Goal: Task Accomplishment & Management: Complete application form

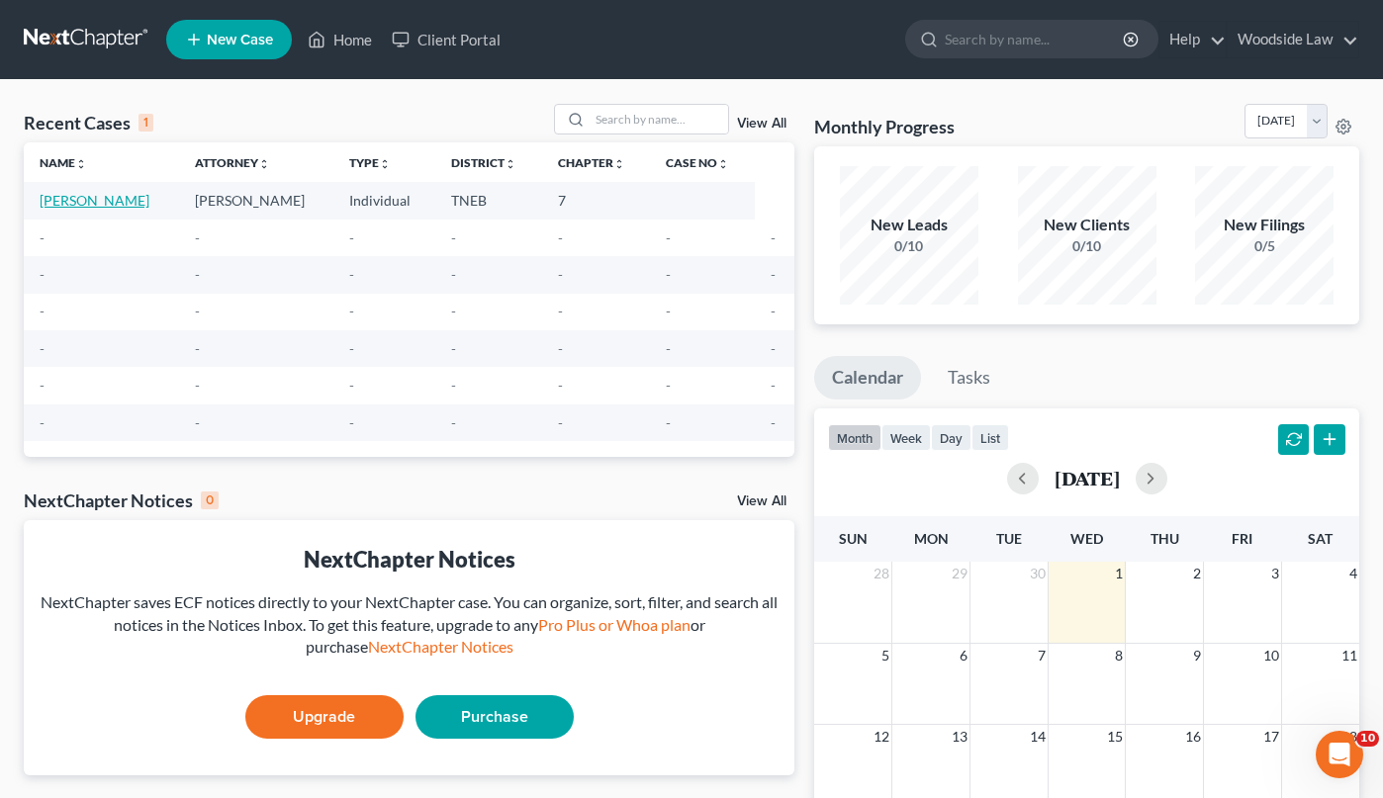
click at [76, 201] on link "[PERSON_NAME]" at bounding box center [95, 200] width 110 height 17
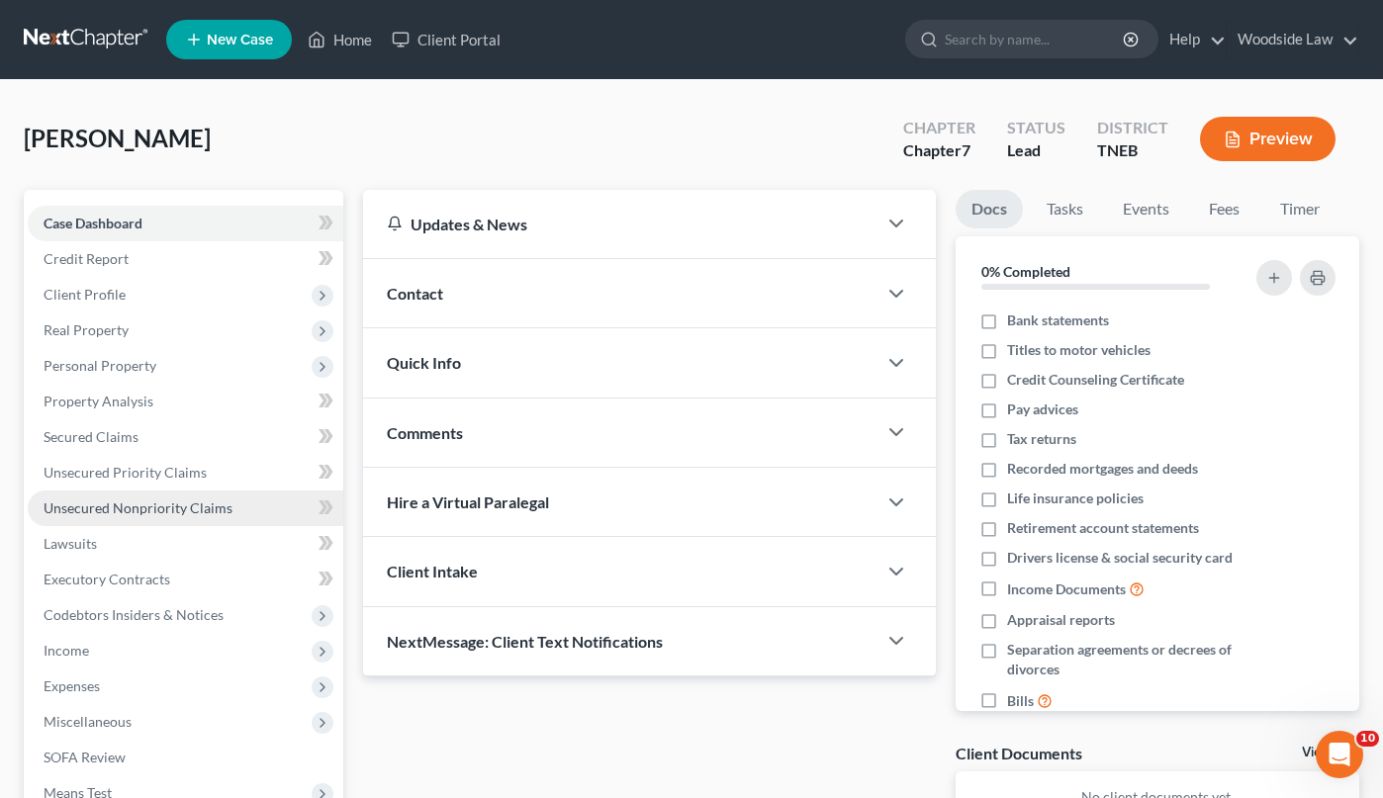
click at [177, 508] on span "Unsecured Nonpriority Claims" at bounding box center [138, 507] width 189 height 17
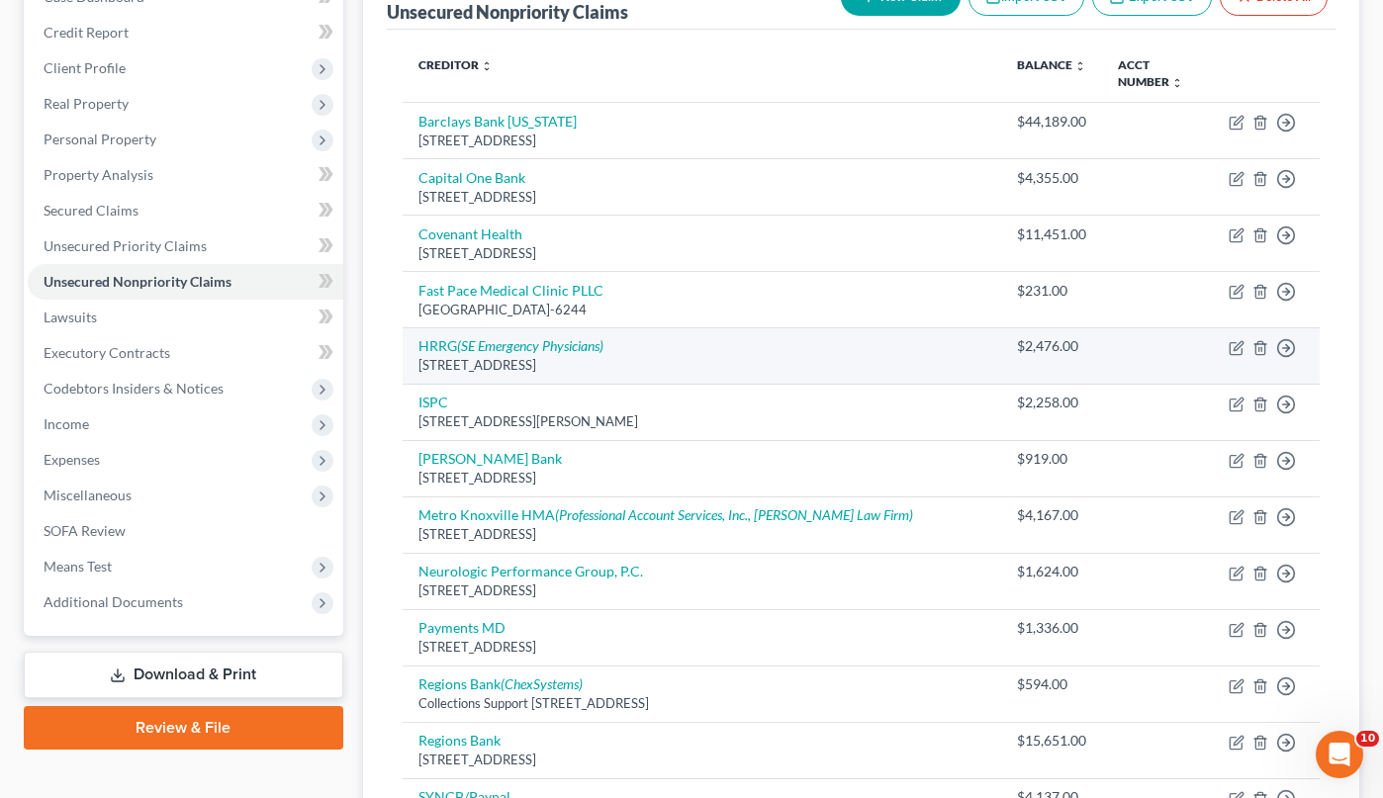
scroll to position [225, 0]
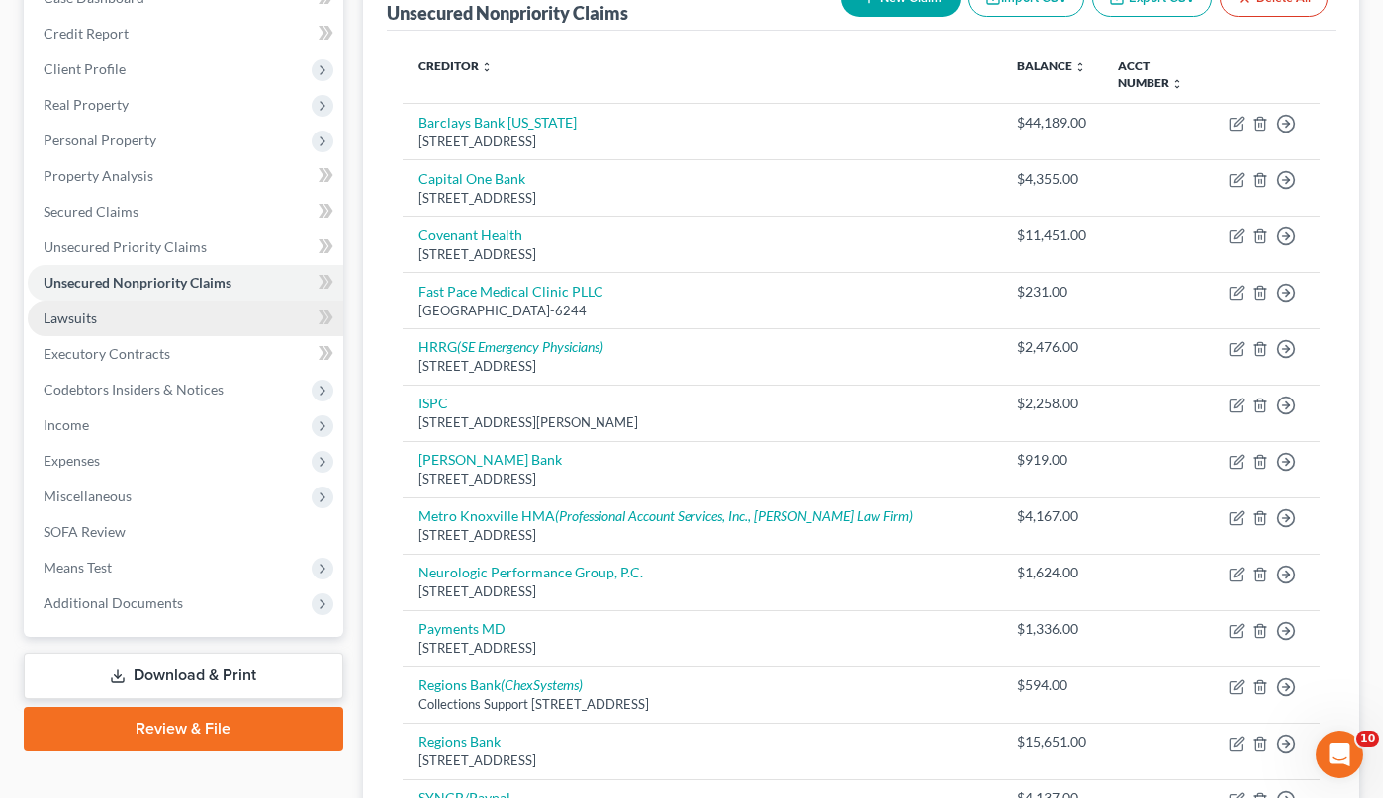
click at [77, 322] on span "Lawsuits" at bounding box center [70, 318] width 53 height 17
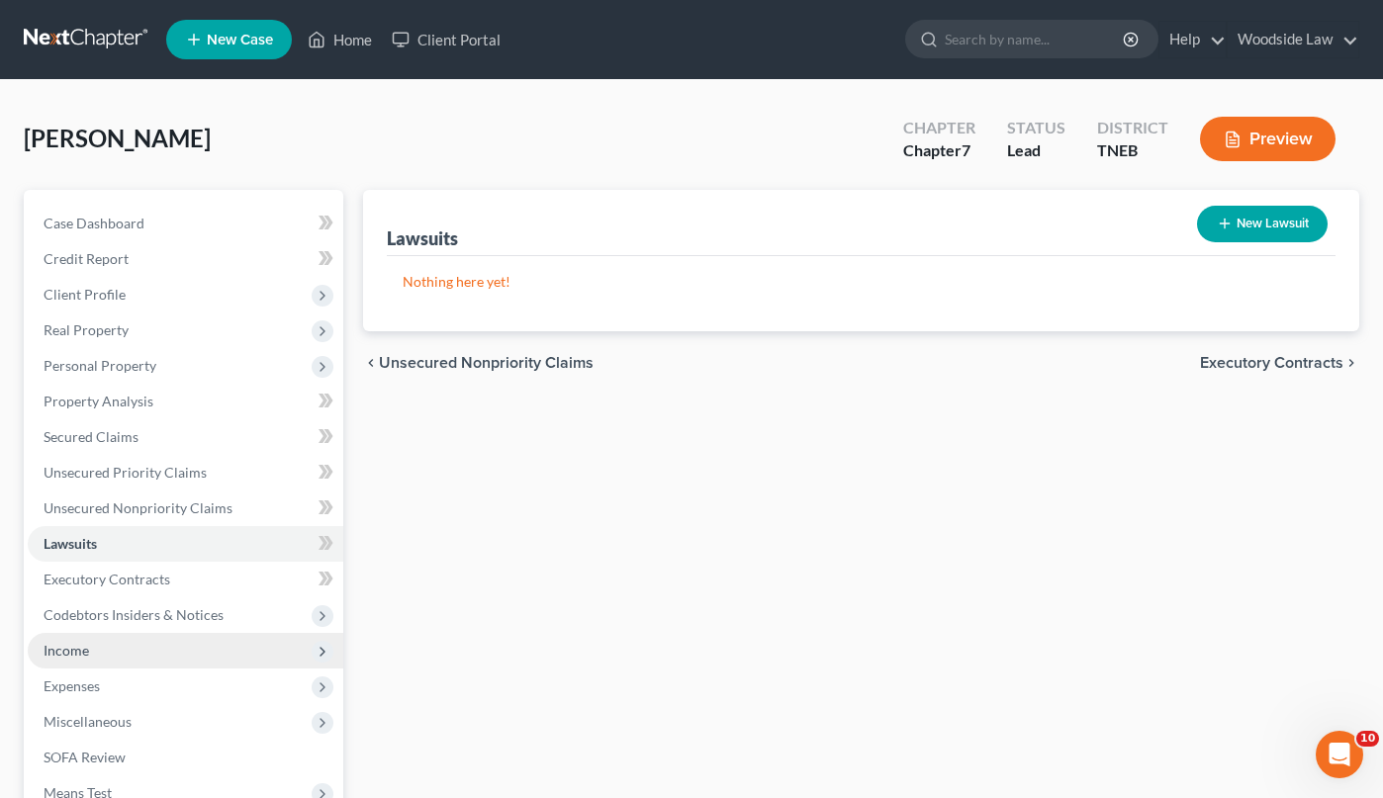
click at [77, 659] on span "Income" at bounding box center [185, 651] width 315 height 36
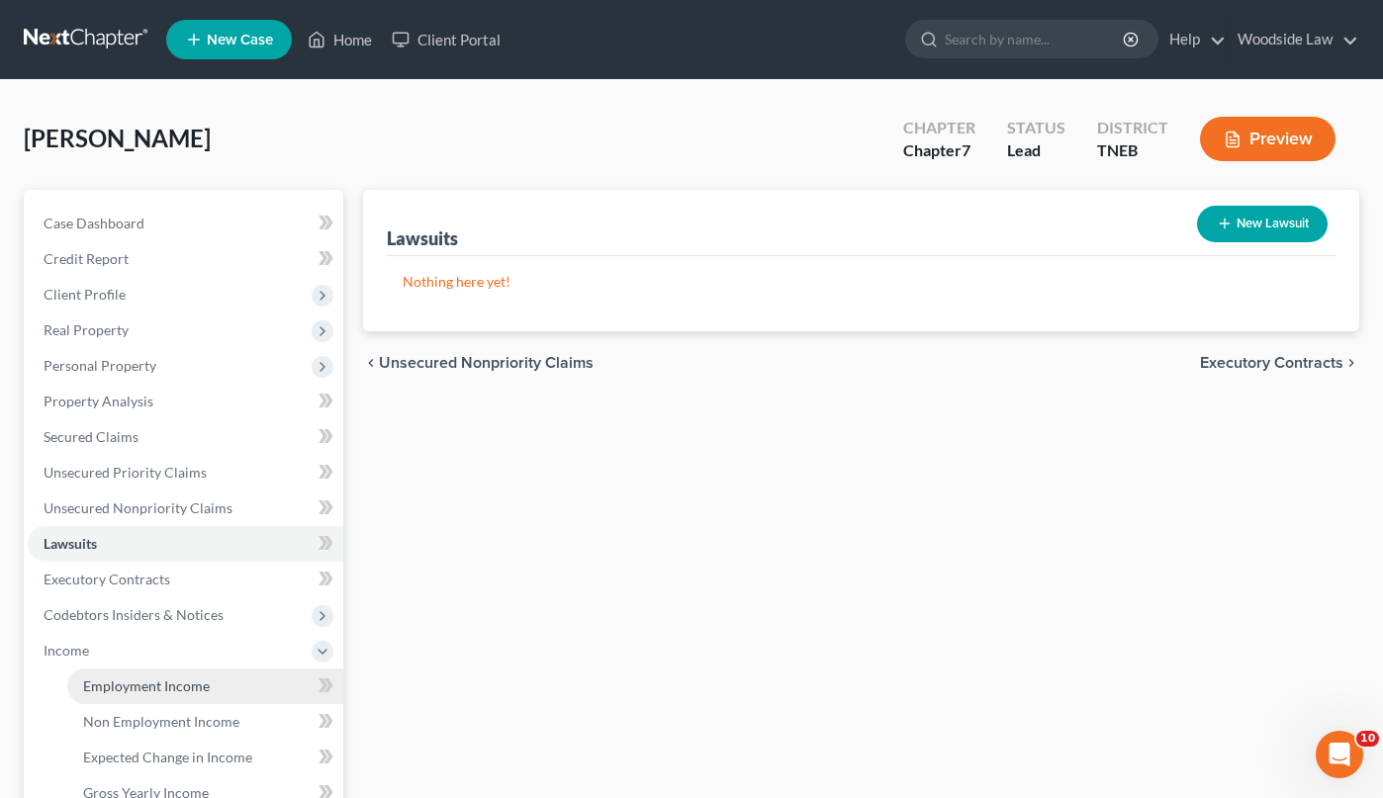
click at [155, 678] on span "Employment Income" at bounding box center [146, 685] width 127 height 17
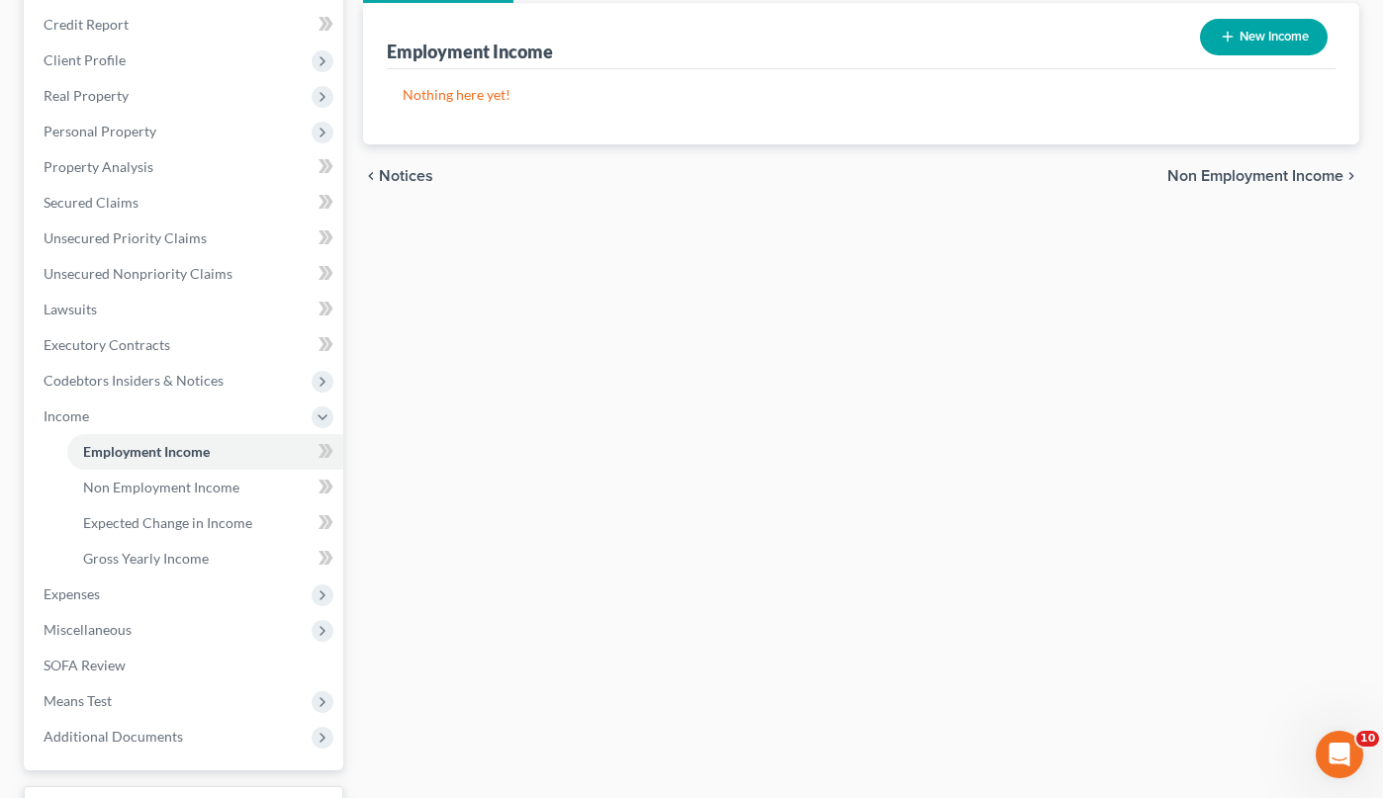
scroll to position [394, 0]
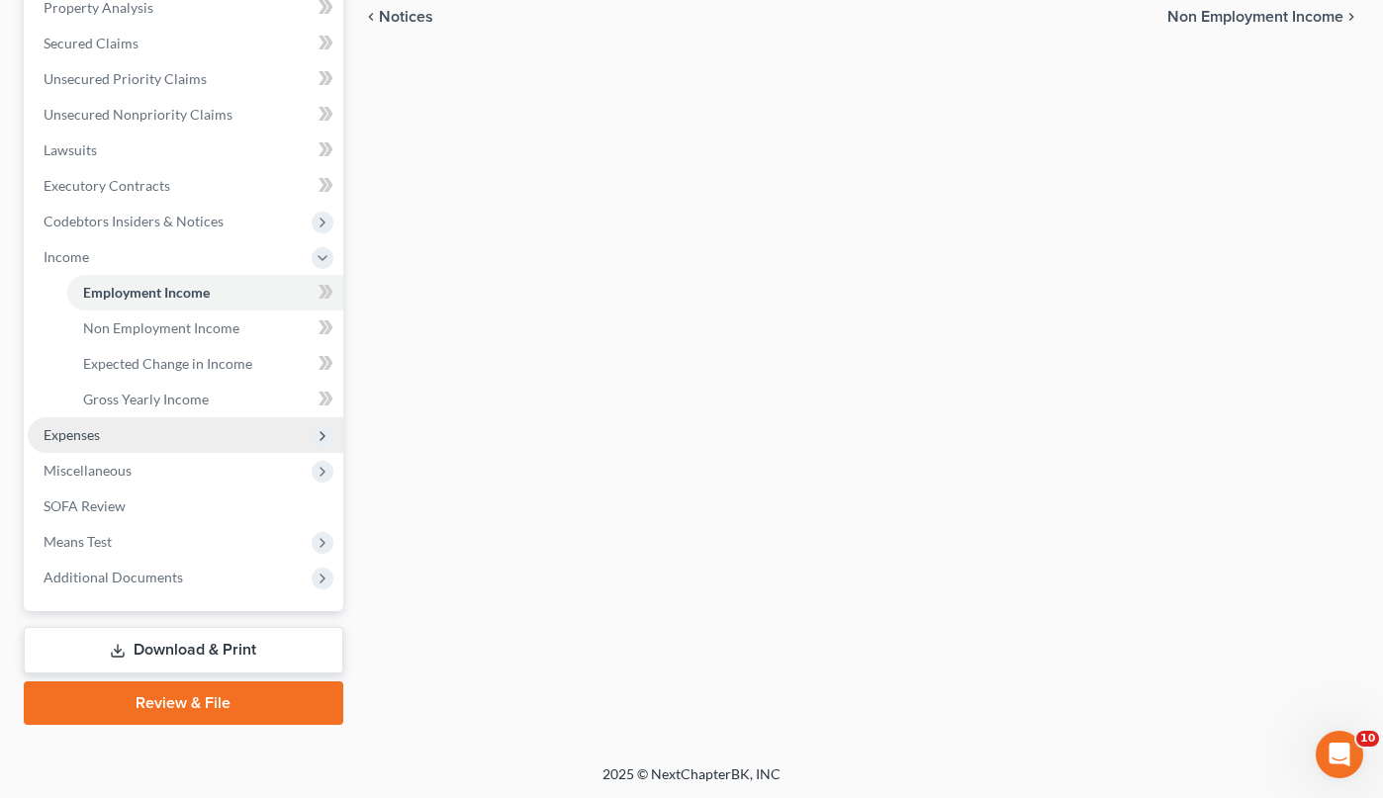
click at [118, 440] on span "Expenses" at bounding box center [185, 435] width 315 height 36
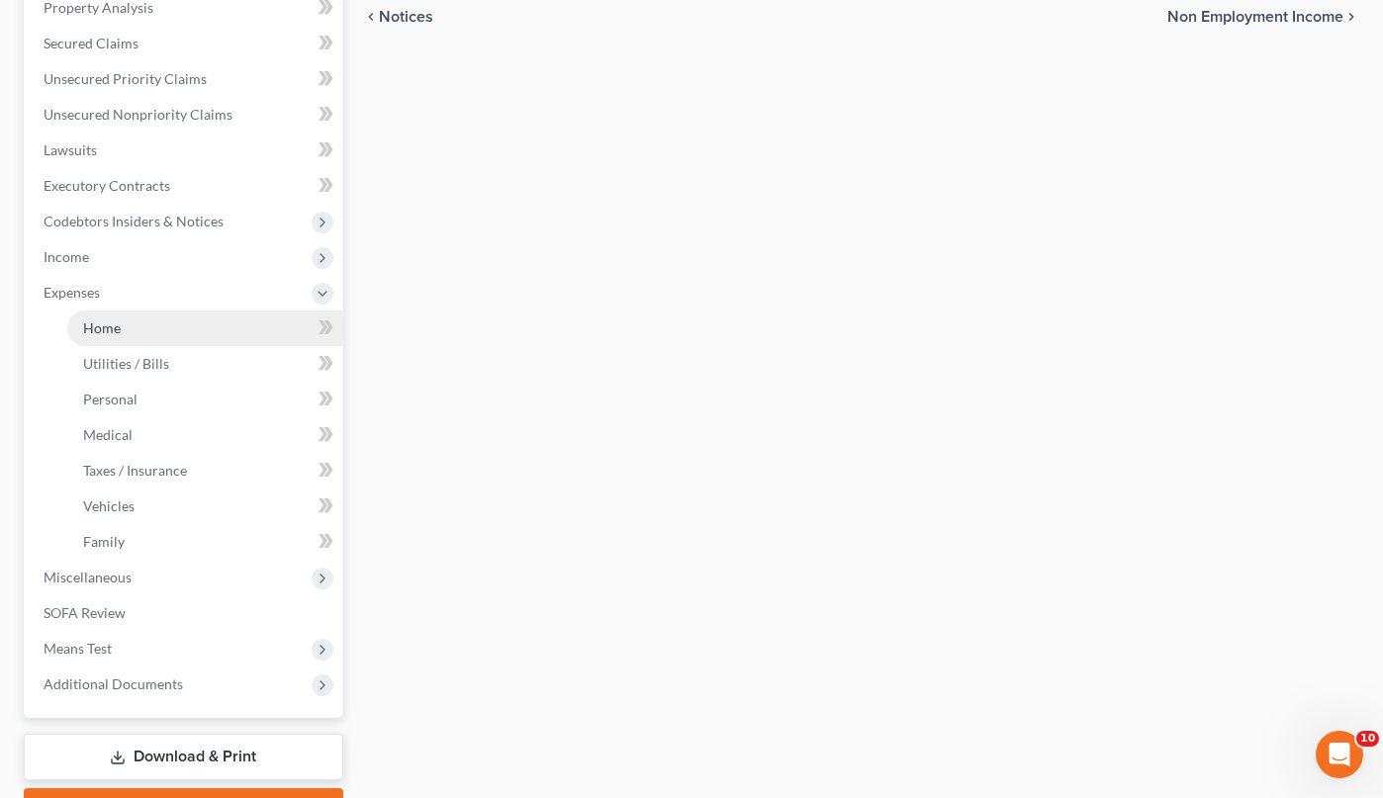
click at [110, 322] on span "Home" at bounding box center [102, 327] width 38 height 17
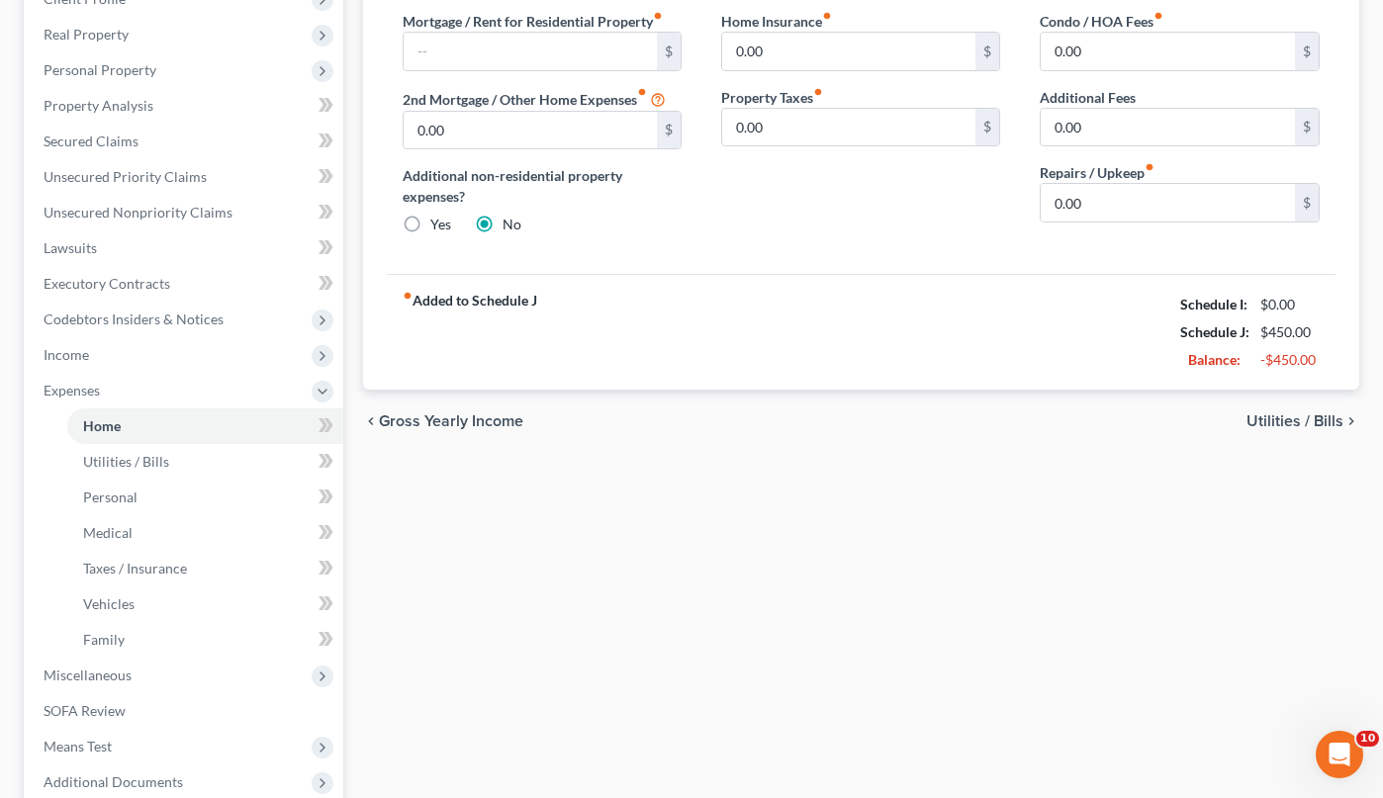
scroll to position [492, 0]
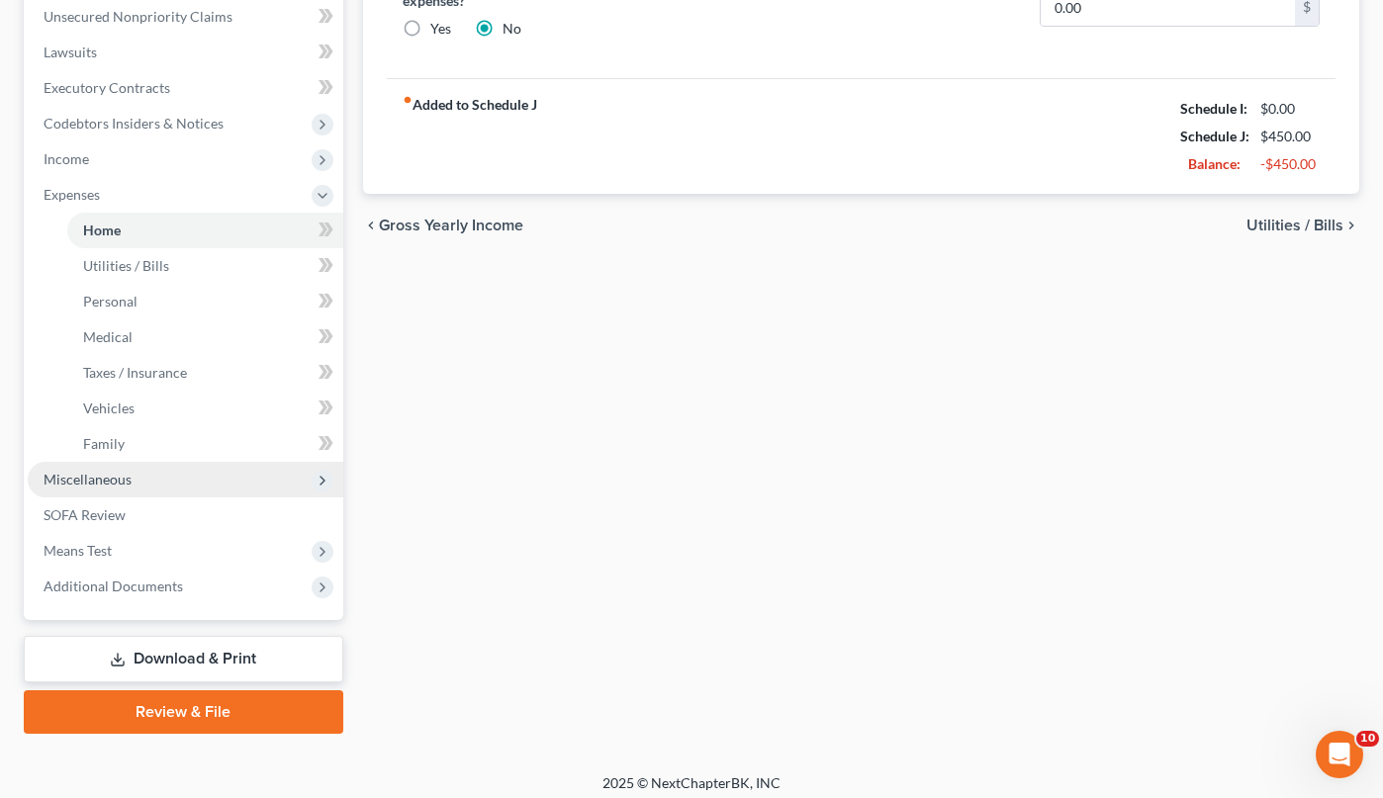
click at [111, 480] on span "Miscellaneous" at bounding box center [88, 479] width 88 height 17
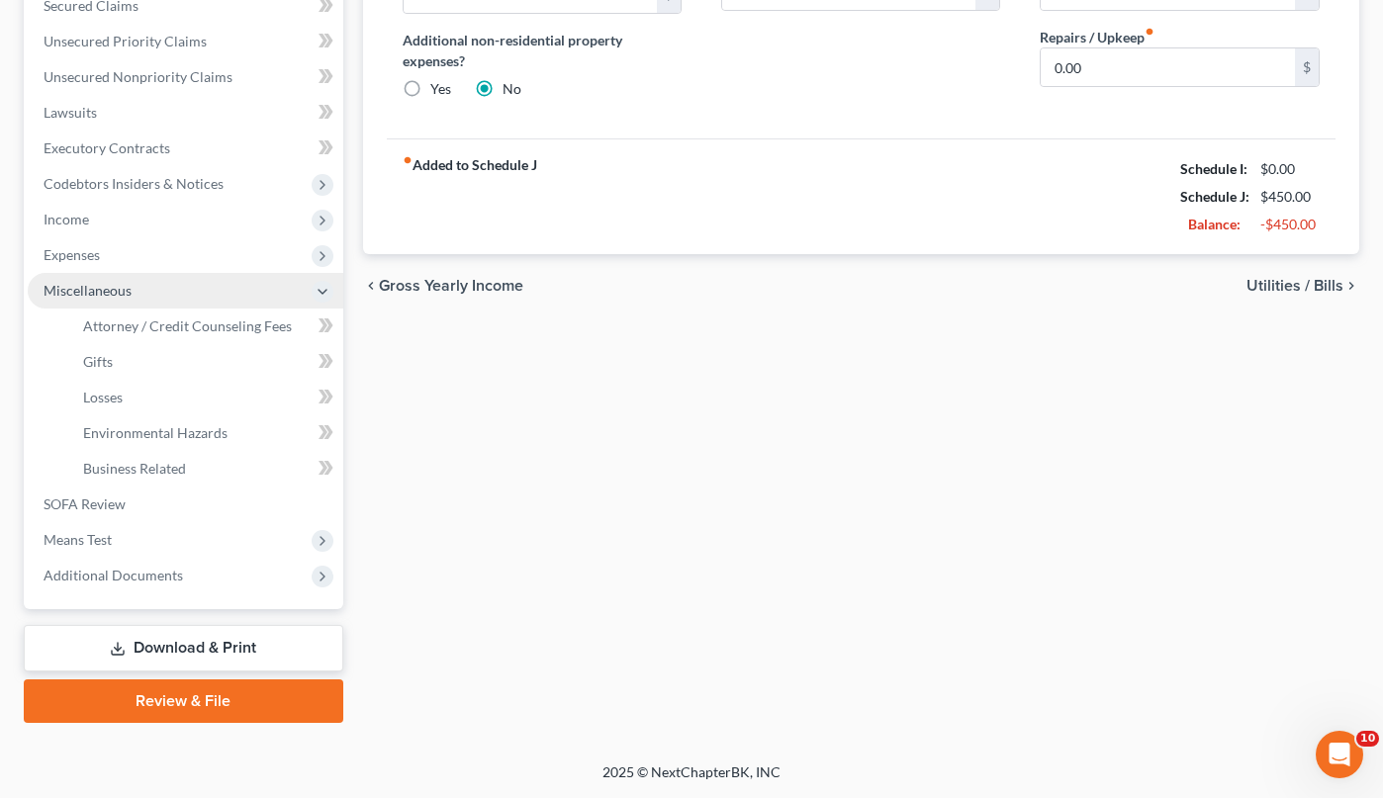
scroll to position [429, 0]
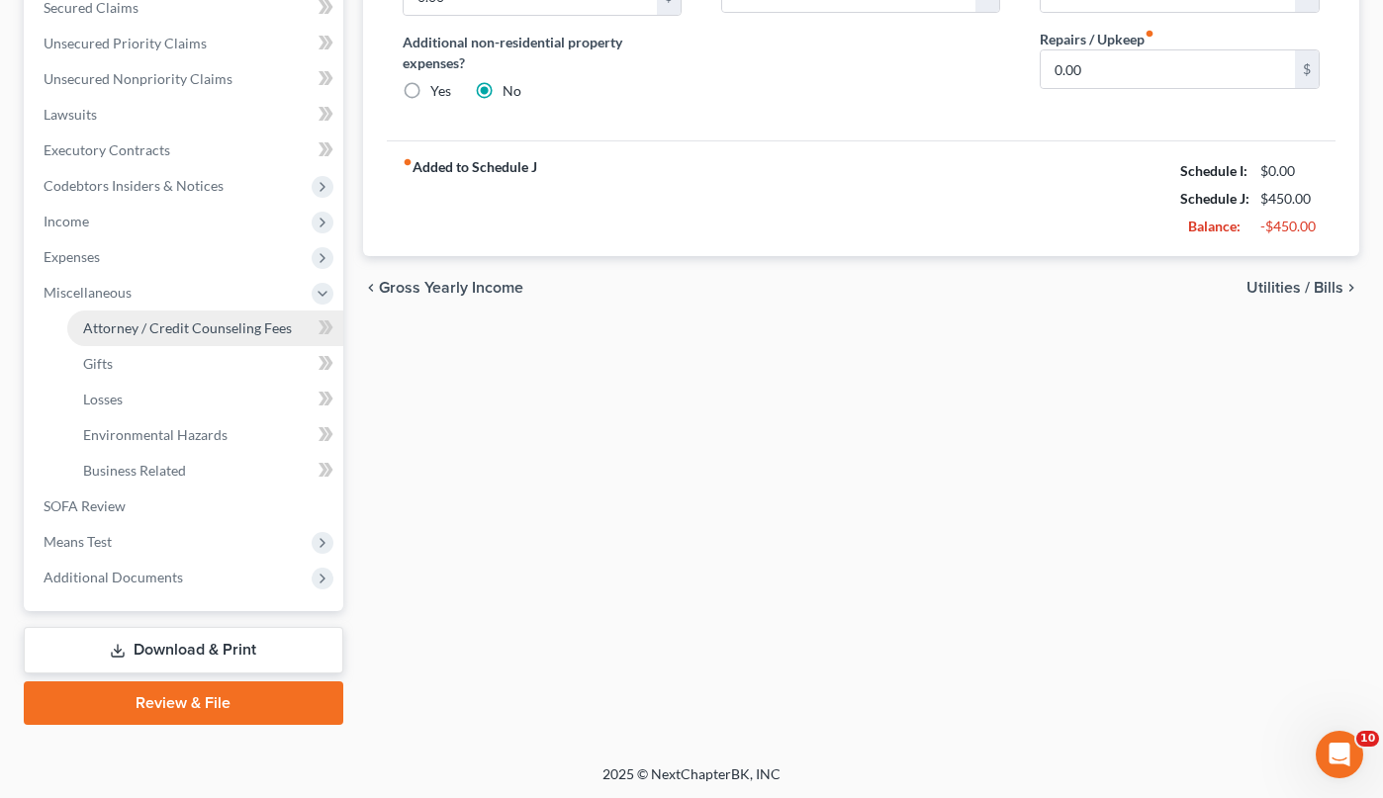
click at [192, 336] on link "Attorney / Credit Counseling Fees" at bounding box center [205, 329] width 276 height 36
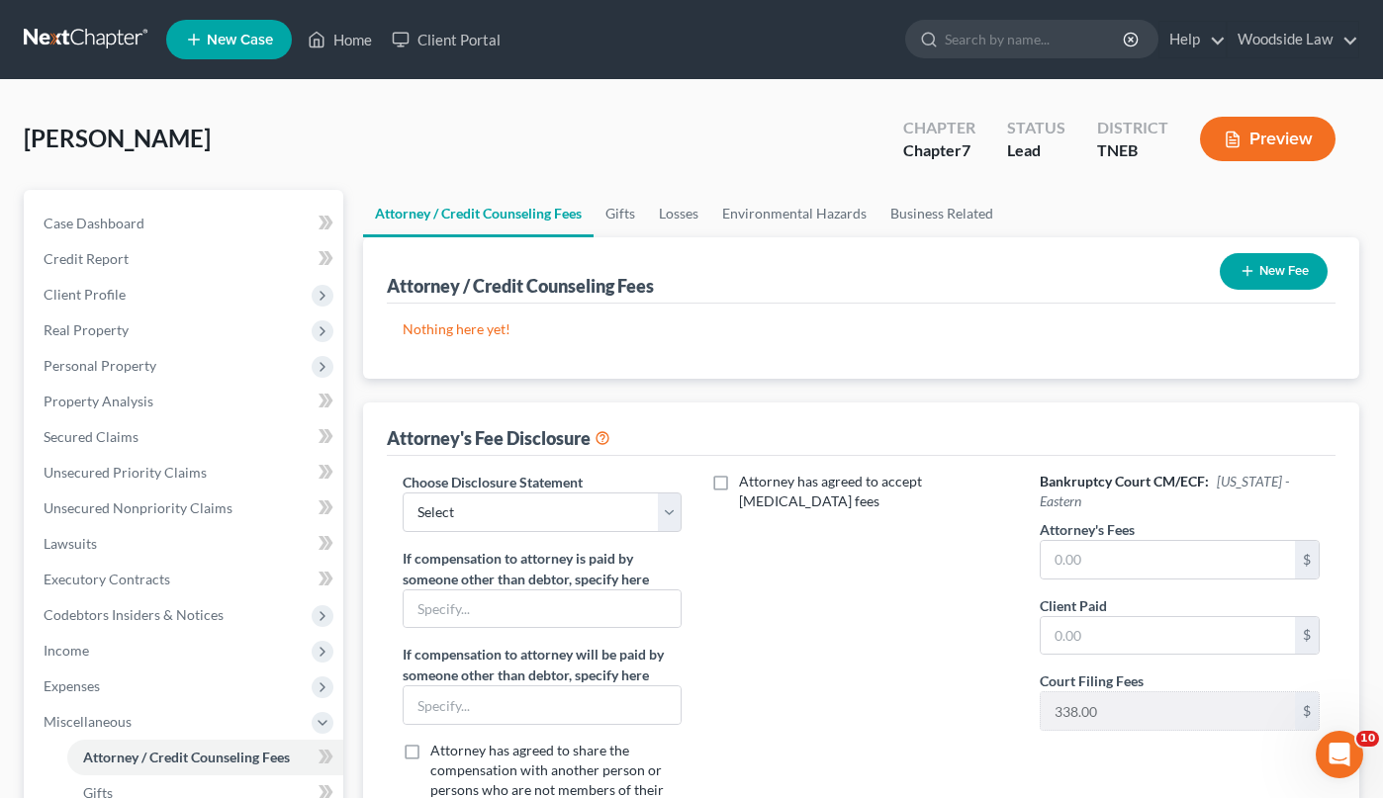
click at [1282, 272] on button "New Fee" at bounding box center [1273, 271] width 108 height 37
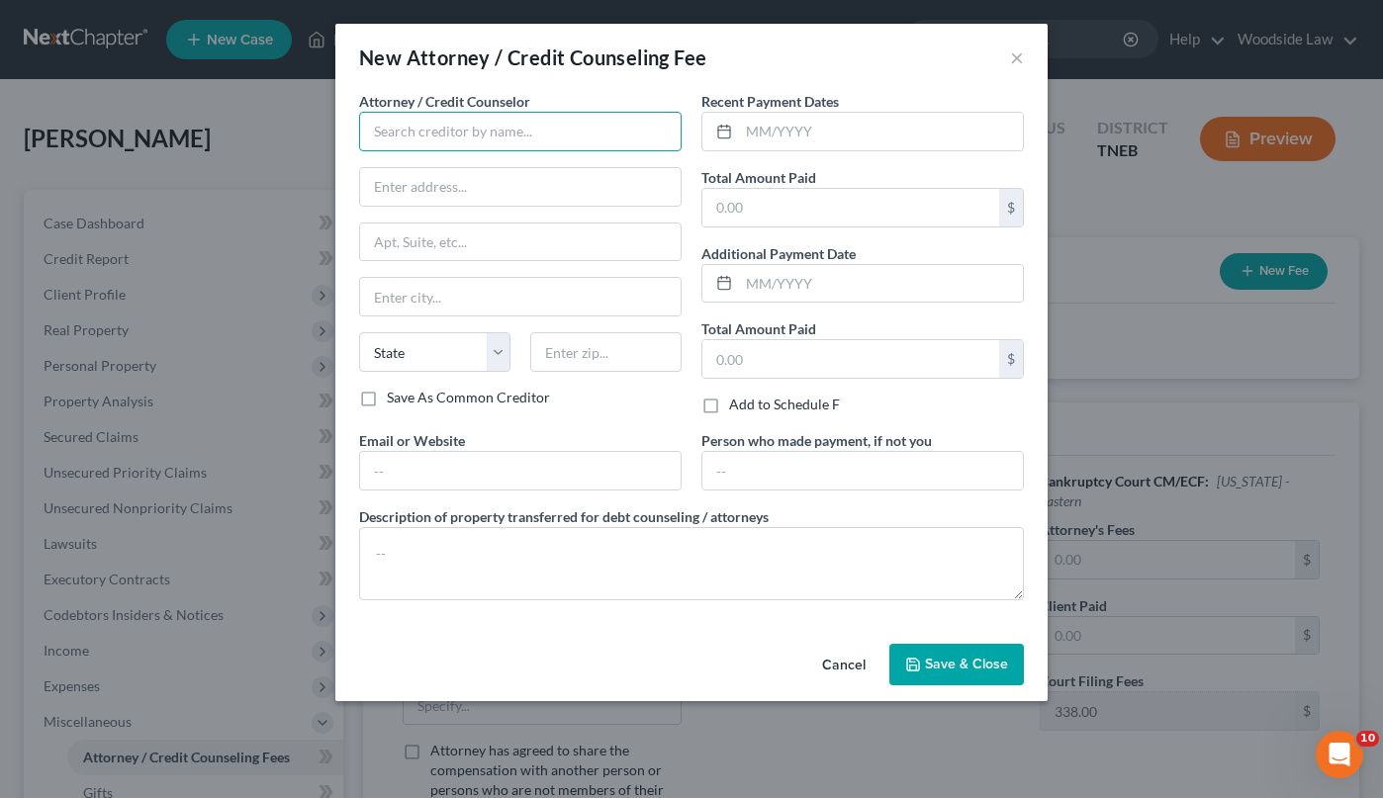
click at [457, 133] on input "text" at bounding box center [520, 132] width 322 height 40
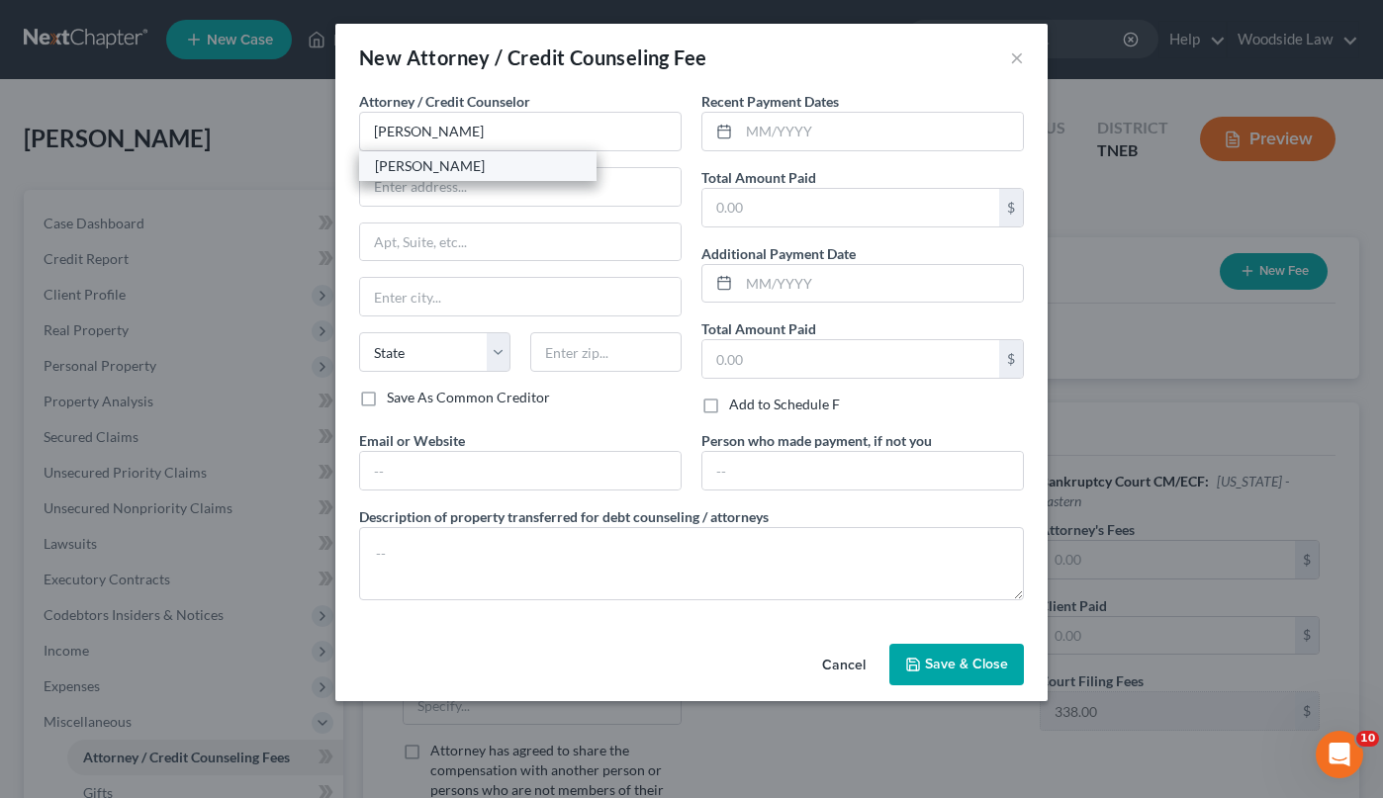
click at [463, 162] on div "[PERSON_NAME]" at bounding box center [478, 166] width 206 height 20
type input "[PERSON_NAME]"
type input "[STREET_ADDRESS]"
type input "Suite 504"
type input "[GEOGRAPHIC_DATA]"
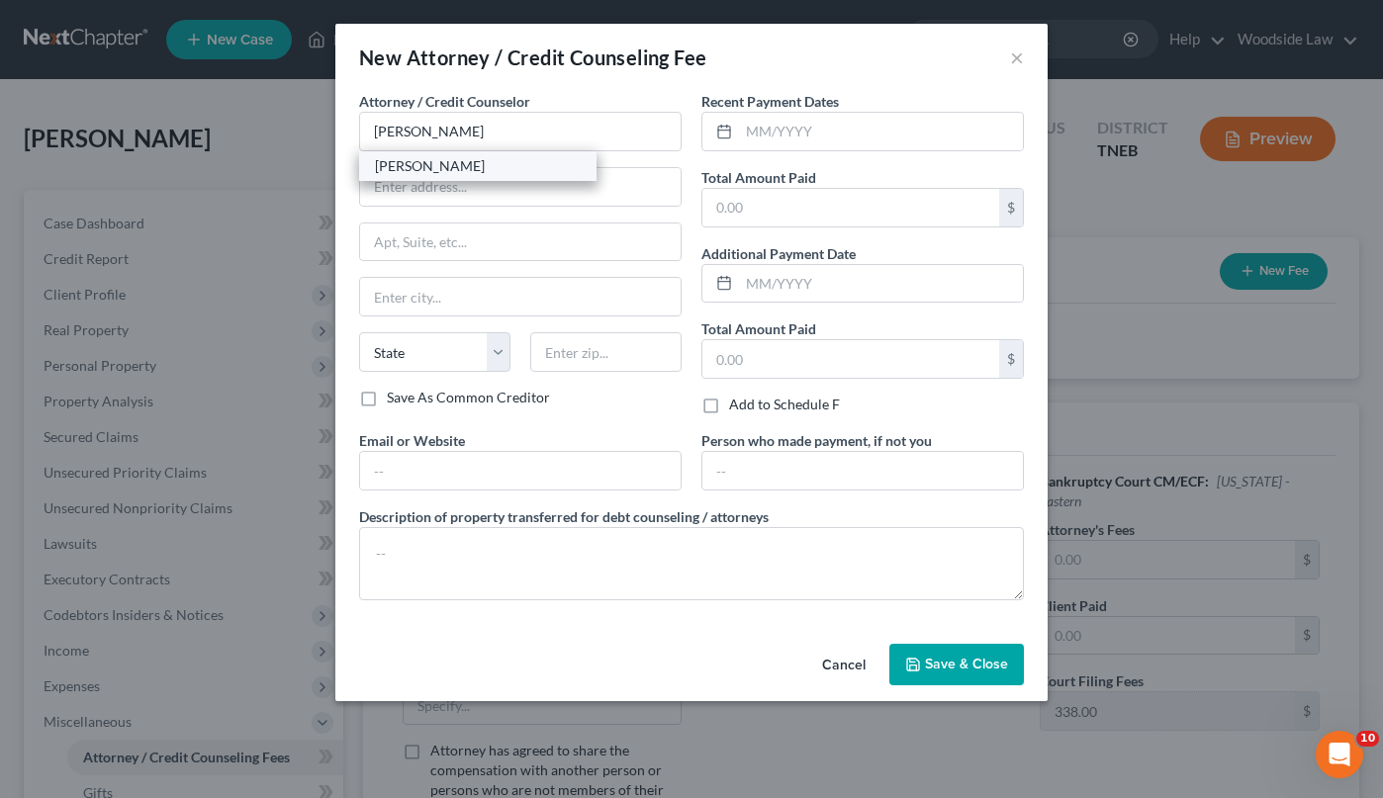
select select "44"
type input "37922"
click at [853, 121] on input "text" at bounding box center [881, 132] width 284 height 38
type input "07/2025"
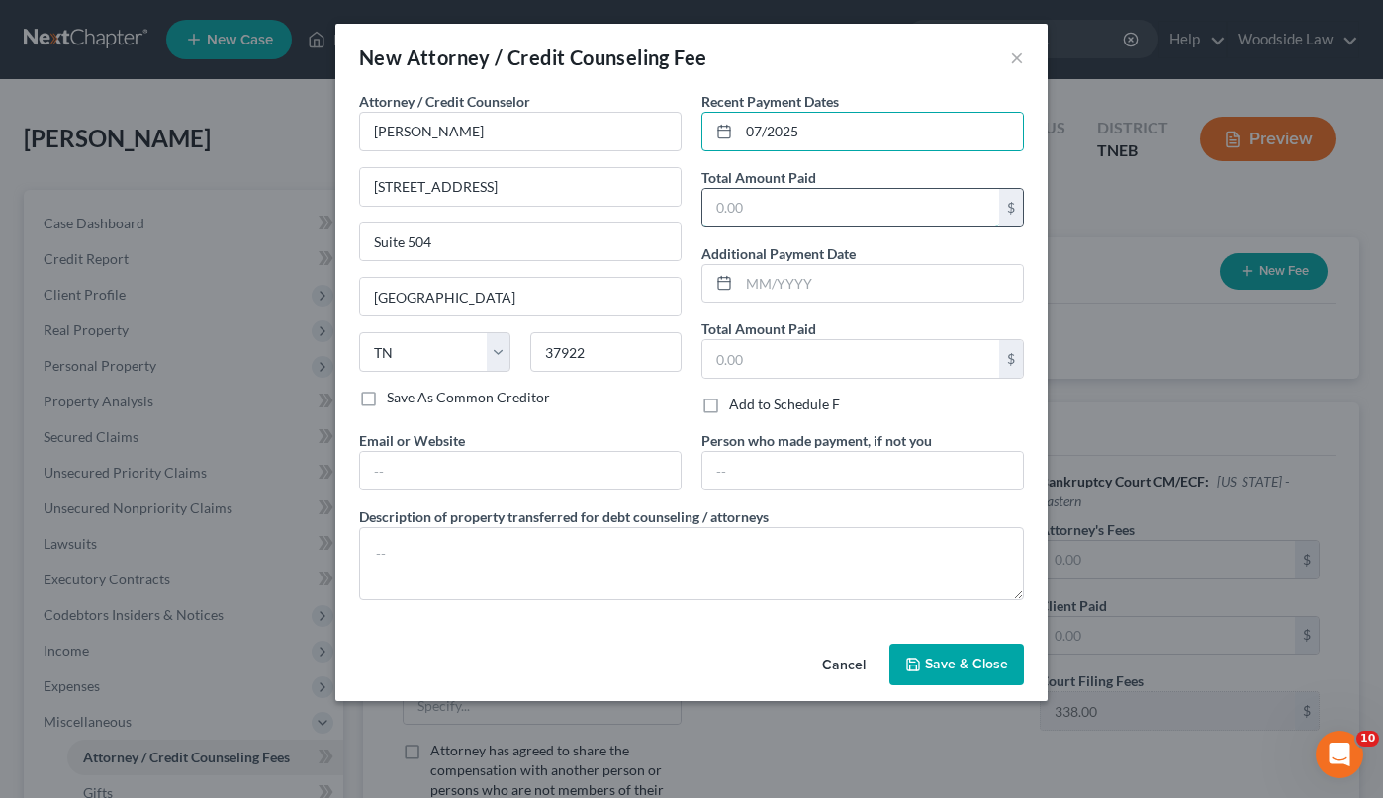
click at [833, 206] on input "text" at bounding box center [850, 208] width 297 height 38
type input "1,300.00"
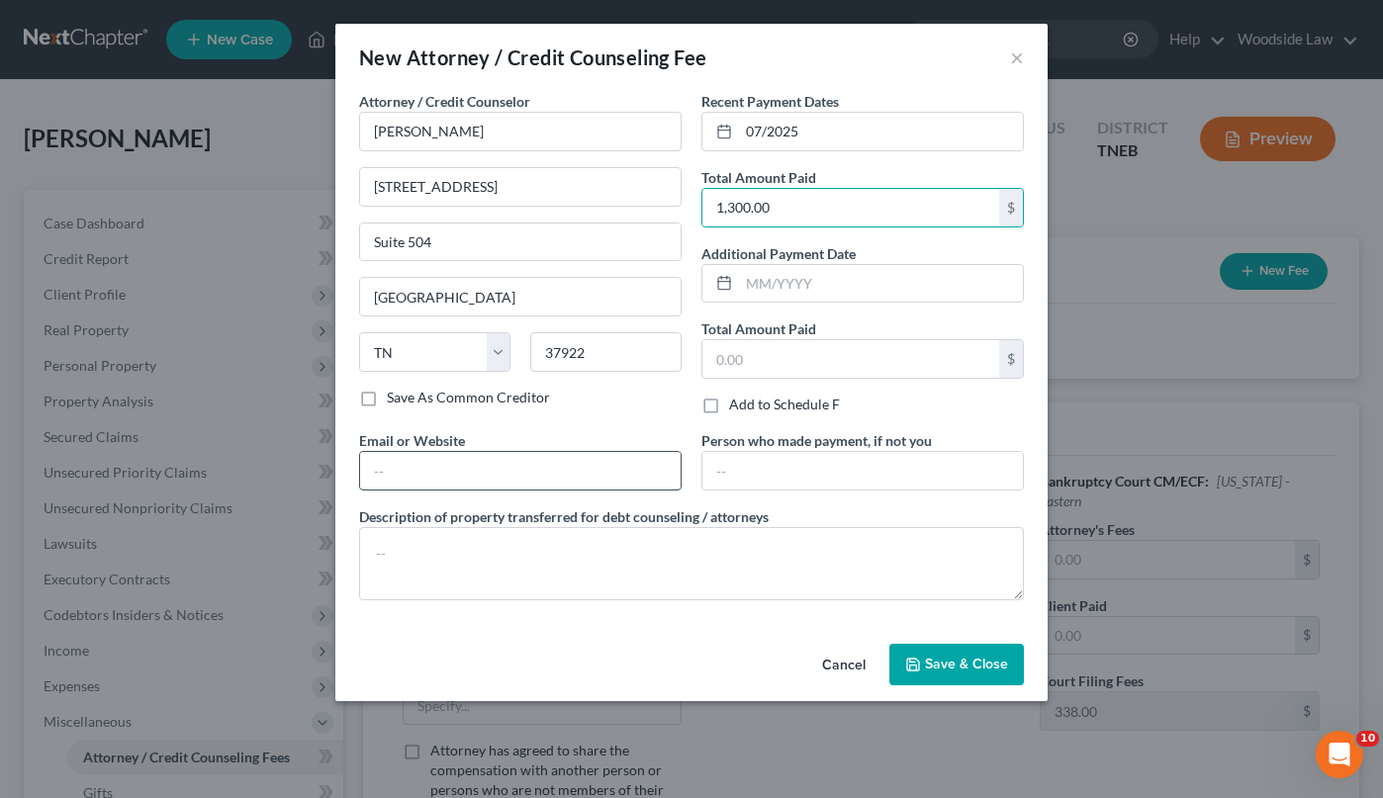
click at [467, 477] on input "text" at bounding box center [520, 471] width 320 height 38
type input "[EMAIL_ADDRESS][DOMAIN_NAME]"
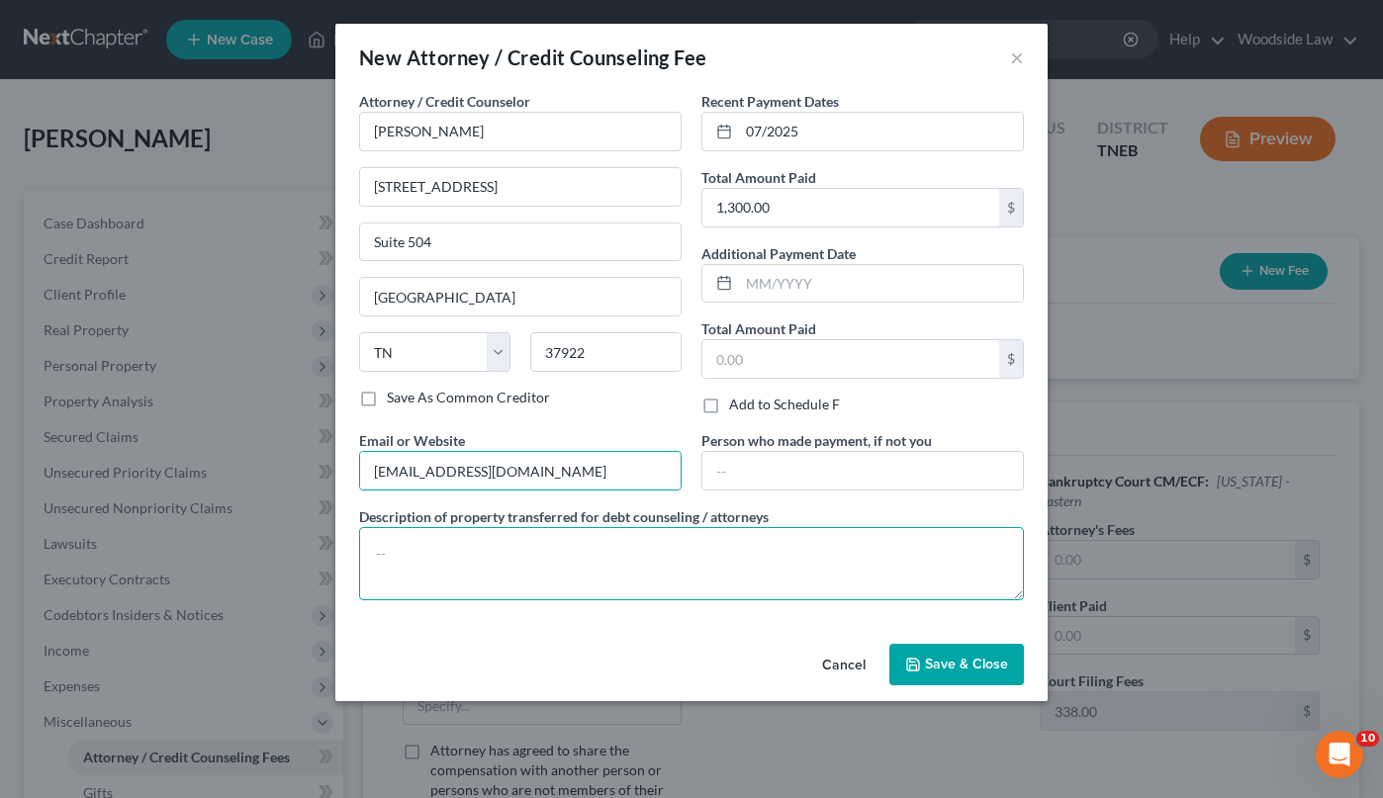
click at [516, 562] on textarea at bounding box center [691, 563] width 665 height 73
type textarea "Attorney Fees"
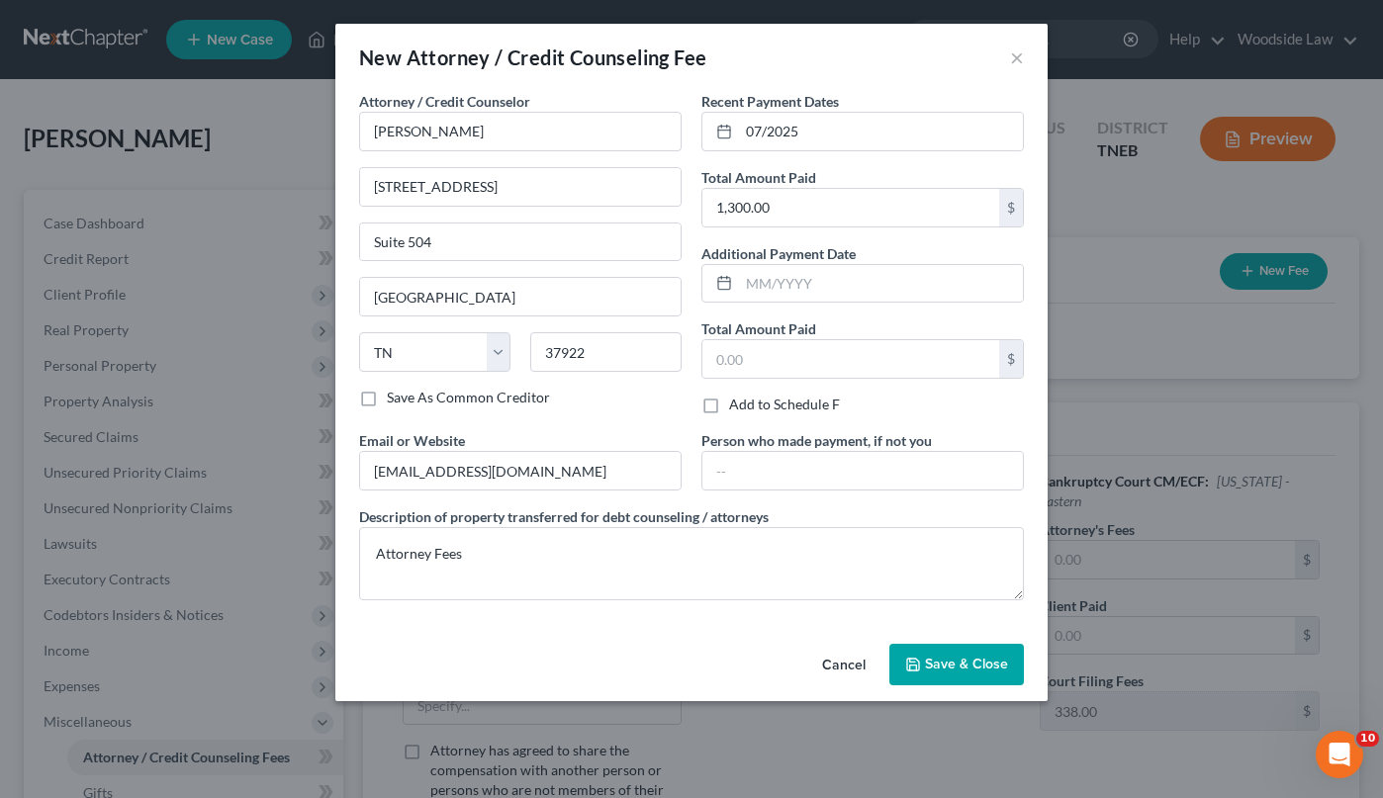
click at [915, 668] on icon "button" at bounding box center [913, 665] width 16 height 16
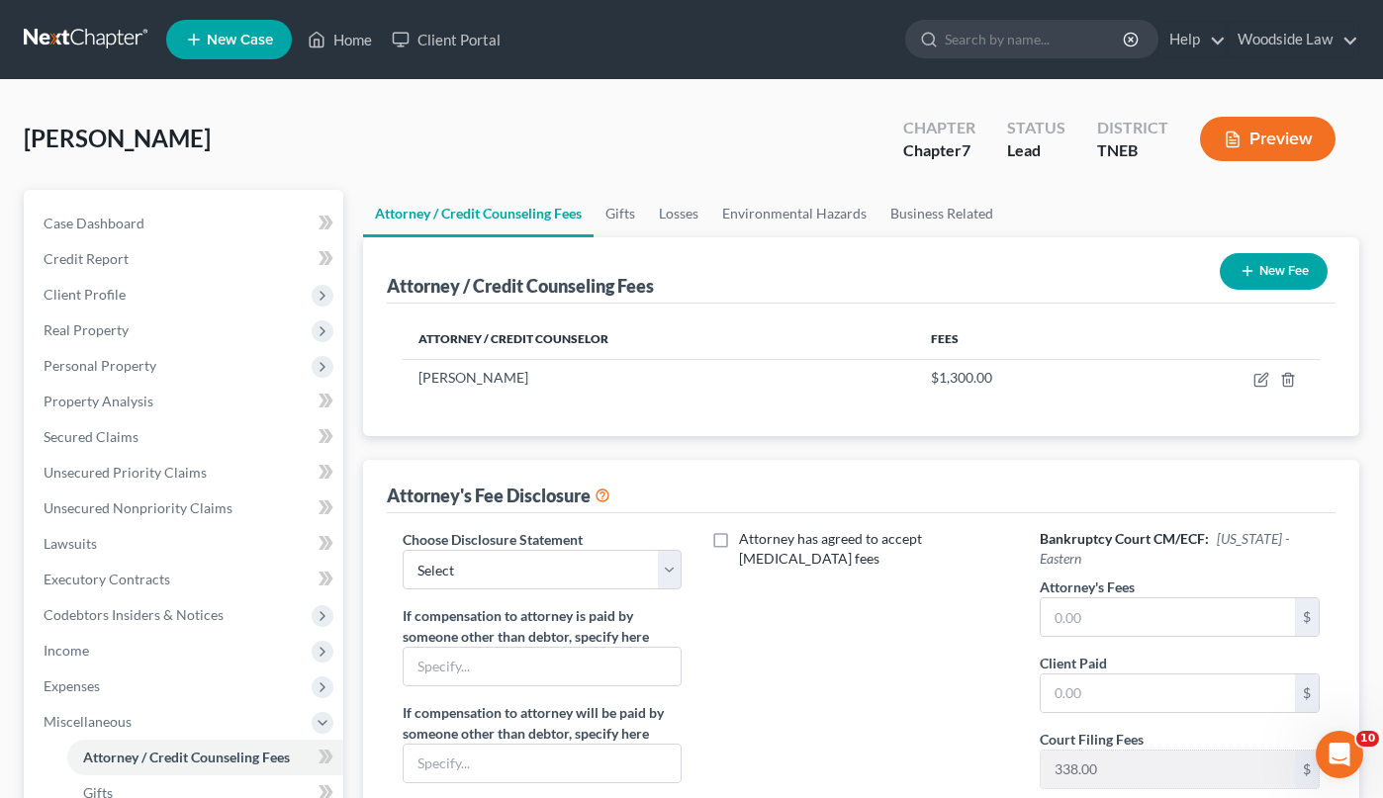
click at [1267, 288] on button "New Fee" at bounding box center [1273, 271] width 108 height 37
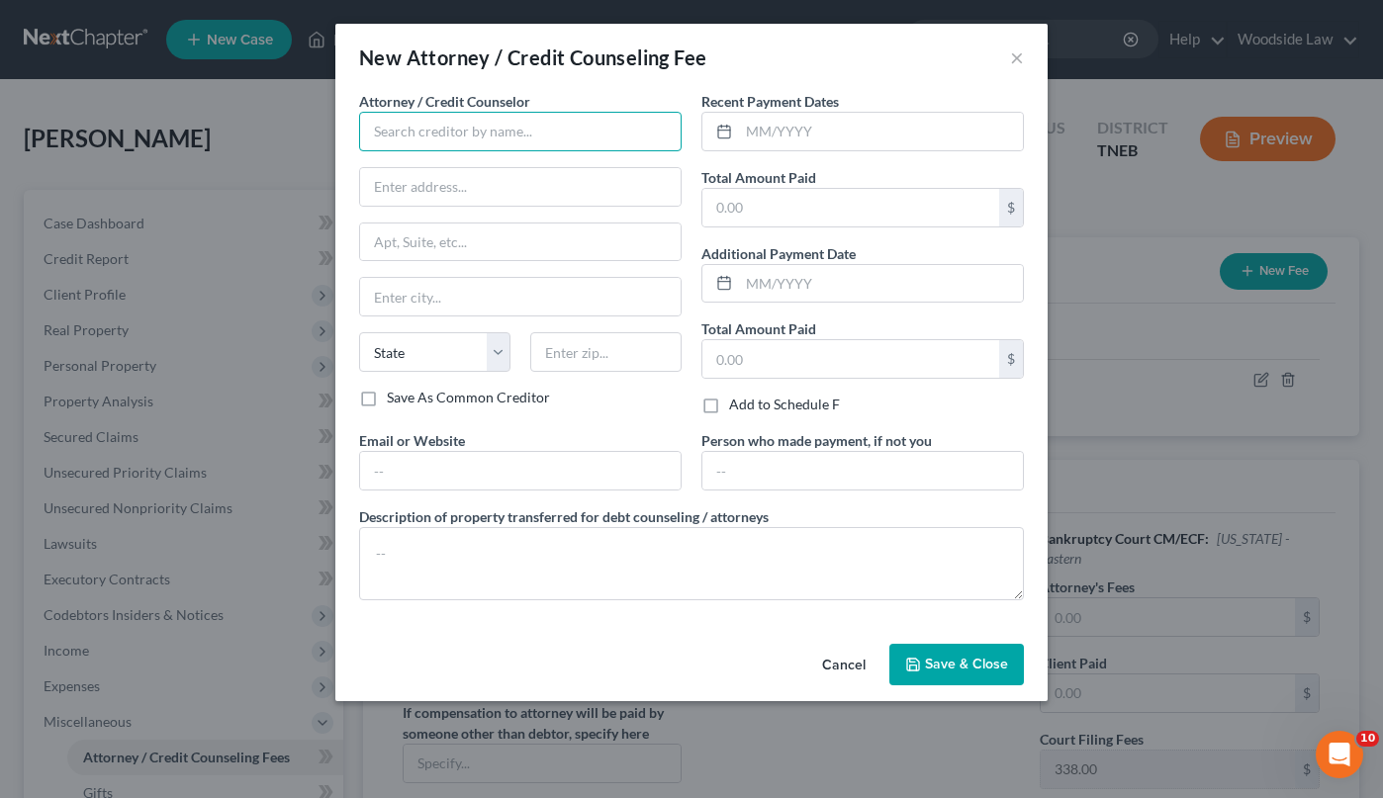
click at [493, 135] on input "text" at bounding box center [520, 132] width 322 height 40
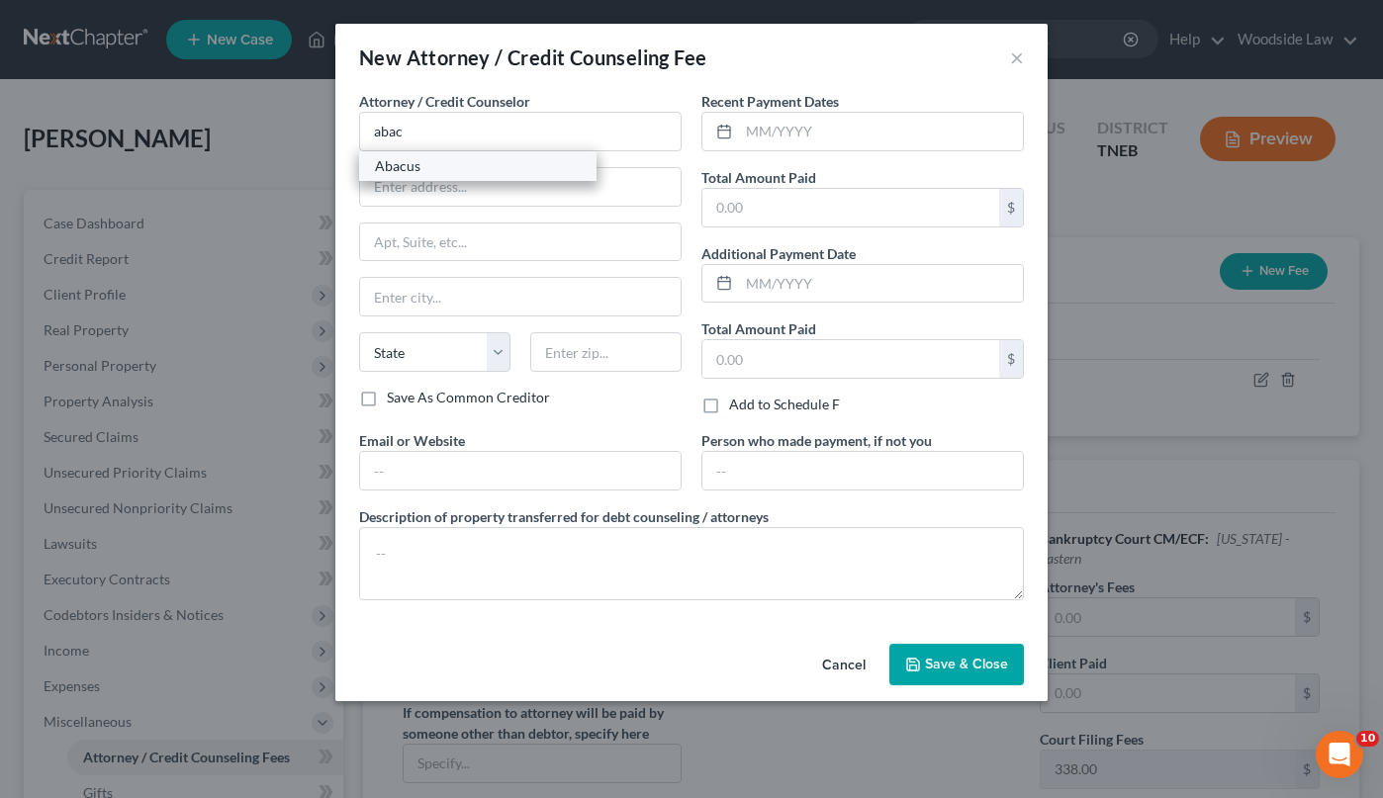
click at [486, 170] on div "Abacus" at bounding box center [478, 166] width 206 height 20
type input "Abacus"
type input "[STREET_ADDRESS]"
type input "Encino"
select select "4"
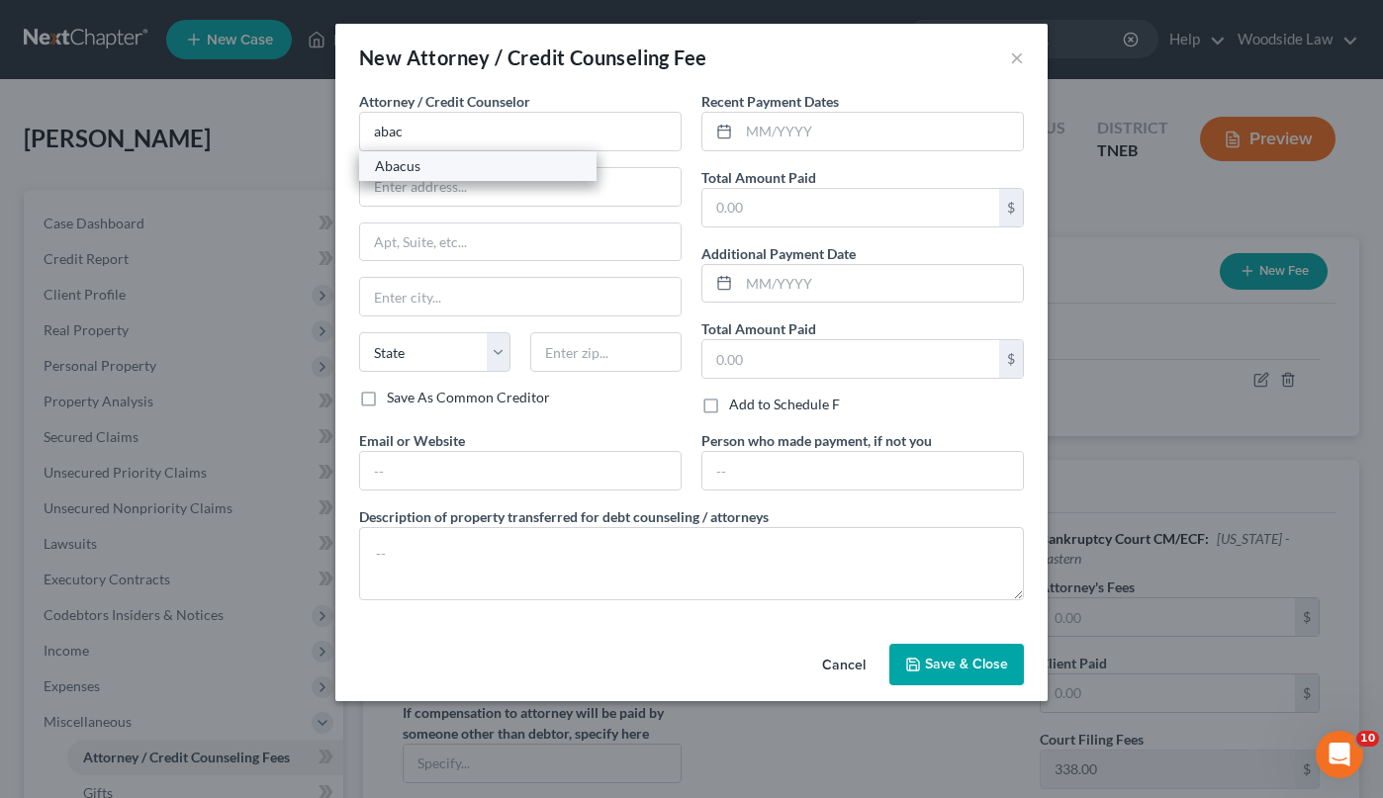
type input "91436"
click at [819, 130] on input "text" at bounding box center [881, 132] width 284 height 38
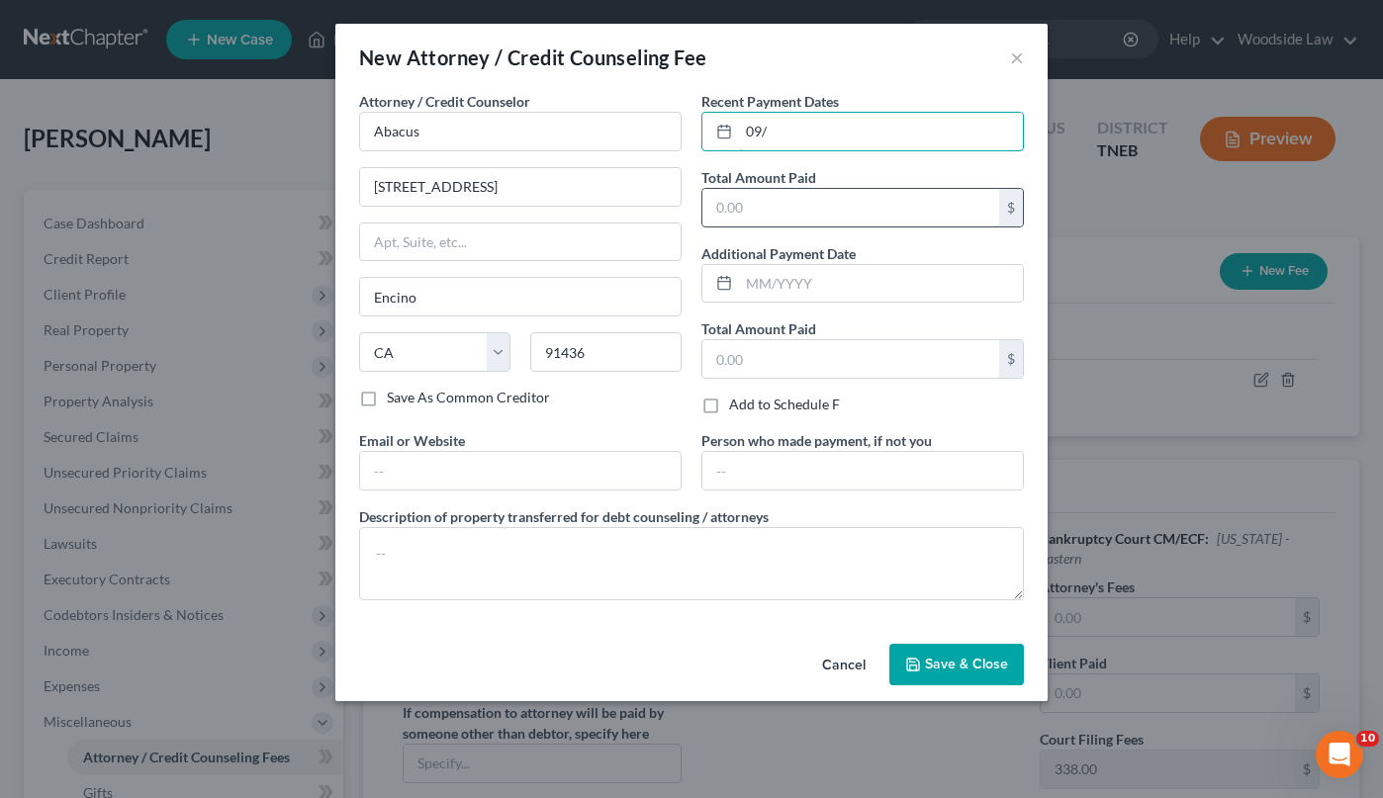
type input "09/2025"
click at [796, 216] on input "text" at bounding box center [850, 208] width 297 height 38
type input "25.00"
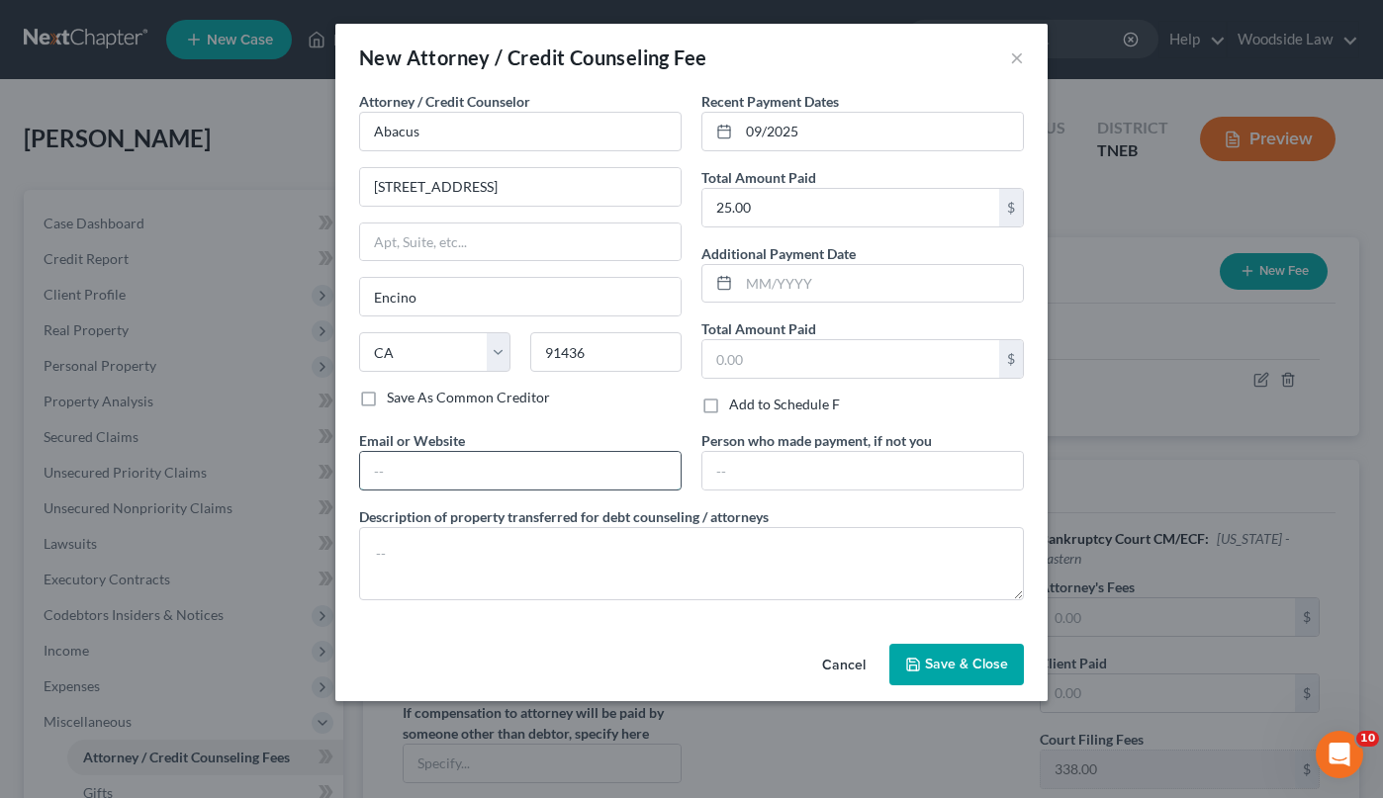
click at [513, 483] on input "text" at bounding box center [520, 471] width 320 height 38
type input "[DOMAIN_NAME]"
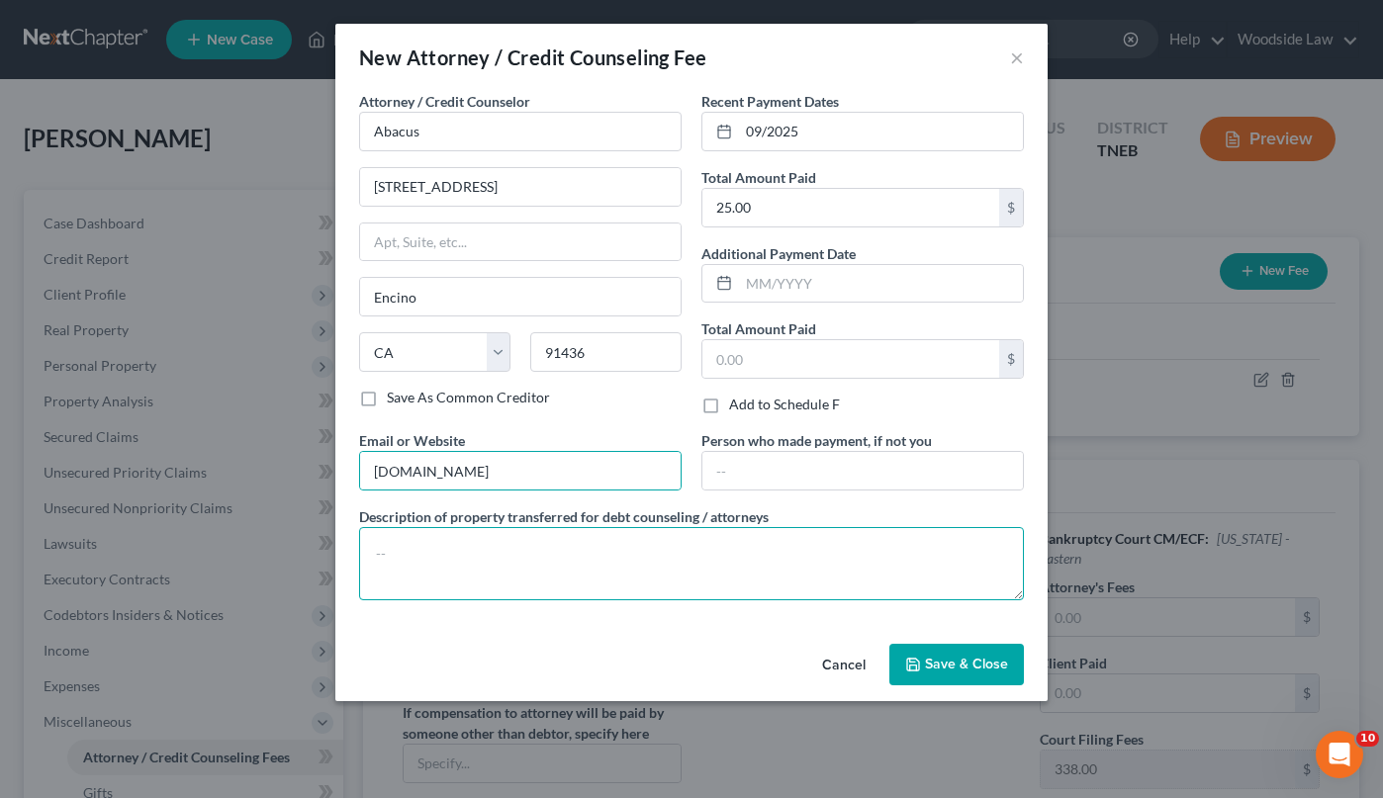
click at [530, 555] on textarea at bounding box center [691, 563] width 665 height 73
type textarea "Credit Counseling"
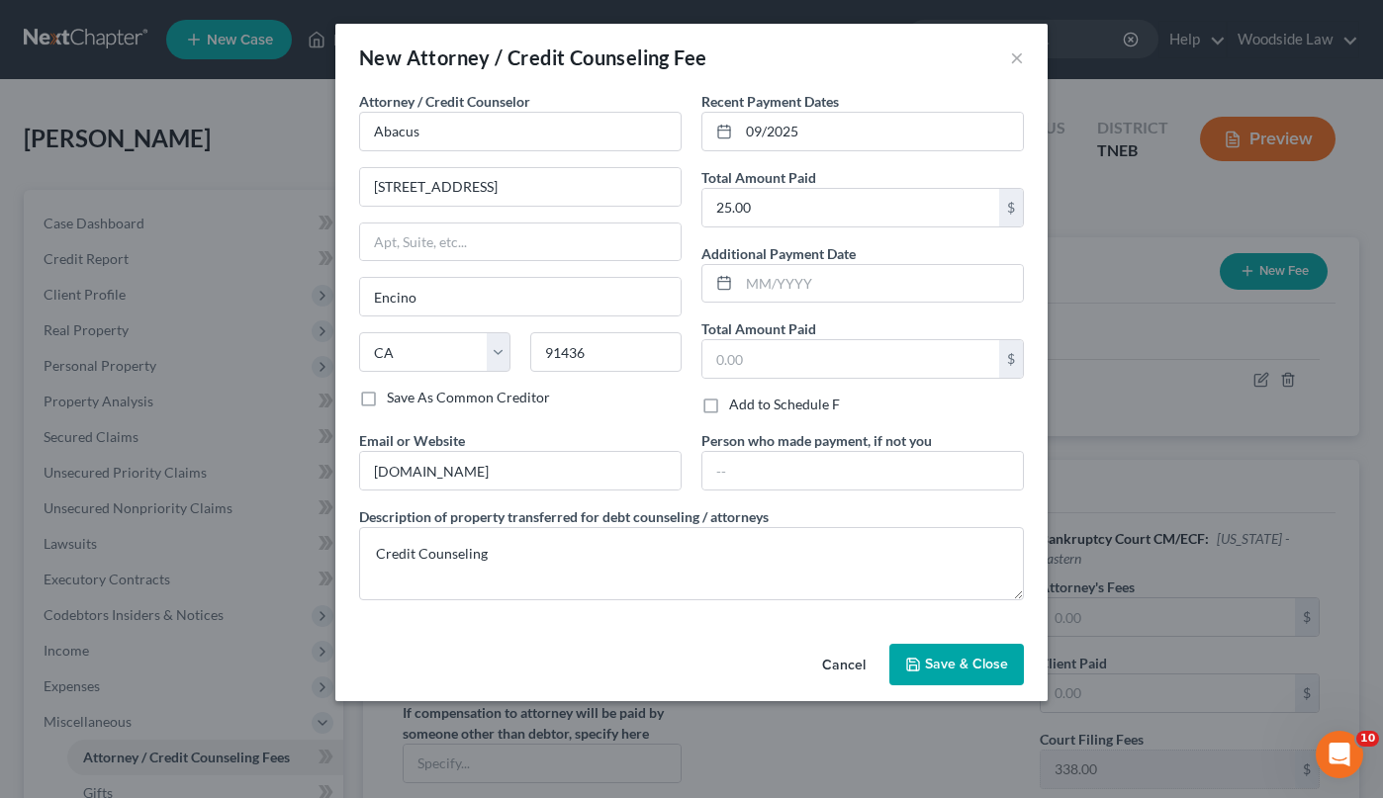
click at [999, 666] on span "Save & Close" at bounding box center [966, 664] width 83 height 17
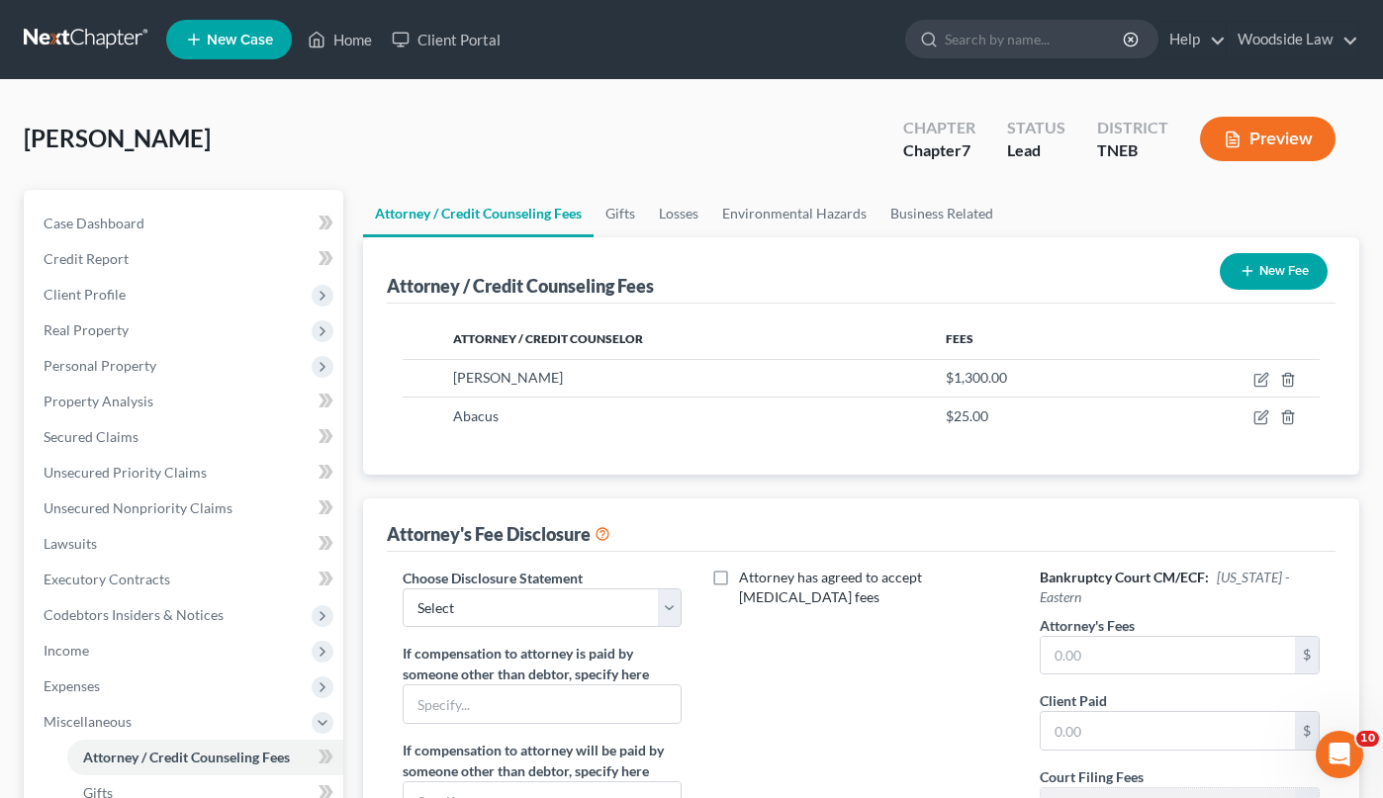
scroll to position [429, 0]
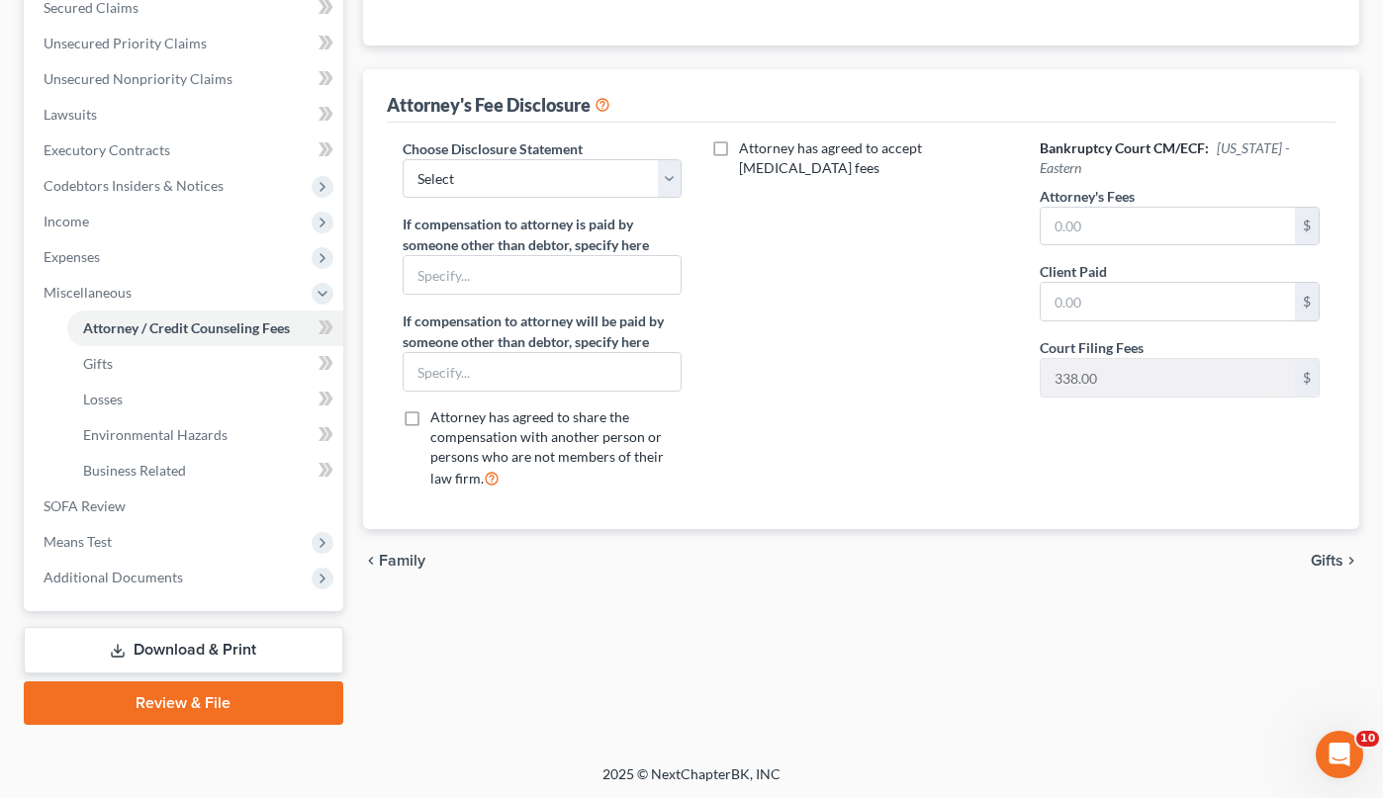
click at [1338, 553] on span "Gifts" at bounding box center [1326, 561] width 33 height 16
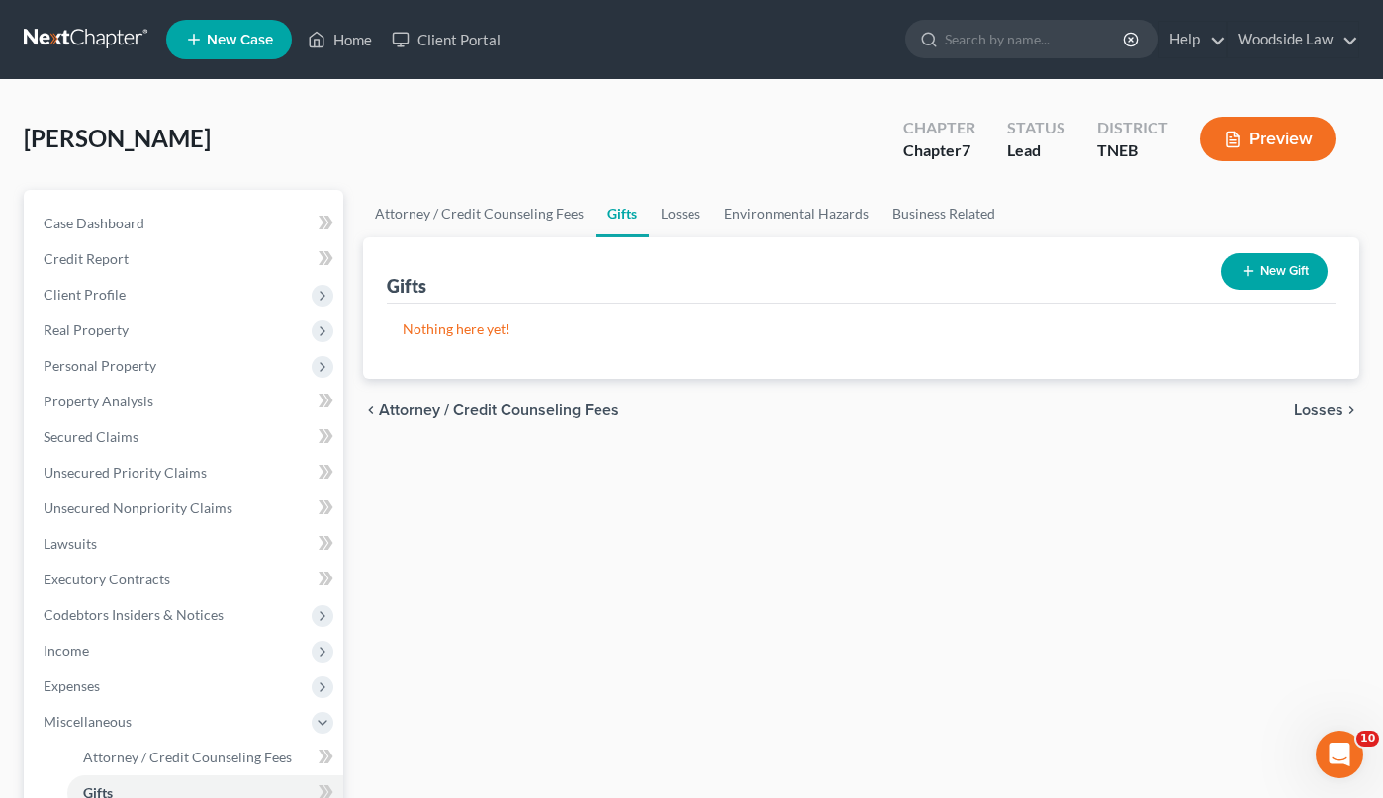
click at [1327, 409] on span "Losses" at bounding box center [1318, 411] width 49 height 16
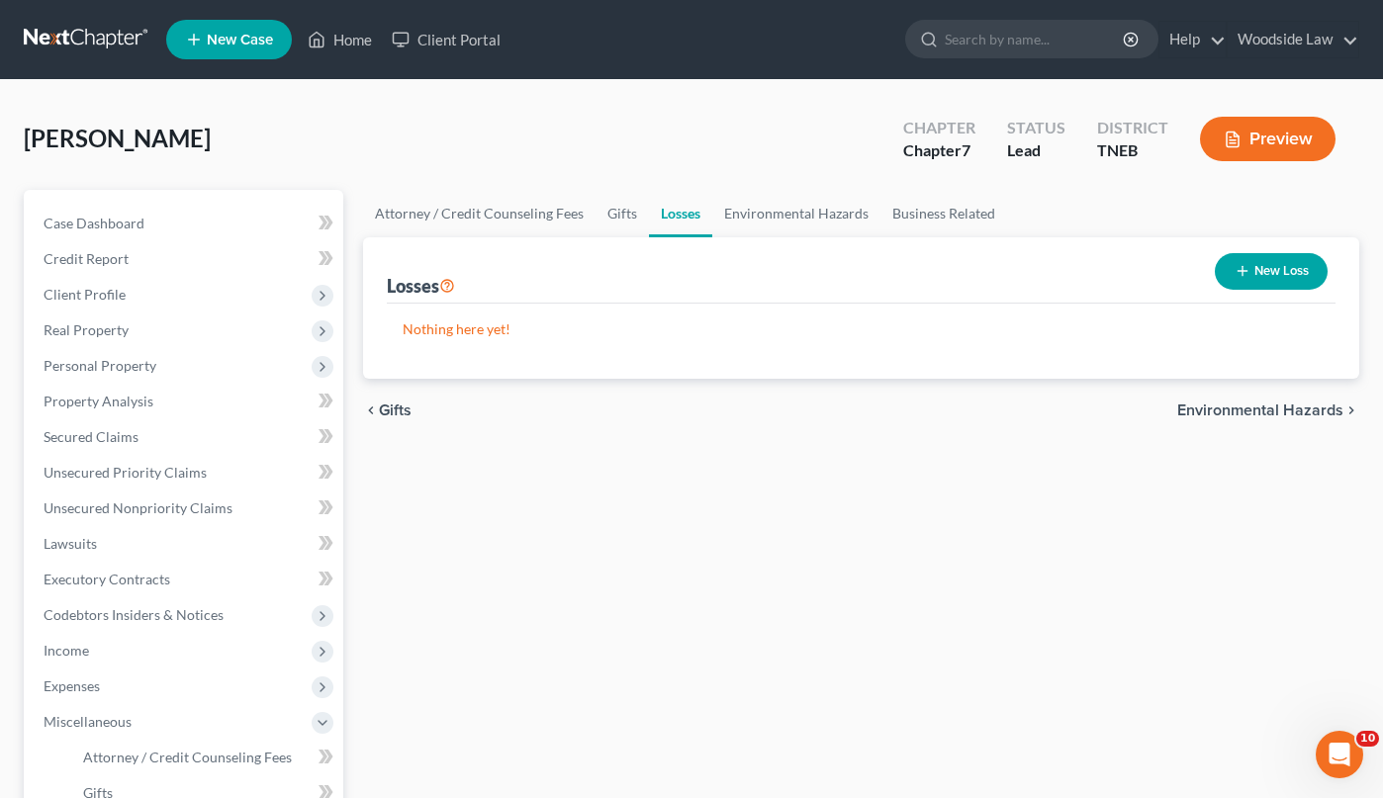
click at [1280, 407] on span "Environmental Hazards" at bounding box center [1260, 411] width 166 height 16
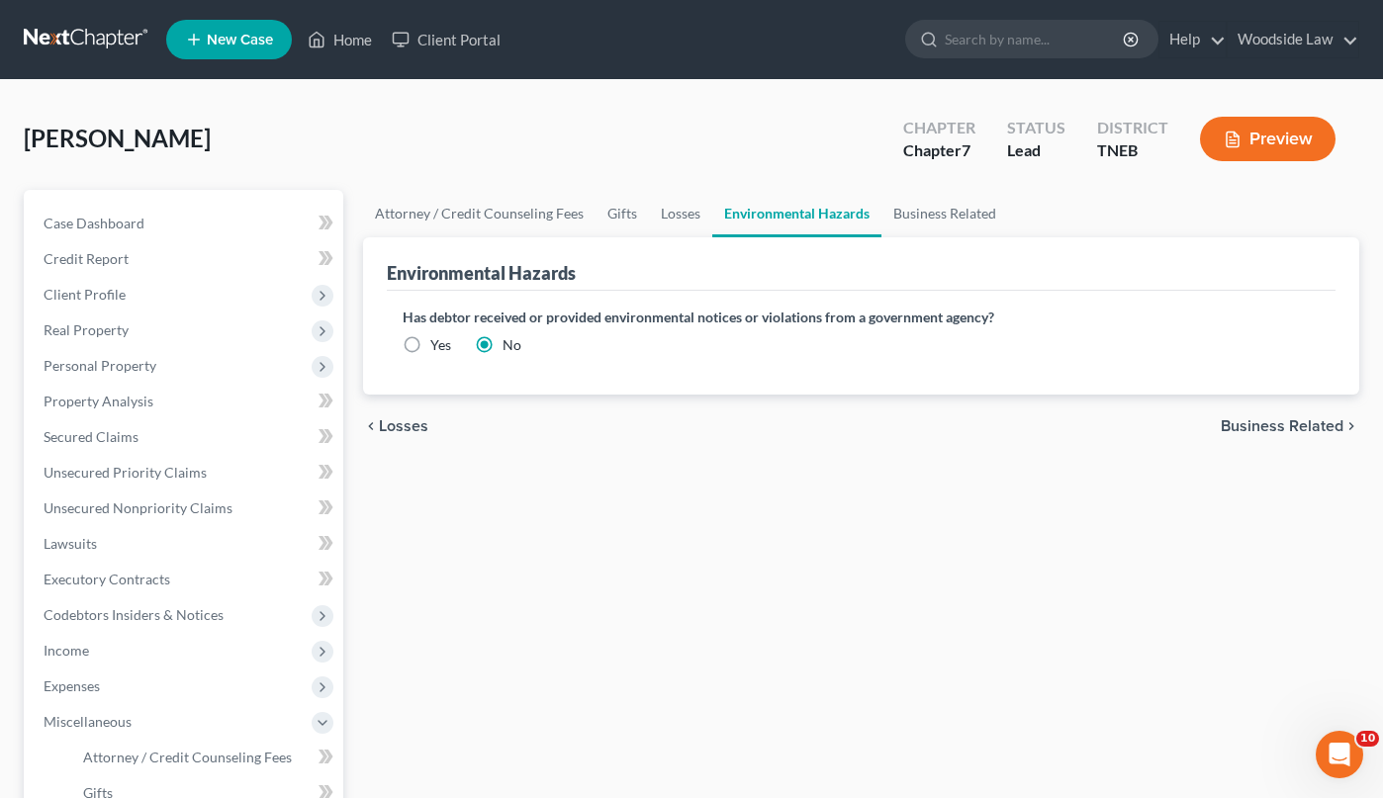
click at [1285, 421] on span "Business Related" at bounding box center [1281, 426] width 123 height 16
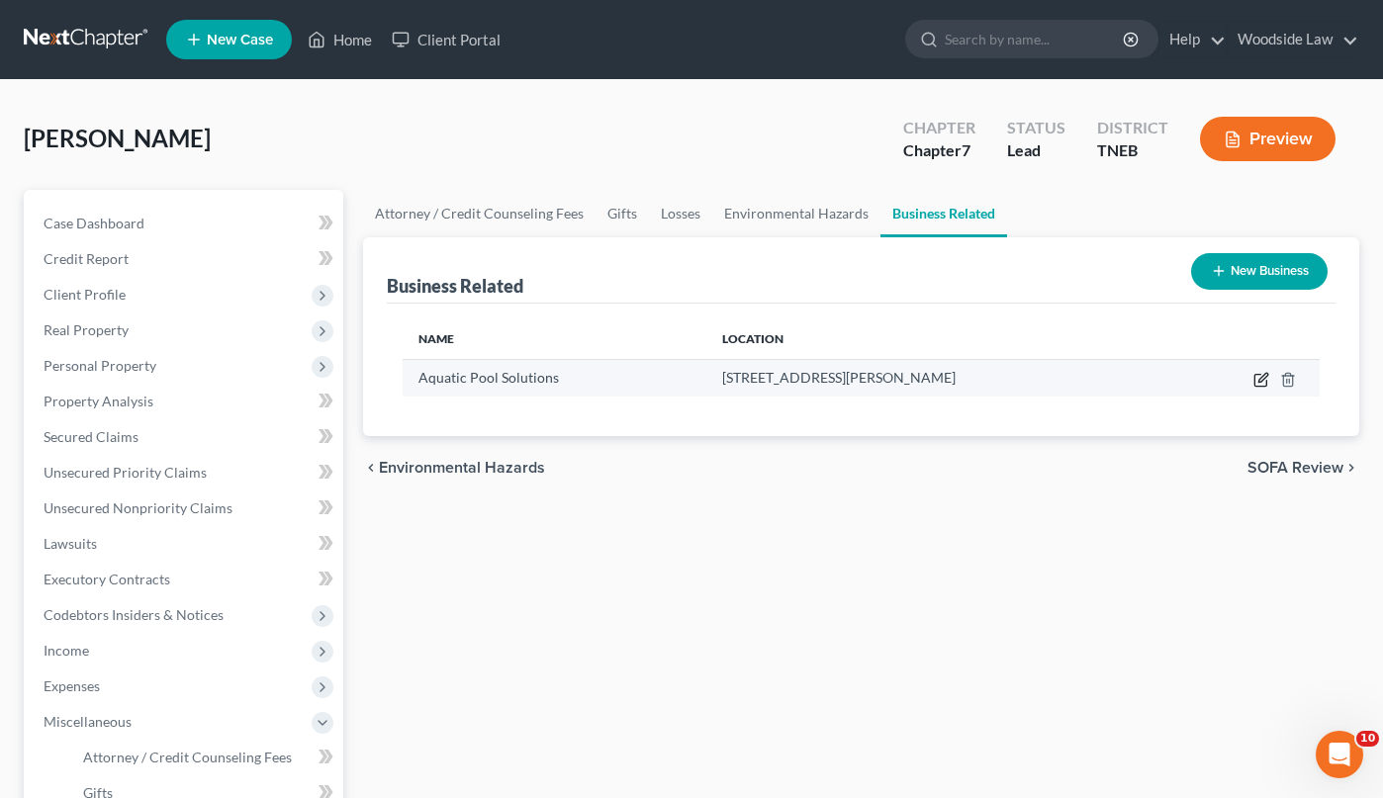
click at [1258, 380] on icon "button" at bounding box center [1262, 377] width 9 height 9
select select "sole_proprietor"
select select "44"
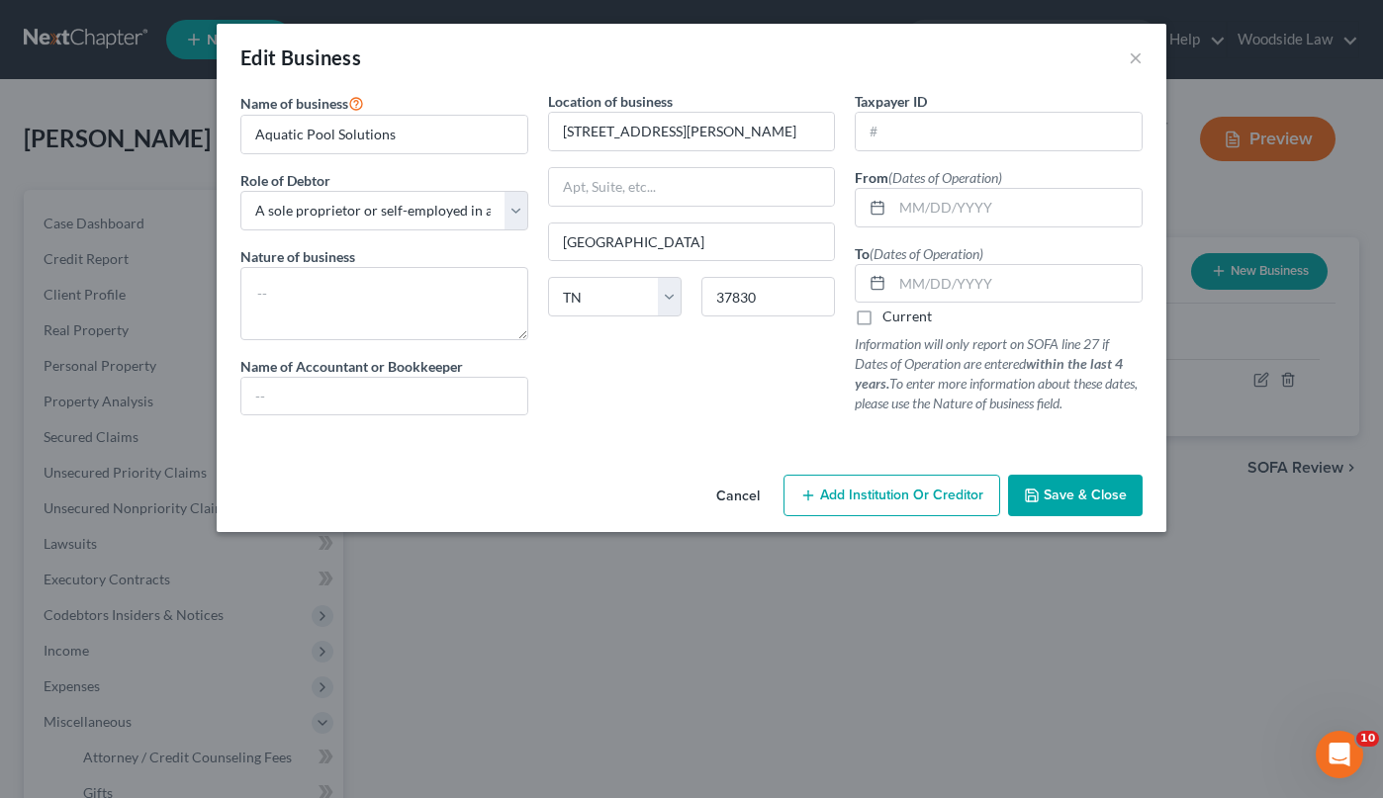
click at [1074, 486] on button "Save & Close" at bounding box center [1075, 496] width 135 height 42
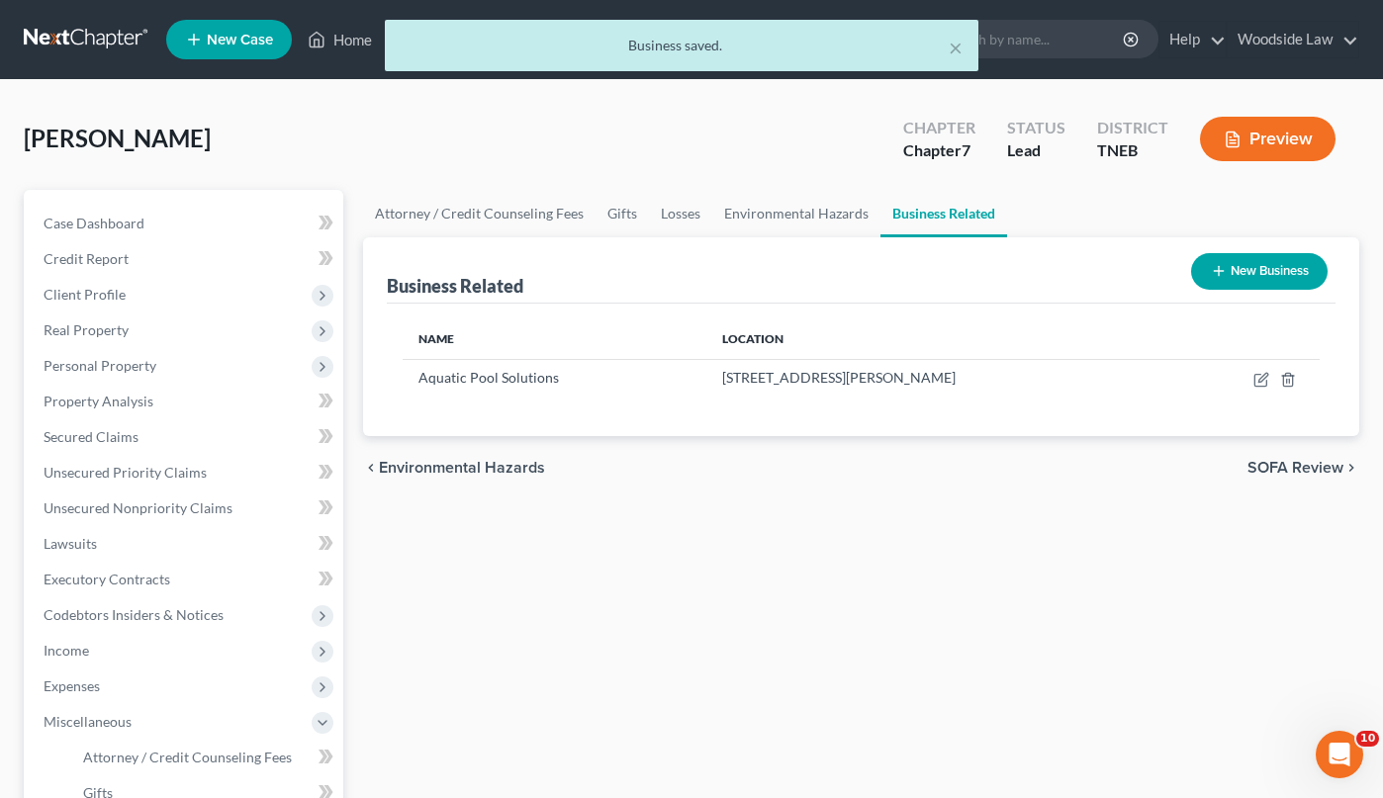
click at [1326, 463] on span "SOFA Review" at bounding box center [1295, 468] width 96 height 16
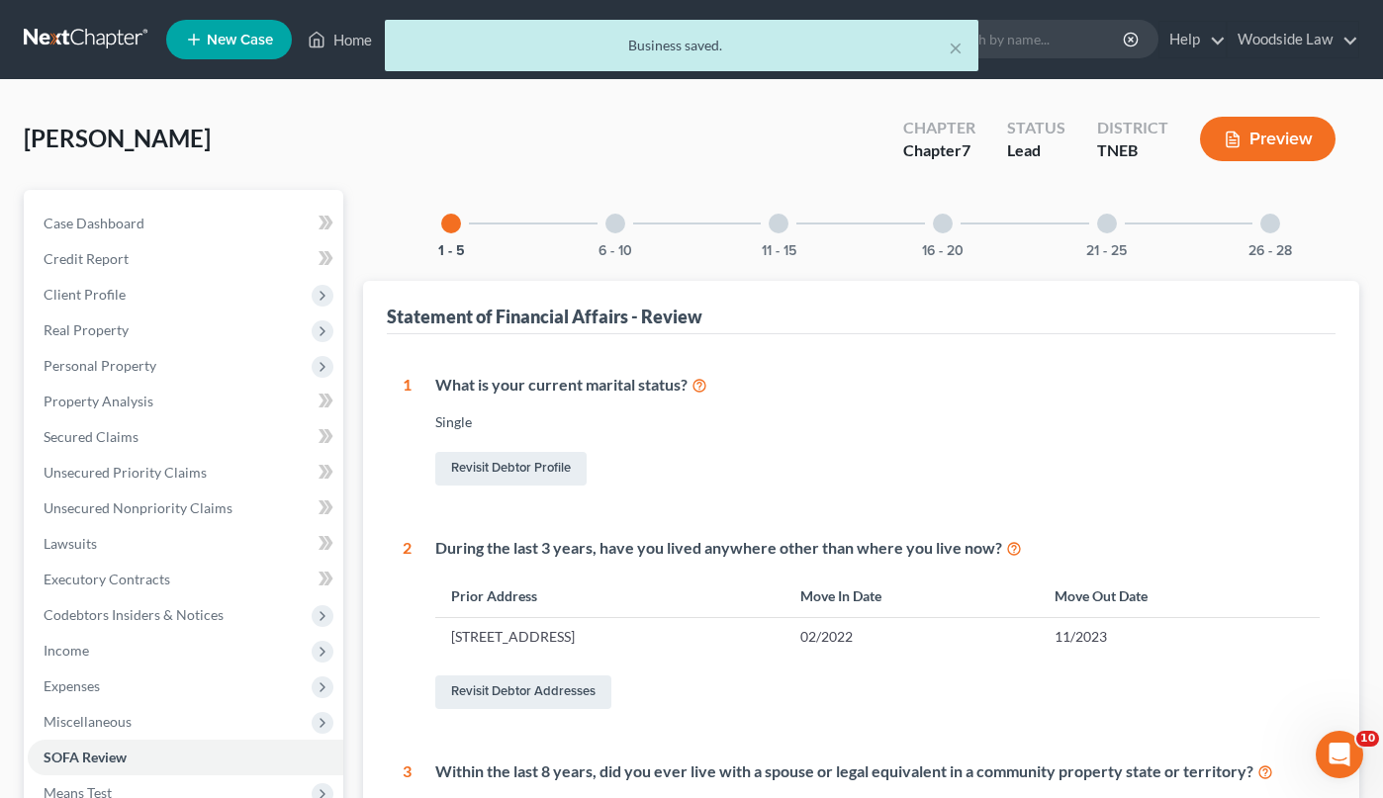
scroll to position [635, 0]
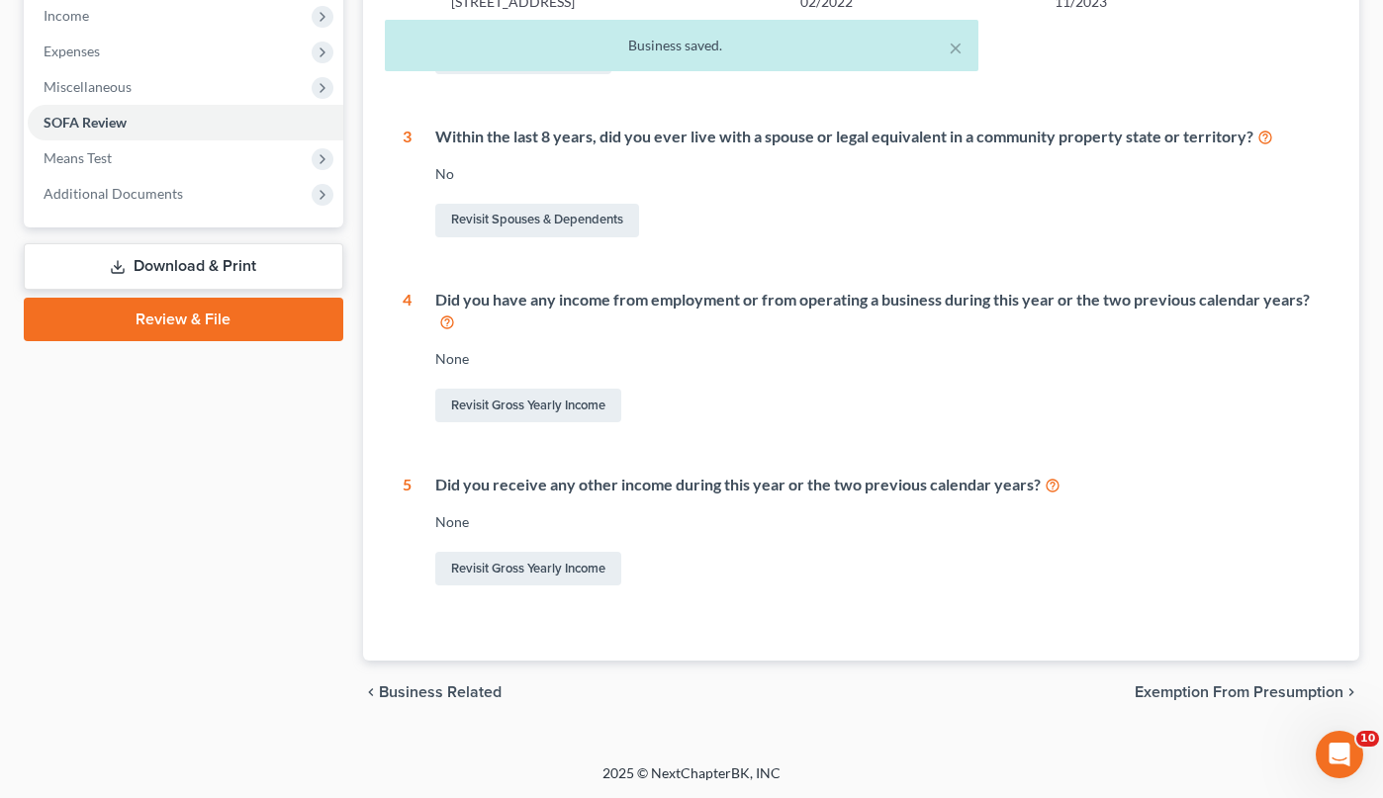
click at [1214, 689] on span "Exemption from Presumption" at bounding box center [1238, 692] width 209 height 16
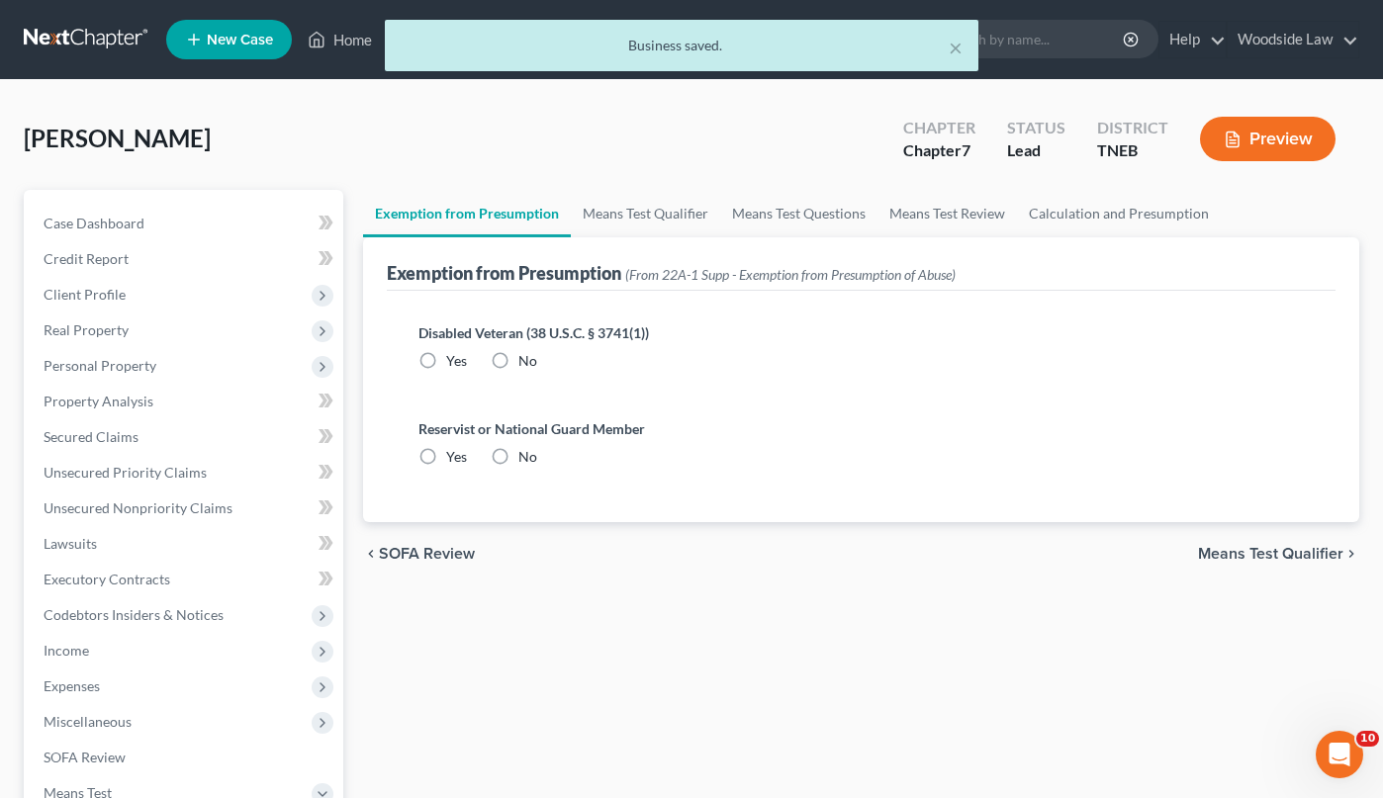
click at [518, 357] on label "No" at bounding box center [527, 361] width 19 height 20
click at [526, 357] on input "No" at bounding box center [532, 357] width 13 height 13
radio input "true"
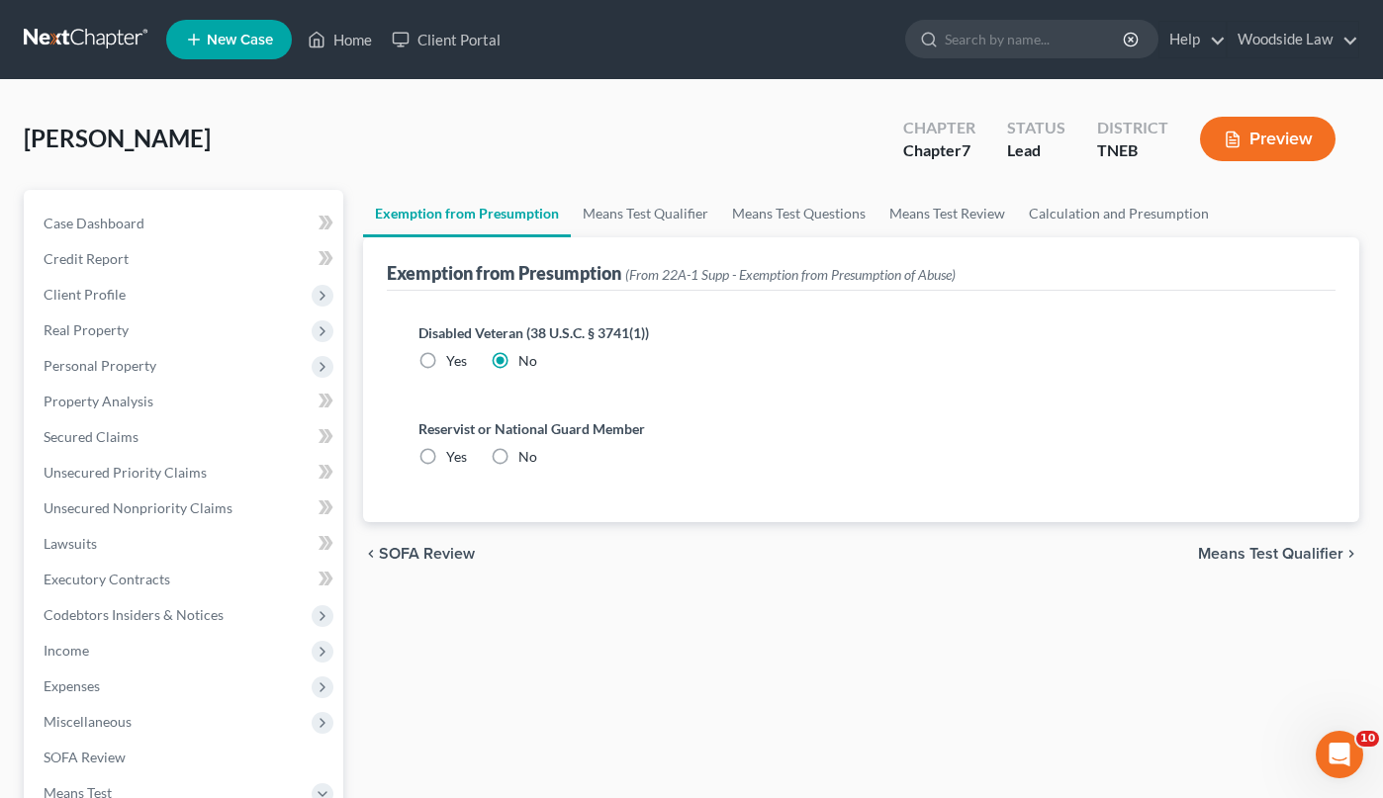
click at [518, 457] on label "No" at bounding box center [527, 457] width 19 height 20
click at [526, 457] on input "No" at bounding box center [532, 453] width 13 height 13
radio input "true"
click at [1290, 559] on span "Means Test Qualifier" at bounding box center [1270, 554] width 145 height 16
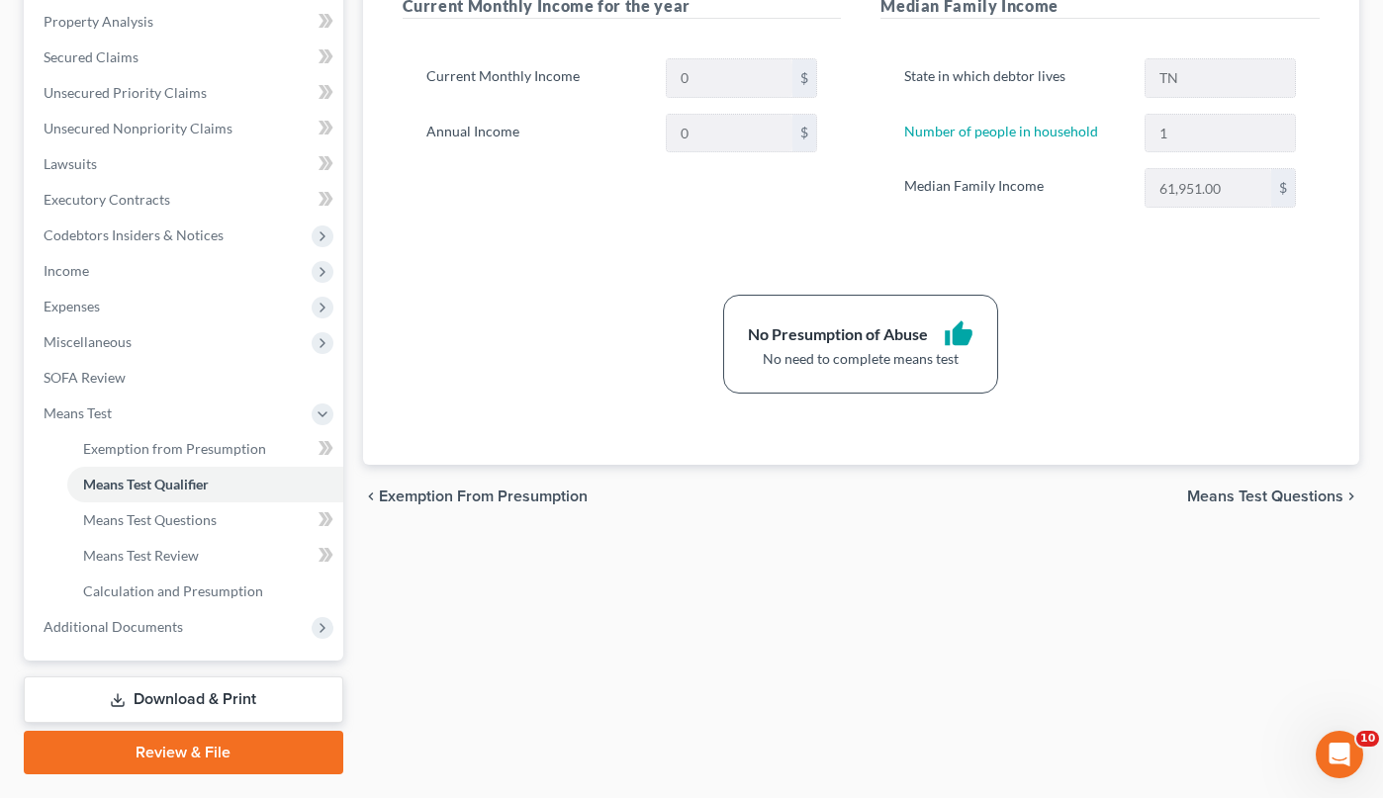
scroll to position [429, 0]
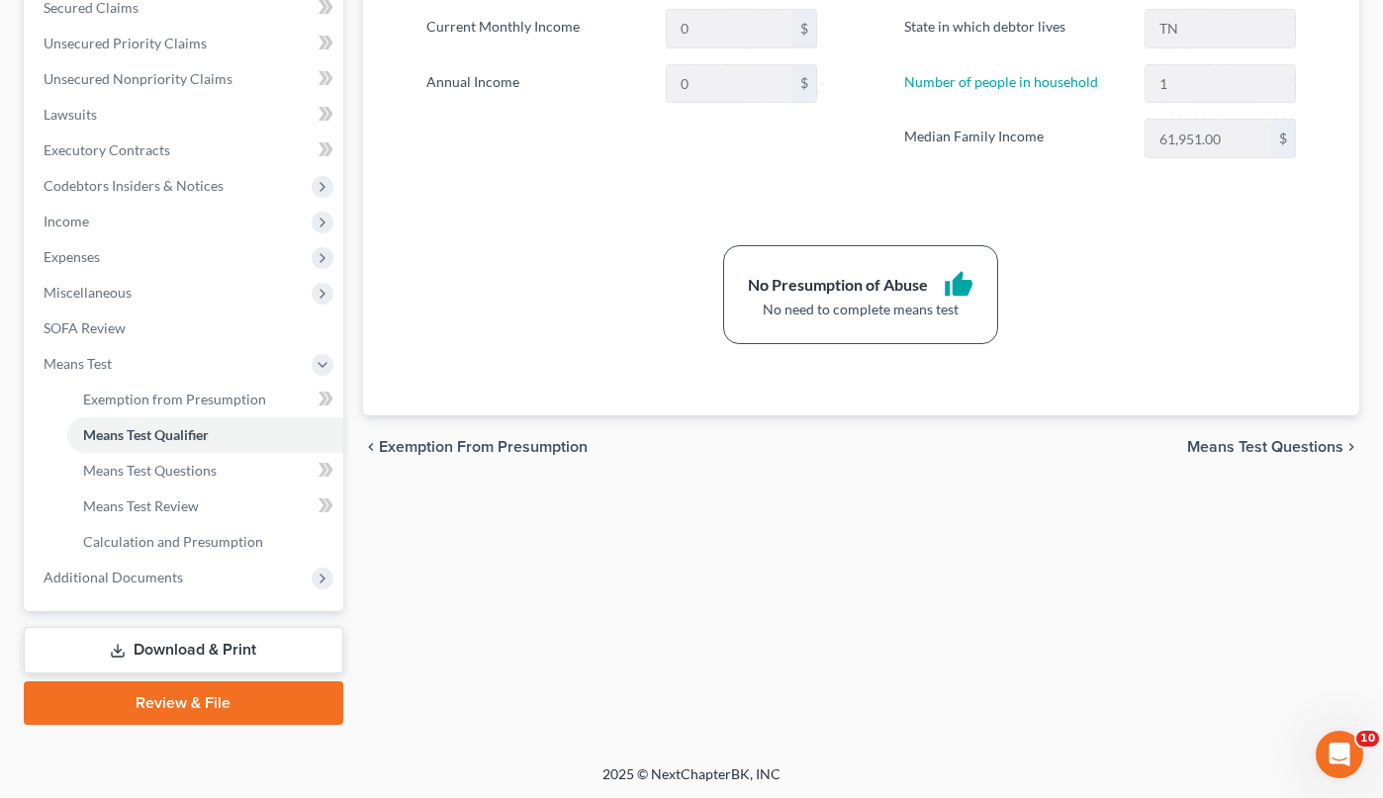
click at [1287, 448] on span "Means Test Questions" at bounding box center [1265, 447] width 156 height 16
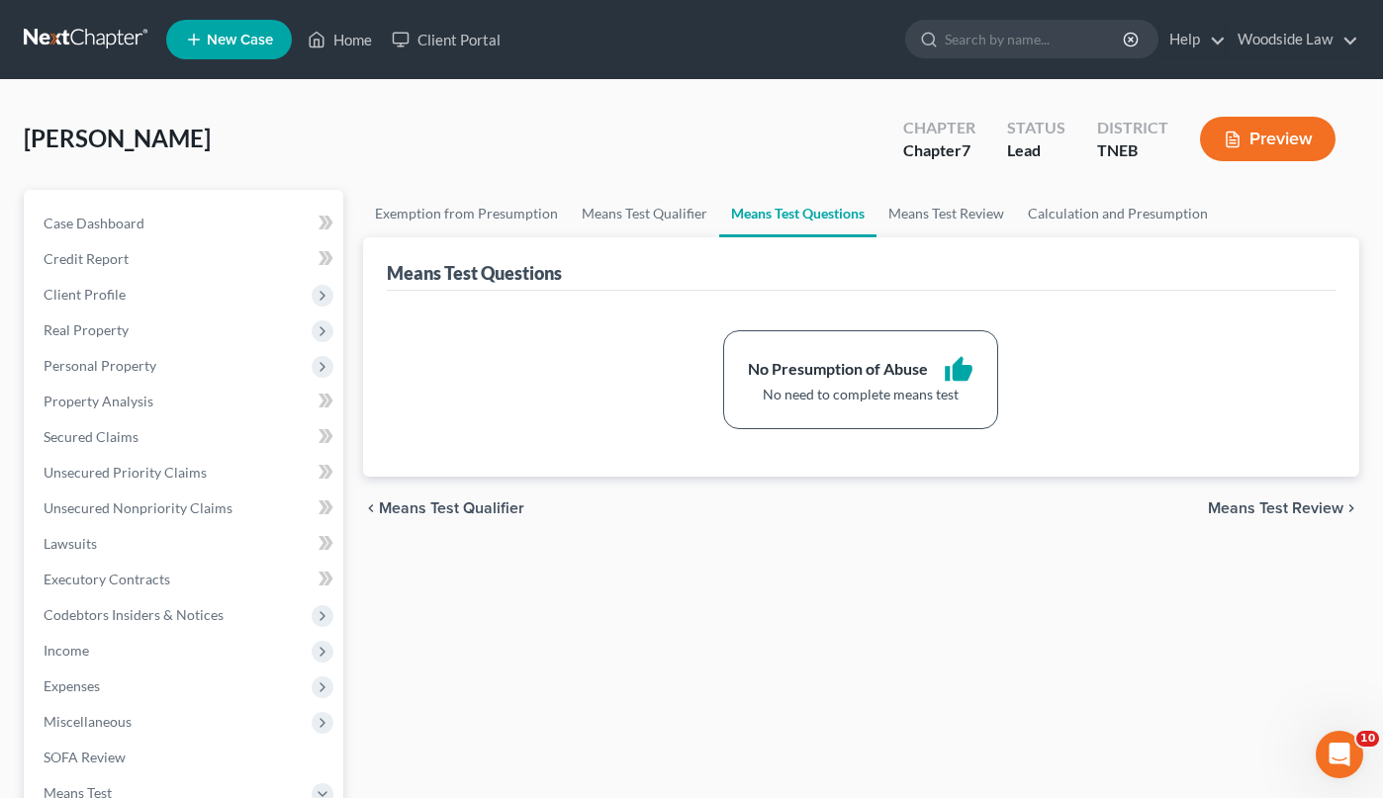
click at [1290, 501] on span "Means Test Review" at bounding box center [1275, 508] width 135 height 16
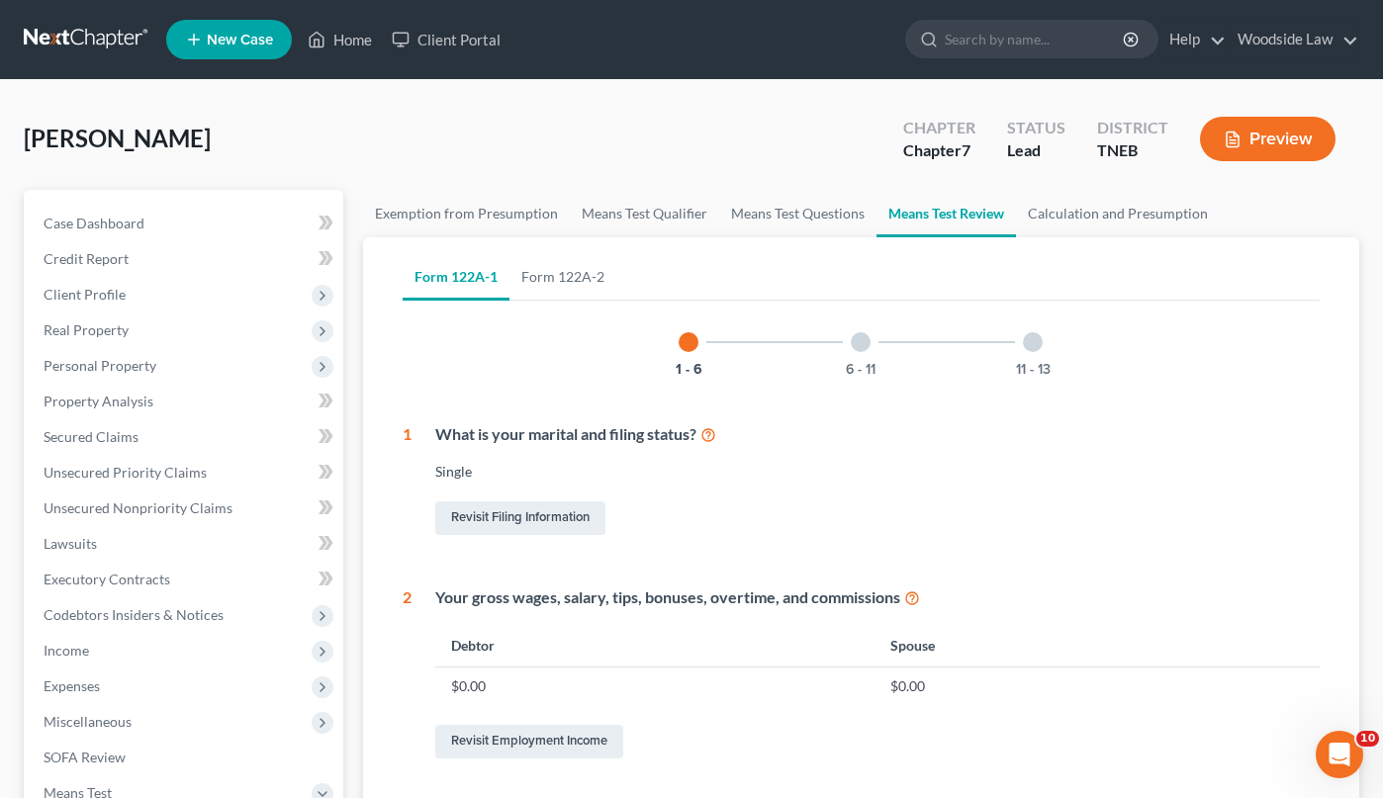
scroll to position [924, 0]
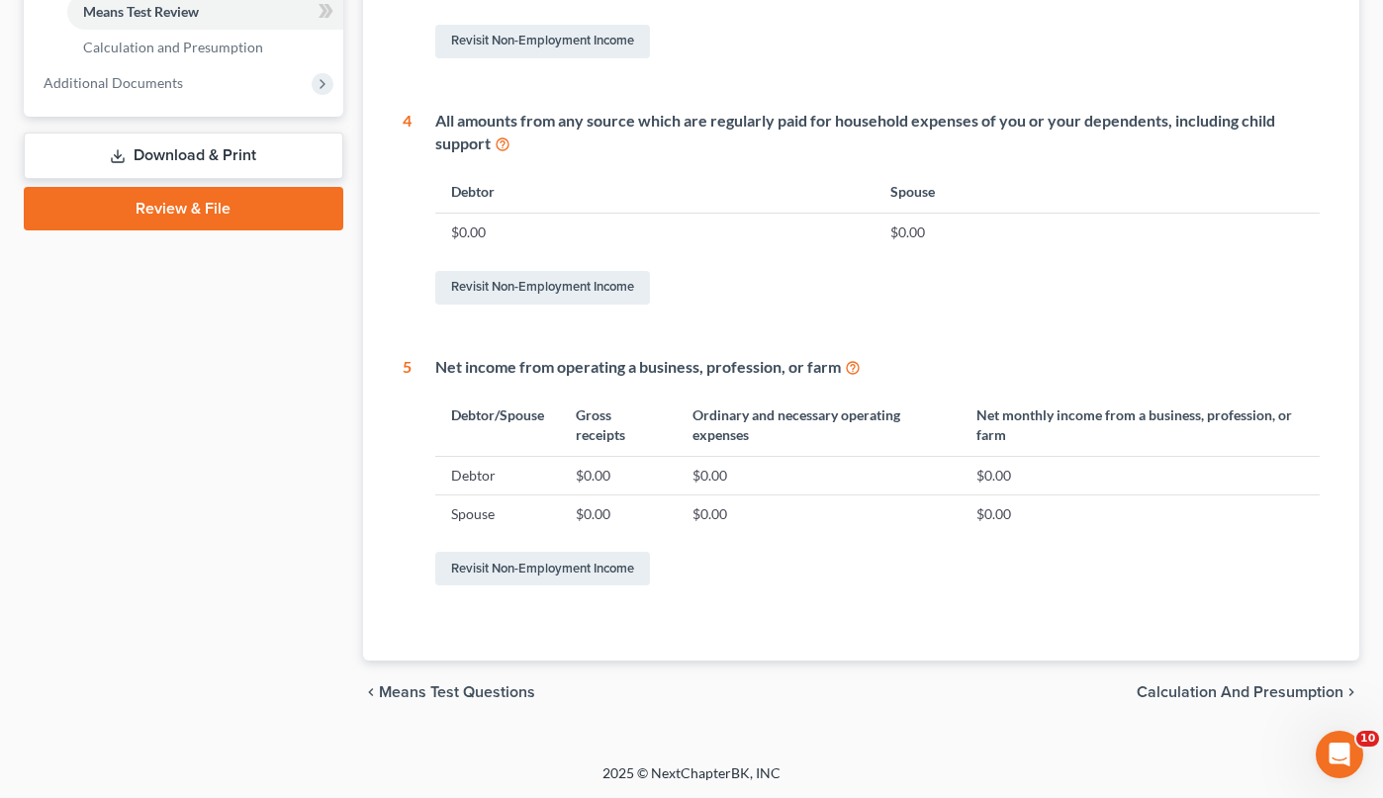
click at [1278, 694] on span "Calculation and Presumption" at bounding box center [1239, 692] width 207 height 16
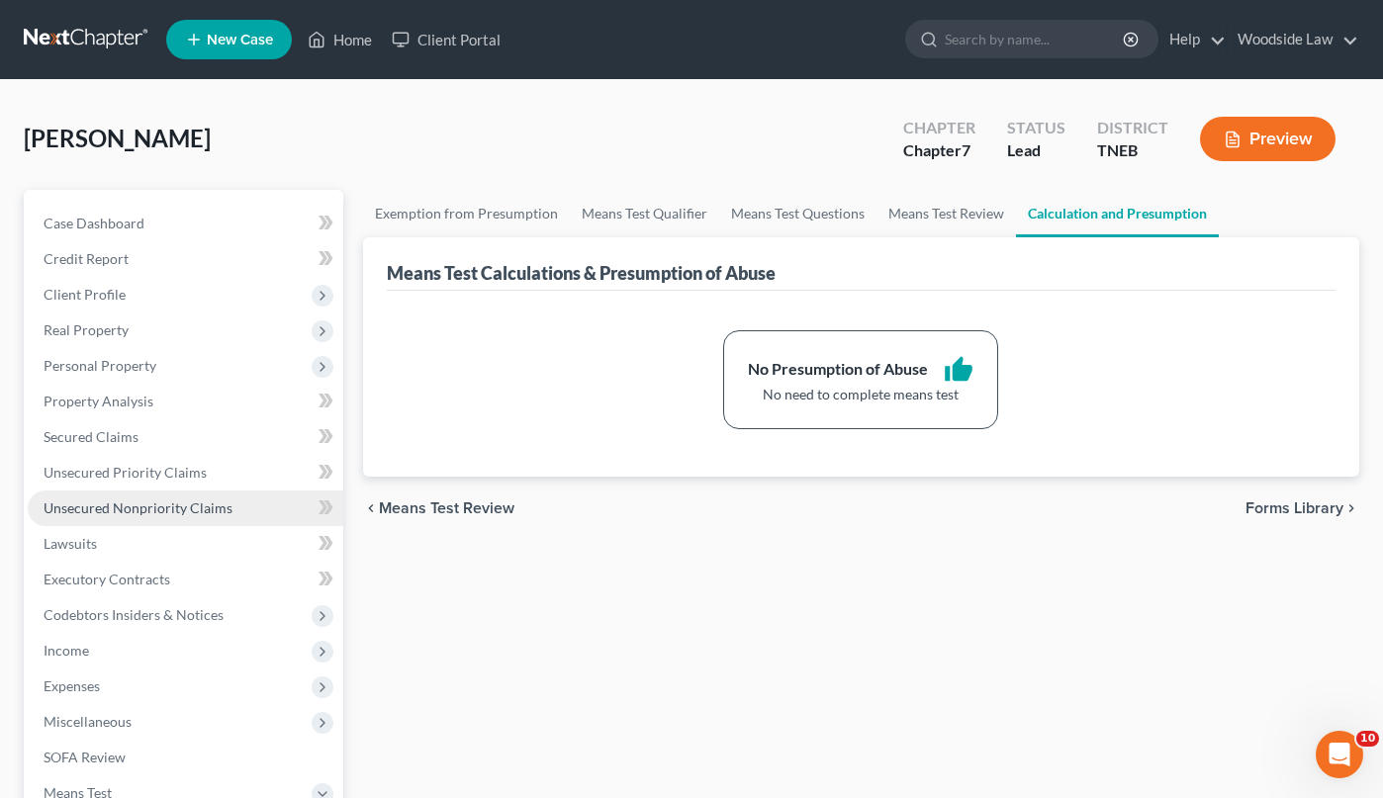
click at [160, 499] on span "Unsecured Nonpriority Claims" at bounding box center [138, 507] width 189 height 17
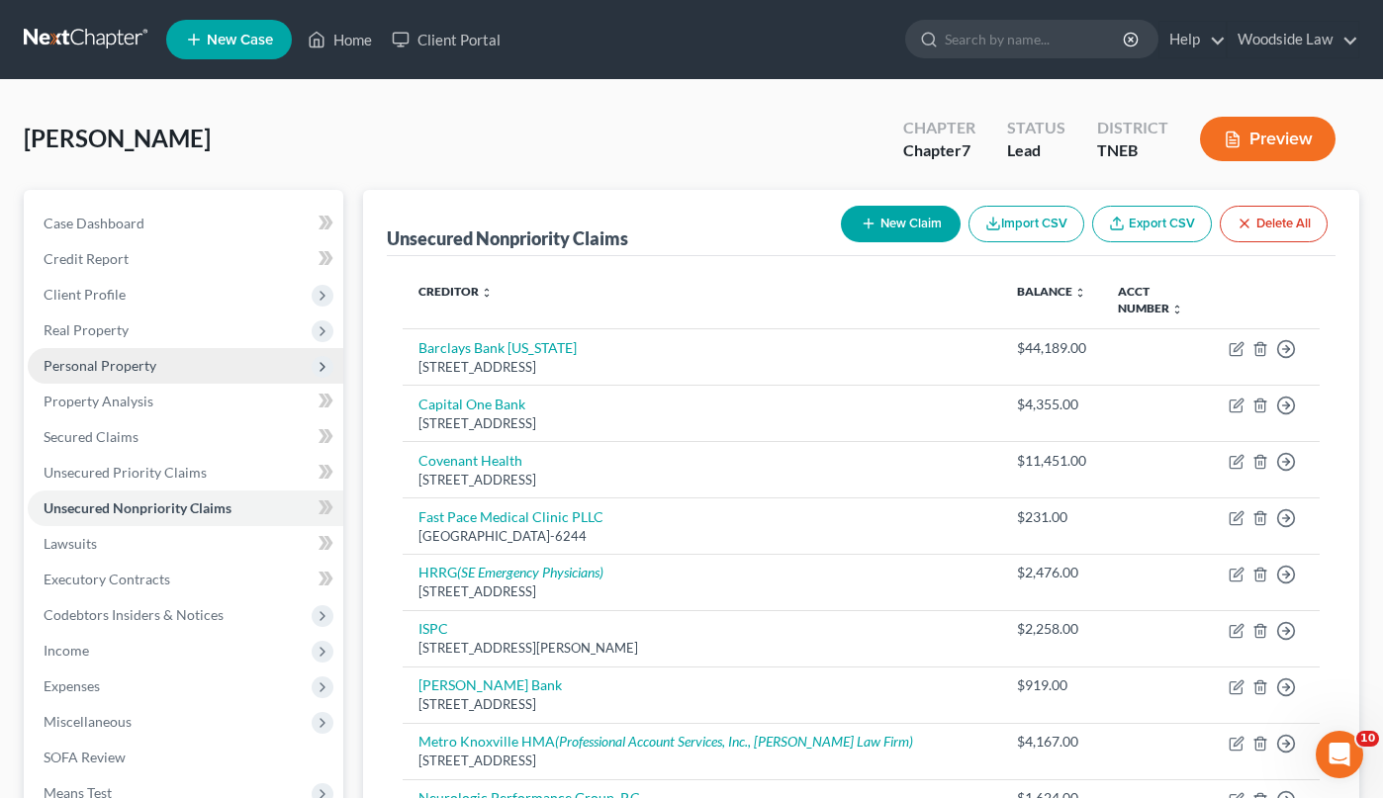
click at [89, 361] on span "Personal Property" at bounding box center [100, 365] width 113 height 17
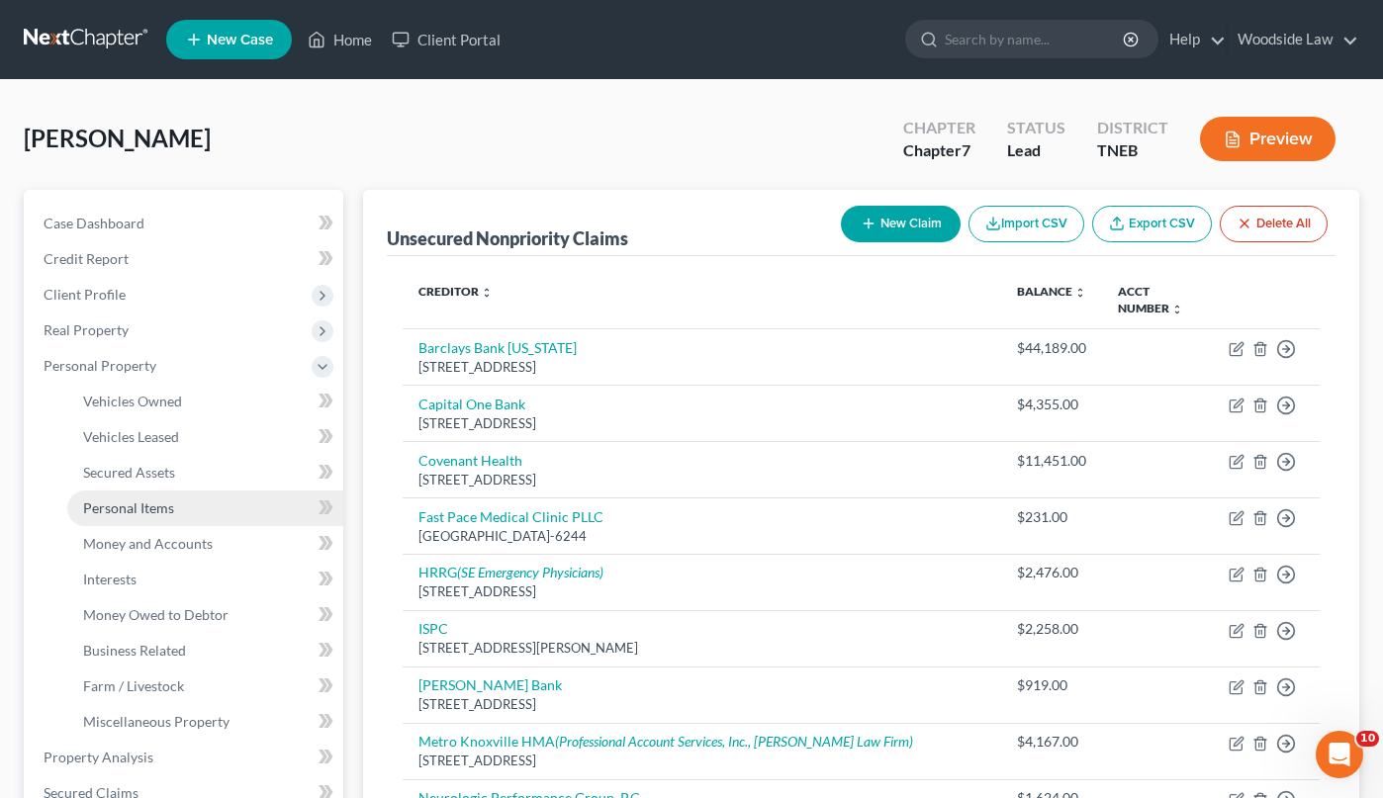
click at [155, 509] on span "Personal Items" at bounding box center [128, 507] width 91 height 17
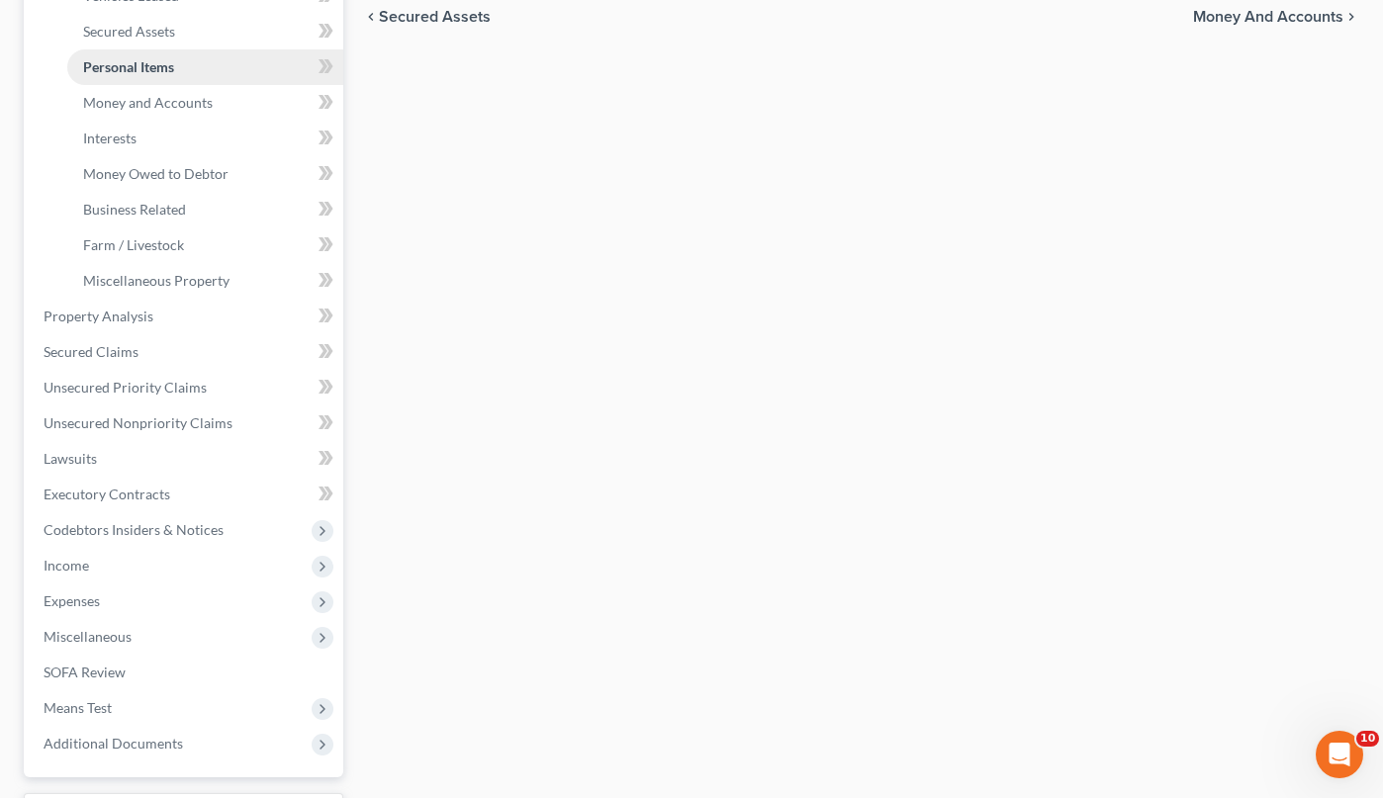
scroll to position [530, 0]
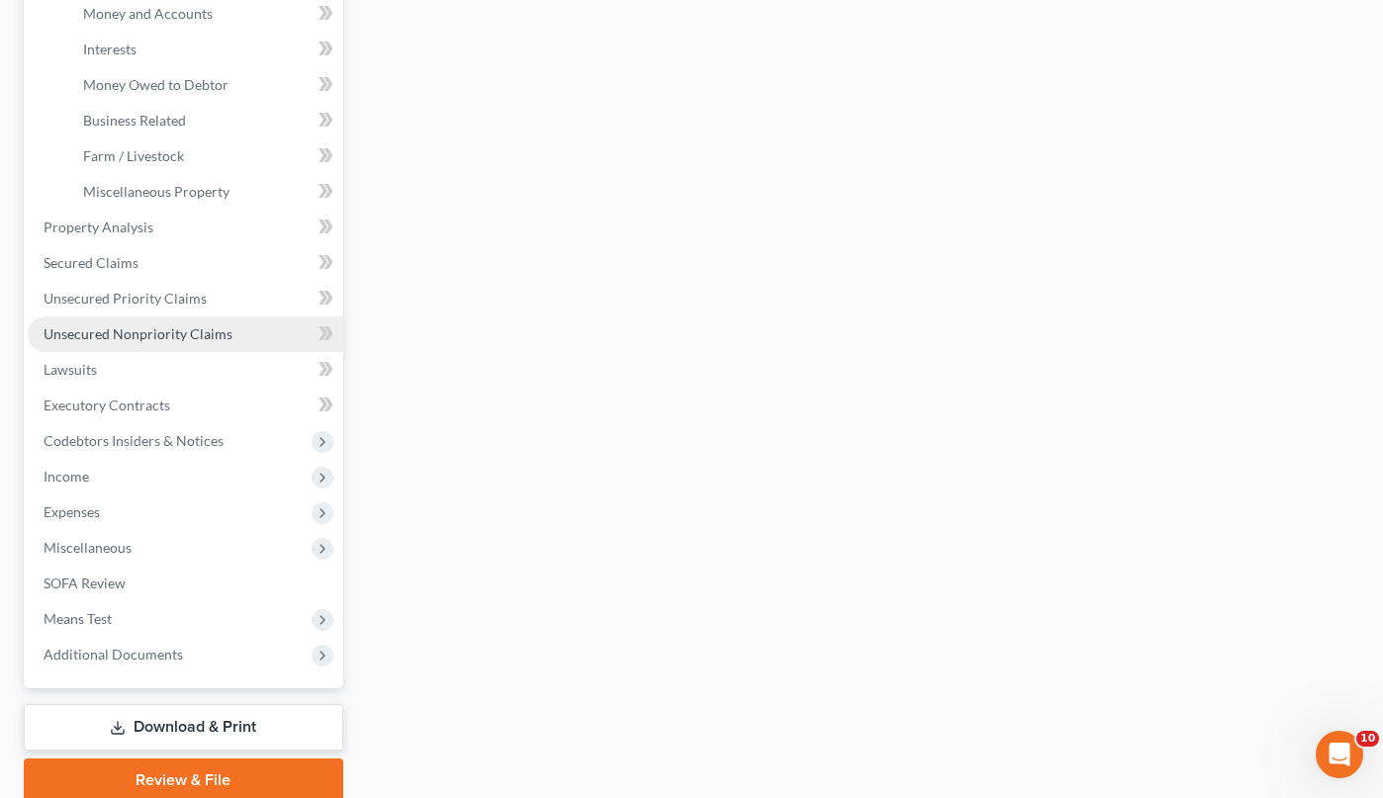
click at [148, 335] on span "Unsecured Nonpriority Claims" at bounding box center [138, 333] width 189 height 17
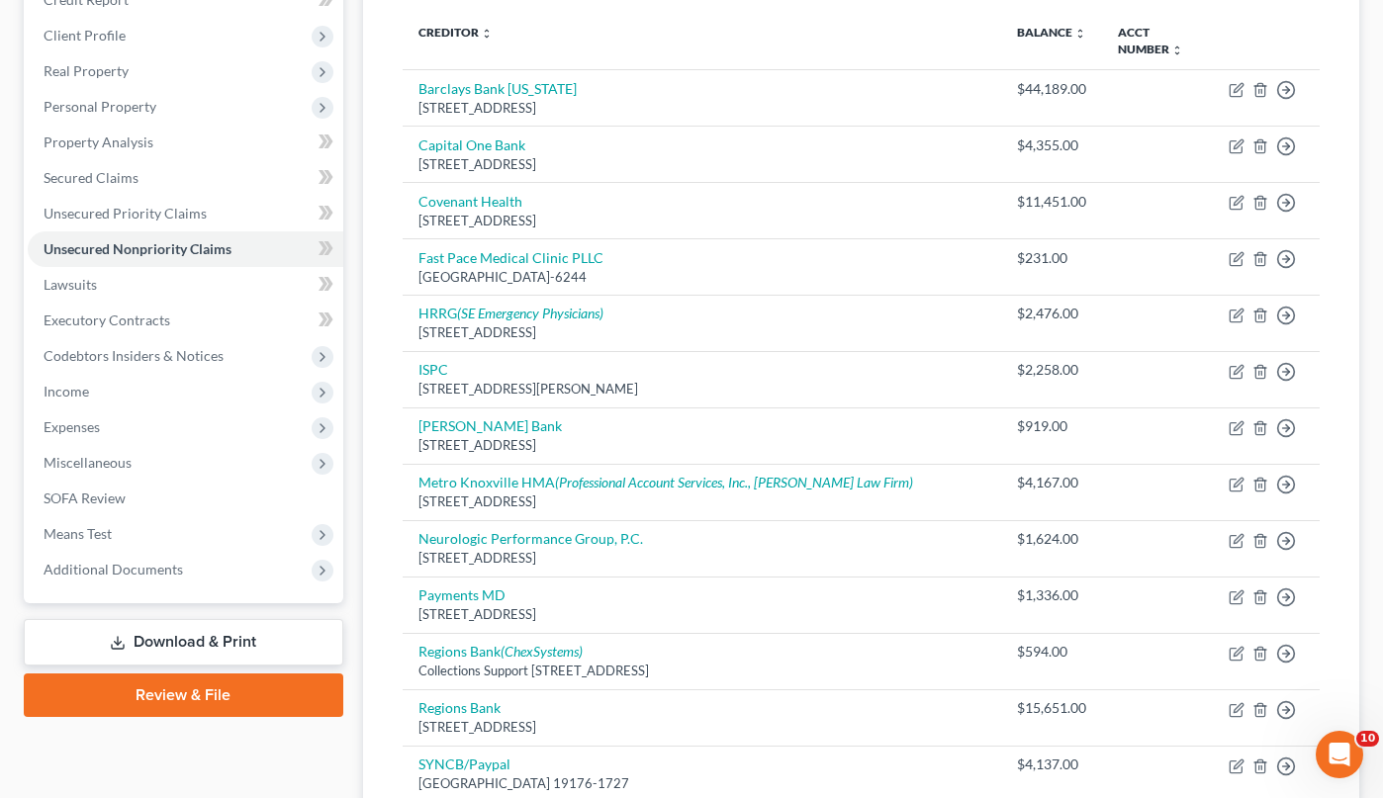
scroll to position [168, 0]
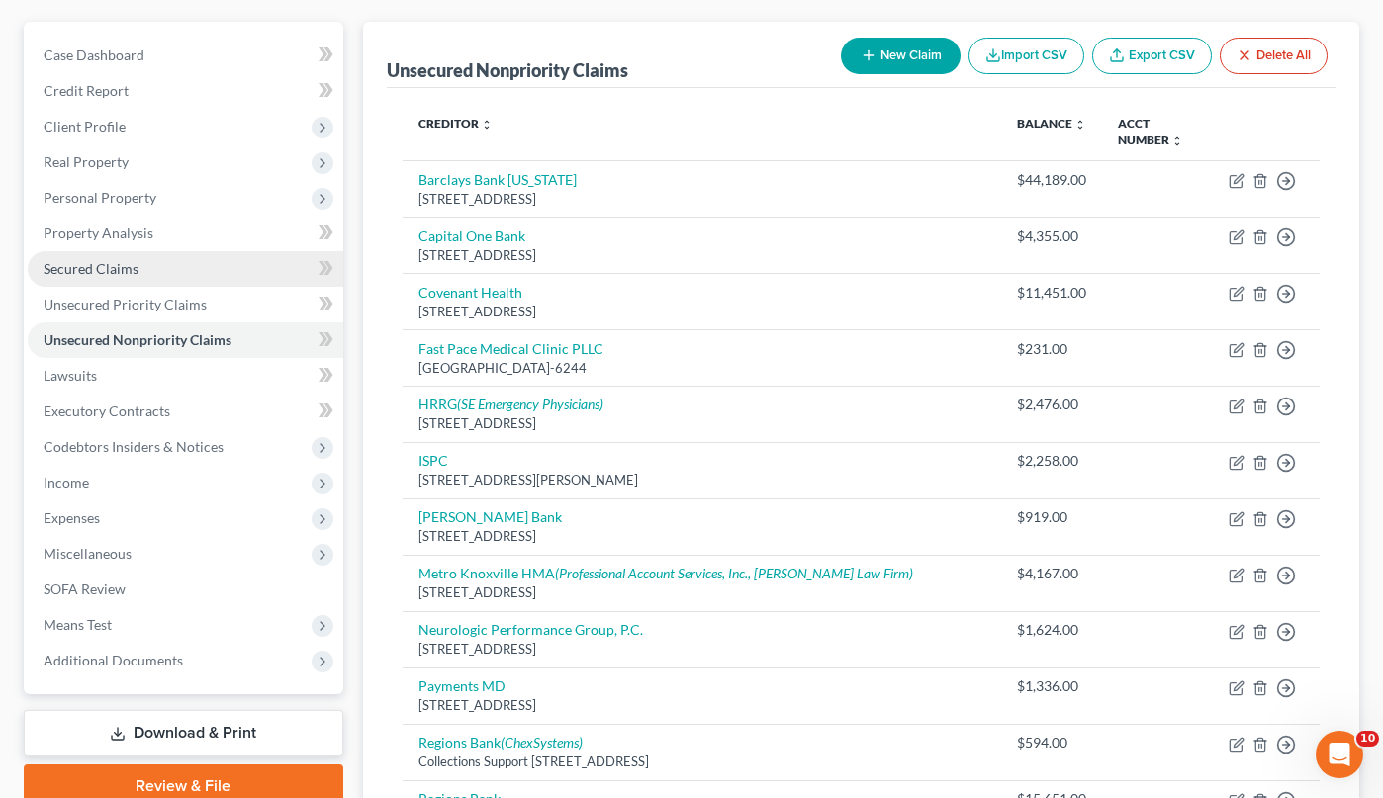
click at [131, 262] on span "Secured Claims" at bounding box center [91, 268] width 95 height 17
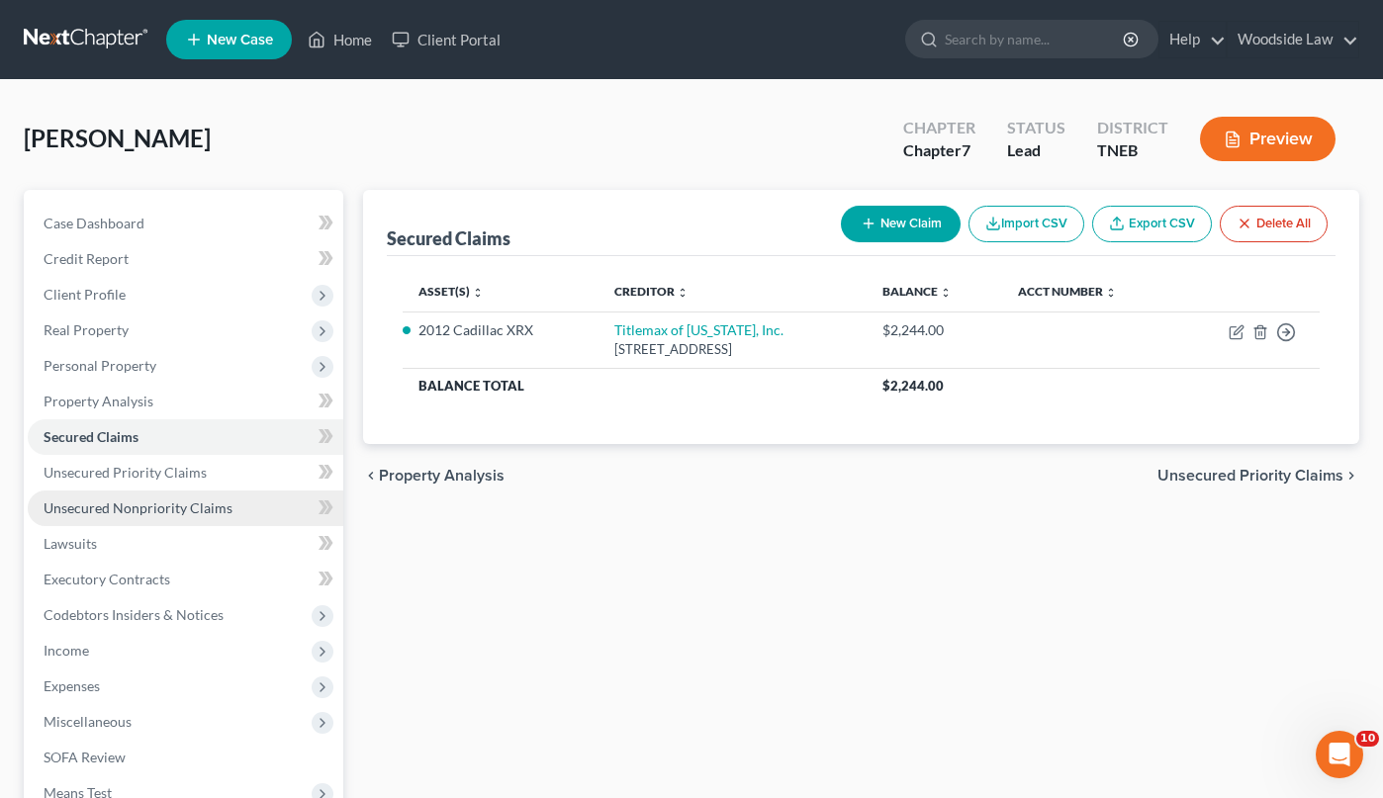
click at [174, 502] on span "Unsecured Nonpriority Claims" at bounding box center [138, 507] width 189 height 17
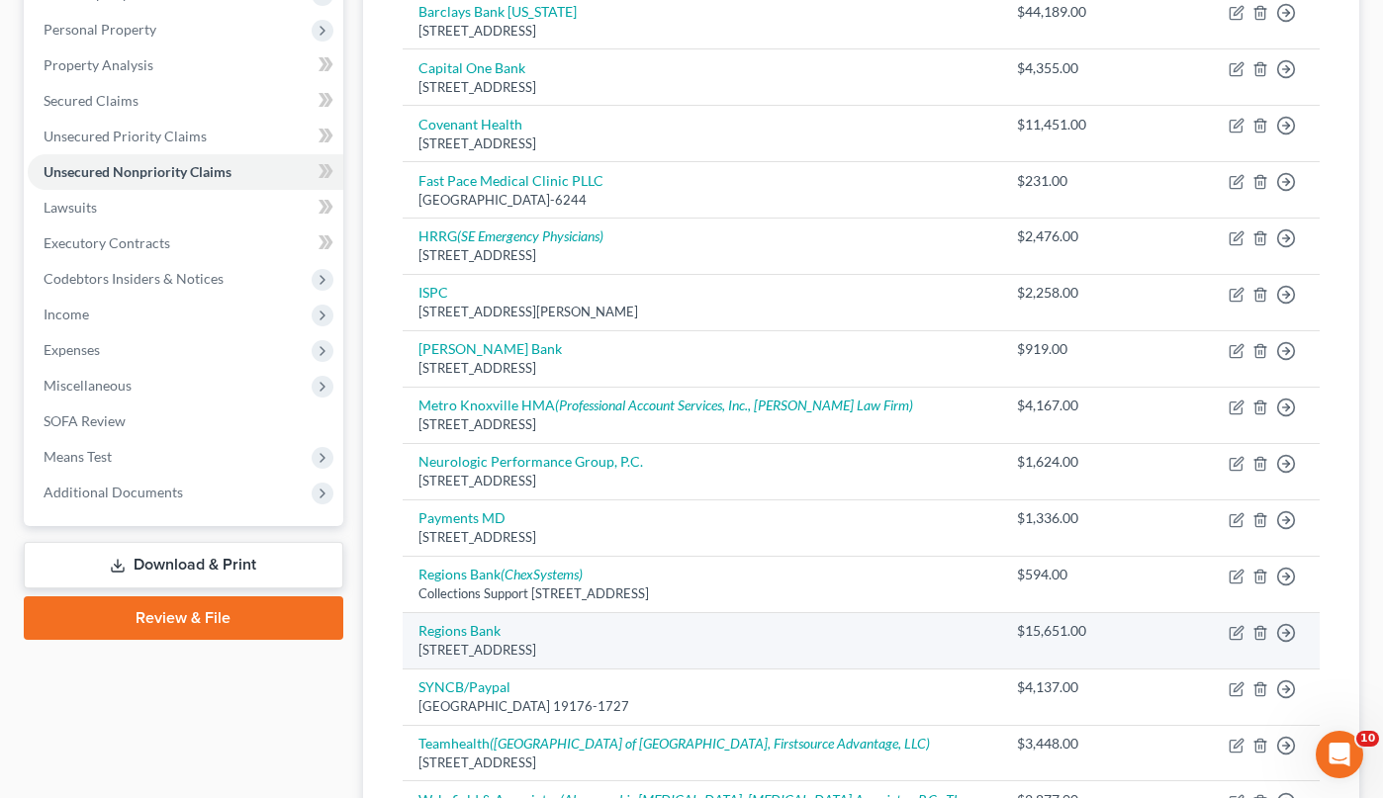
scroll to position [329, 0]
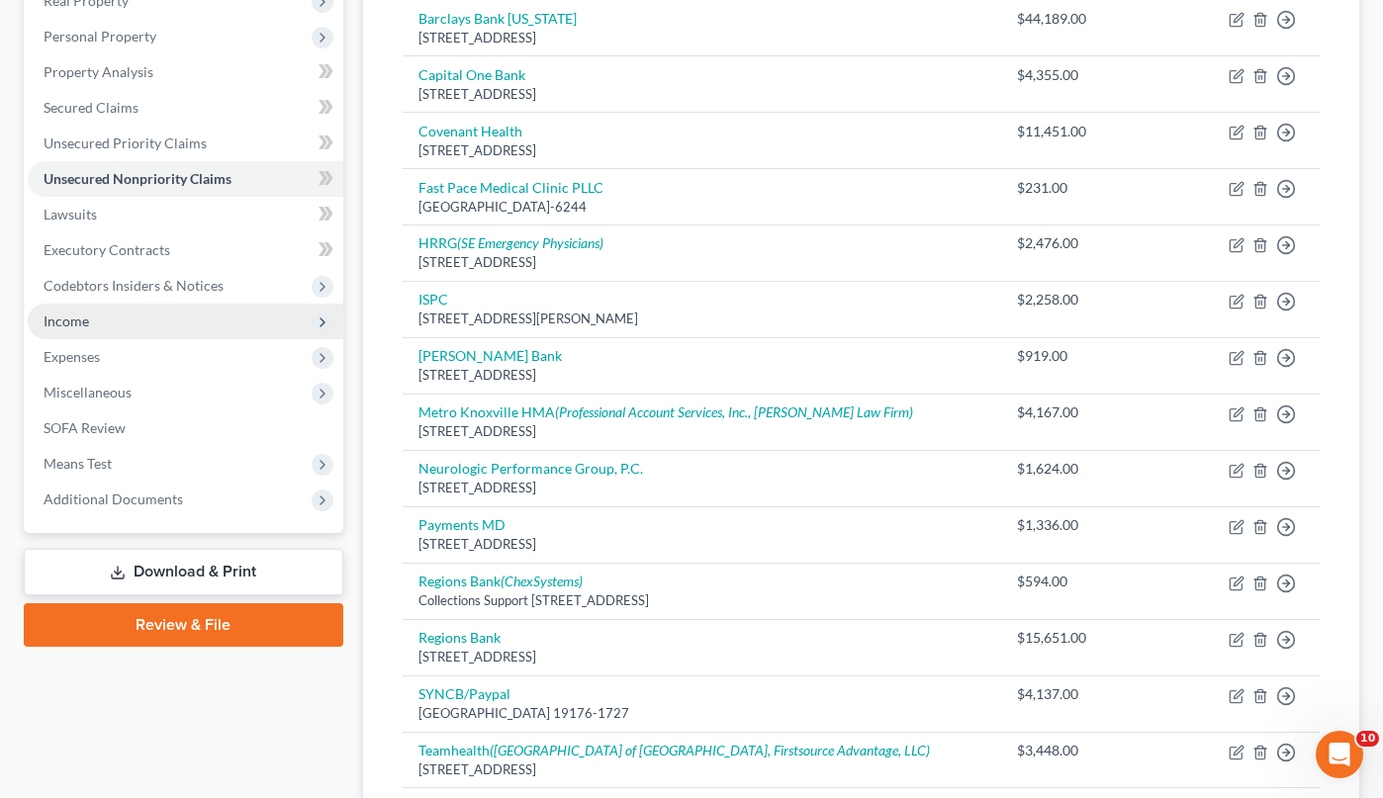
click at [146, 311] on span "Income" at bounding box center [185, 322] width 315 height 36
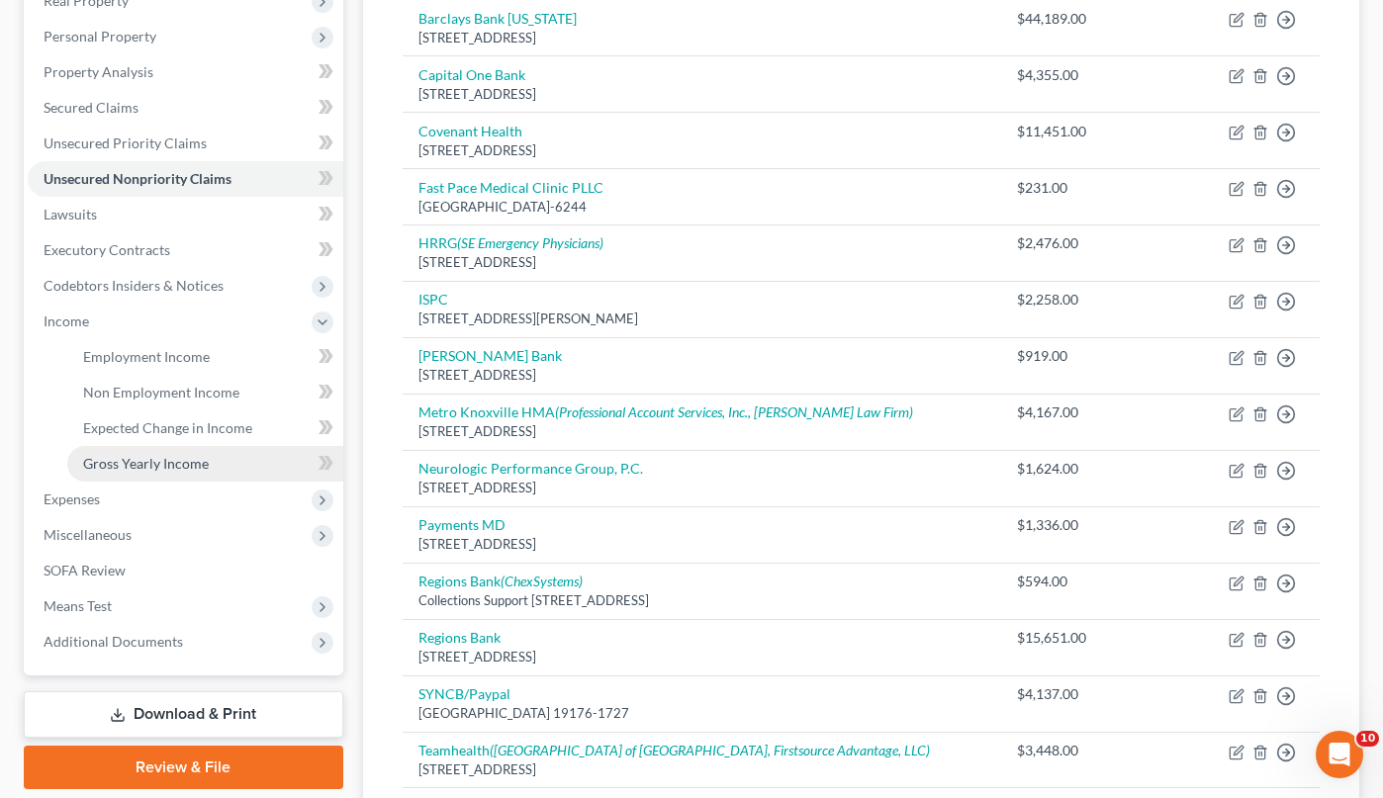
click at [178, 455] on span "Gross Yearly Income" at bounding box center [146, 463] width 126 height 17
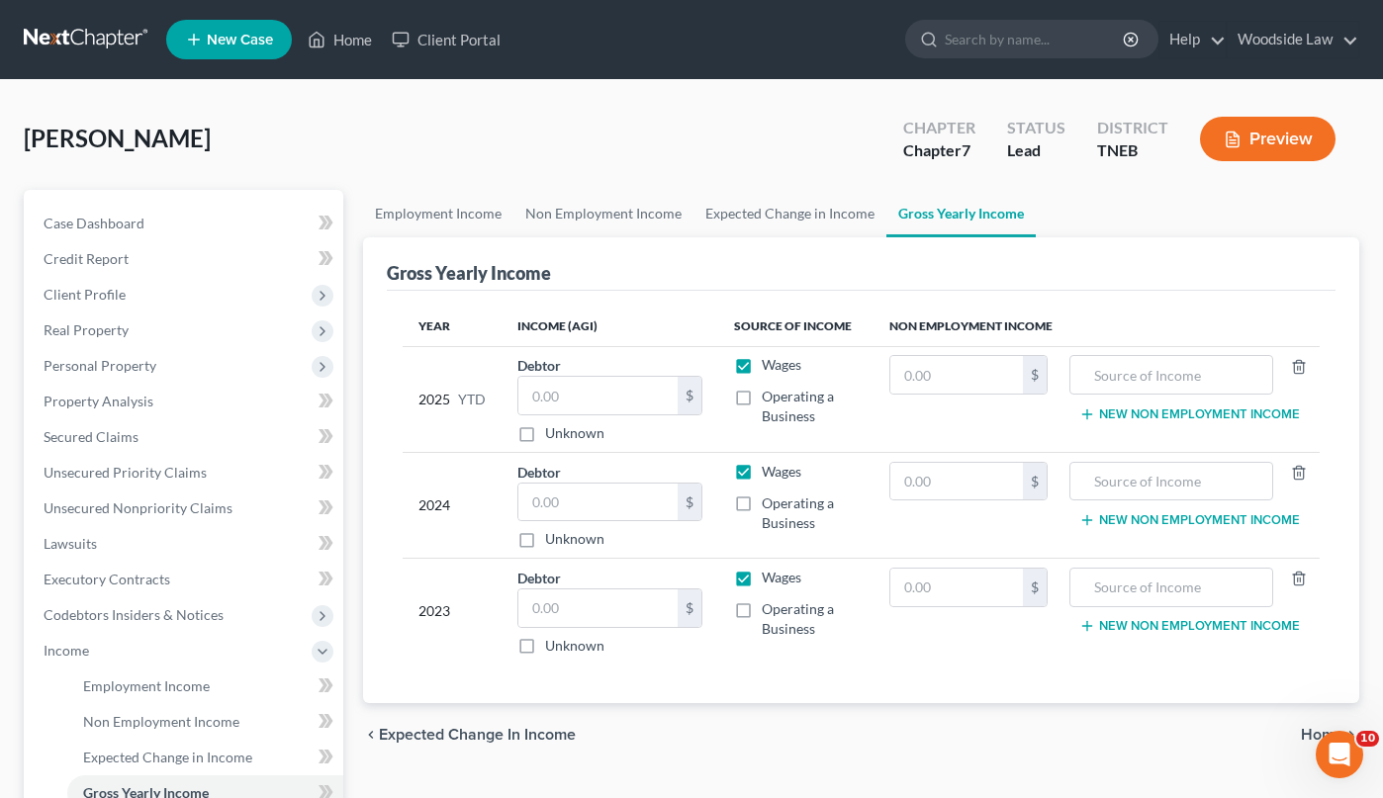
click at [762, 366] on label "Wages" at bounding box center [782, 365] width 40 height 20
click at [769, 366] on input "Wages" at bounding box center [775, 361] width 13 height 13
checkbox input "false"
click at [762, 393] on label "Operating a Business" at bounding box center [810, 407] width 97 height 40
click at [769, 393] on input "Operating a Business" at bounding box center [775, 393] width 13 height 13
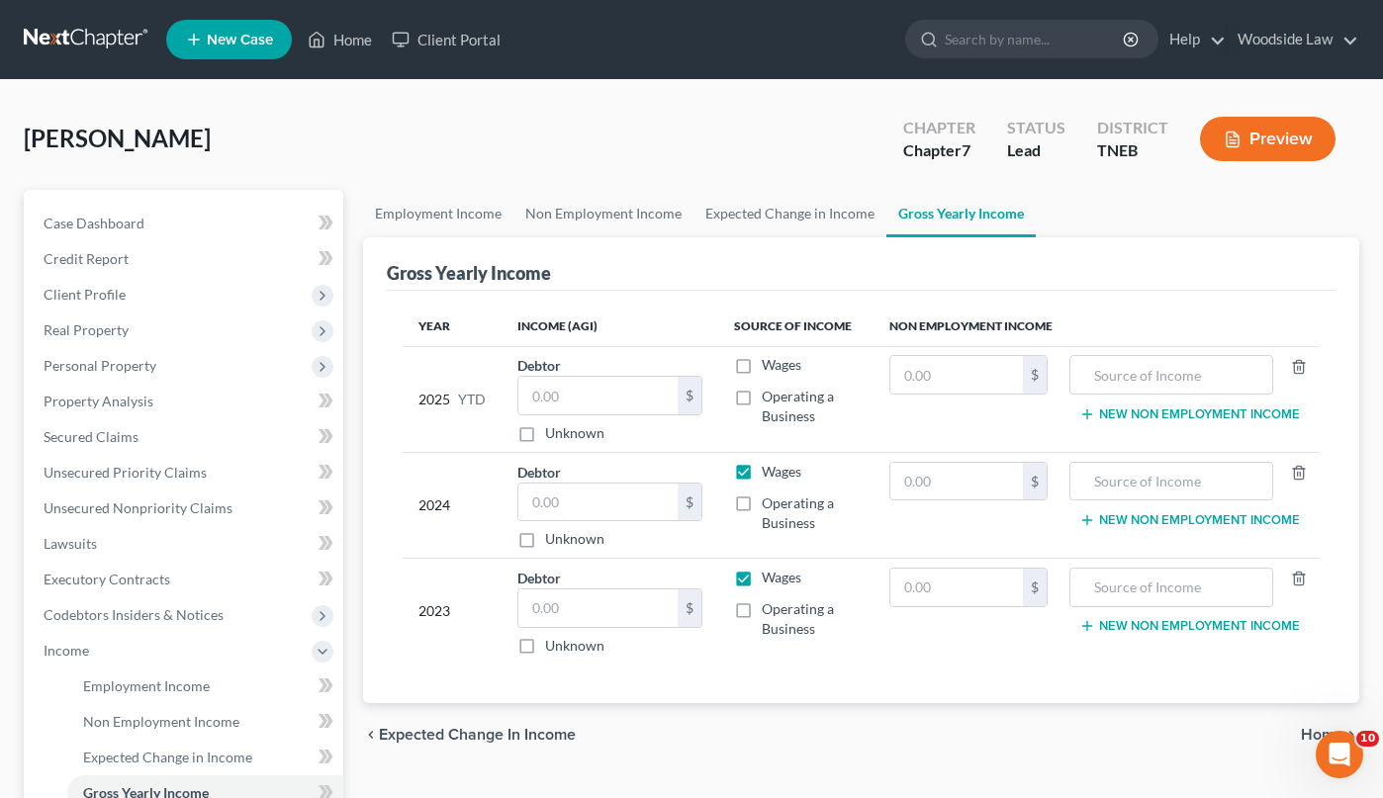
checkbox input "true"
click at [642, 403] on input "text" at bounding box center [597, 396] width 159 height 38
type input "11,000"
click at [762, 468] on label "Wages" at bounding box center [782, 472] width 40 height 20
click at [769, 468] on input "Wages" at bounding box center [775, 468] width 13 height 13
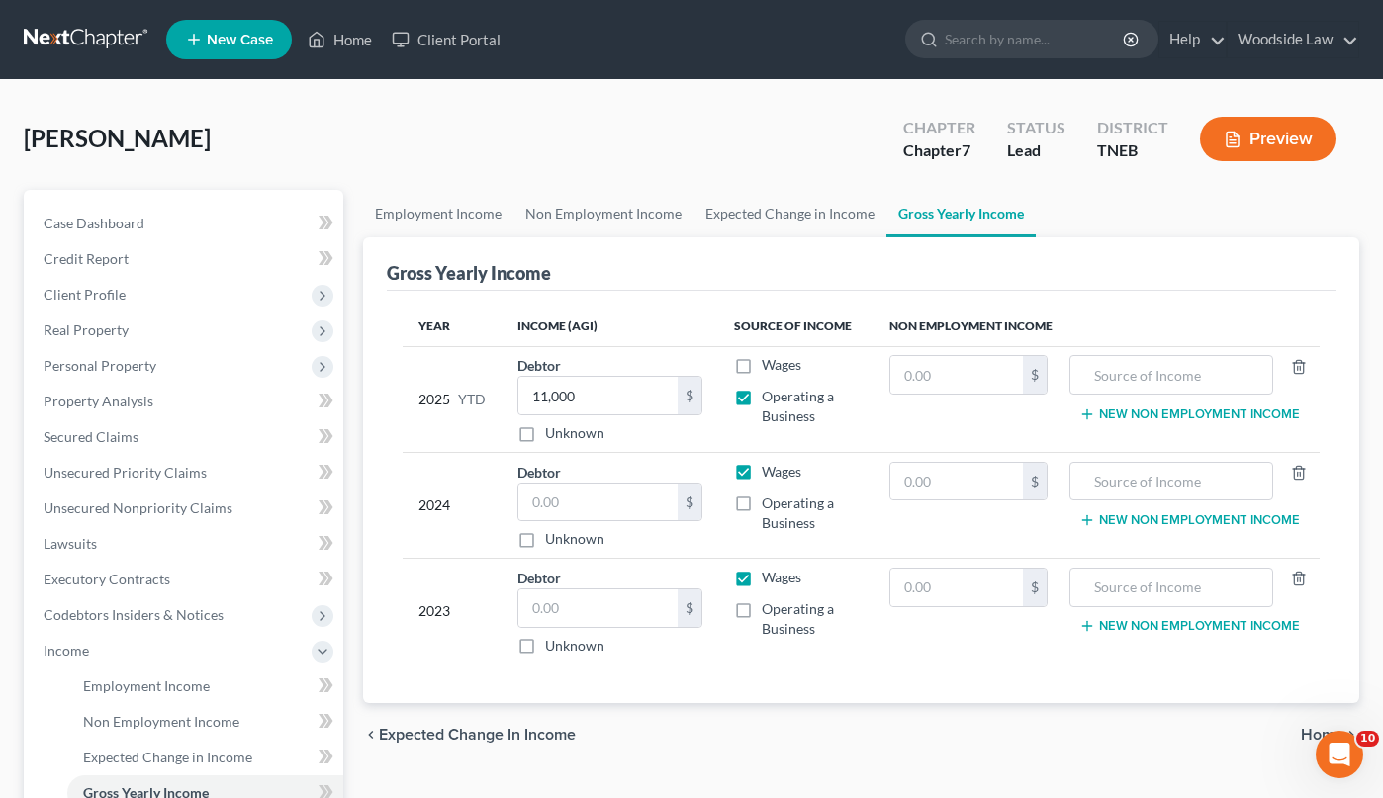
checkbox input "false"
click at [762, 505] on label "Operating a Business" at bounding box center [810, 514] width 97 height 40
click at [769, 505] on input "Operating a Business" at bounding box center [775, 500] width 13 height 13
checkbox input "true"
click at [614, 502] on input "text" at bounding box center [597, 503] width 159 height 38
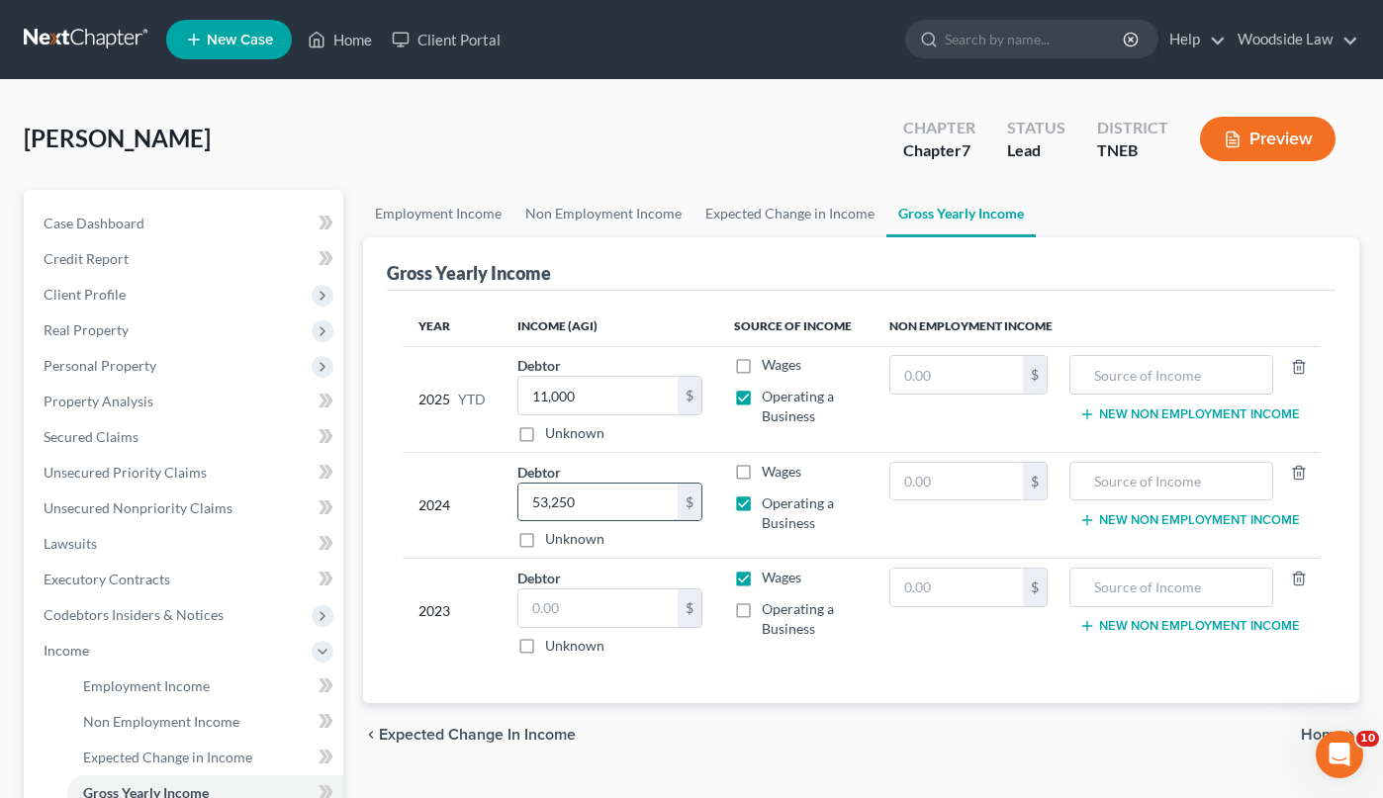
type input "53,250"
click at [604, 602] on input "text" at bounding box center [597, 608] width 159 height 38
click at [762, 610] on label "Operating a Business" at bounding box center [810, 619] width 97 height 40
click at [769, 610] on input "Operating a Business" at bounding box center [775, 605] width 13 height 13
checkbox input "true"
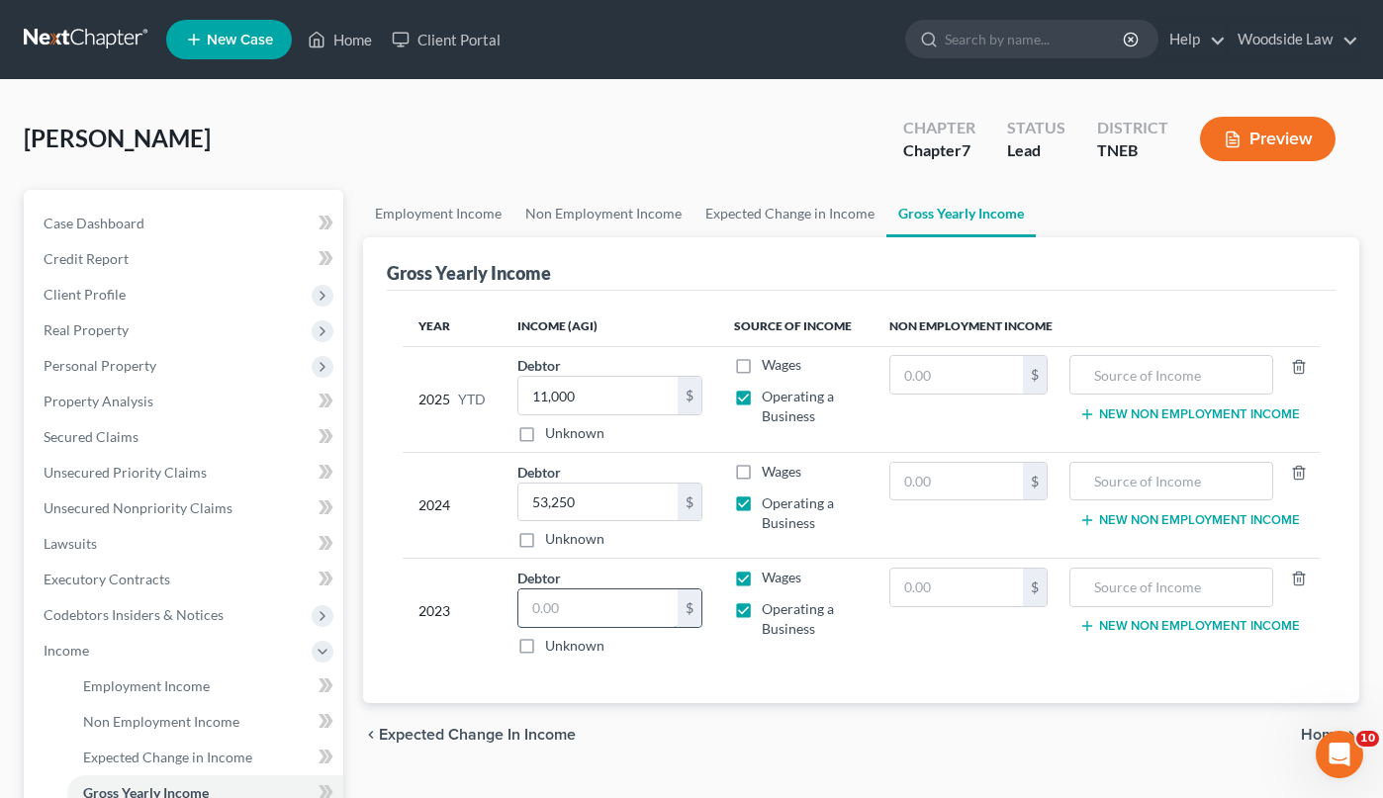
click at [613, 594] on input "text" at bounding box center [597, 608] width 159 height 38
type input "75,851.00"
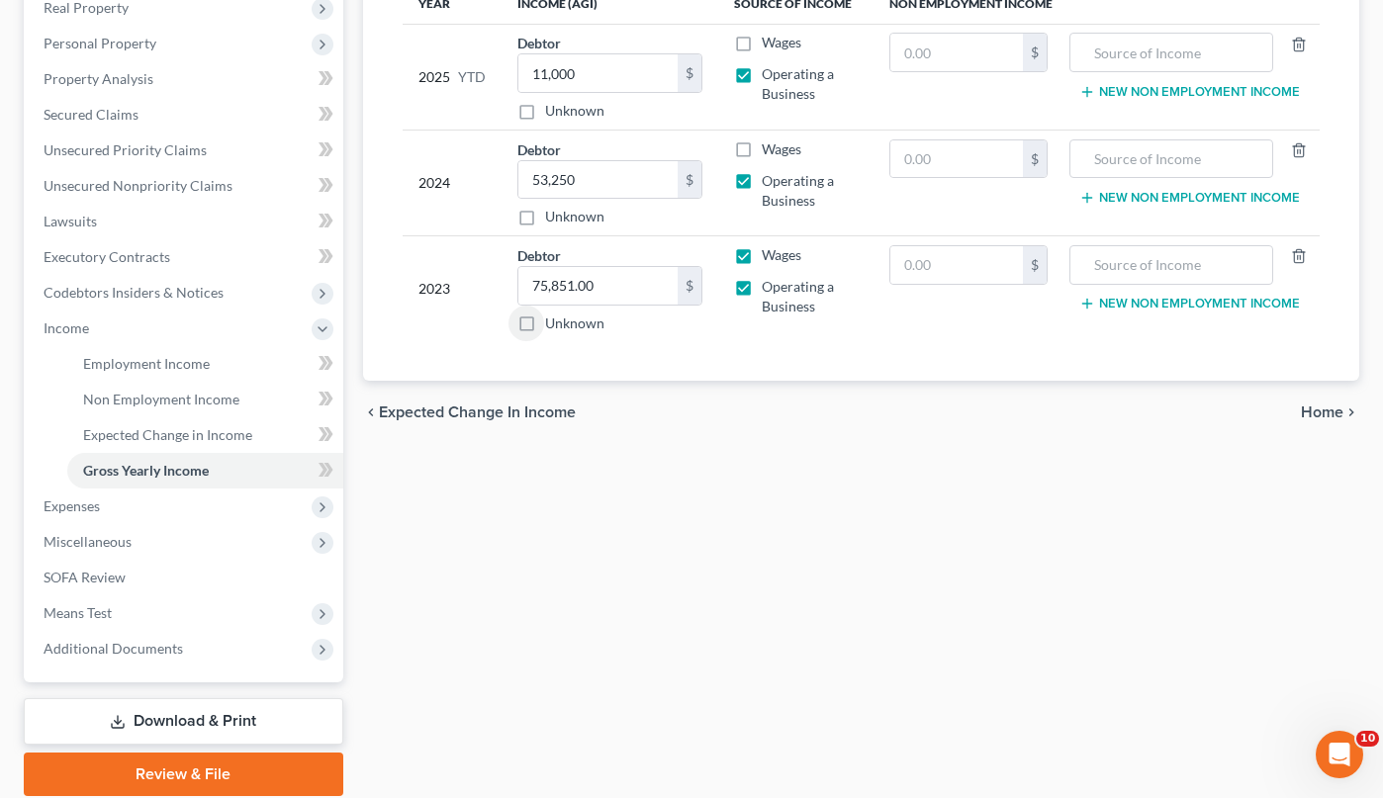
scroll to position [340, 0]
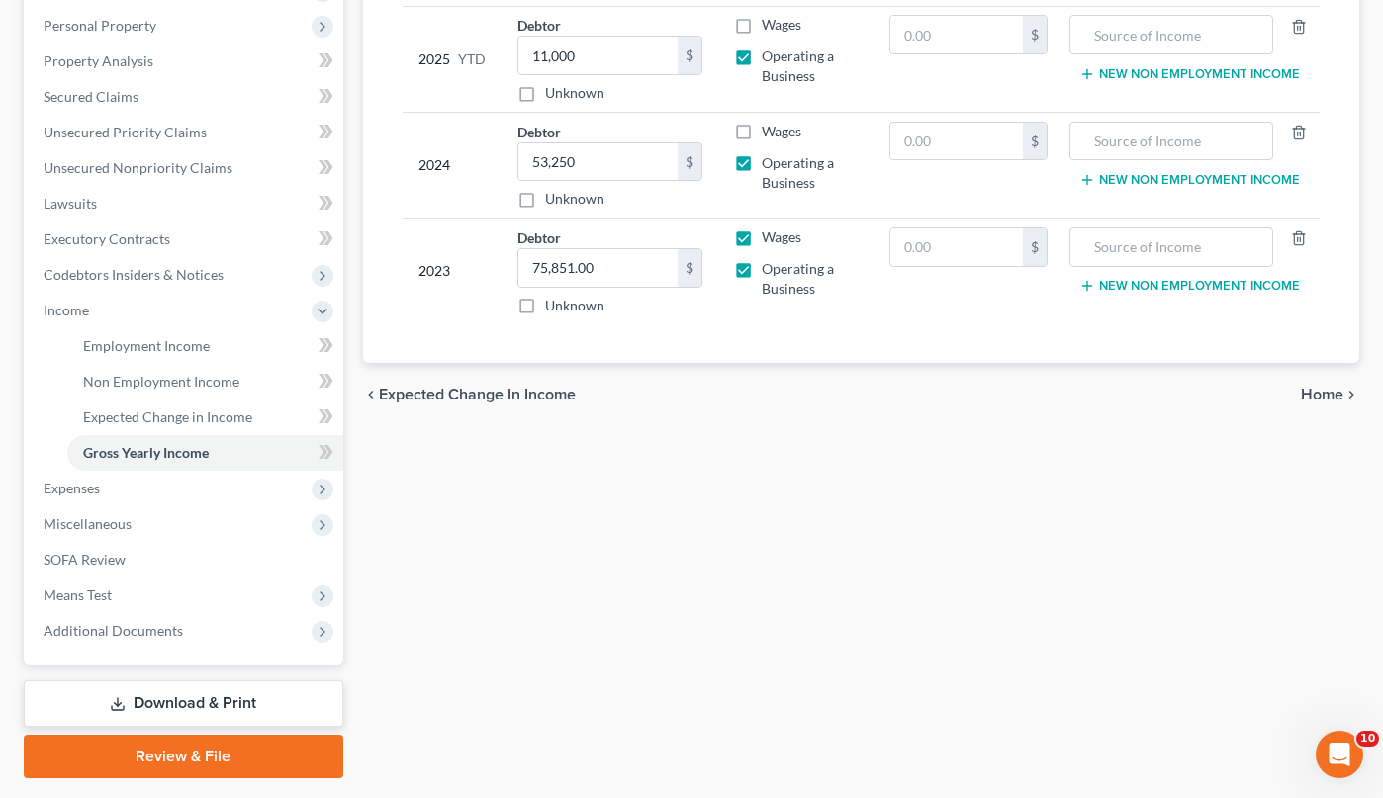
click at [1319, 399] on span "Home" at bounding box center [1322, 395] width 43 height 16
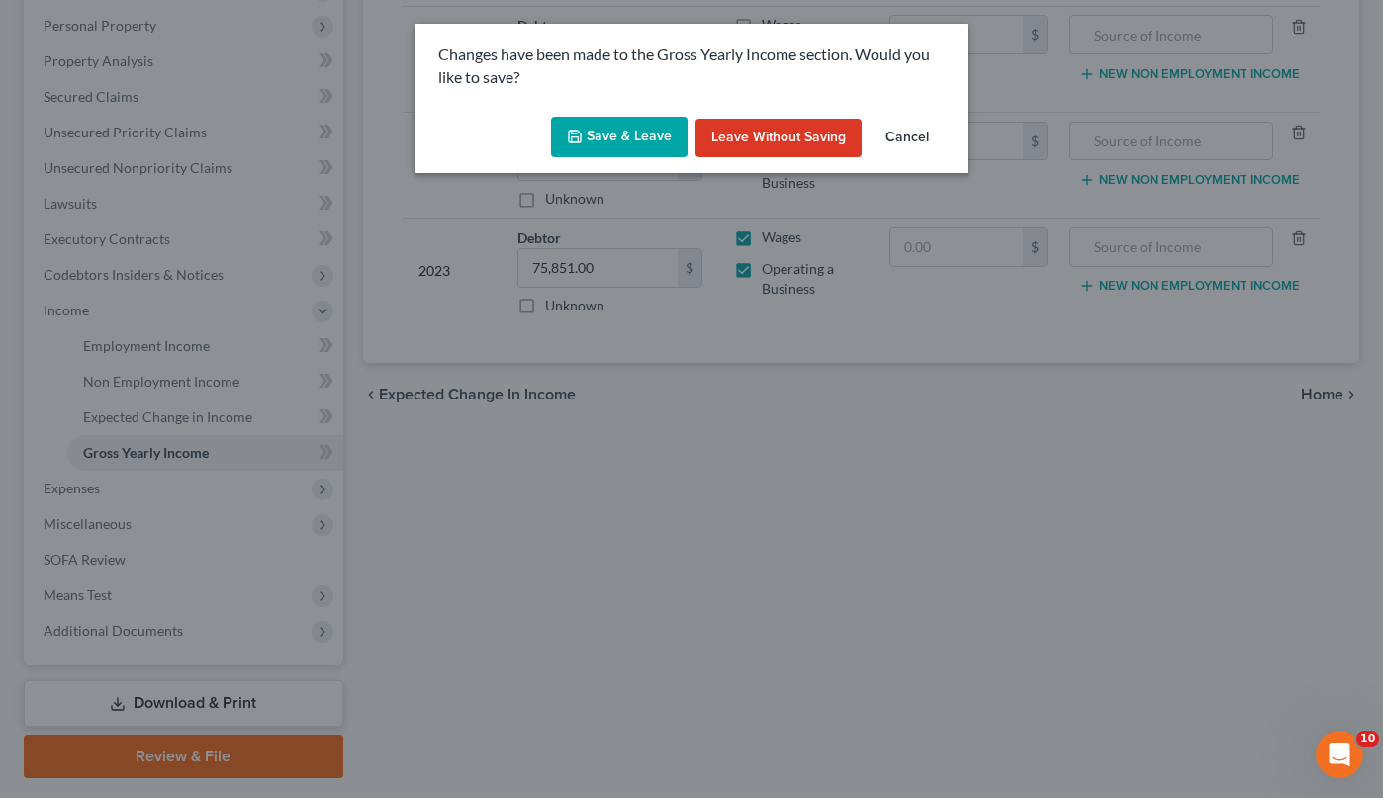
click at [623, 136] on button "Save & Leave" at bounding box center [619, 138] width 136 height 42
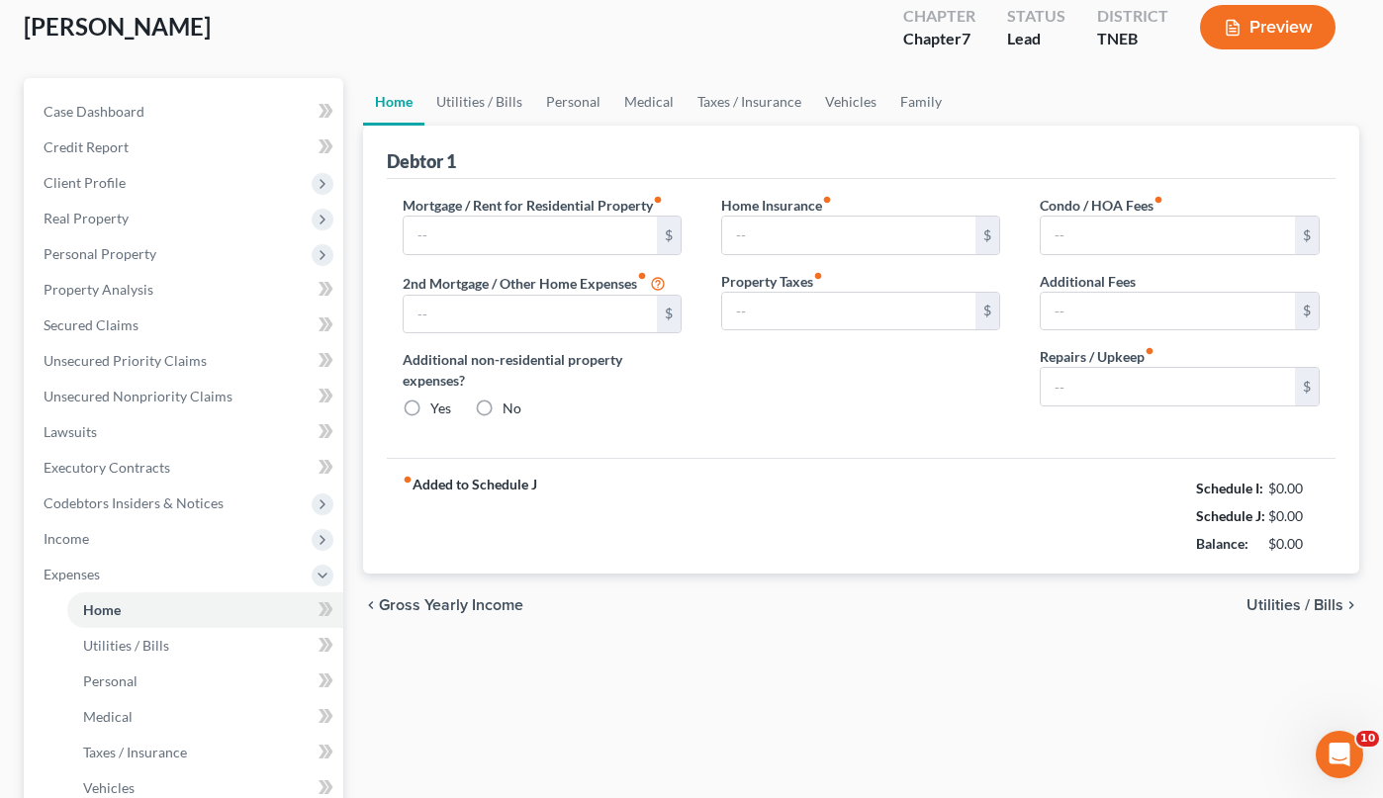
type input "0.00"
radio input "true"
type input "0.00"
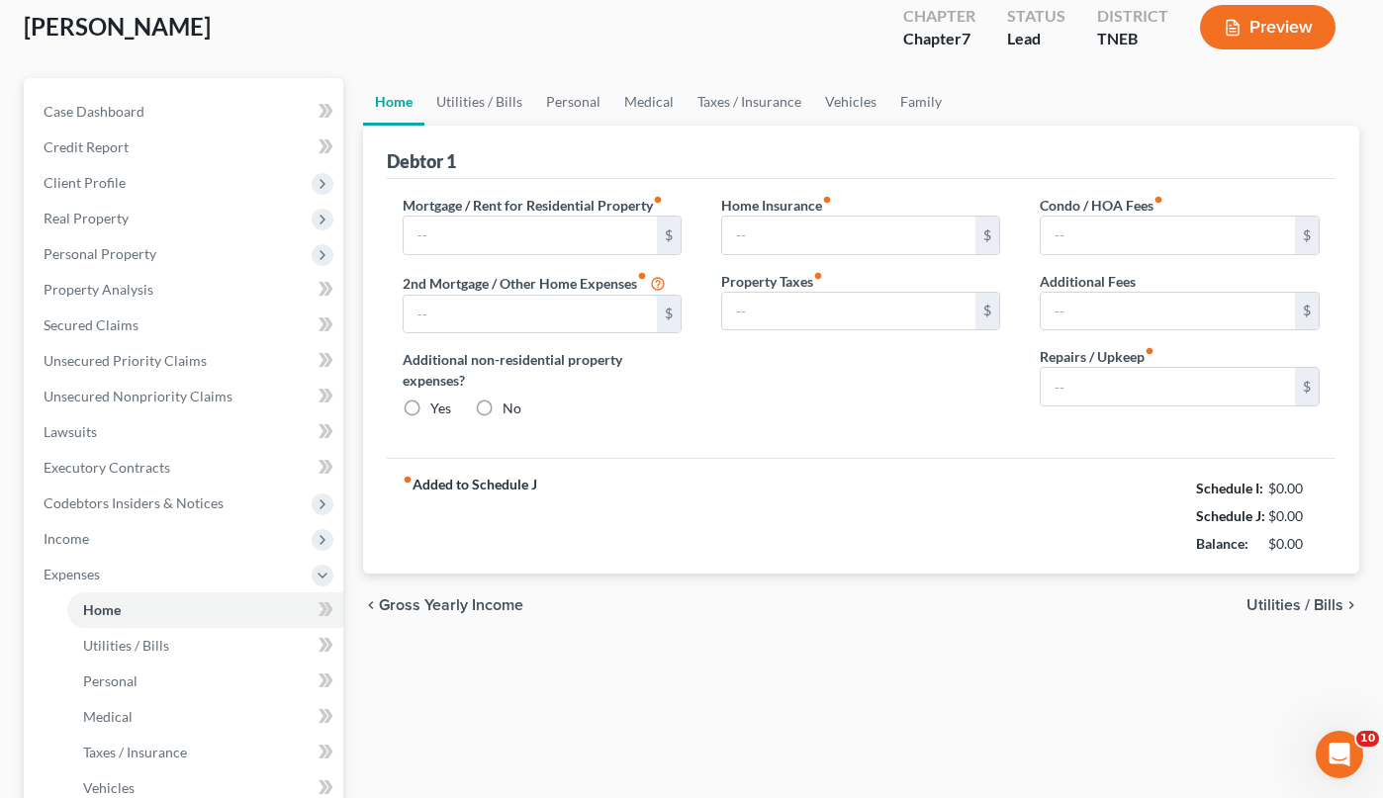
type input "0.00"
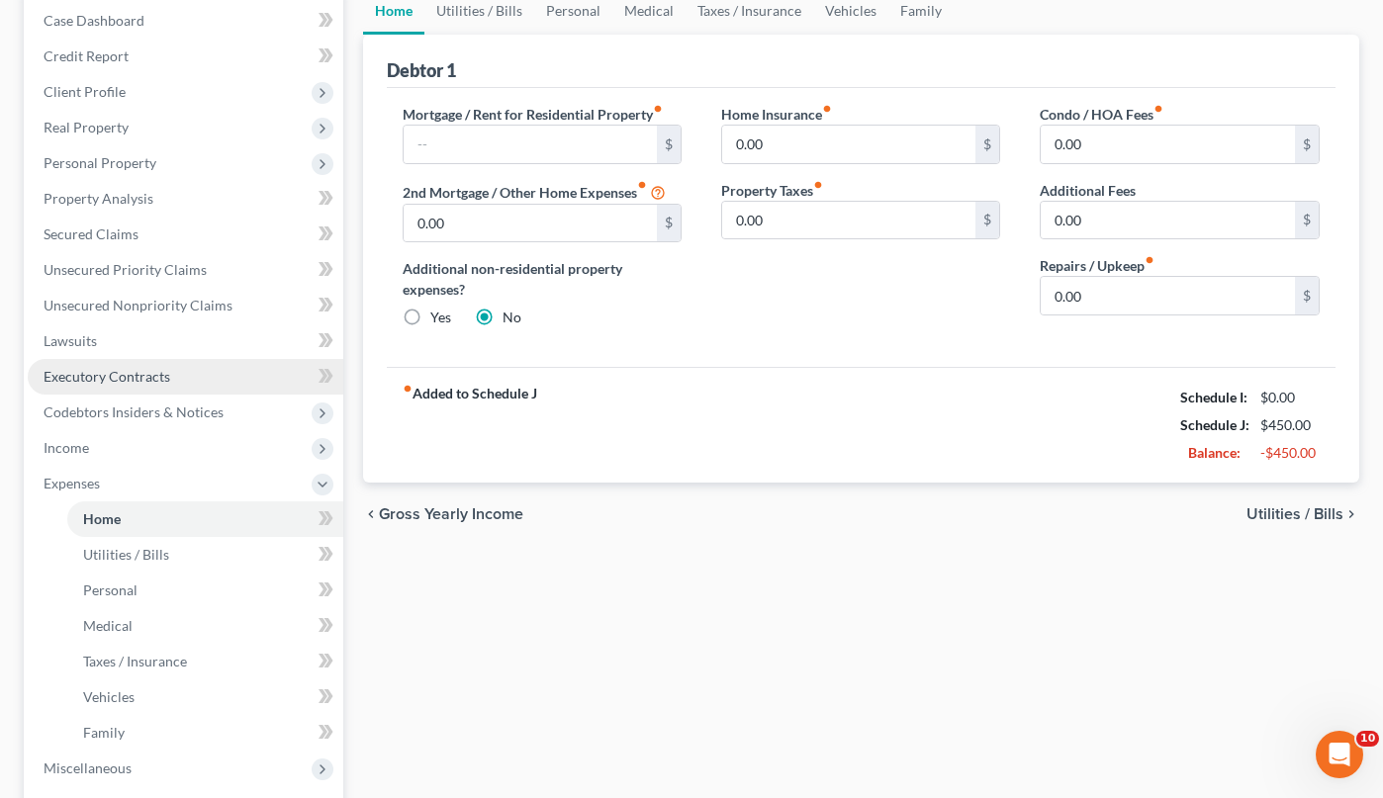
scroll to position [197, 0]
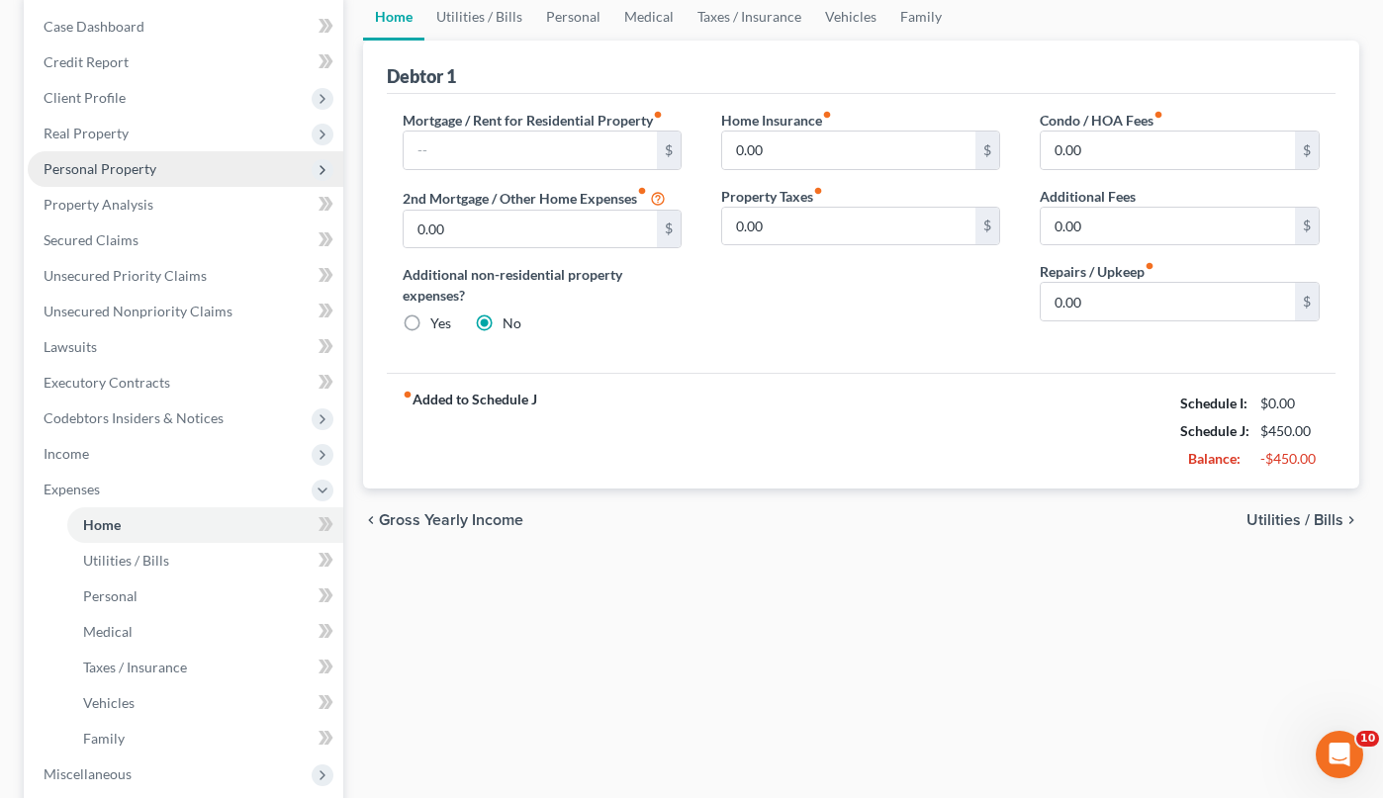
click at [121, 180] on span "Personal Property" at bounding box center [185, 169] width 315 height 36
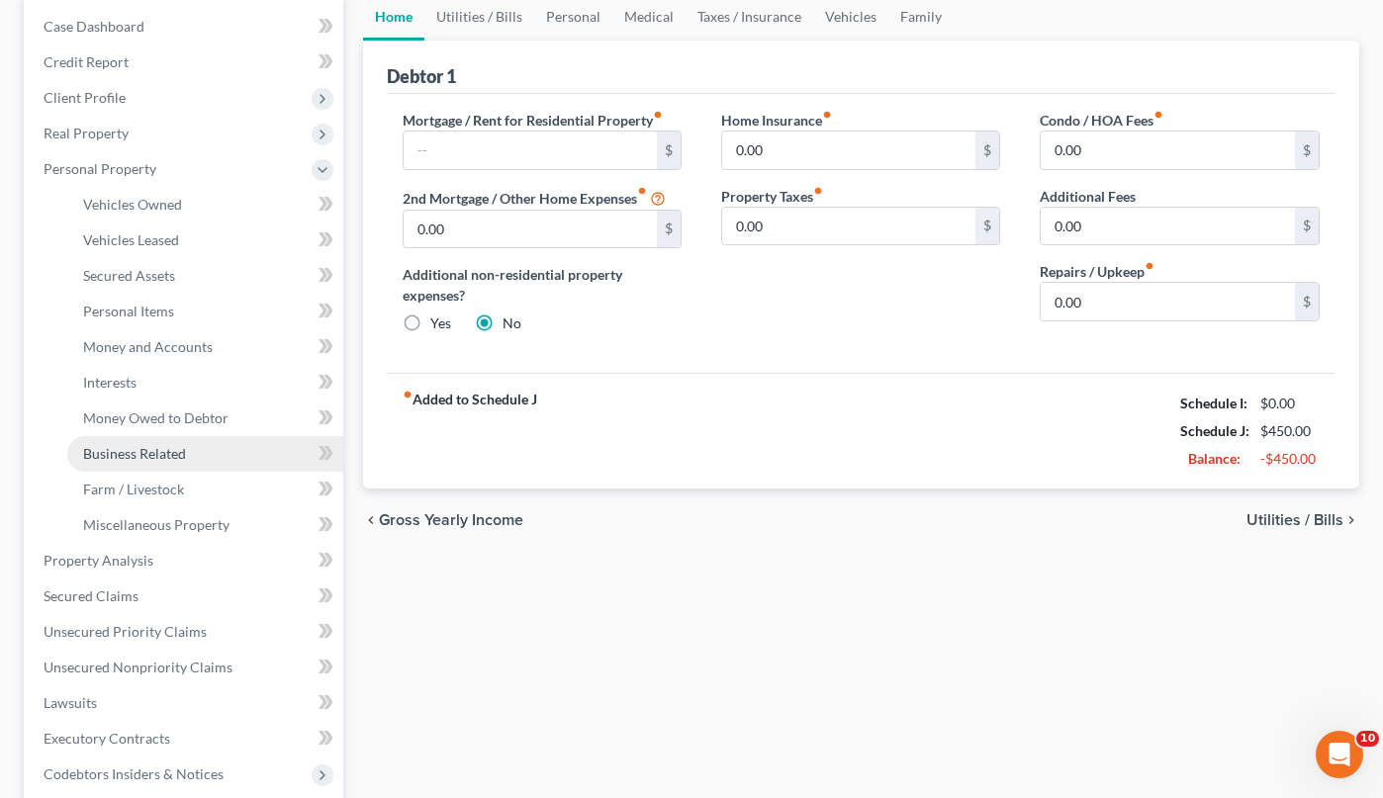
click at [149, 460] on span "Business Related" at bounding box center [134, 453] width 103 height 17
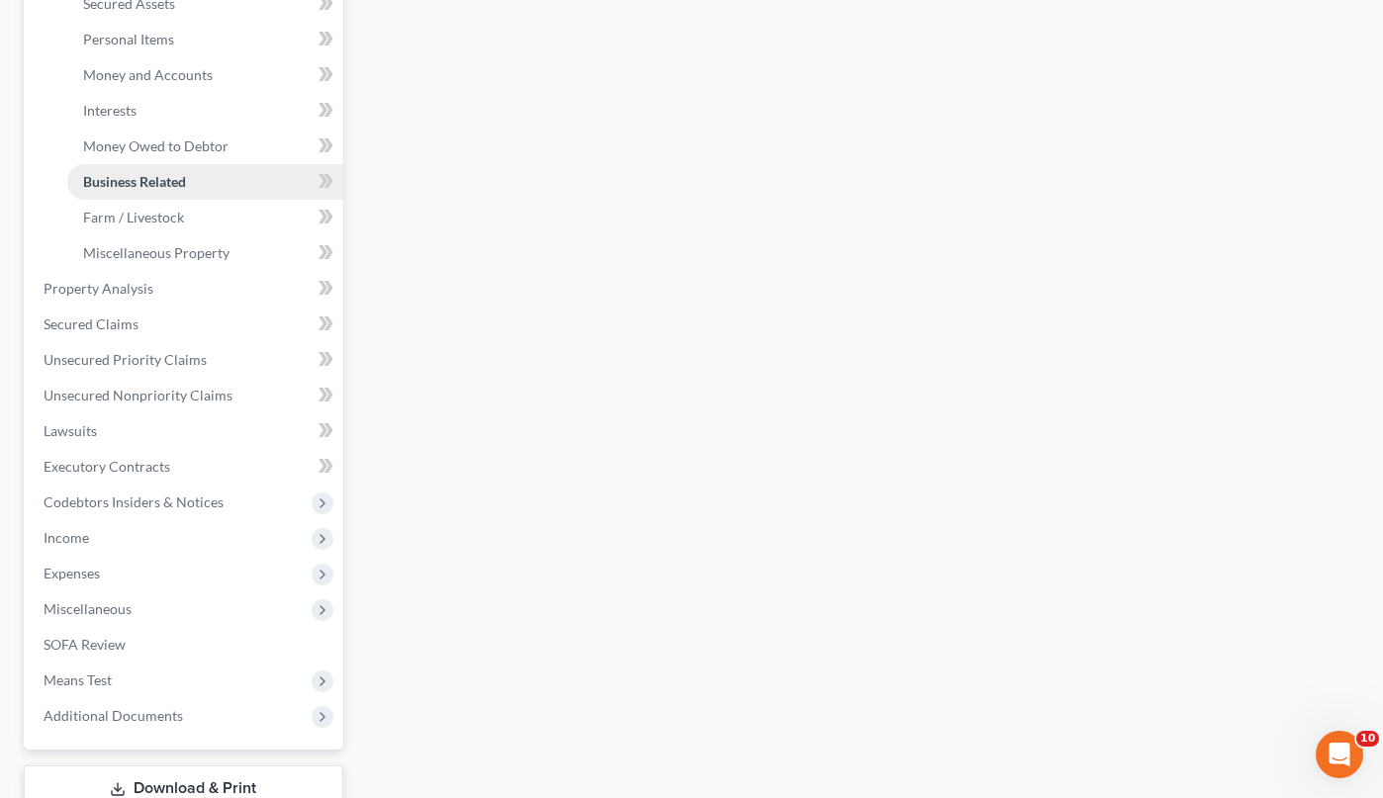
scroll to position [607, 0]
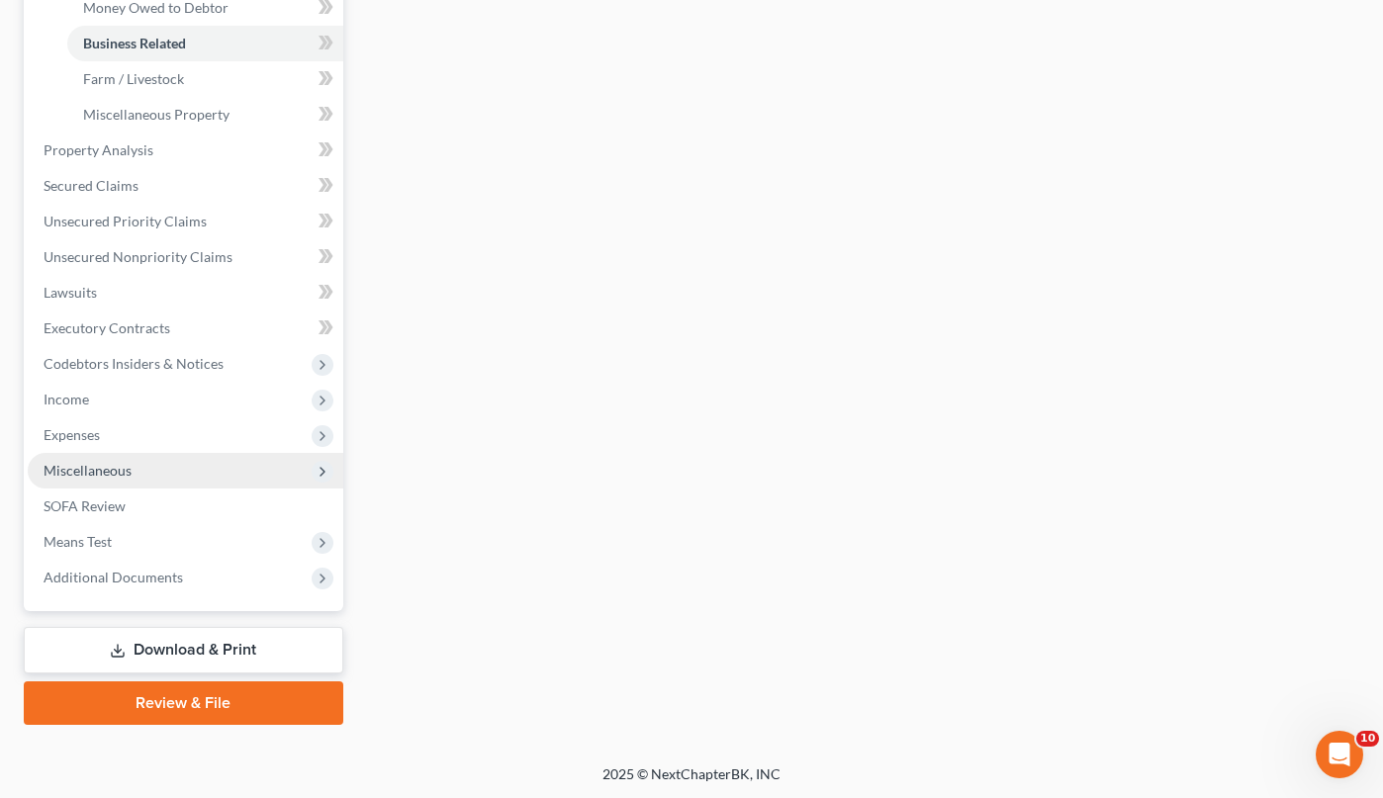
click at [89, 463] on span "Miscellaneous" at bounding box center [88, 470] width 88 height 17
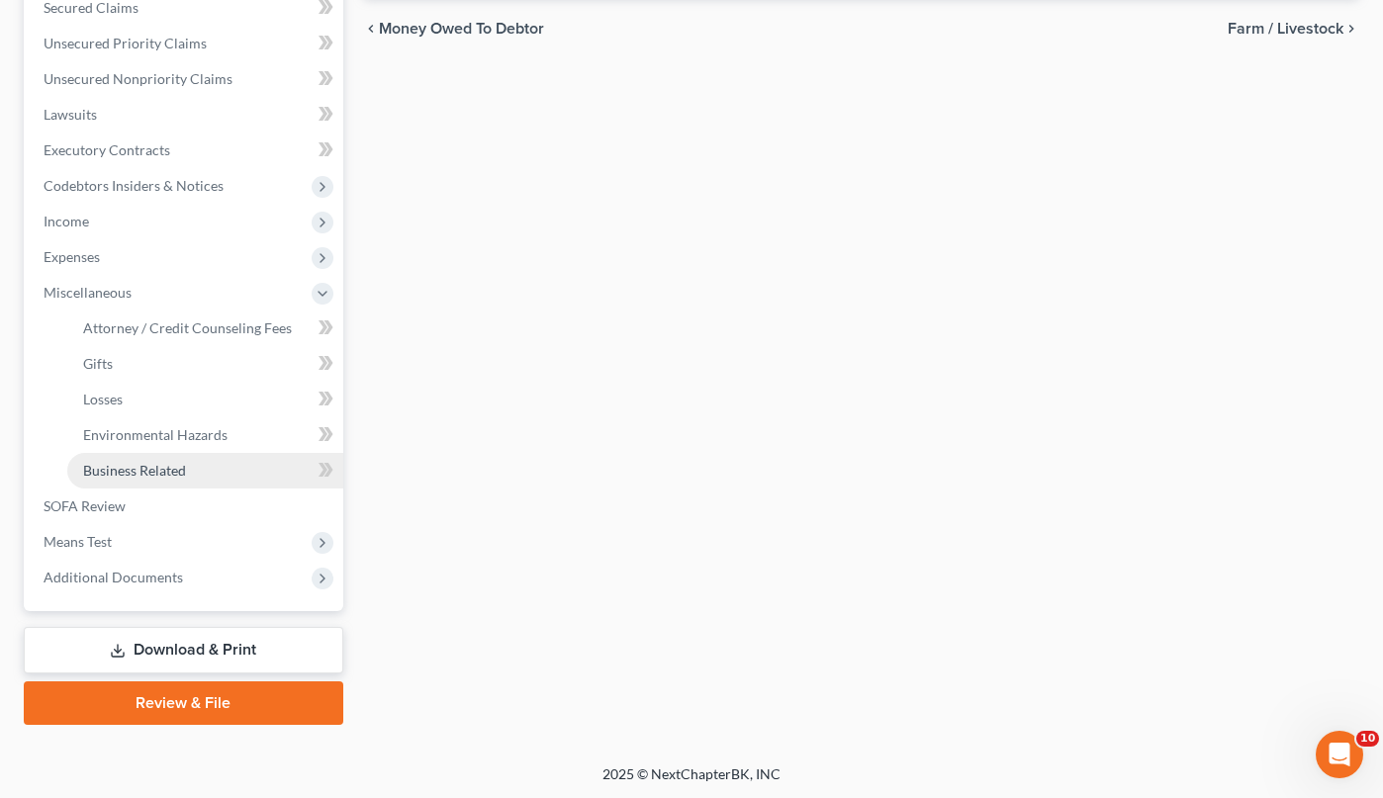
click at [128, 470] on span "Business Related" at bounding box center [134, 470] width 103 height 17
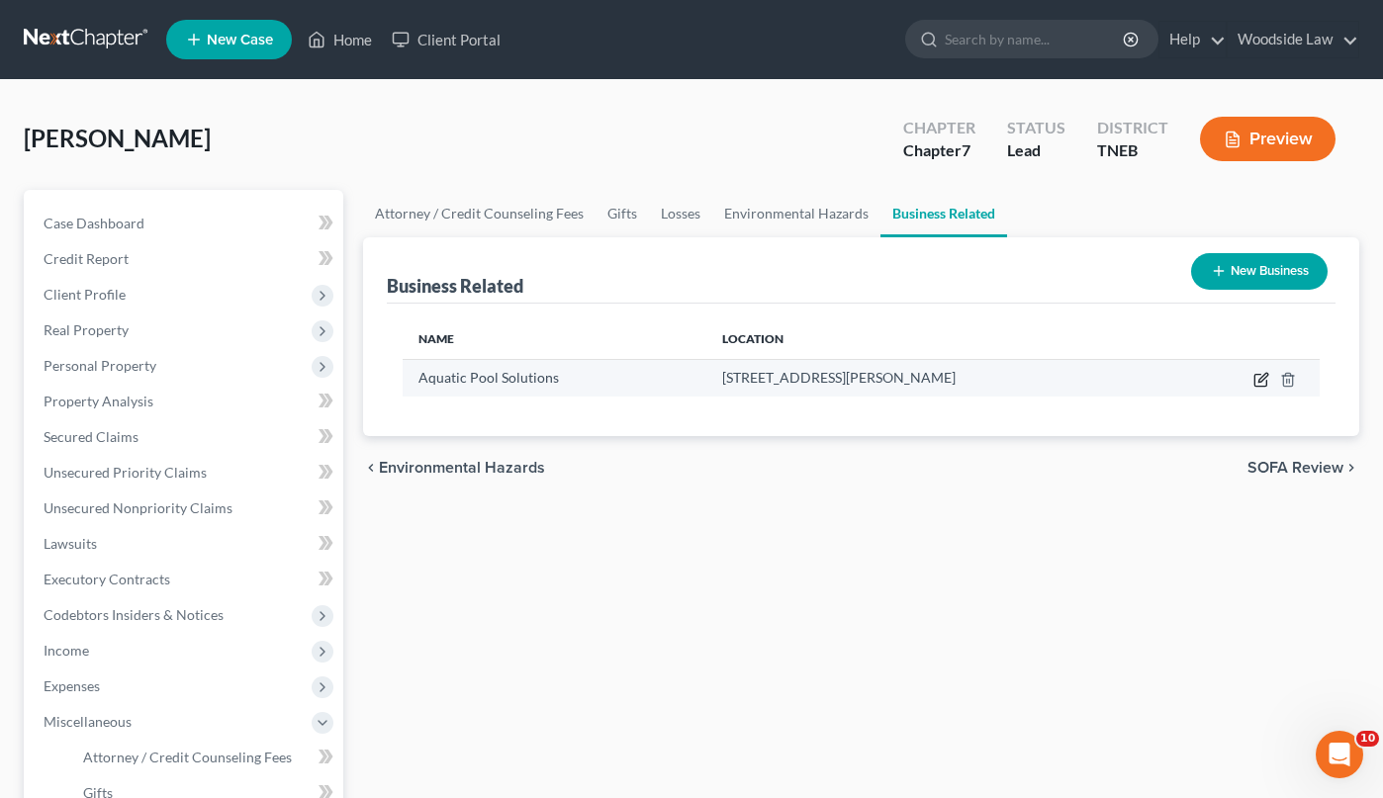
click at [1264, 374] on icon "button" at bounding box center [1262, 377] width 9 height 9
select select "sole_proprietor"
select select "44"
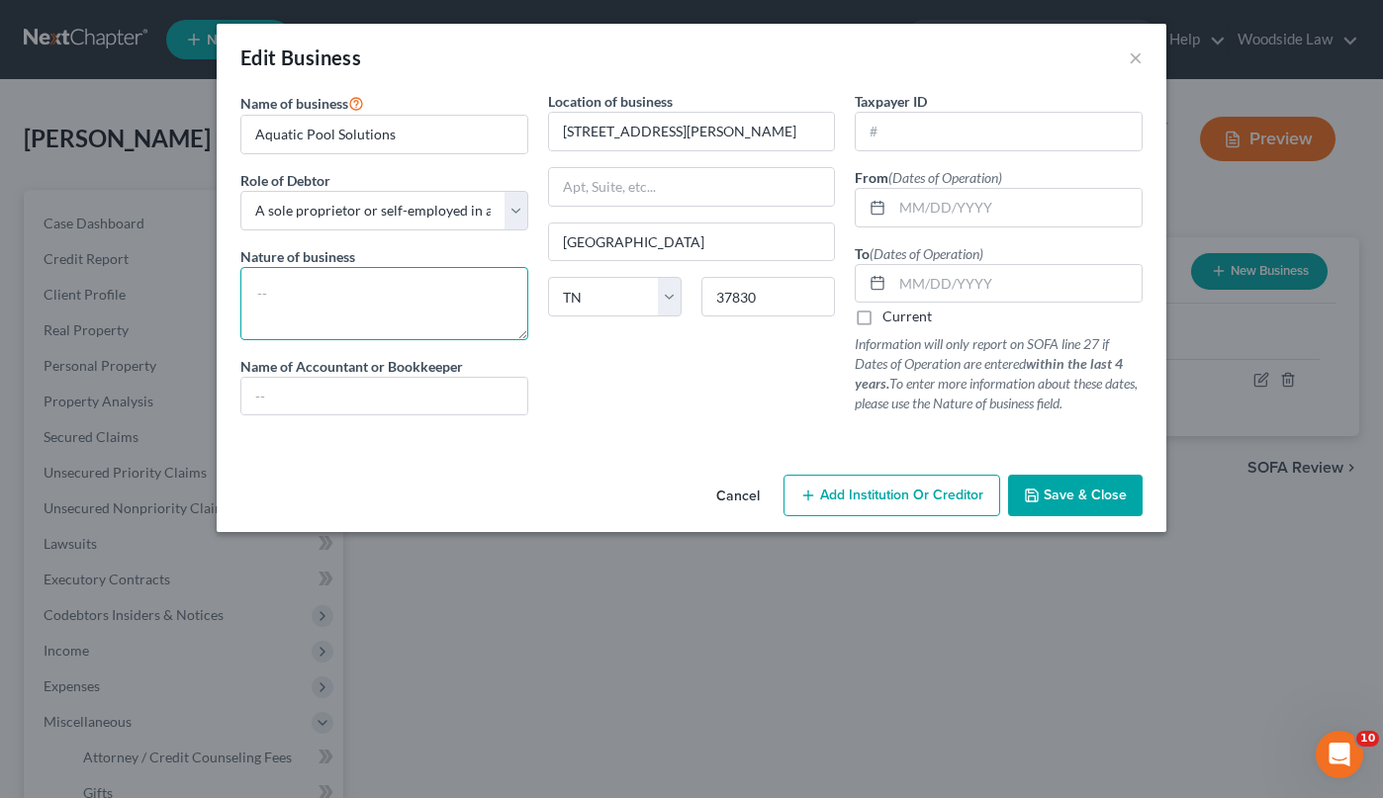
click at [373, 286] on textarea at bounding box center [384, 303] width 288 height 73
type textarea "Pool repair"
click at [1033, 208] on input "text" at bounding box center [1016, 208] width 249 height 38
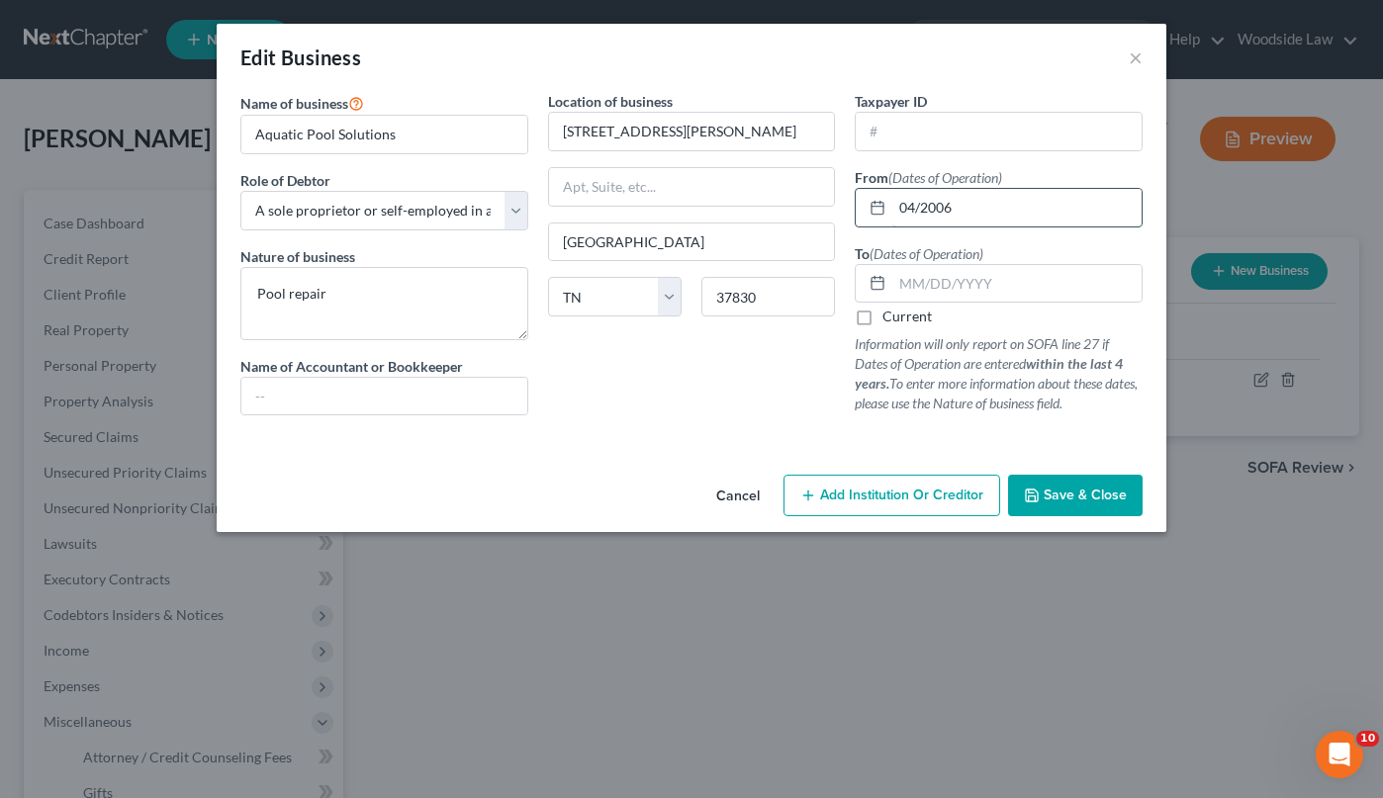
type input "04/2006"
click at [882, 318] on label "Current" at bounding box center [906, 317] width 49 height 20
click at [890, 318] on input "Current" at bounding box center [896, 313] width 13 height 13
checkbox input "true"
click at [1095, 517] on div "Cancel Add Institution Or Creditor Save & Close" at bounding box center [691, 499] width 949 height 65
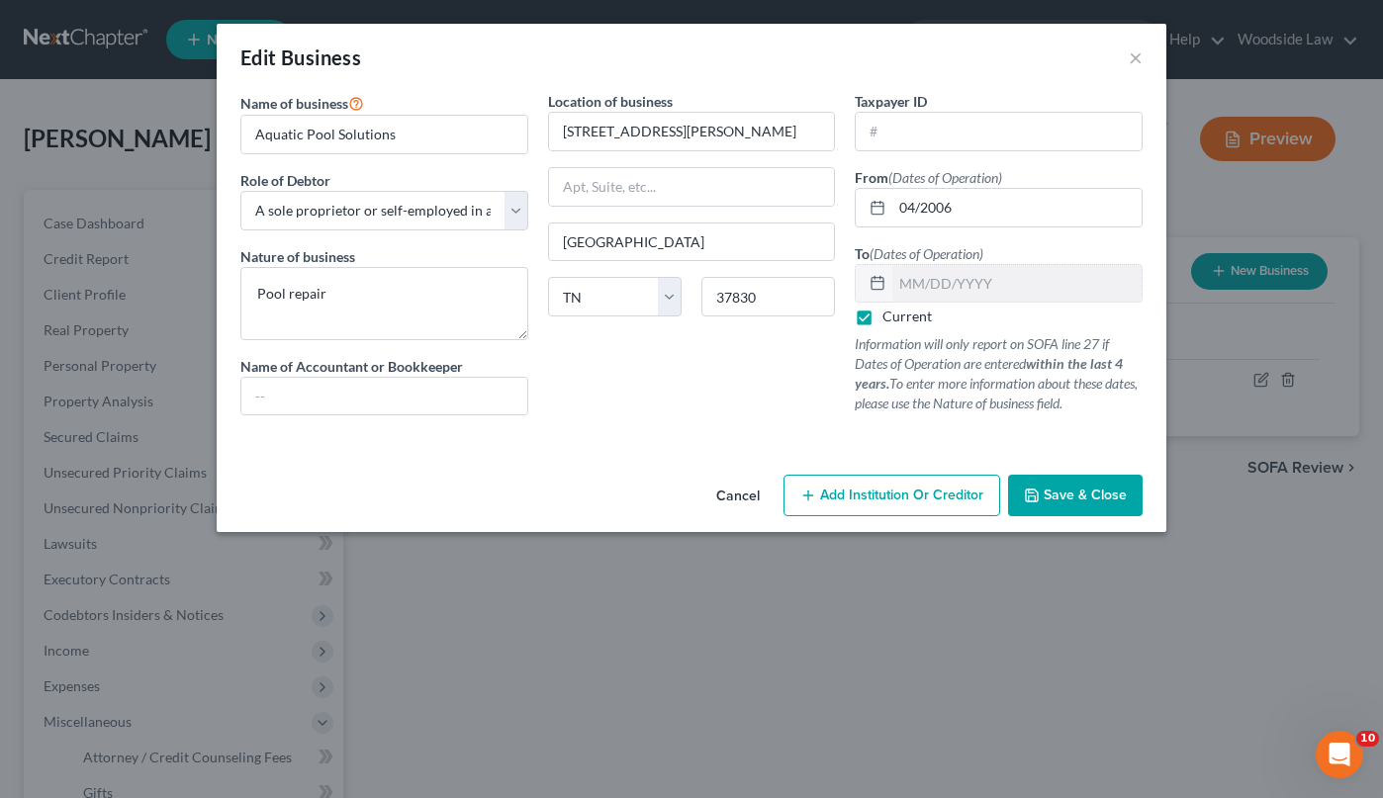
click at [1093, 497] on span "Save & Close" at bounding box center [1084, 495] width 83 height 17
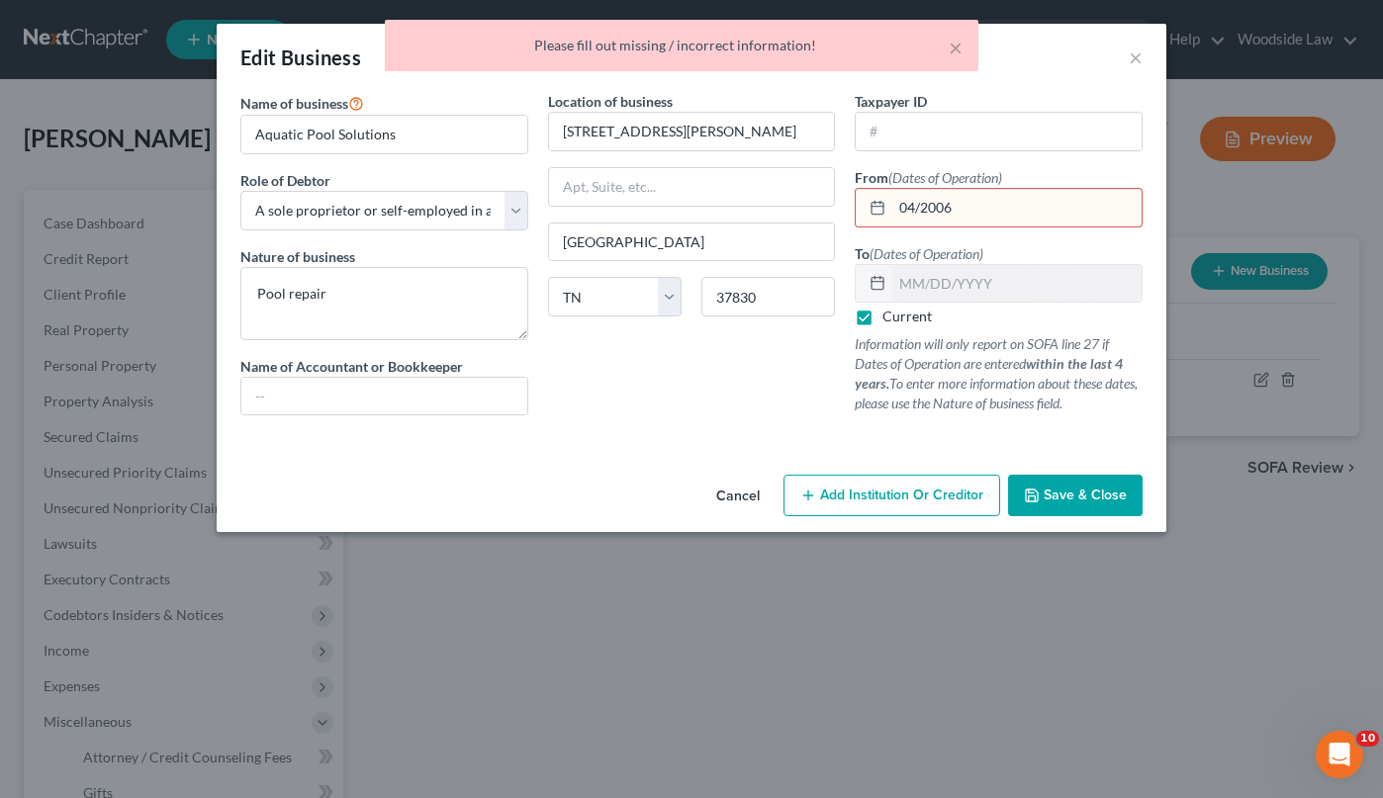
click at [919, 211] on input "04/2006" at bounding box center [1016, 208] width 249 height 38
type input "[DATE]"
click at [755, 436] on div at bounding box center [691, 439] width 922 height 16
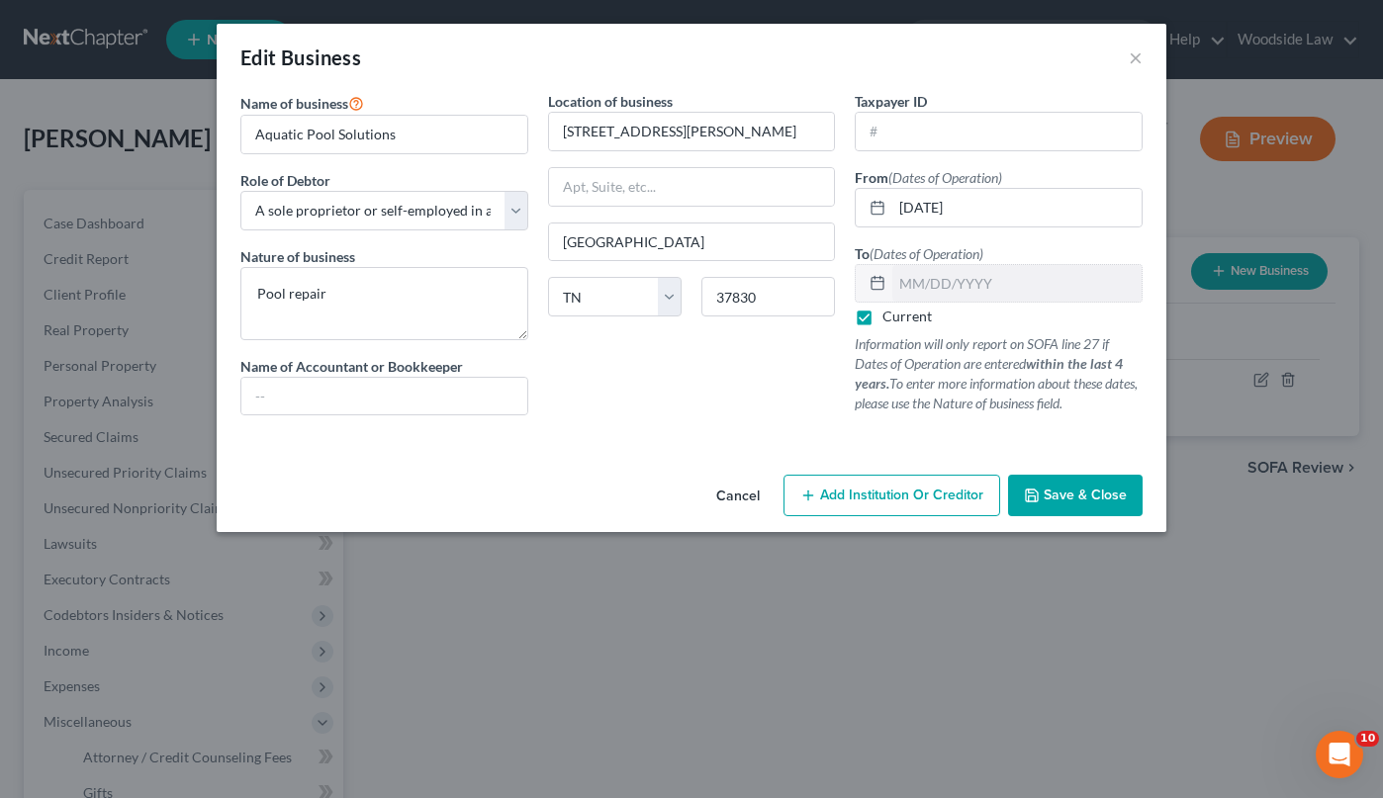
click at [1126, 489] on button "Save & Close" at bounding box center [1075, 496] width 135 height 42
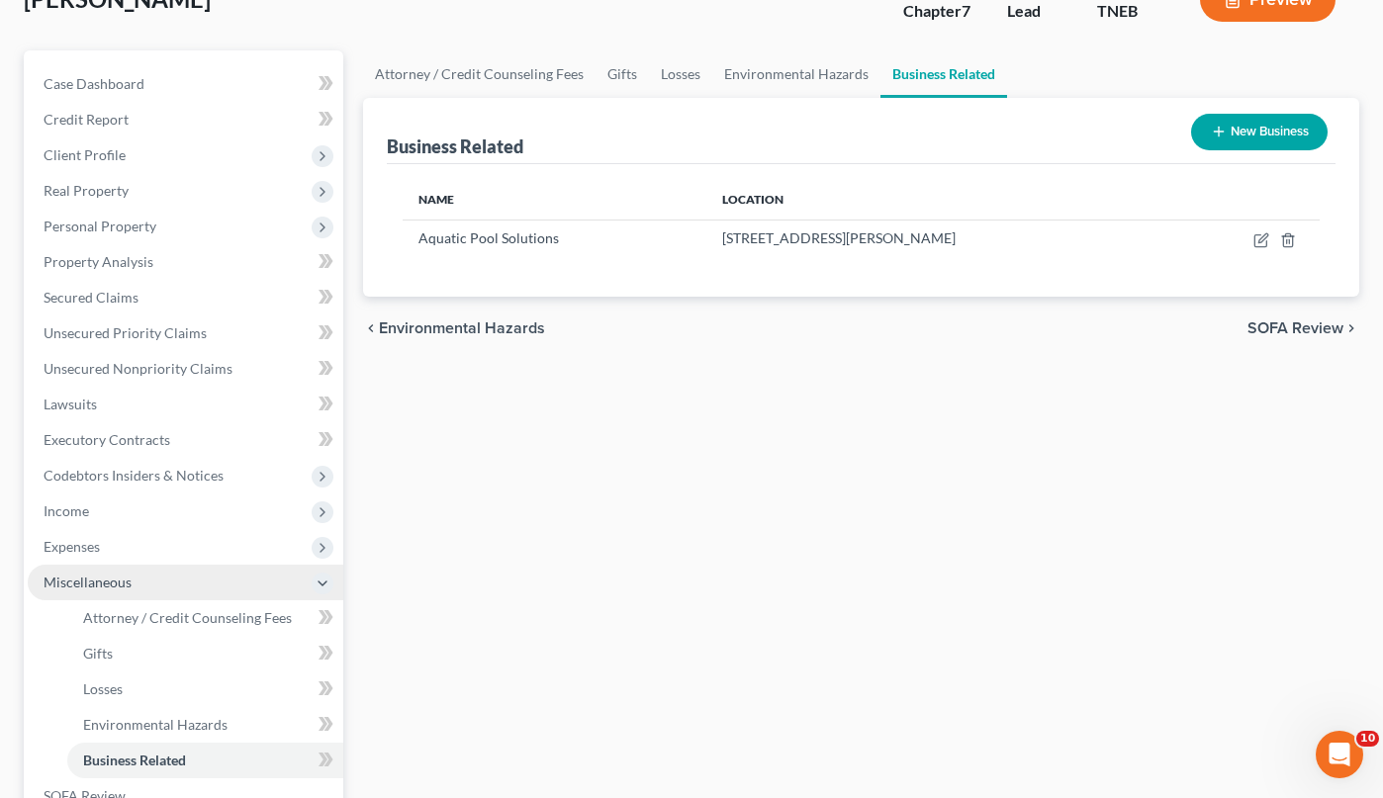
scroll to position [135, 0]
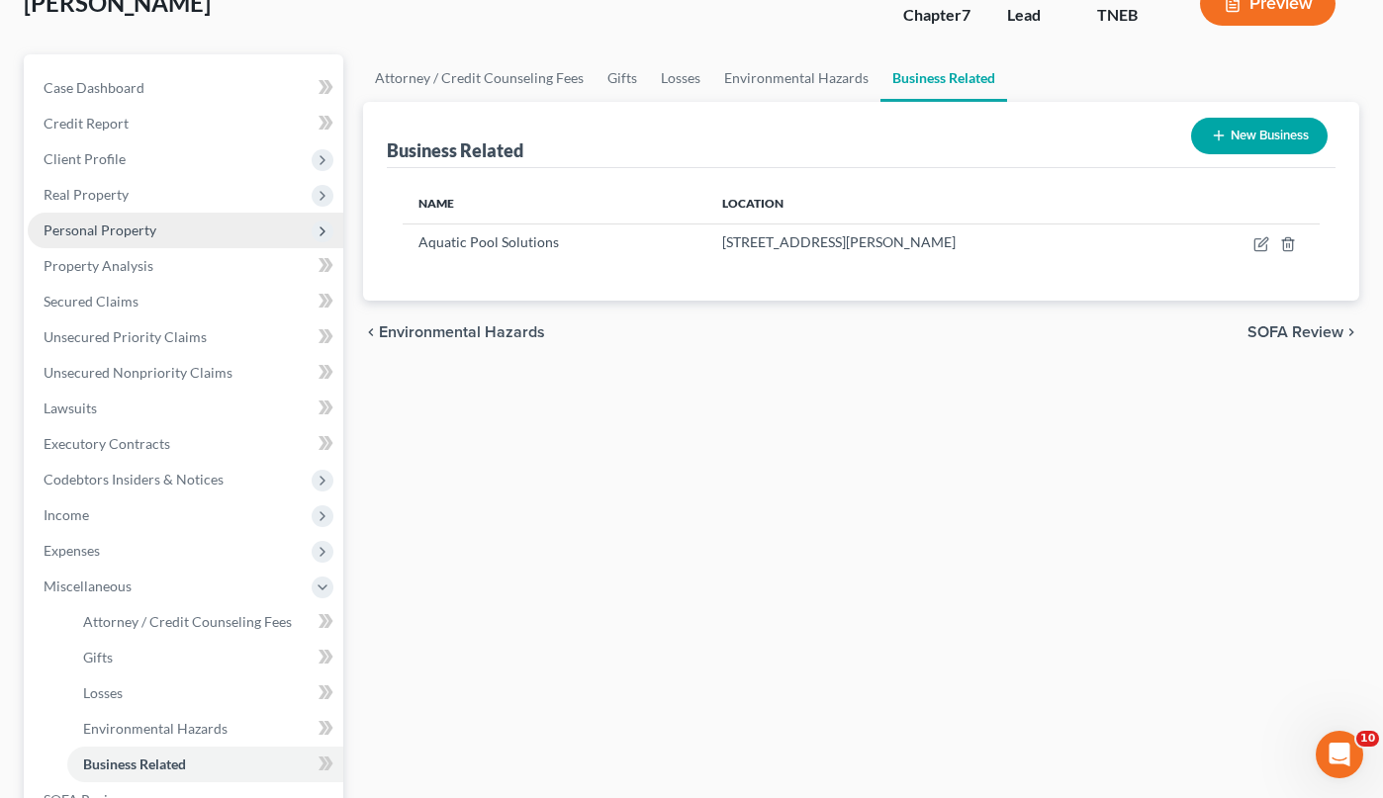
click at [156, 229] on span "Personal Property" at bounding box center [185, 231] width 315 height 36
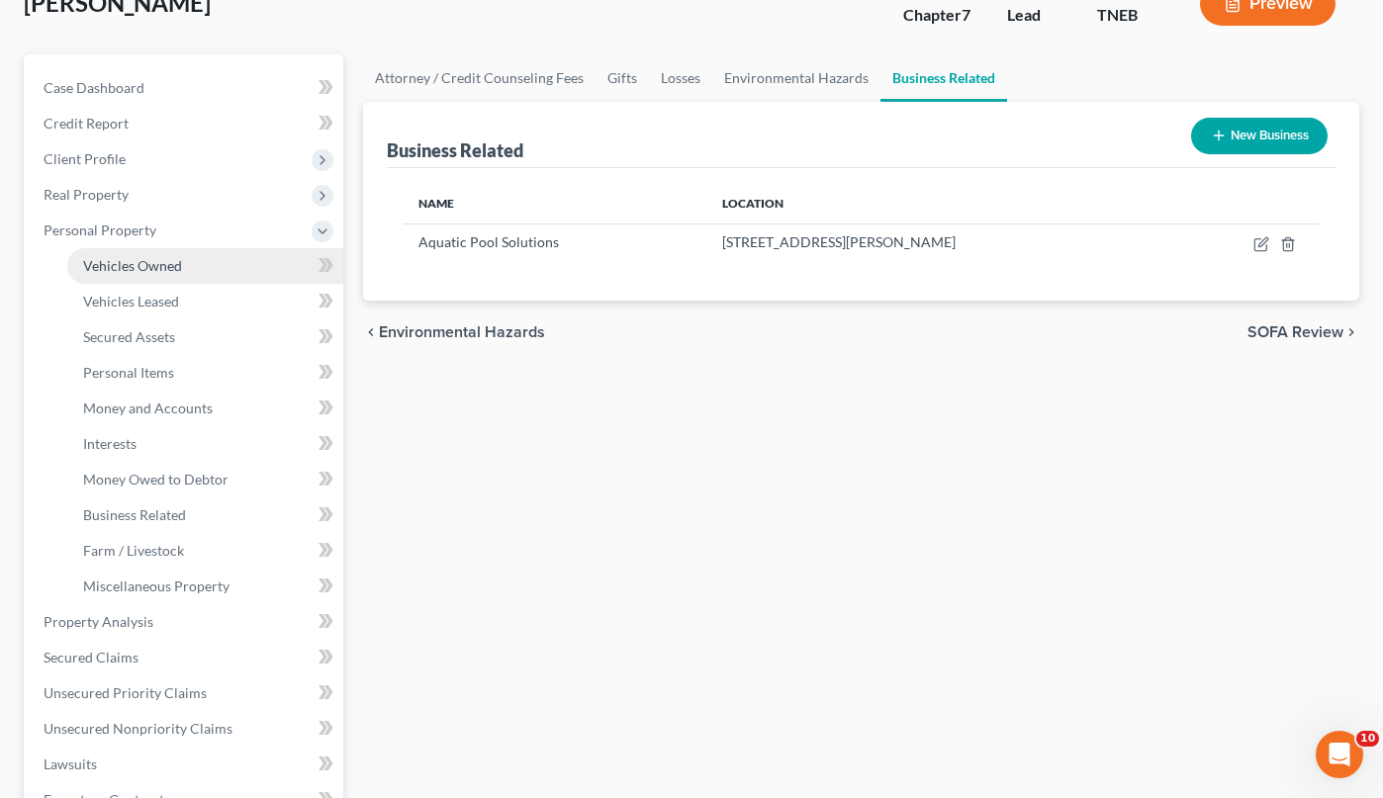
click at [162, 257] on span "Vehicles Owned" at bounding box center [132, 265] width 99 height 17
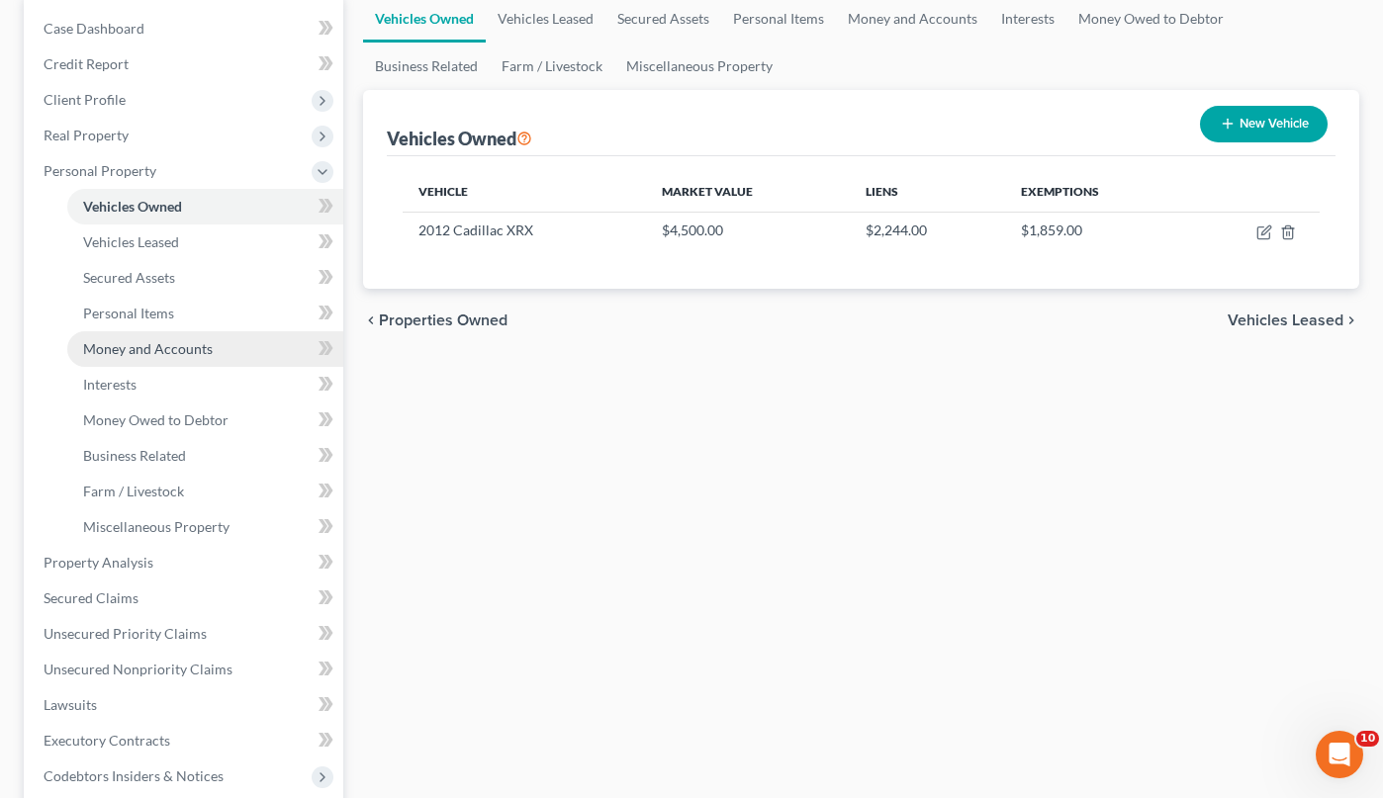
scroll to position [196, 0]
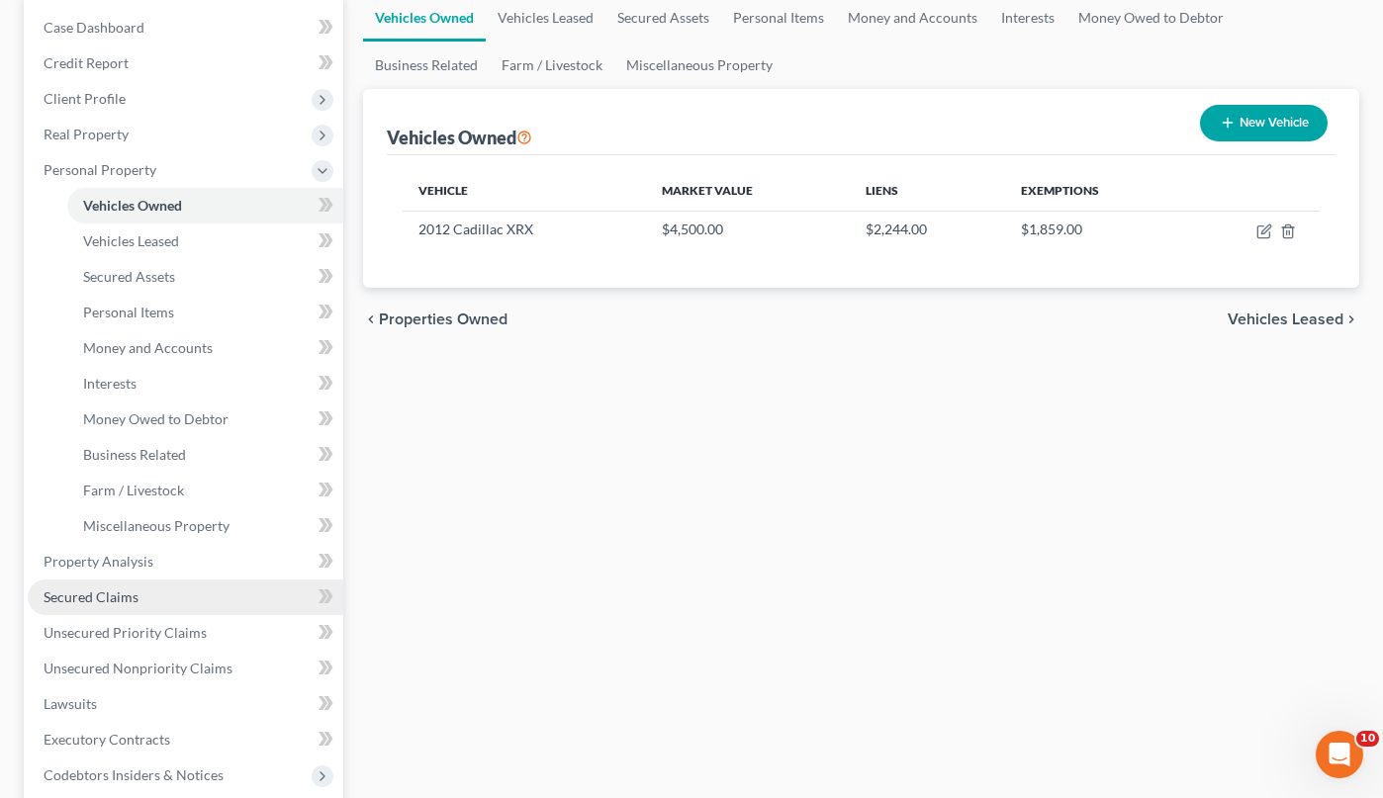
click at [106, 588] on span "Secured Claims" at bounding box center [91, 596] width 95 height 17
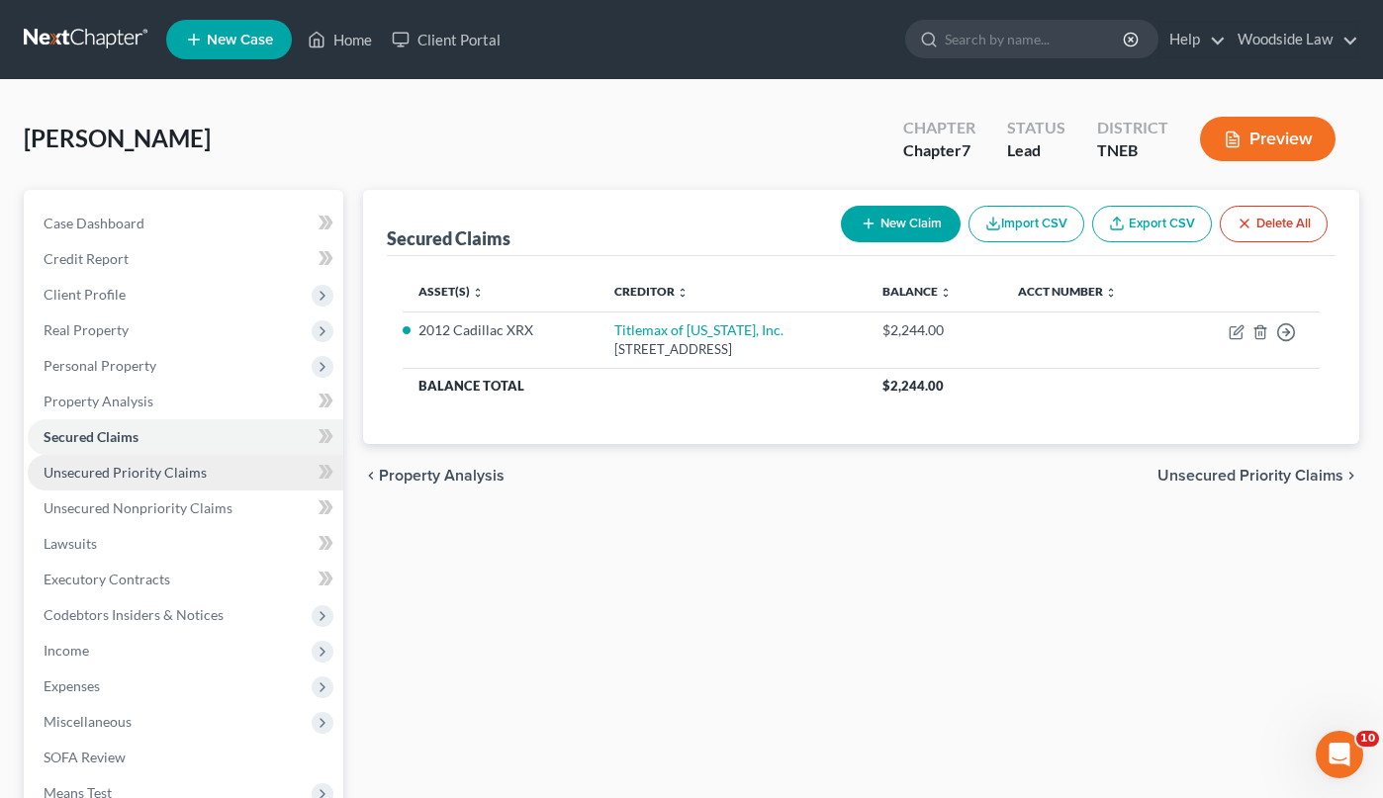
click at [116, 467] on span "Unsecured Priority Claims" at bounding box center [125, 472] width 163 height 17
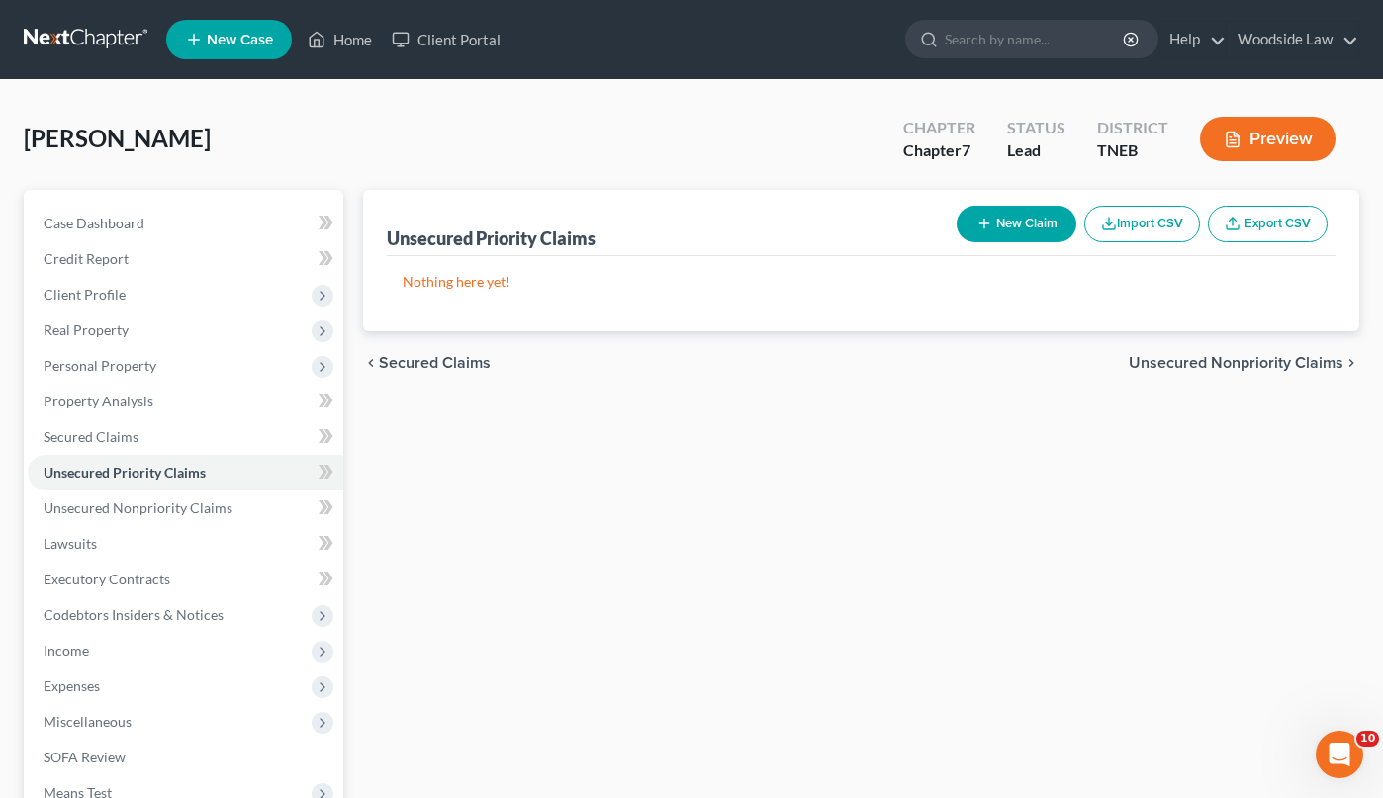
click at [998, 238] on button "New Claim" at bounding box center [1016, 224] width 120 height 37
select select "0"
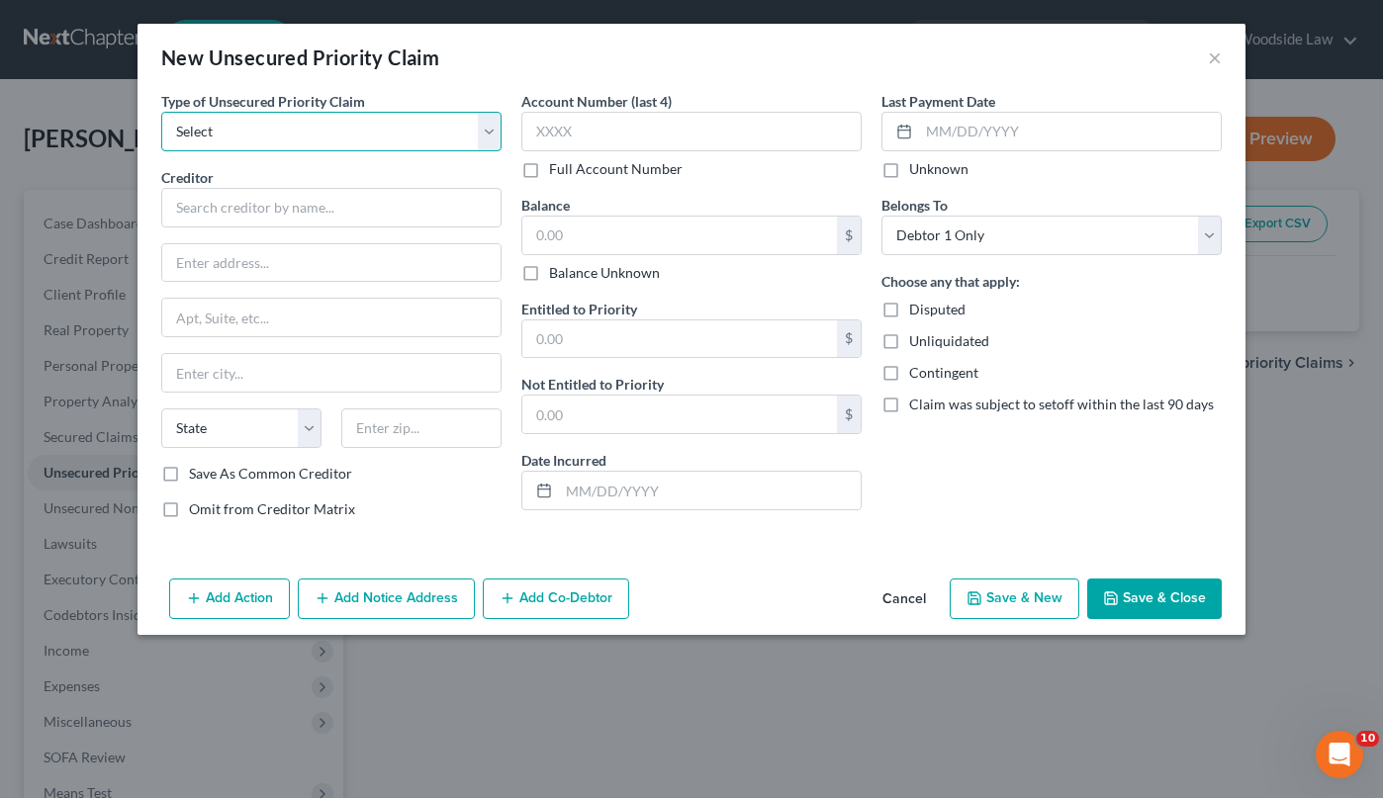
click at [439, 135] on select "Select Taxes & Other Government Units Domestic Support Obligations Extensions o…" at bounding box center [331, 132] width 340 height 40
select select "0"
click at [161, 112] on select "Select Taxes & Other Government Units Domestic Support Obligations Extensions o…" at bounding box center [331, 132] width 340 height 40
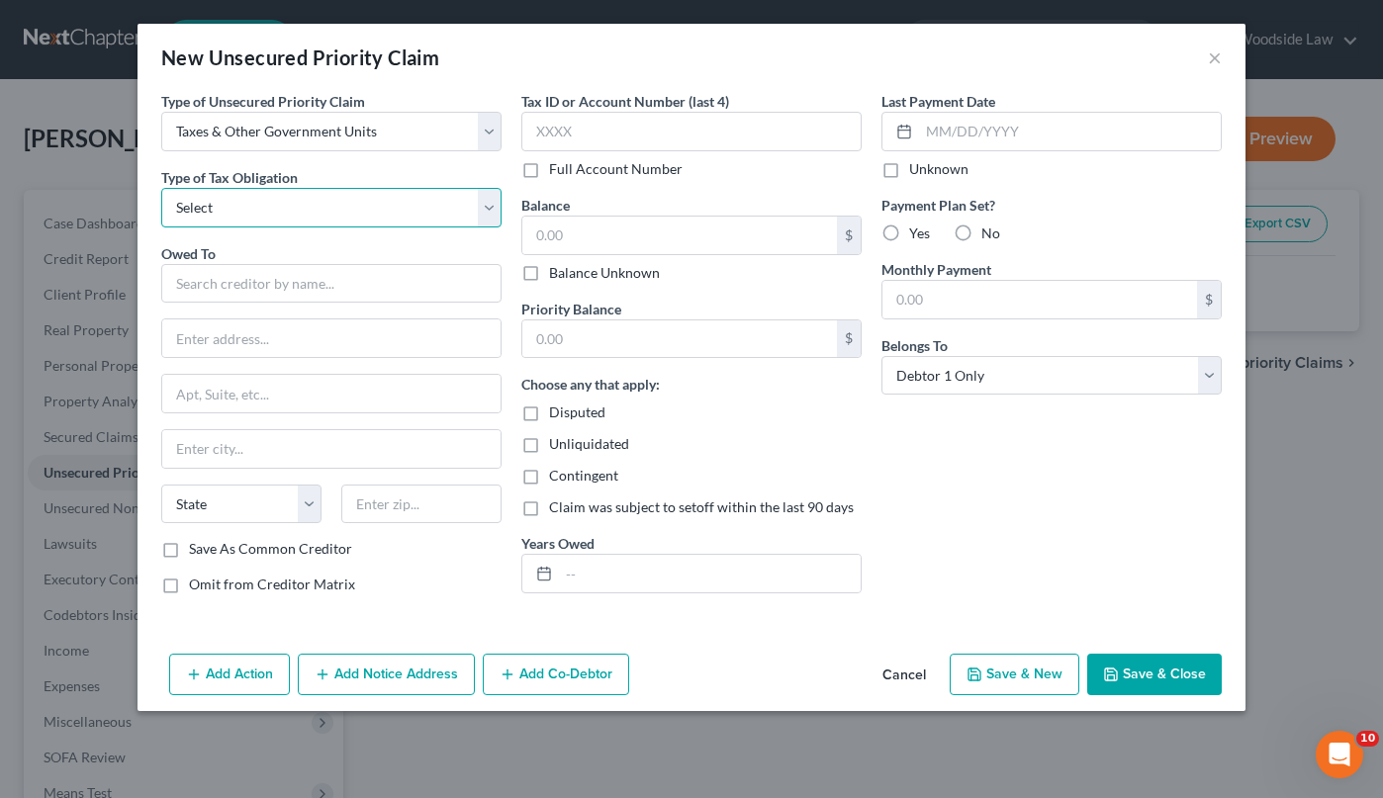
click at [341, 213] on select "Select Federal City State Franchise Tax Board Other" at bounding box center [331, 208] width 340 height 40
select select "0"
click at [161, 188] on select "Select Federal City State Franchise Tax Board Other" at bounding box center [331, 208] width 340 height 40
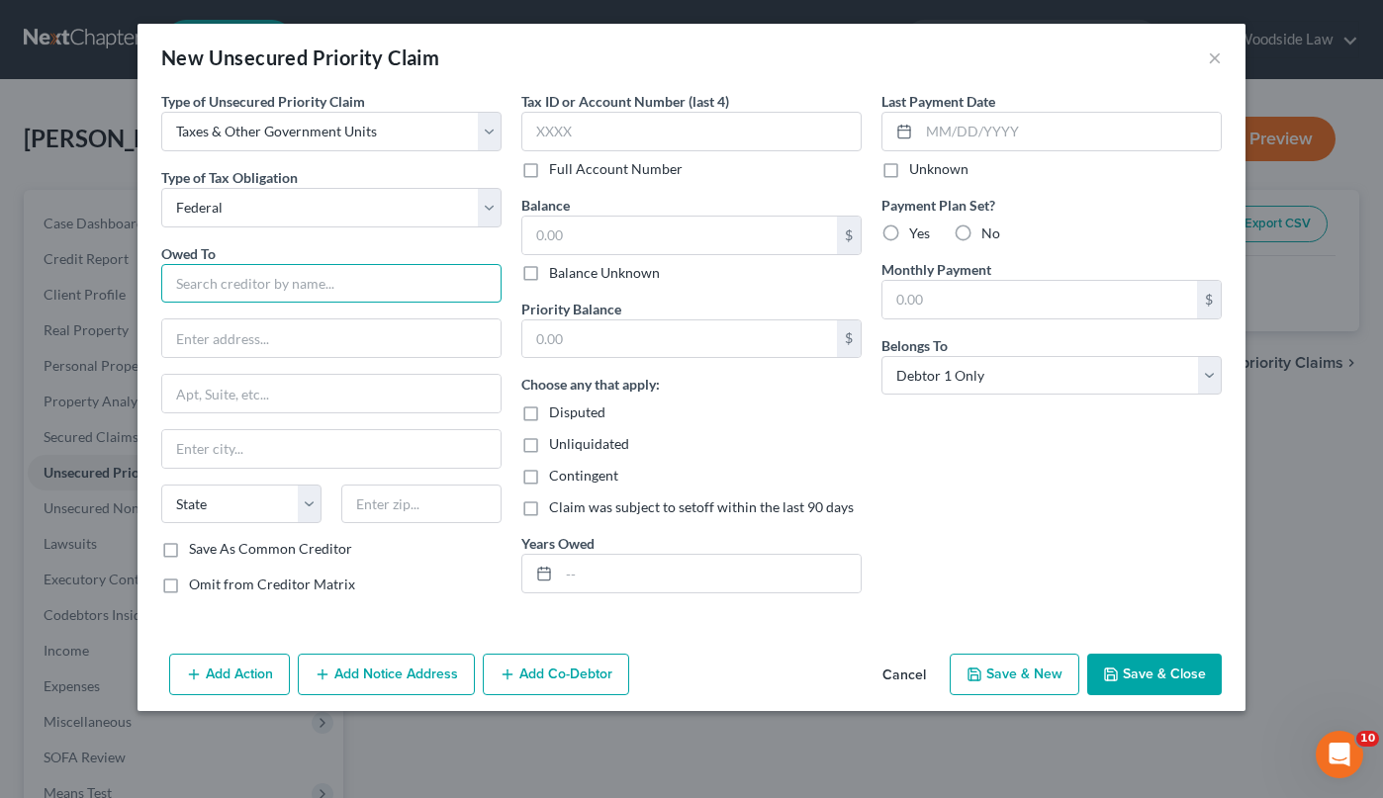
click at [328, 272] on input "text" at bounding box center [331, 284] width 340 height 40
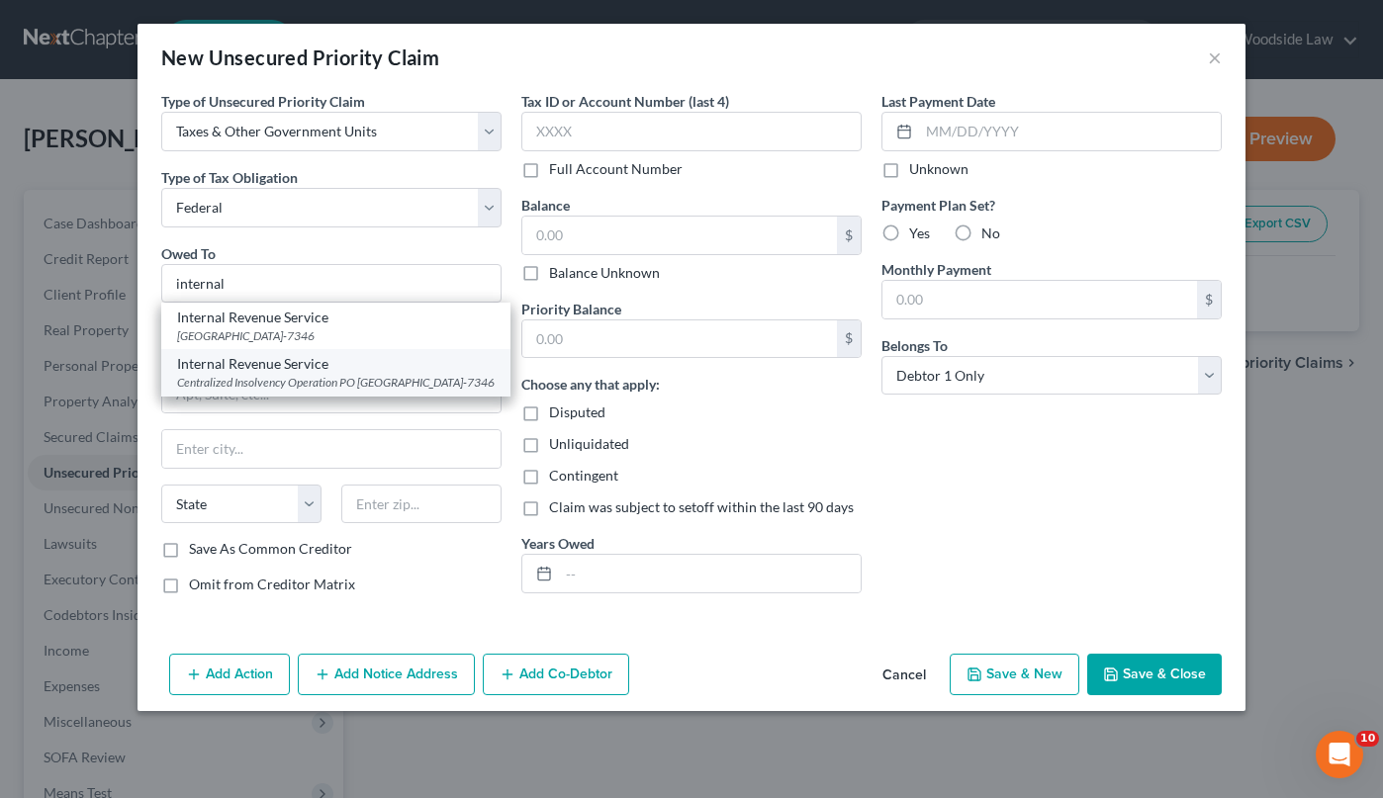
click at [349, 378] on div "Centralized Insolvency Operation PO [GEOGRAPHIC_DATA]-7346" at bounding box center [335, 382] width 317 height 17
type input "Internal Revenue Service"
type input "Centralized Insolvency Operation"
type input "PO Box 7346"
type input "[GEOGRAPHIC_DATA]"
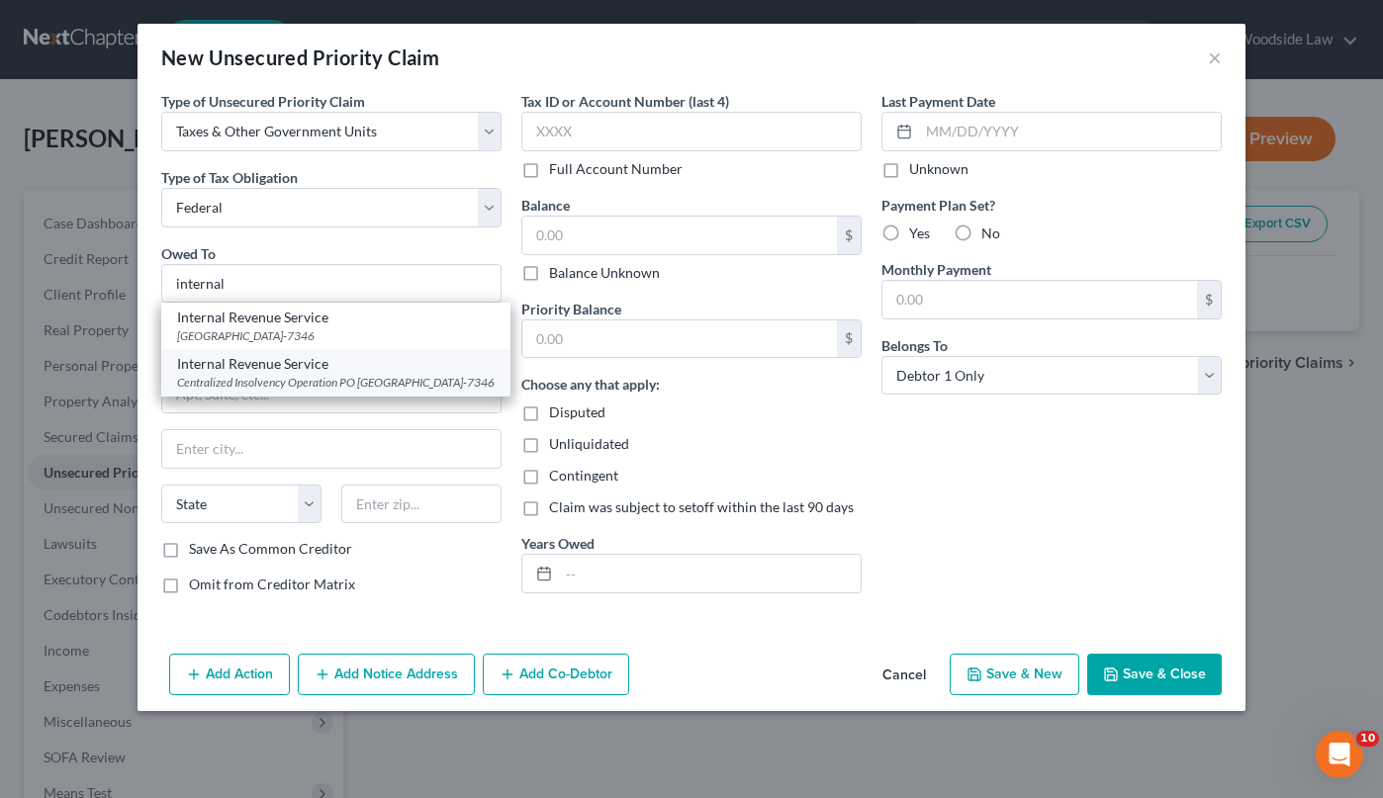
select select "39"
type input "19101-7346"
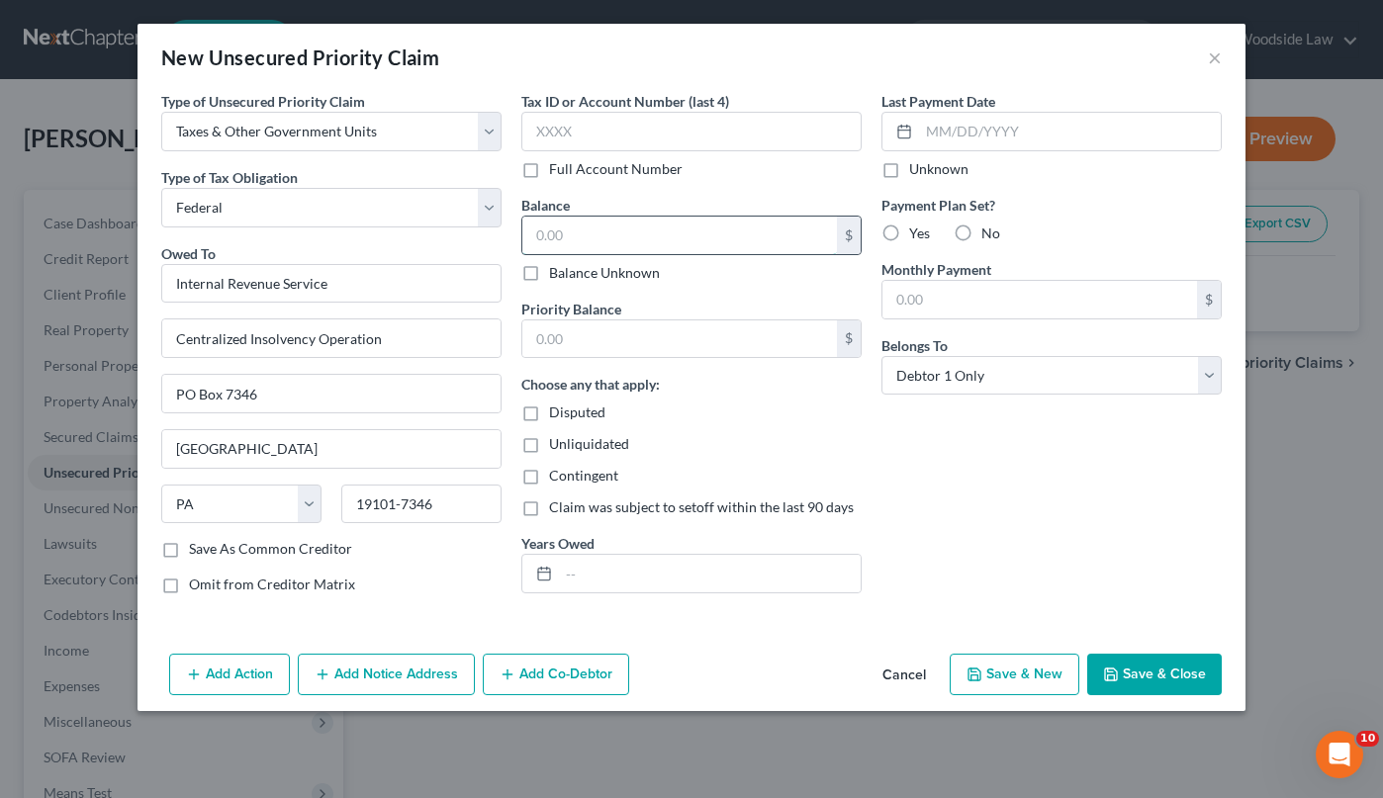
click at [619, 230] on input "text" at bounding box center [679, 236] width 315 height 38
type input "2,248"
type input "2024"
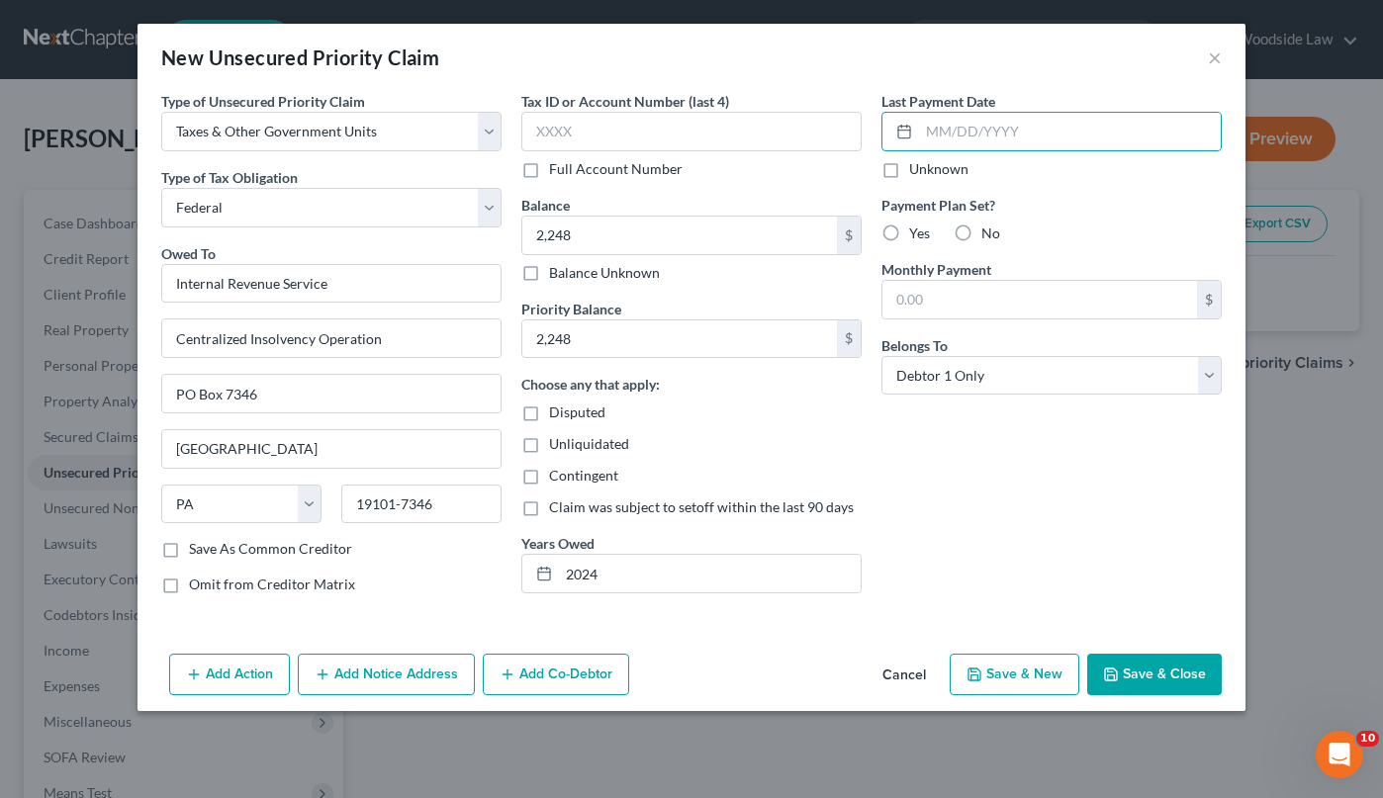
click at [1175, 683] on button "Save & Close" at bounding box center [1154, 675] width 135 height 42
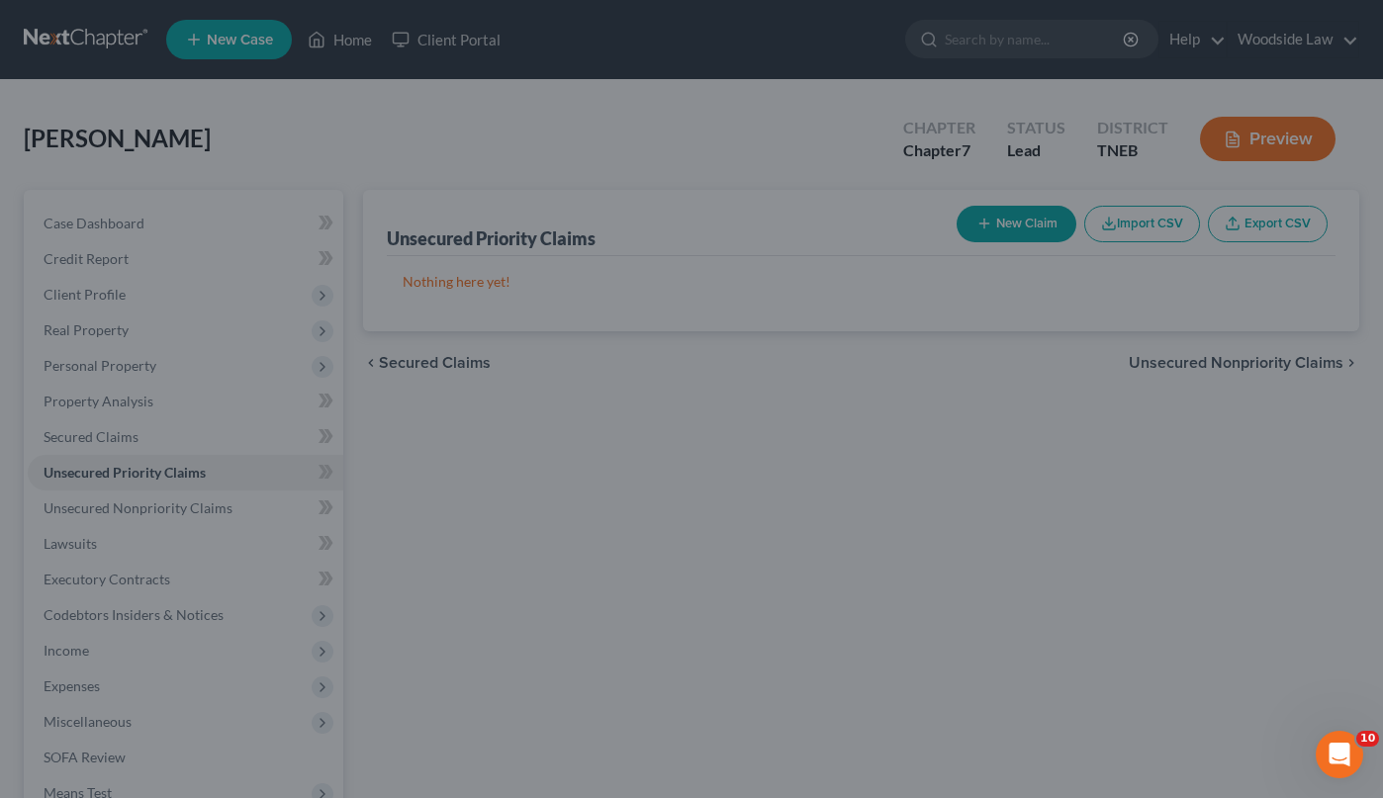
type input "2,248.00"
type input "0.00"
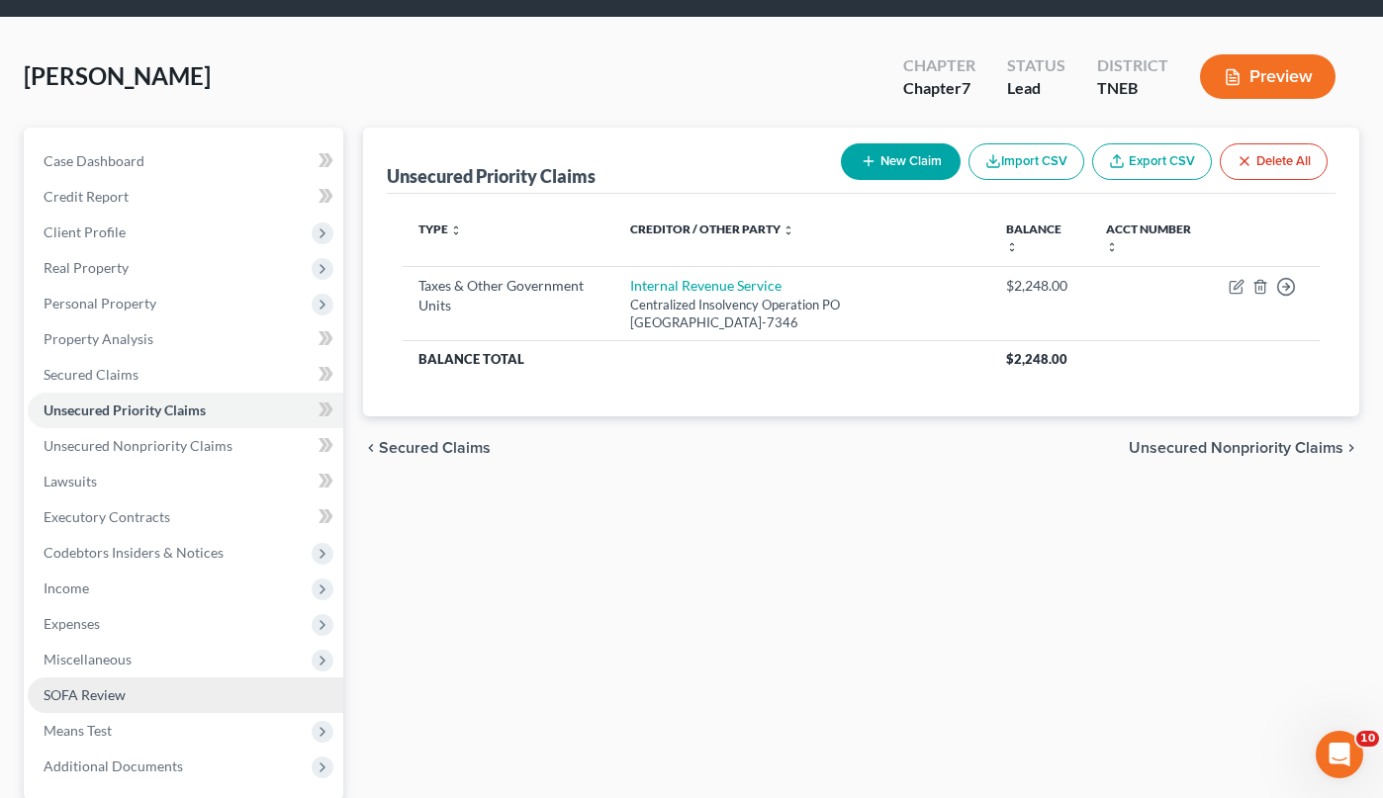
scroll to position [61, 0]
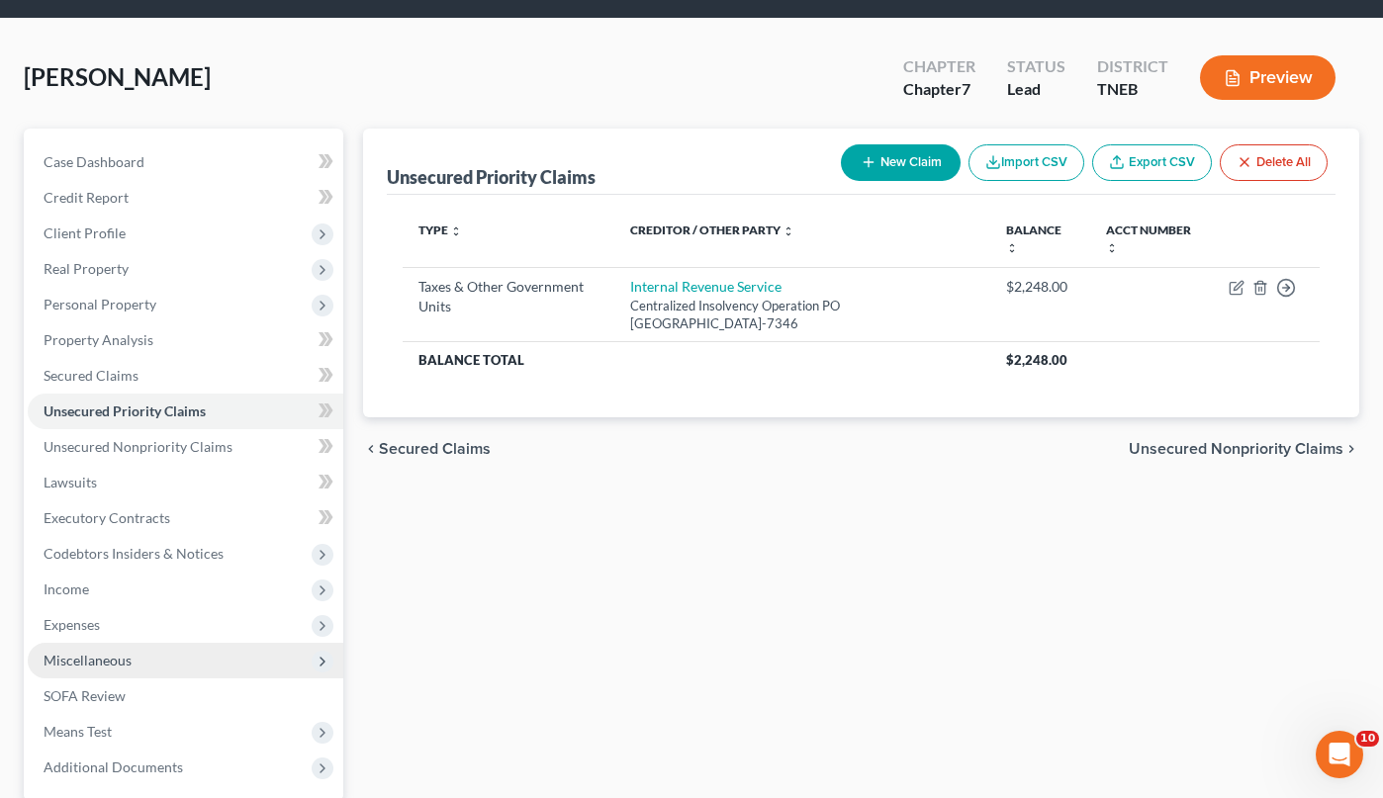
click at [131, 662] on span "Miscellaneous" at bounding box center [185, 661] width 315 height 36
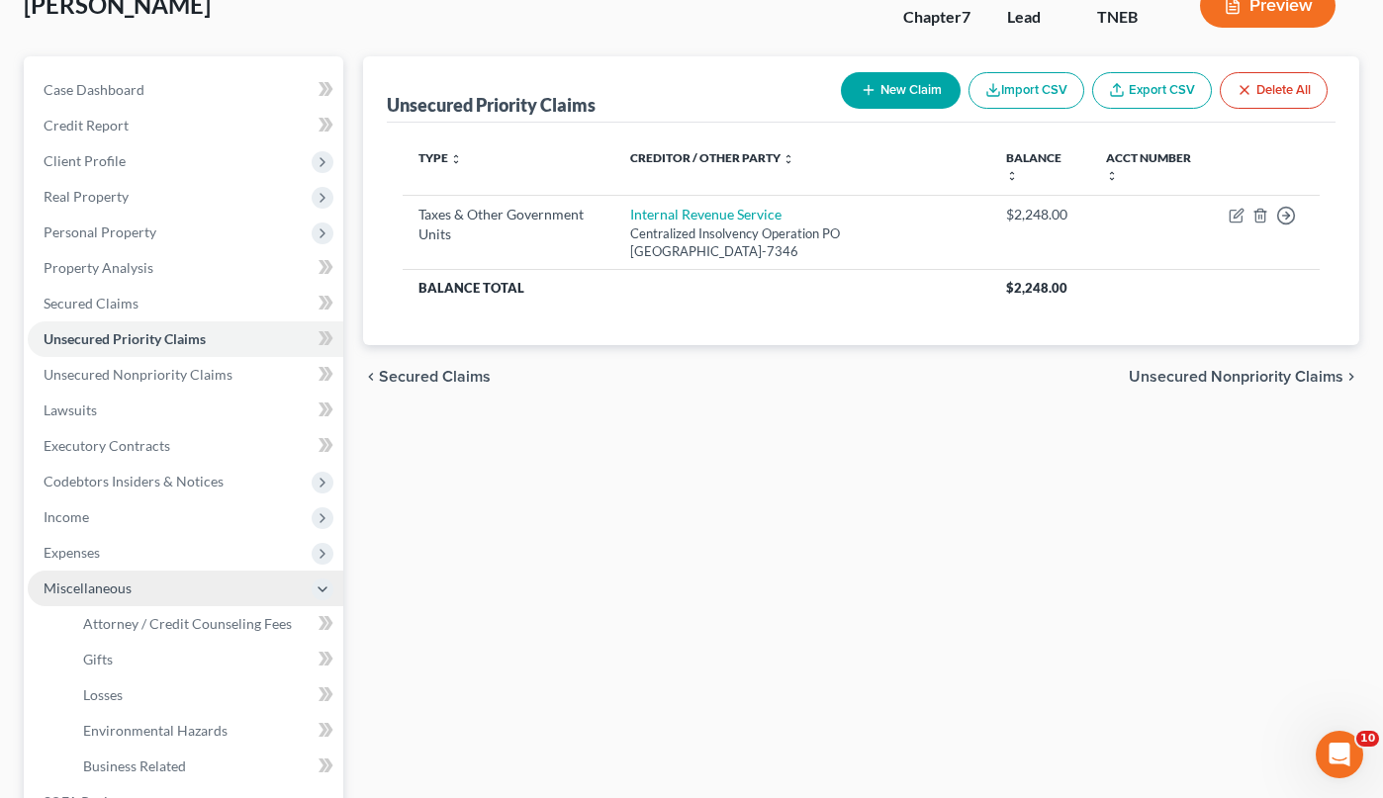
scroll to position [132, 0]
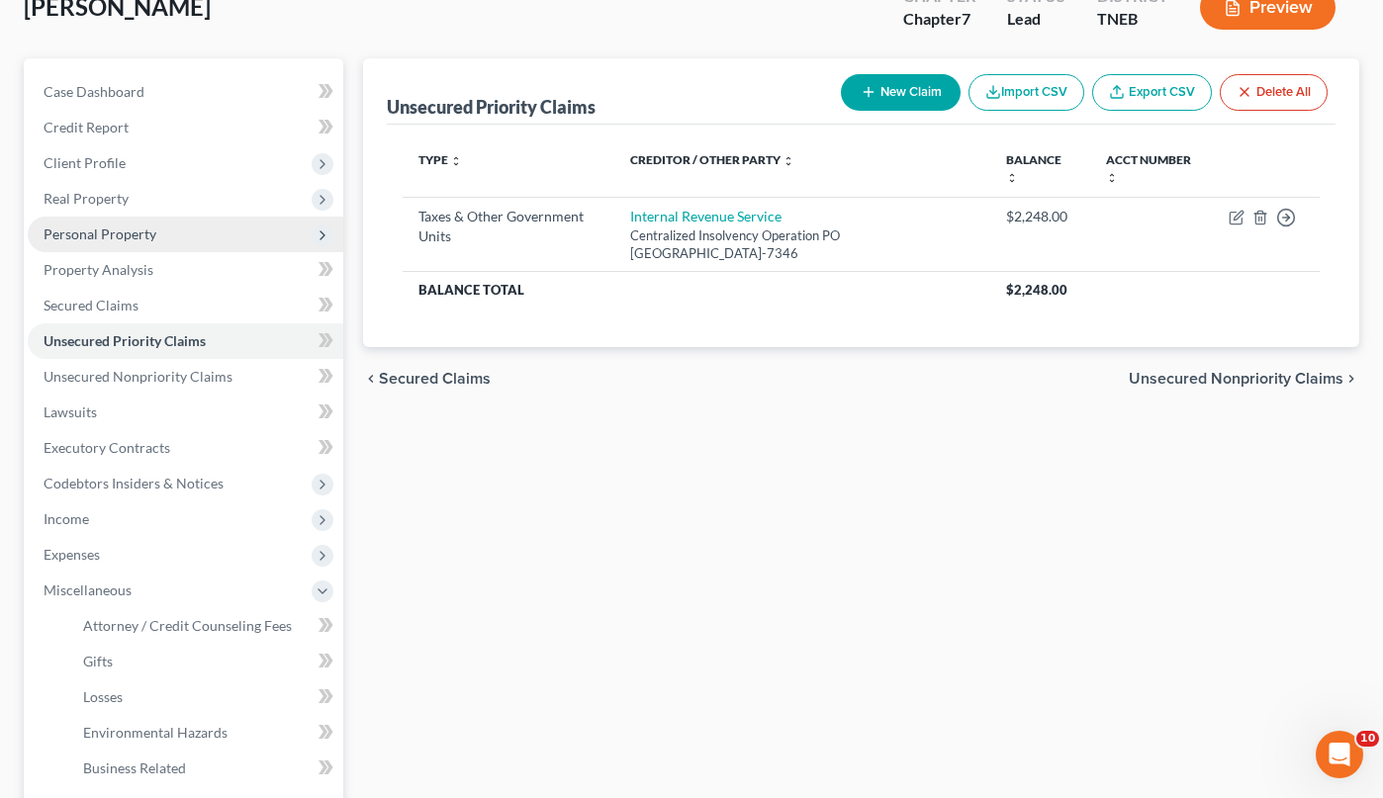
click at [100, 228] on span "Personal Property" at bounding box center [100, 233] width 113 height 17
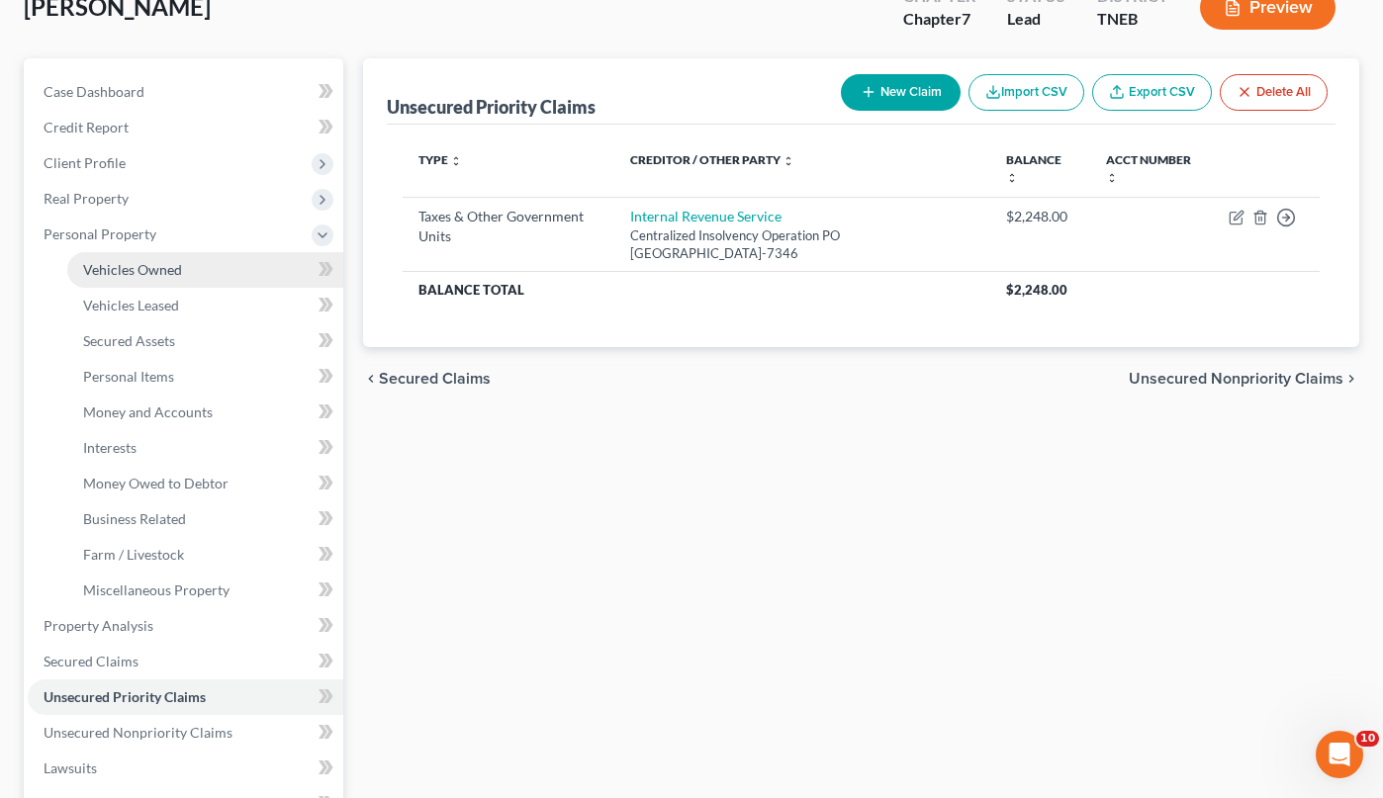
click at [129, 256] on link "Vehicles Owned" at bounding box center [205, 270] width 276 height 36
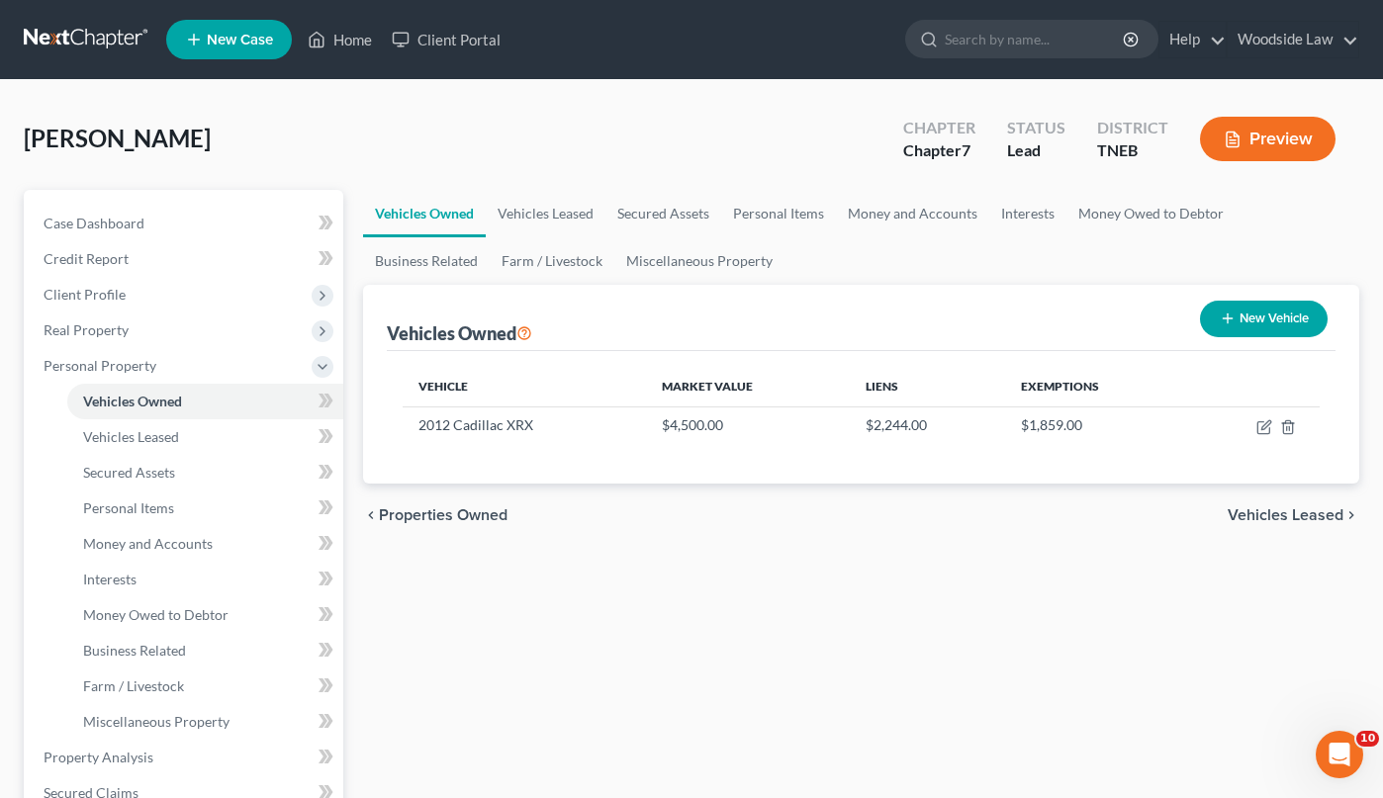
click at [1288, 332] on button "New Vehicle" at bounding box center [1264, 319] width 128 height 37
select select "0"
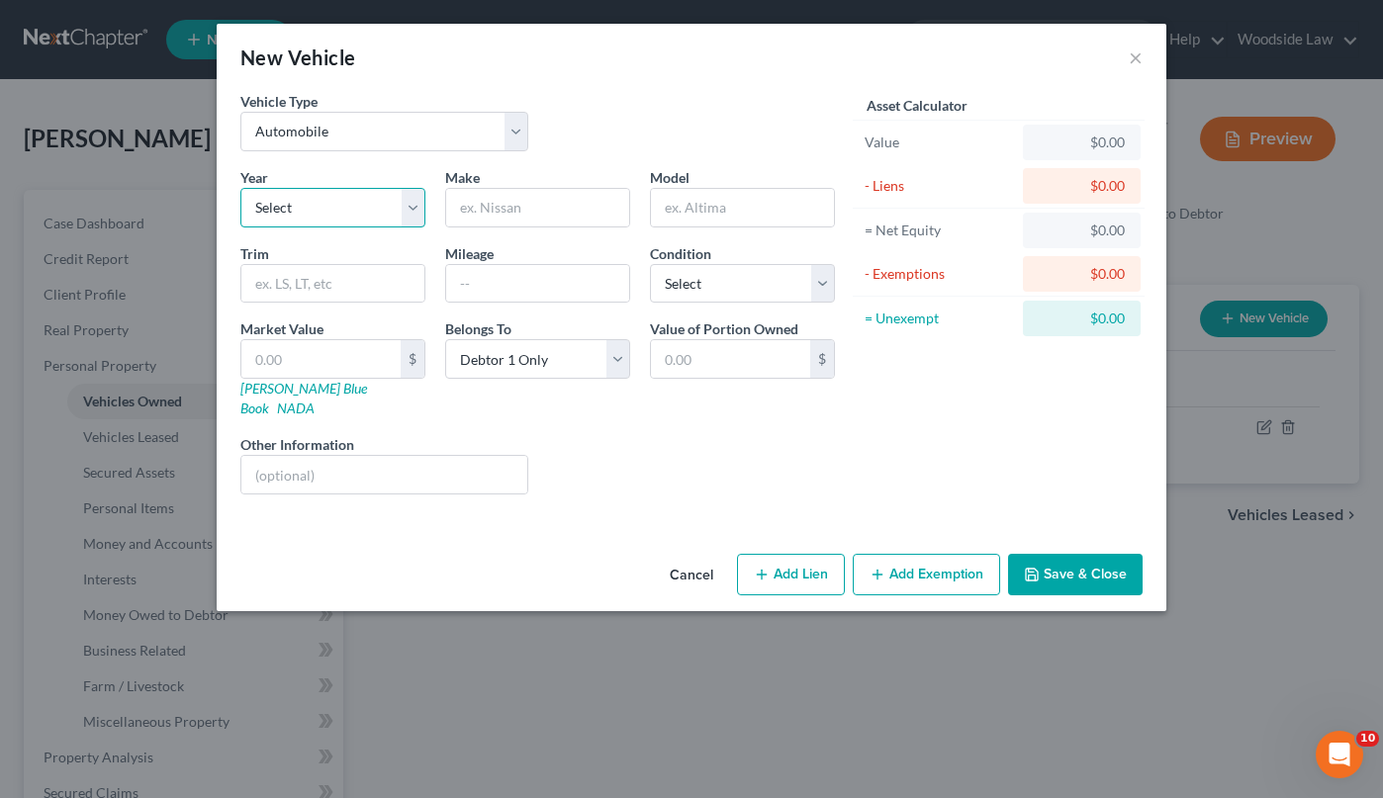
click at [388, 206] on select "Select 2026 2025 2024 2023 2022 2021 2020 2019 2018 2017 2016 2015 2014 2013 20…" at bounding box center [332, 208] width 185 height 40
select select "26"
click at [240, 188] on select "Select 2026 2025 2024 2023 2022 2021 2020 2019 2018 2017 2016 2015 2014 2013 20…" at bounding box center [332, 208] width 185 height 40
click at [518, 221] on input "text" at bounding box center [537, 208] width 183 height 38
type input "Toyota"
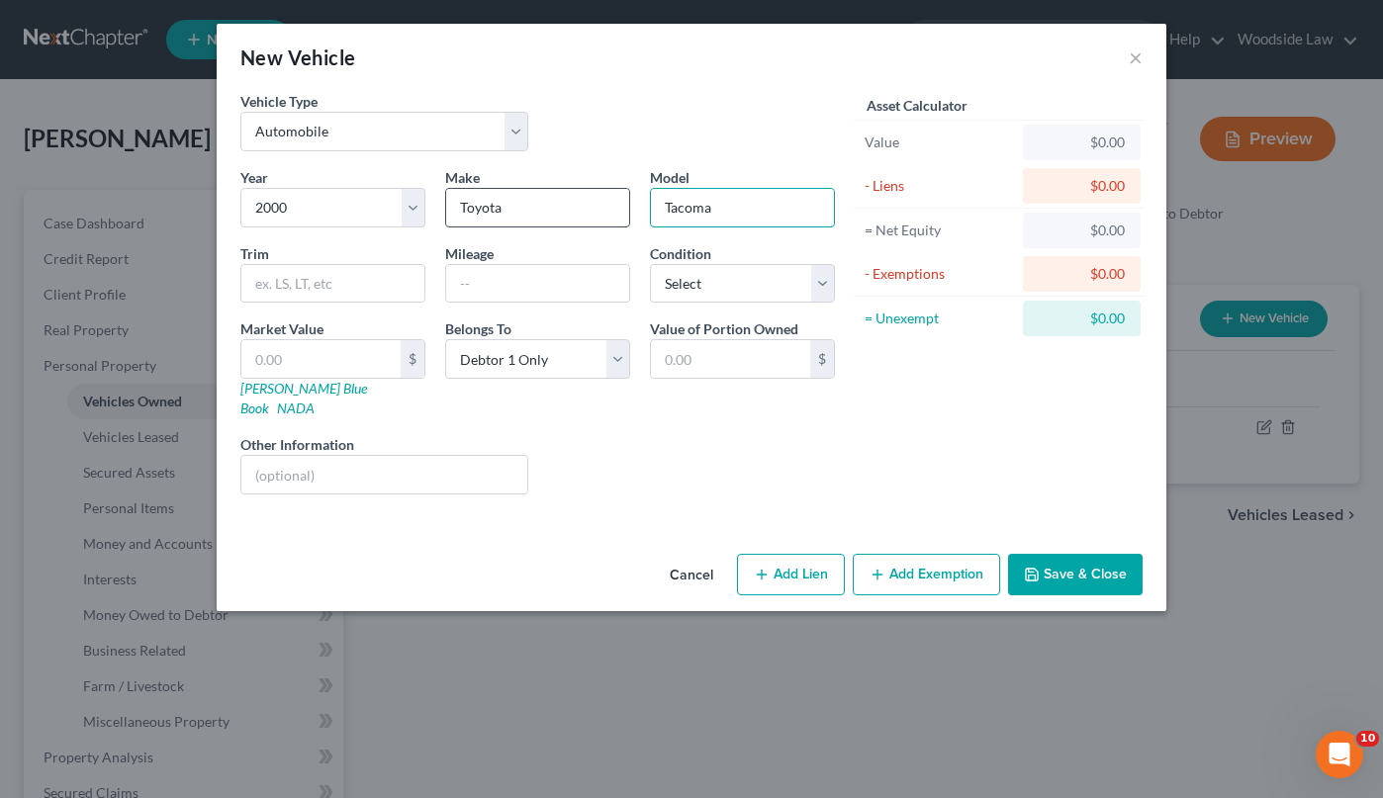
type input "Tacoma"
type input "331,000"
click at [823, 292] on select "Select Excellent Very Good Good Fair Poor" at bounding box center [742, 284] width 185 height 40
select select "3"
click at [650, 264] on select "Select Excellent Very Good Good Fair Poor" at bounding box center [742, 284] width 185 height 40
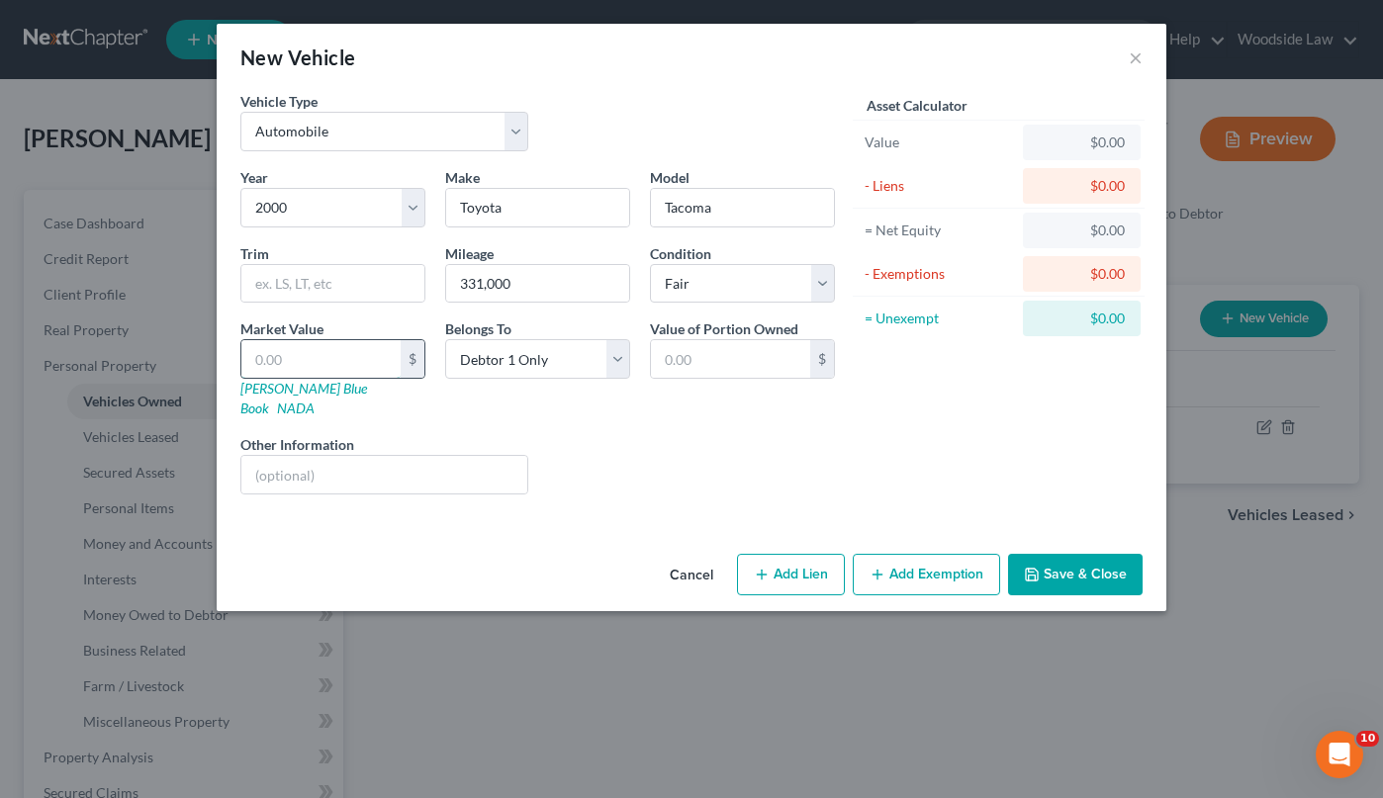
click at [340, 362] on input "text" at bounding box center [320, 359] width 159 height 38
type input "2"
type input "2.00"
type input "20"
type input "20.00"
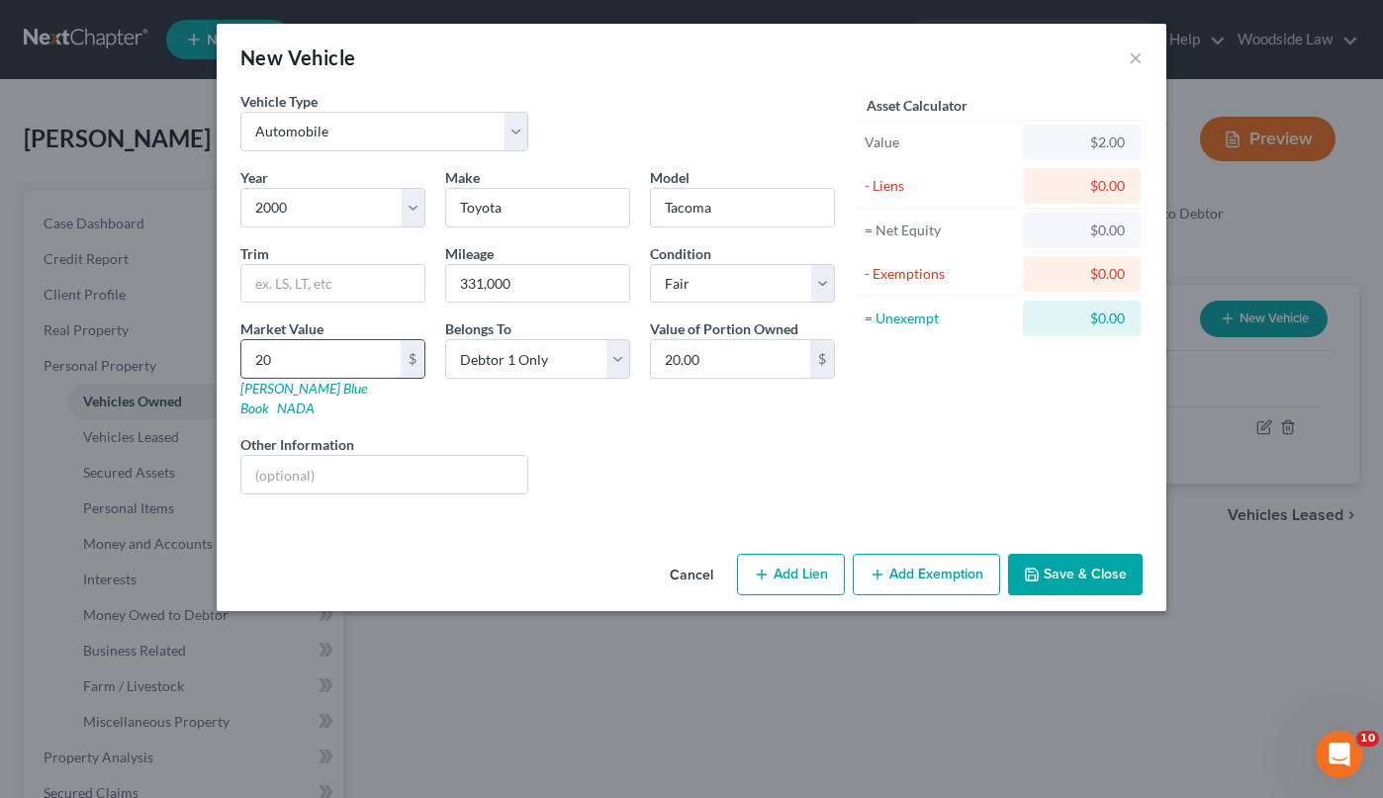
type input "200"
type input "200.00"
type input "2000"
type input "2,000.00"
type input "2,000"
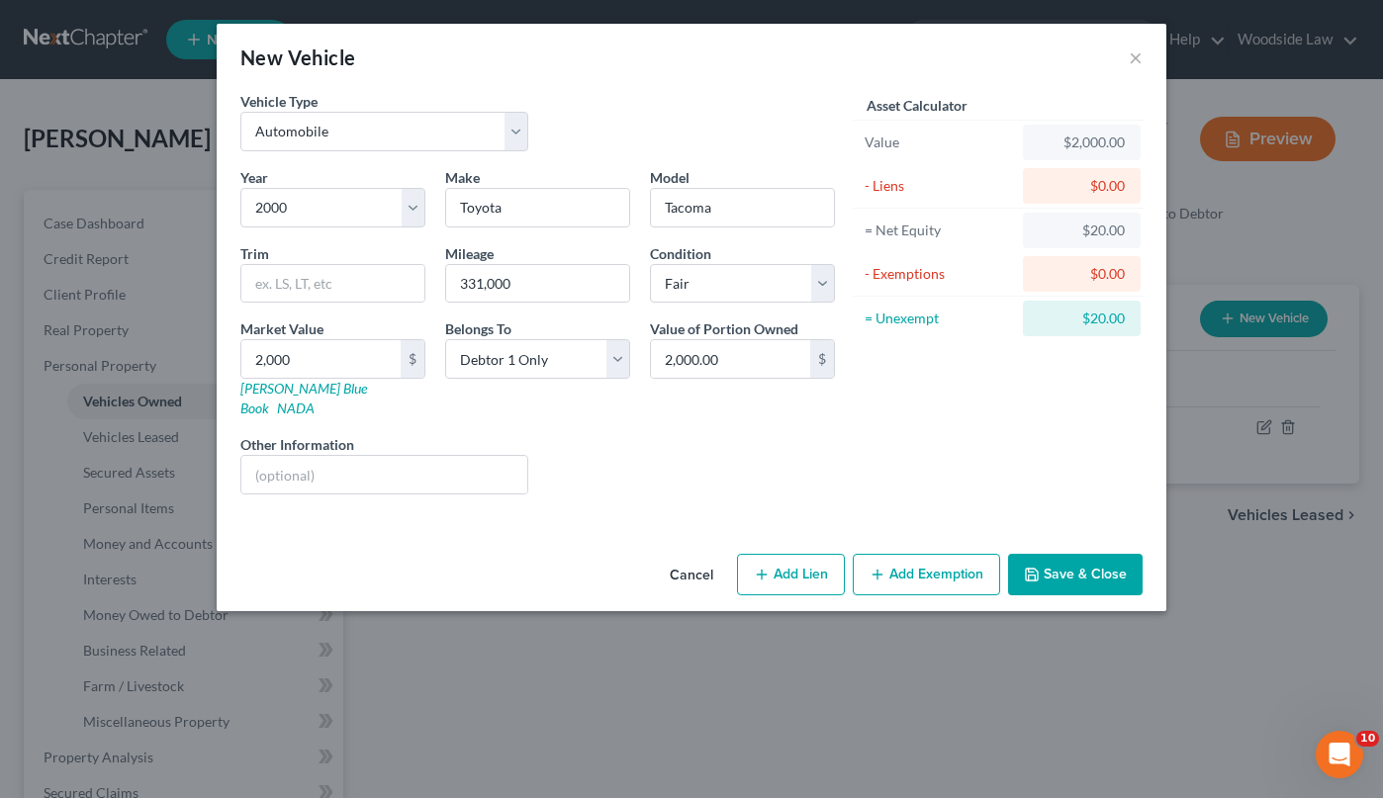
click at [917, 568] on button "Add Exemption" at bounding box center [926, 575] width 147 height 42
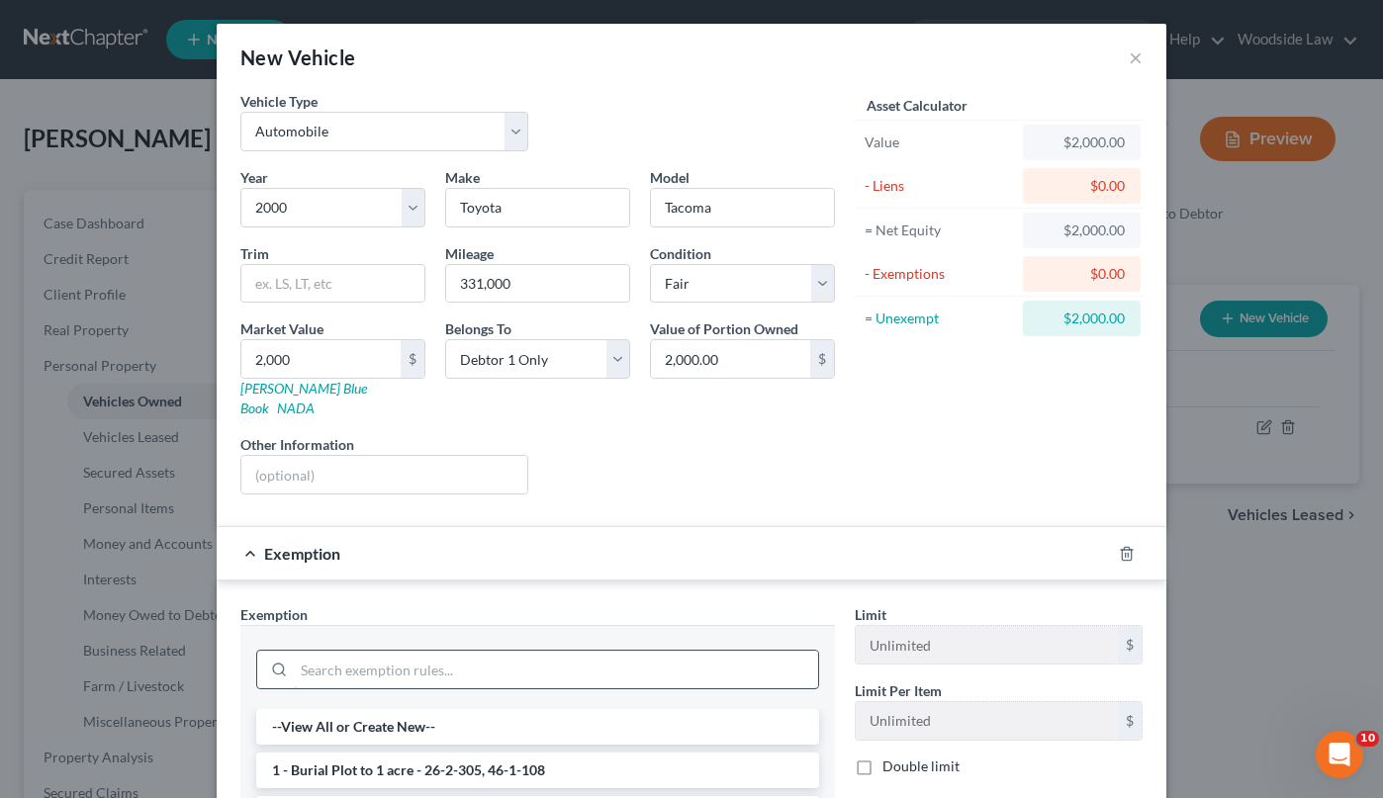
click at [454, 651] on input "search" at bounding box center [556, 670] width 524 height 38
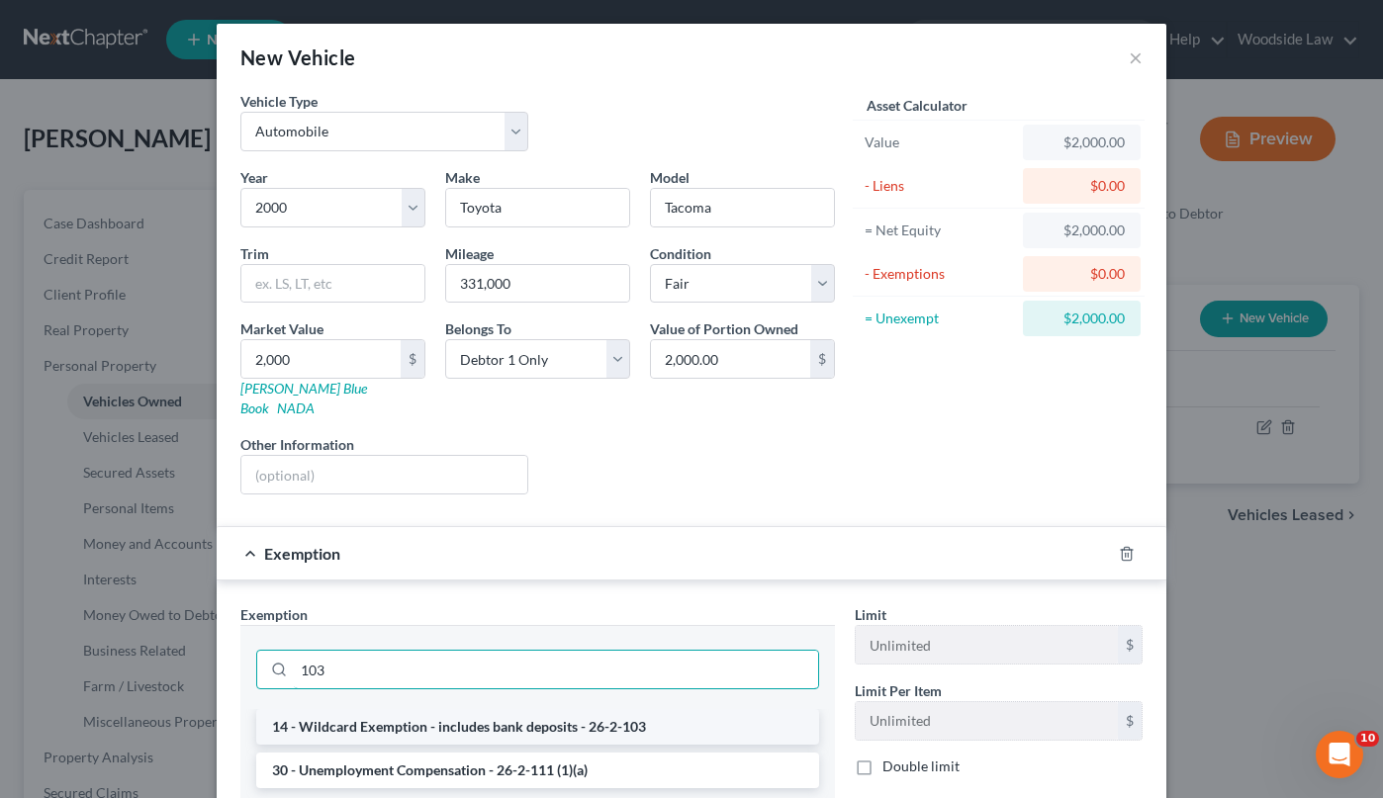
type input "103"
click at [462, 720] on li "14 - Wildcard Exemption - includes bank deposits - 26-2-103" at bounding box center [537, 727] width 563 height 36
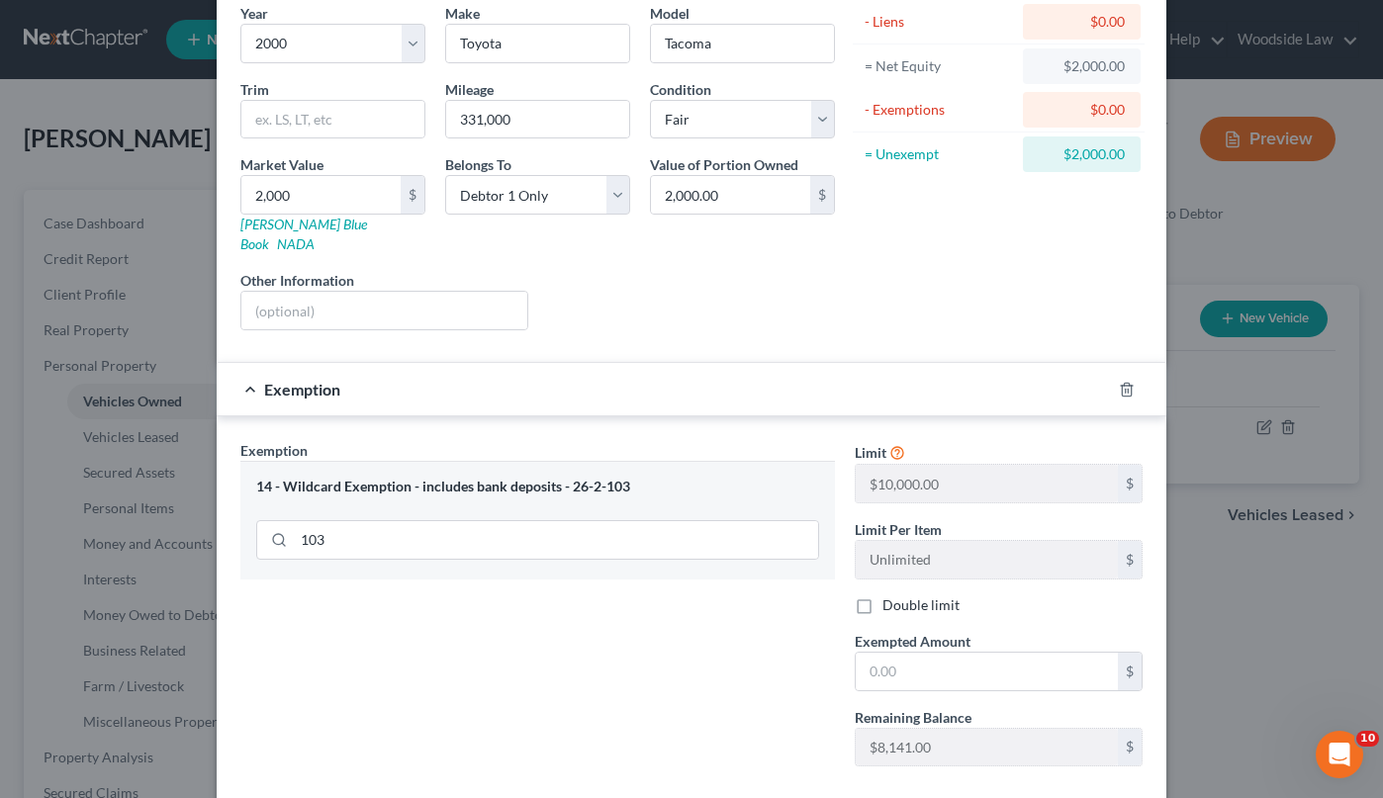
scroll to position [165, 0]
click at [967, 652] on input "text" at bounding box center [987, 671] width 262 height 38
type input "2,000"
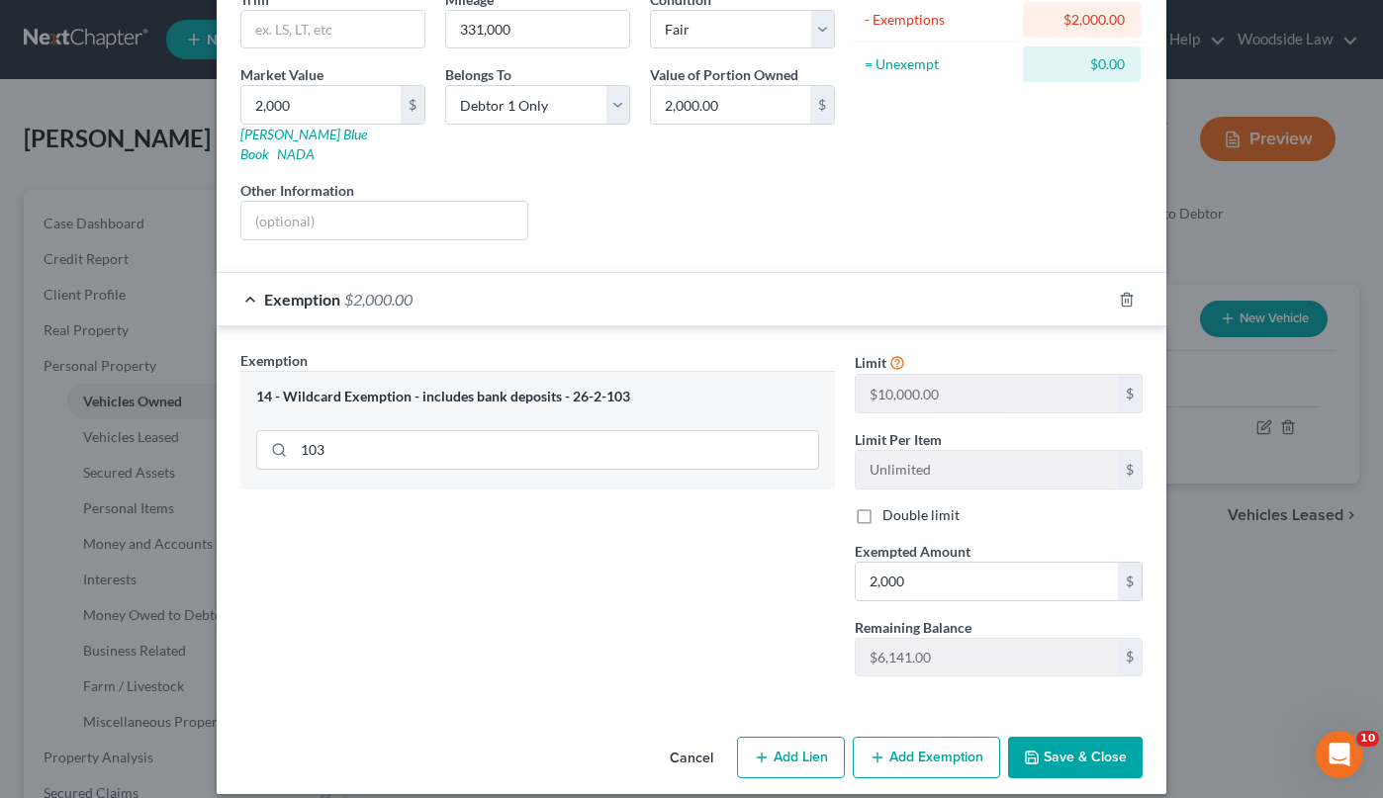
click at [1060, 739] on button "Save & Close" at bounding box center [1075, 758] width 135 height 42
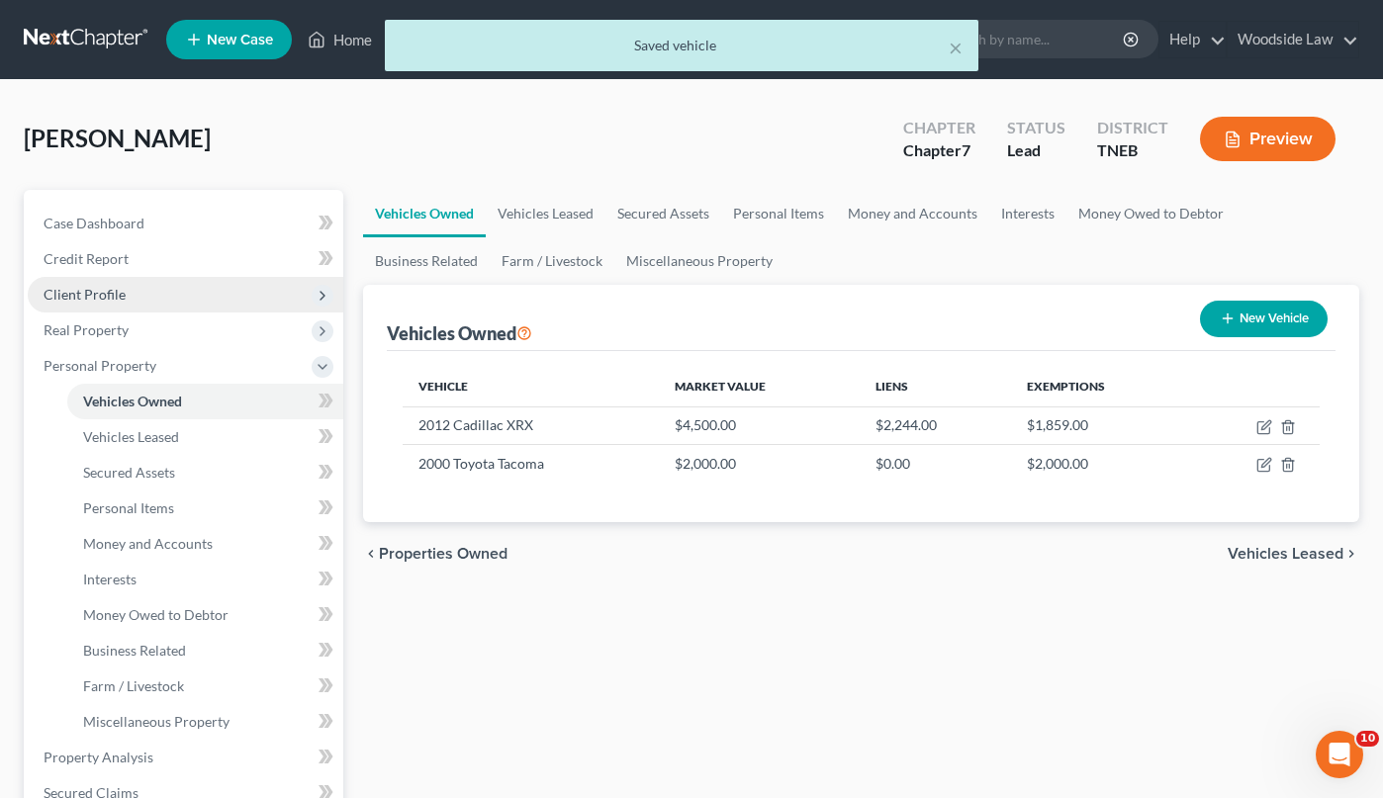
click at [83, 288] on span "Client Profile" at bounding box center [85, 294] width 82 height 17
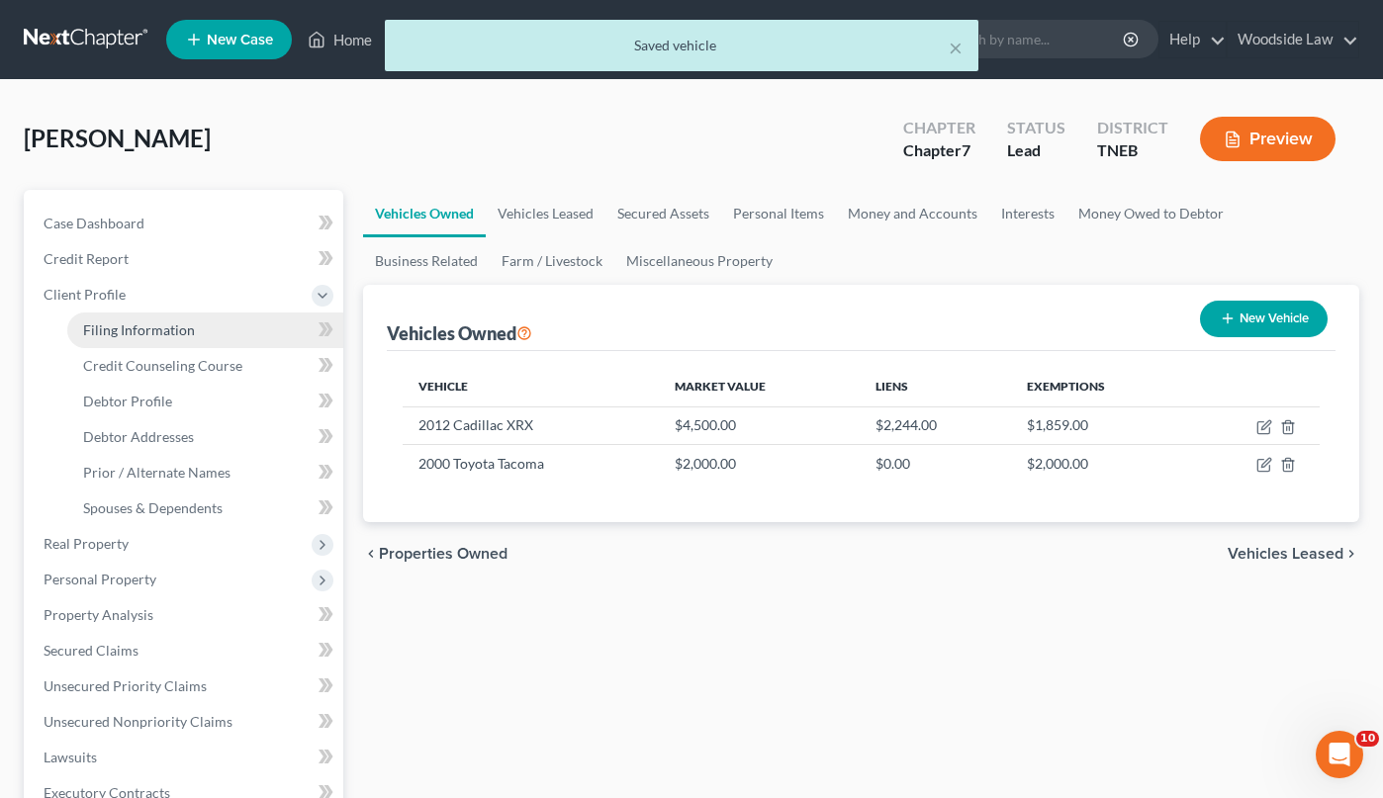
click at [112, 315] on link "Filing Information" at bounding box center [205, 331] width 276 height 36
select select "1"
select select "0"
select select "44"
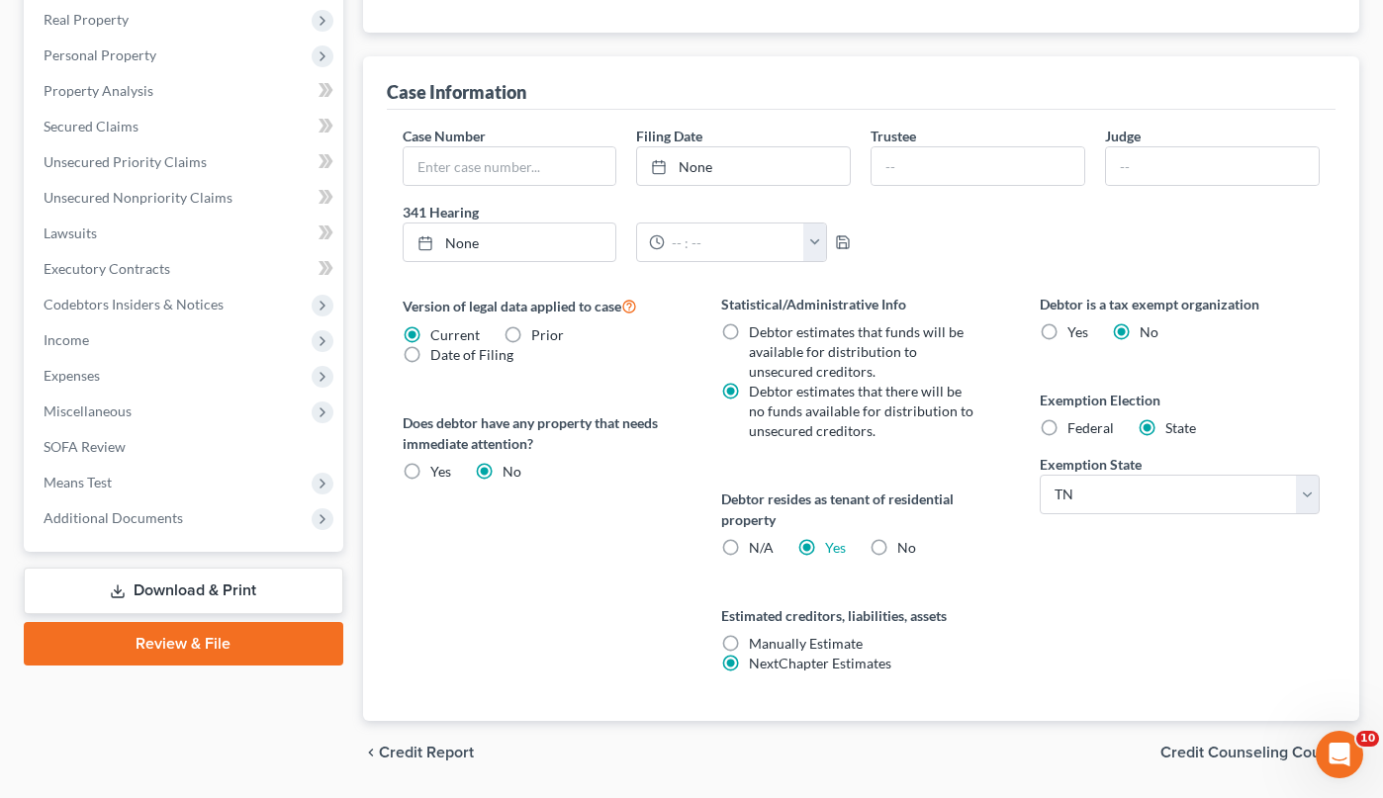
scroll to position [585, 0]
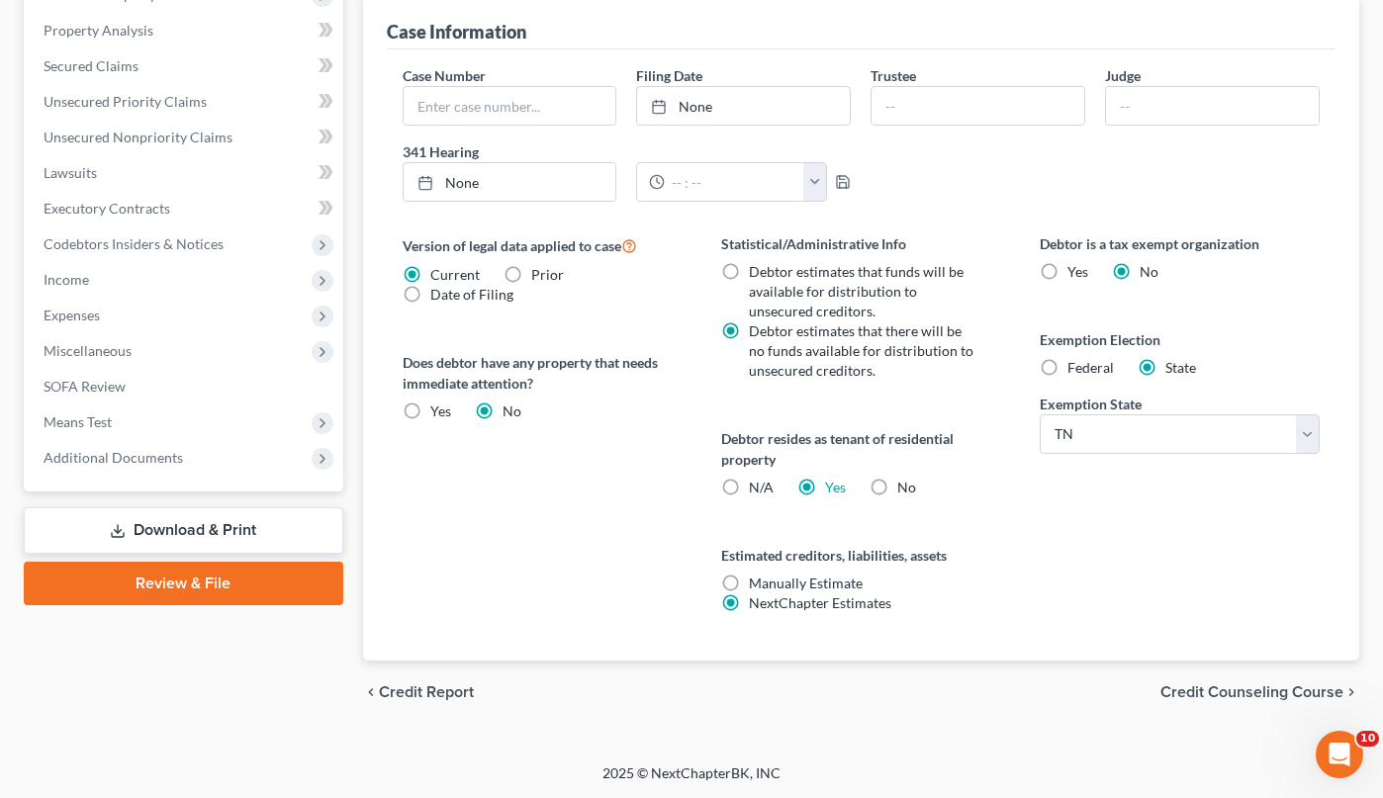
click at [1229, 689] on span "Credit Counseling Course" at bounding box center [1251, 692] width 183 height 16
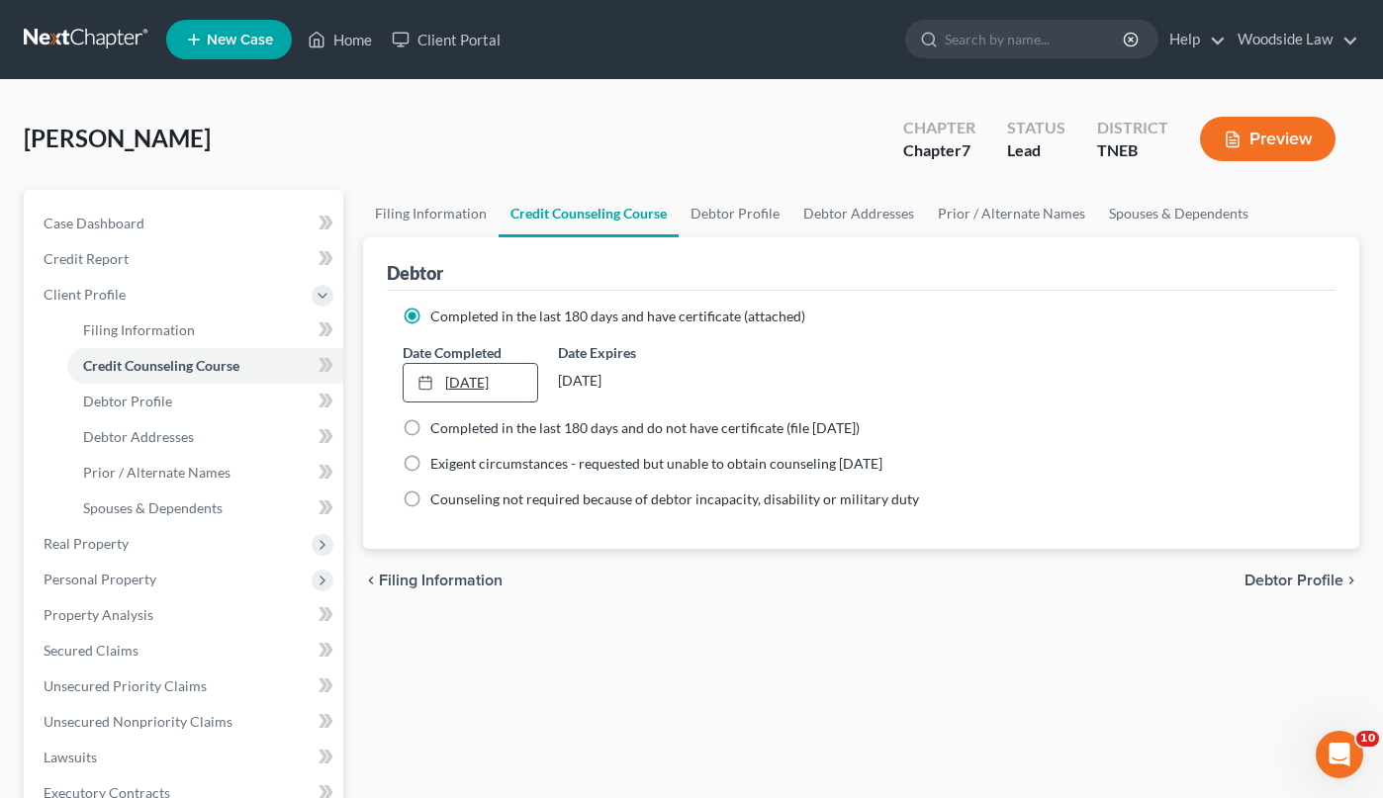
click at [482, 378] on link "[DATE]" at bounding box center [471, 383] width 135 height 38
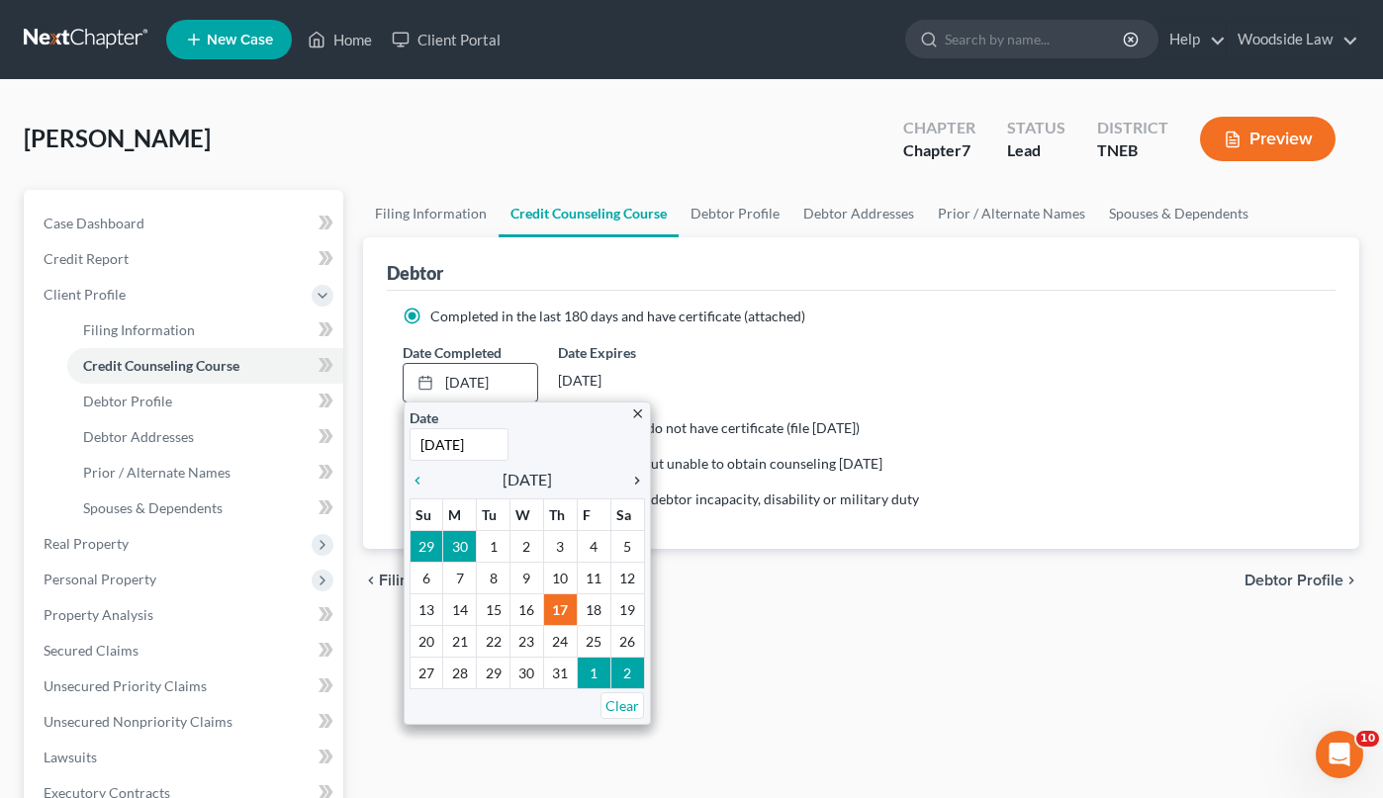
click at [635, 473] on icon "chevron_right" at bounding box center [632, 481] width 26 height 16
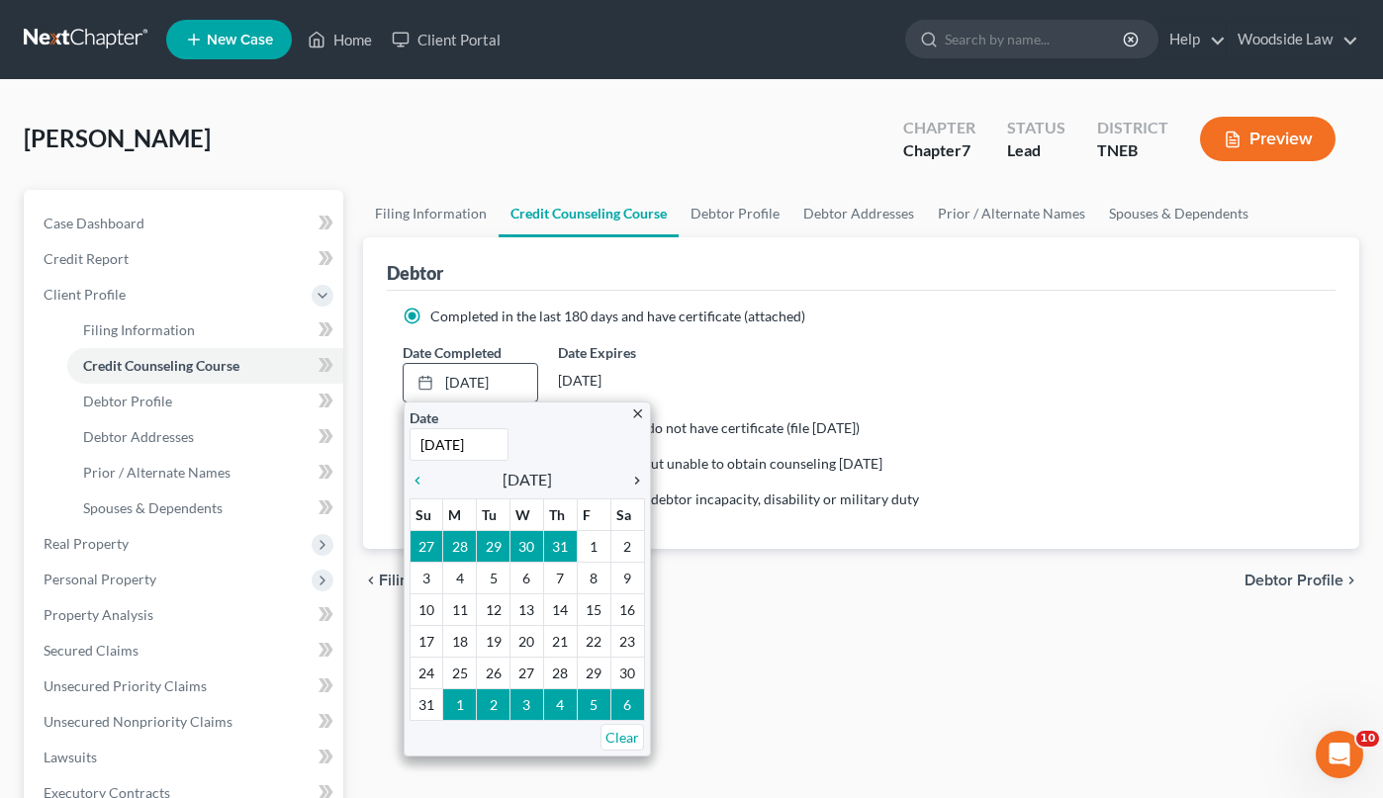
click at [635, 473] on icon "chevron_right" at bounding box center [632, 481] width 26 height 16
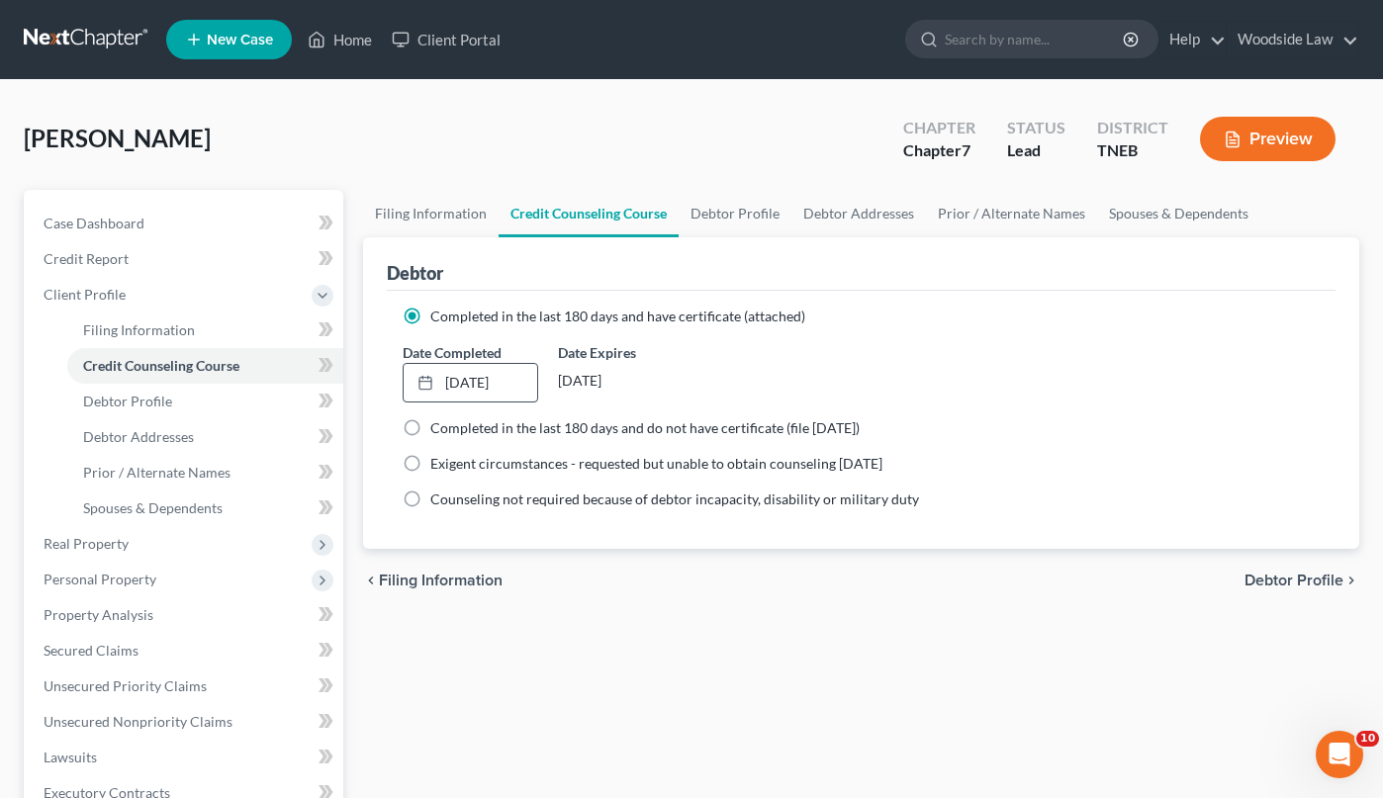
click at [1321, 579] on span "Debtor Profile" at bounding box center [1293, 581] width 99 height 16
select select "0"
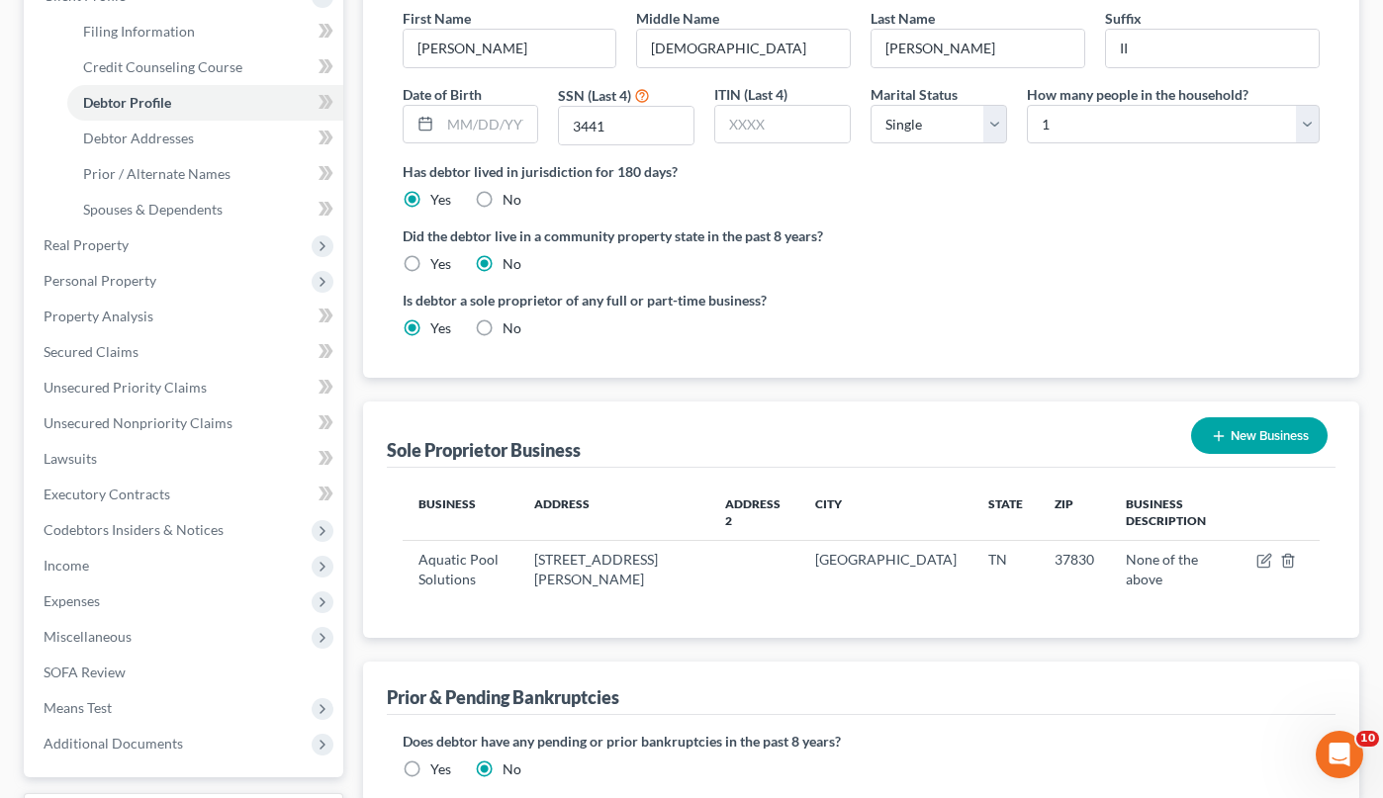
scroll to position [465, 0]
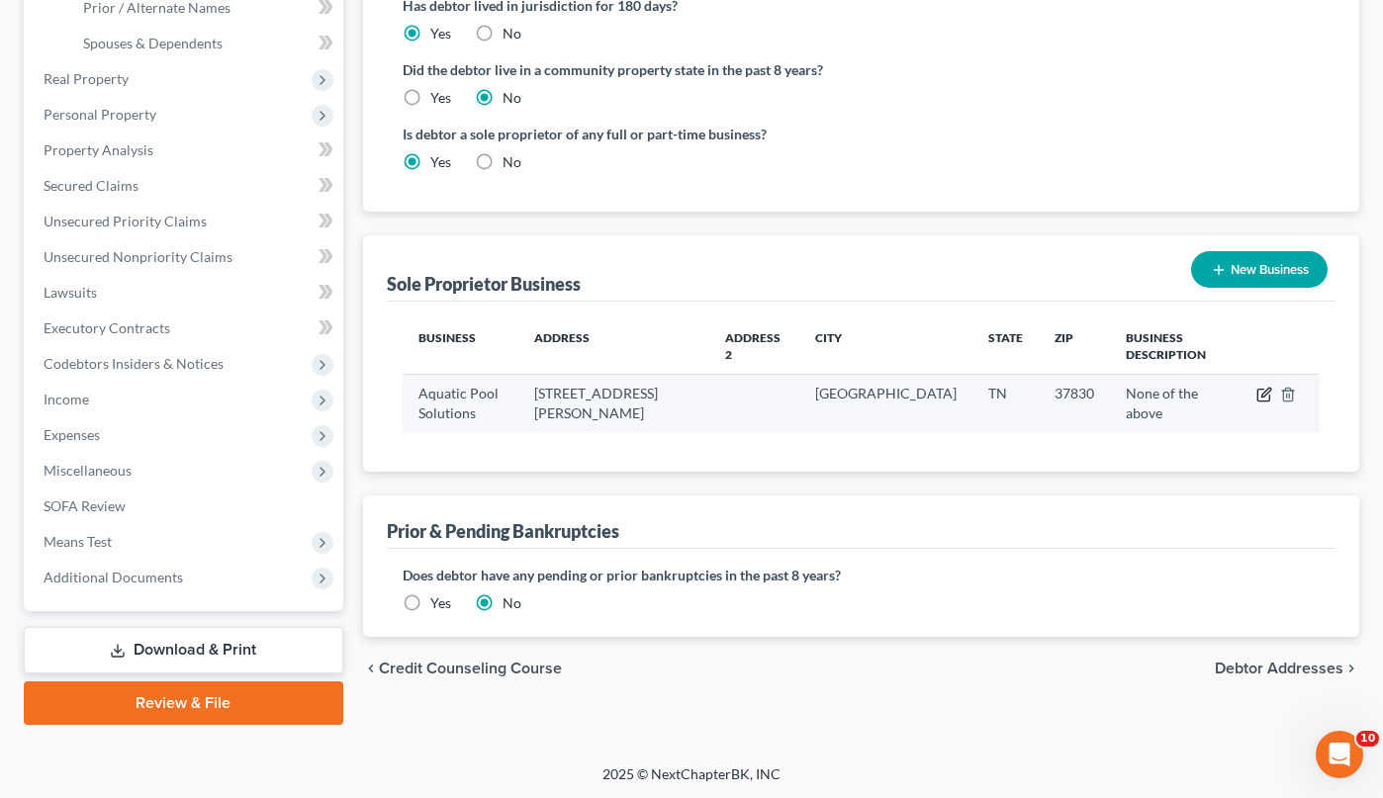
click at [1263, 389] on icon "button" at bounding box center [1265, 393] width 9 height 9
select select "44"
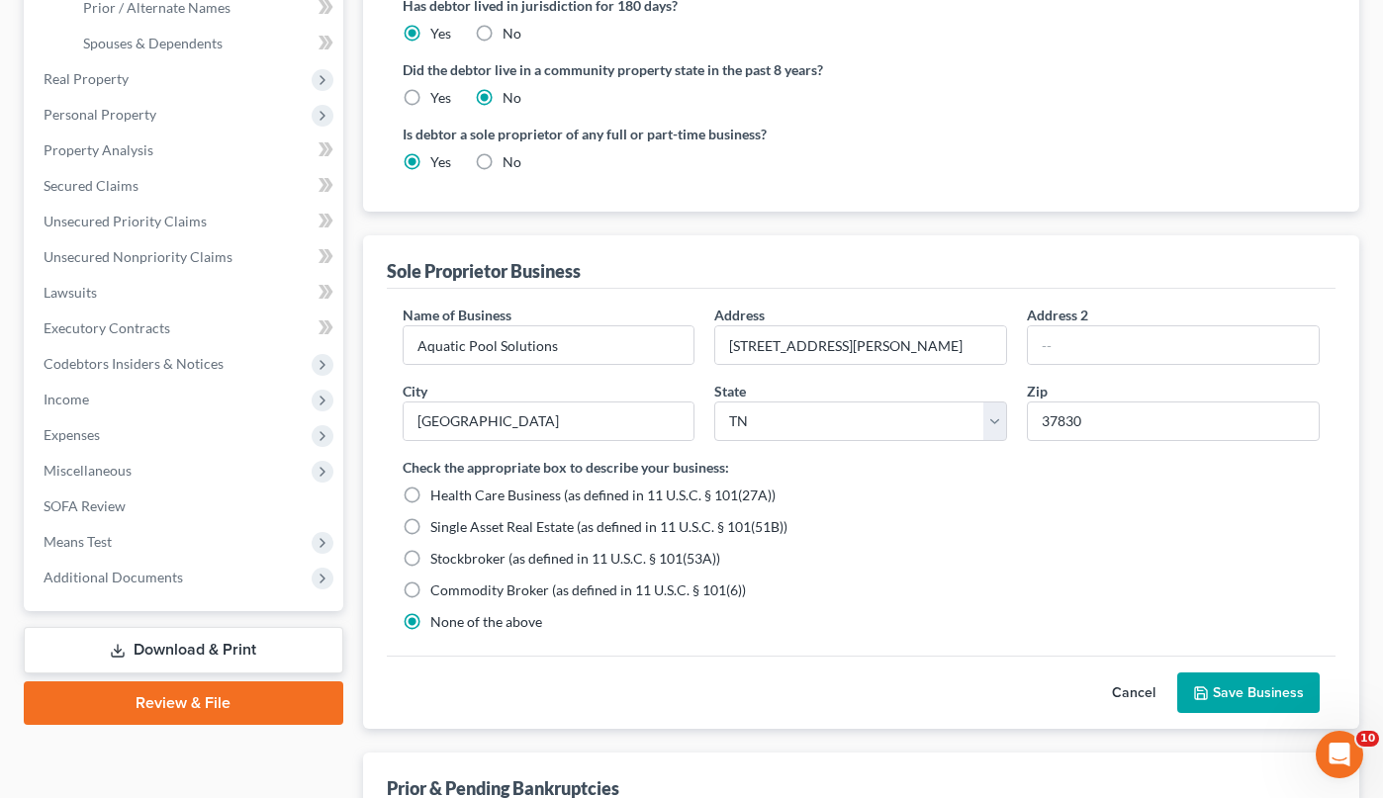
click at [1258, 685] on button "Save Business" at bounding box center [1248, 694] width 142 height 42
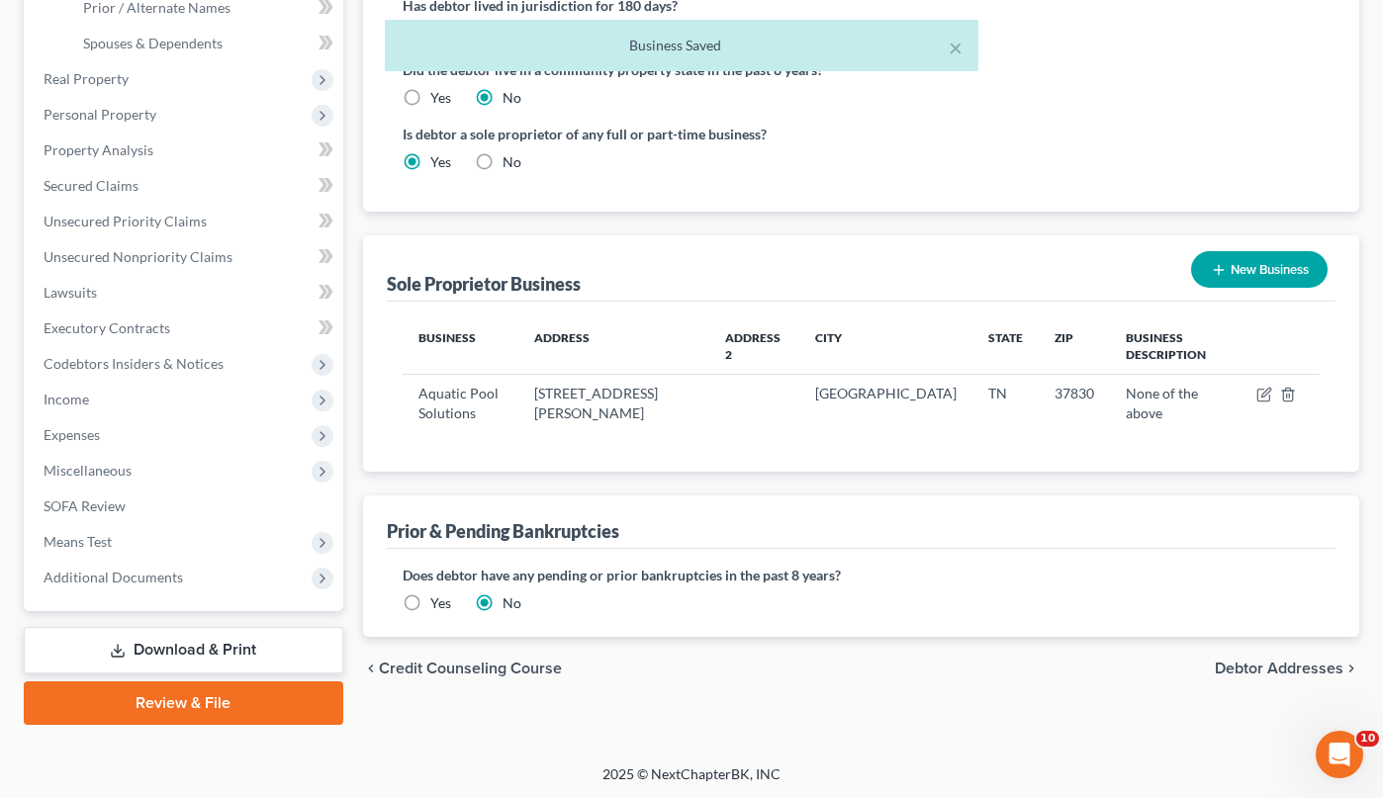
click at [1276, 661] on span "Debtor Addresses" at bounding box center [1279, 669] width 129 height 16
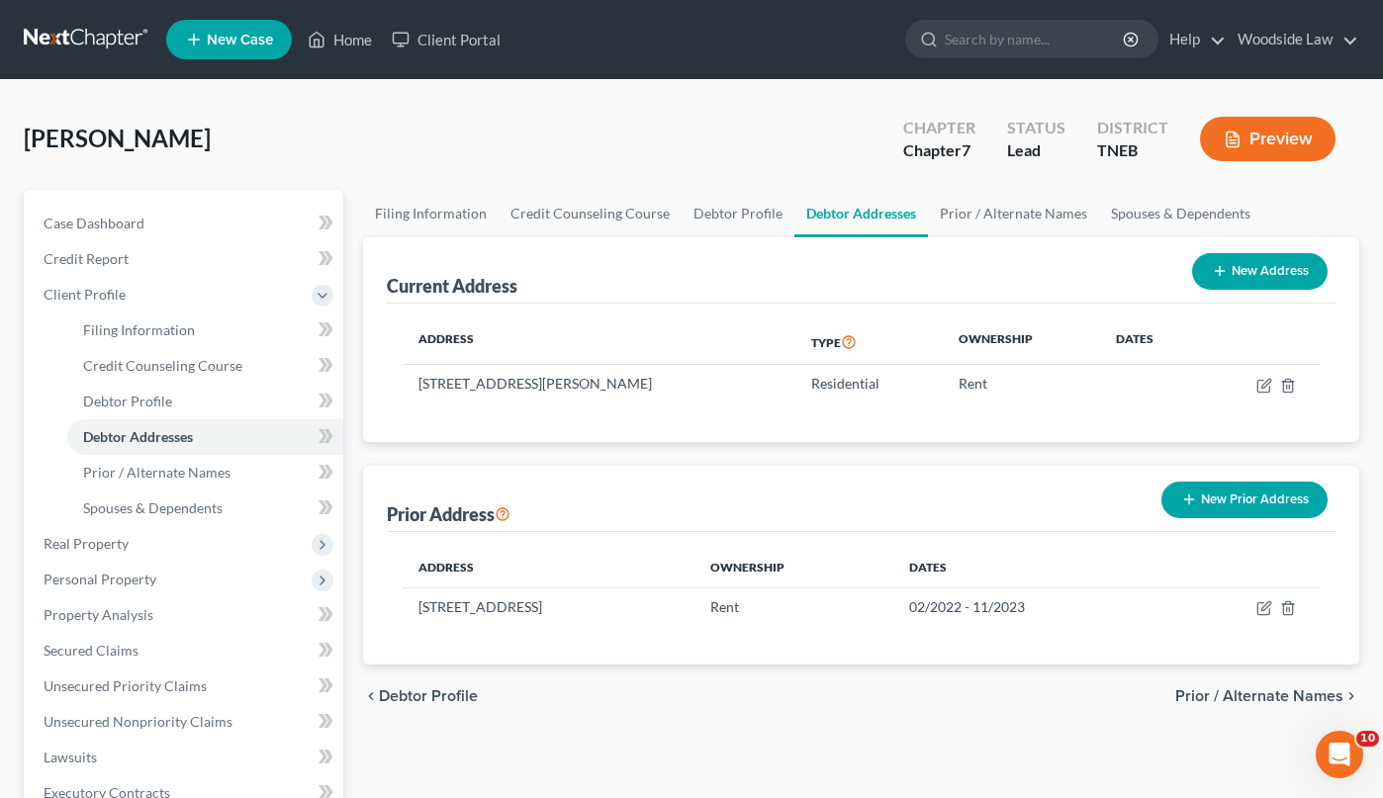
click at [1293, 698] on span "Prior / Alternate Names" at bounding box center [1259, 696] width 168 height 16
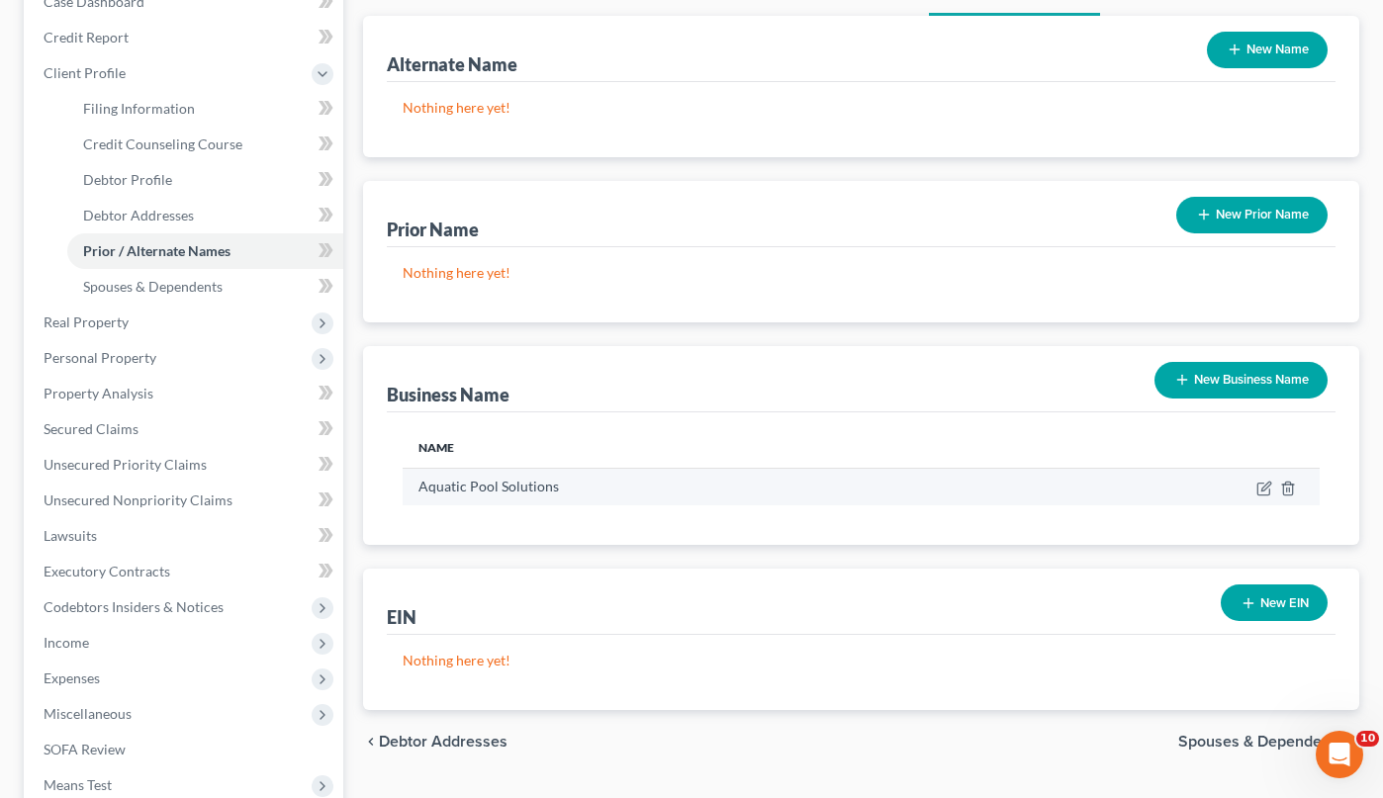
scroll to position [216, 0]
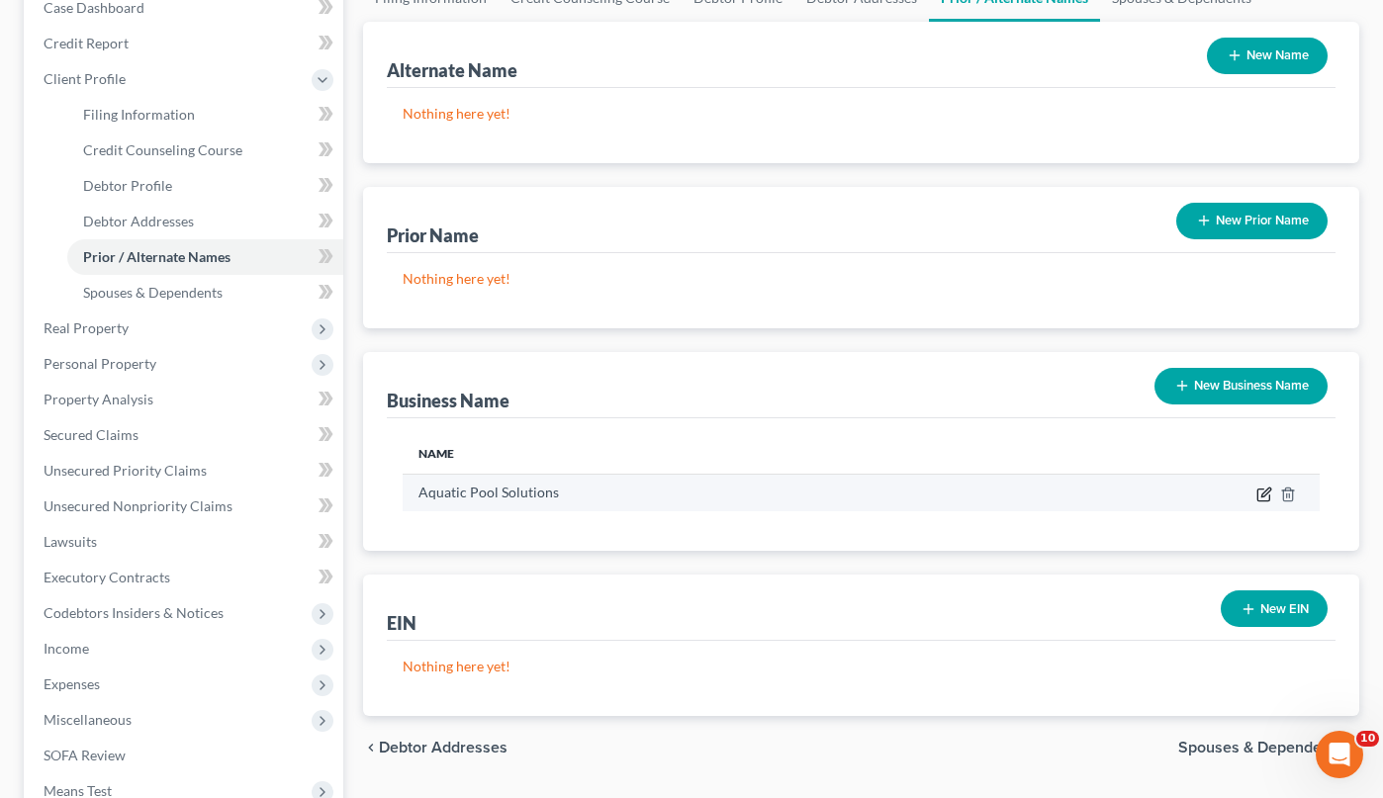
click at [1259, 497] on icon "button" at bounding box center [1264, 495] width 16 height 16
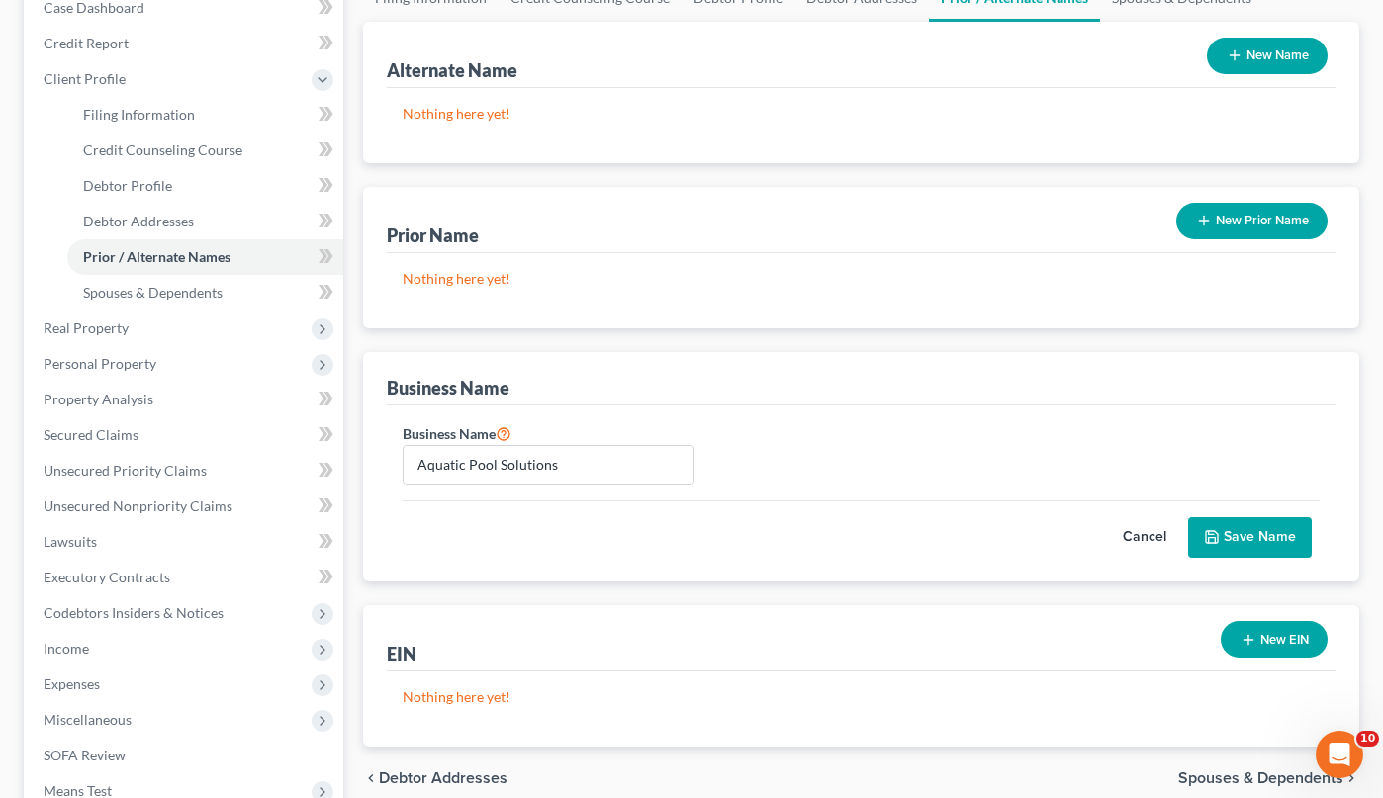
click at [1272, 538] on button "Save Name" at bounding box center [1250, 538] width 124 height 42
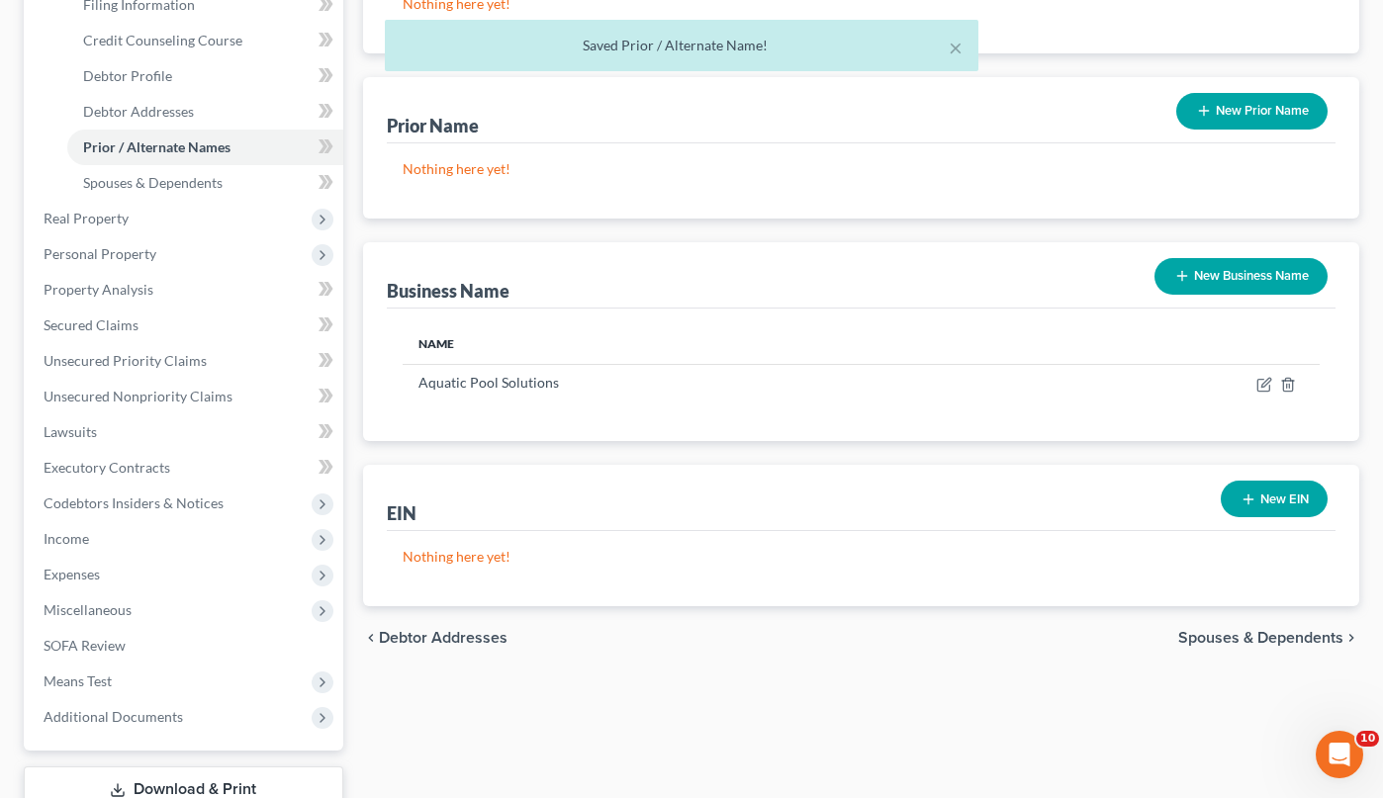
scroll to position [338, 0]
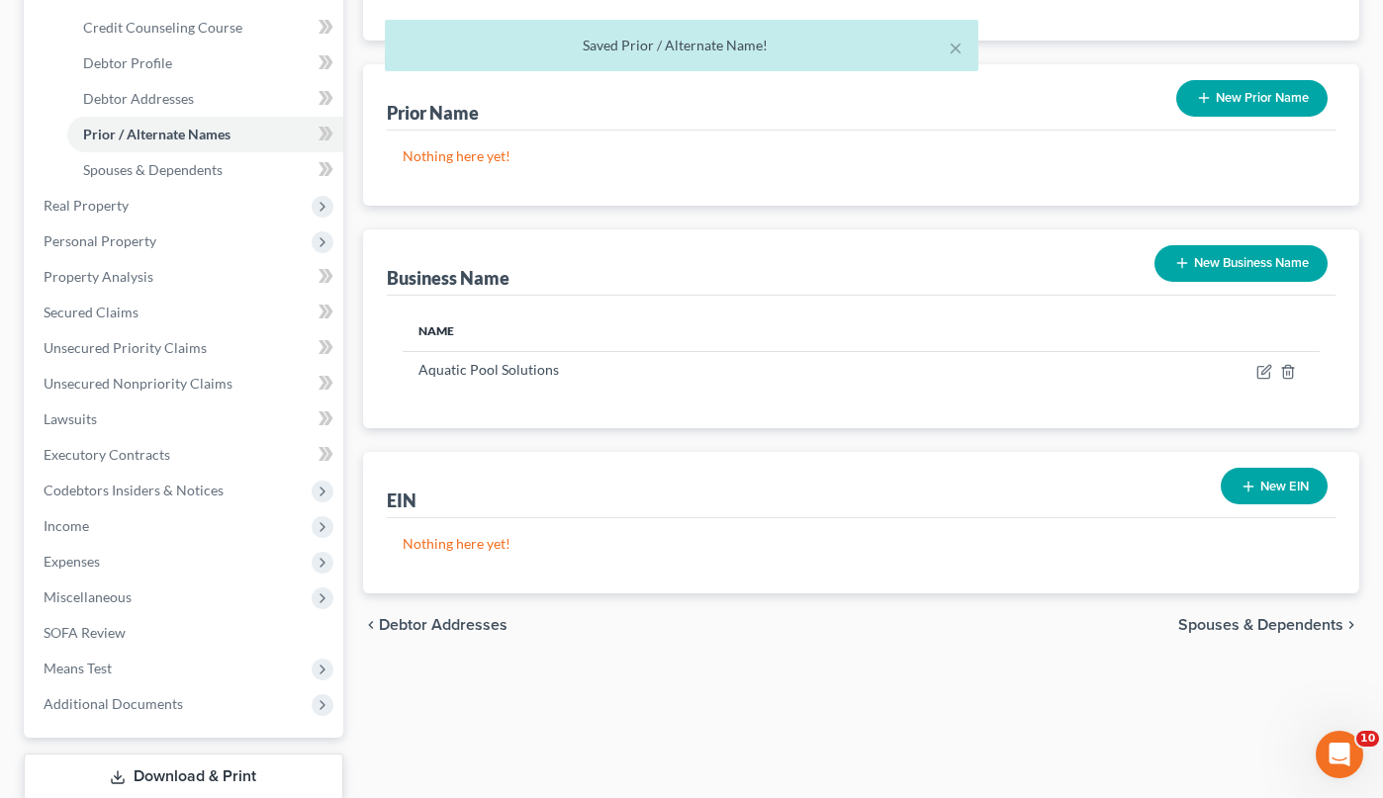
click at [1265, 625] on span "Spouses & Dependents" at bounding box center [1260, 625] width 165 height 16
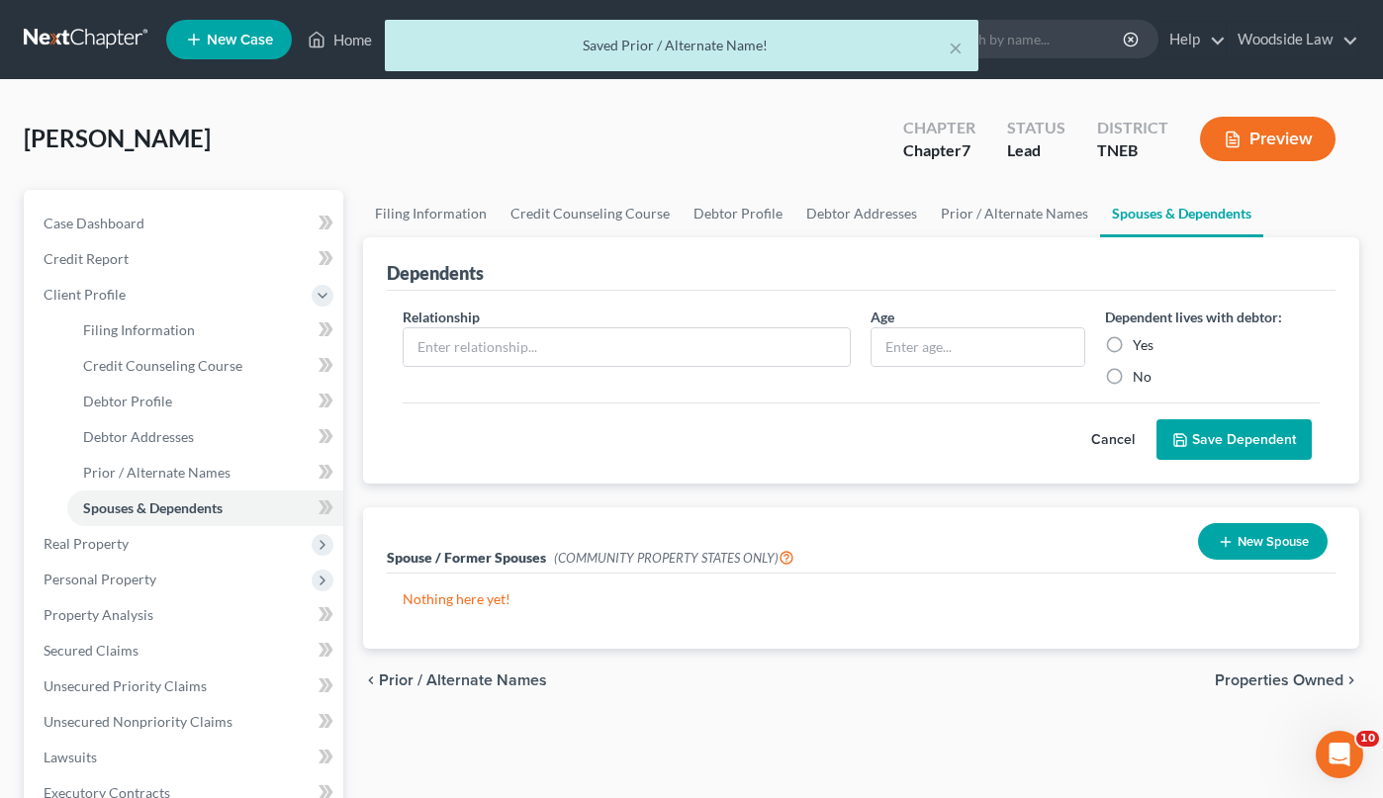
scroll to position [20, 0]
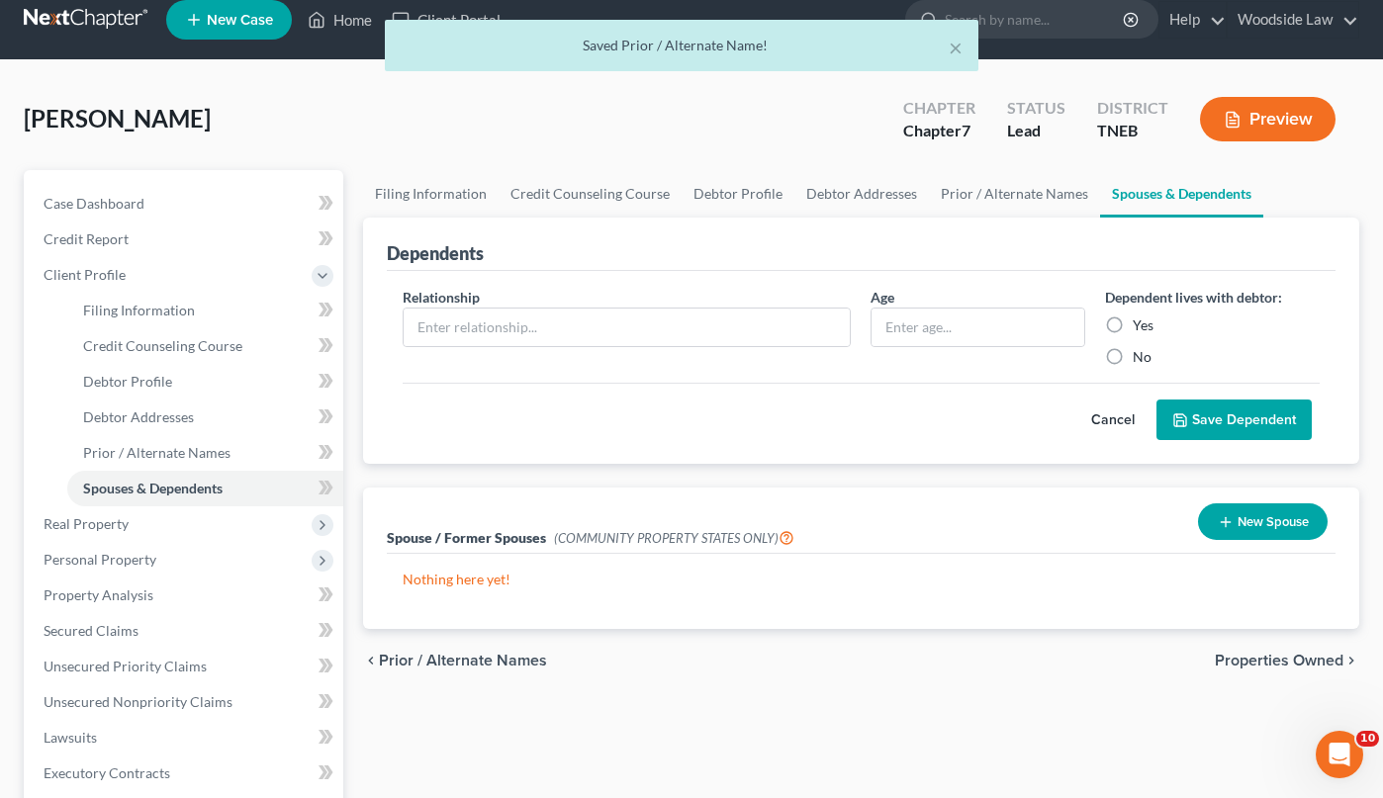
click at [1285, 662] on span "Properties Owned" at bounding box center [1279, 661] width 129 height 16
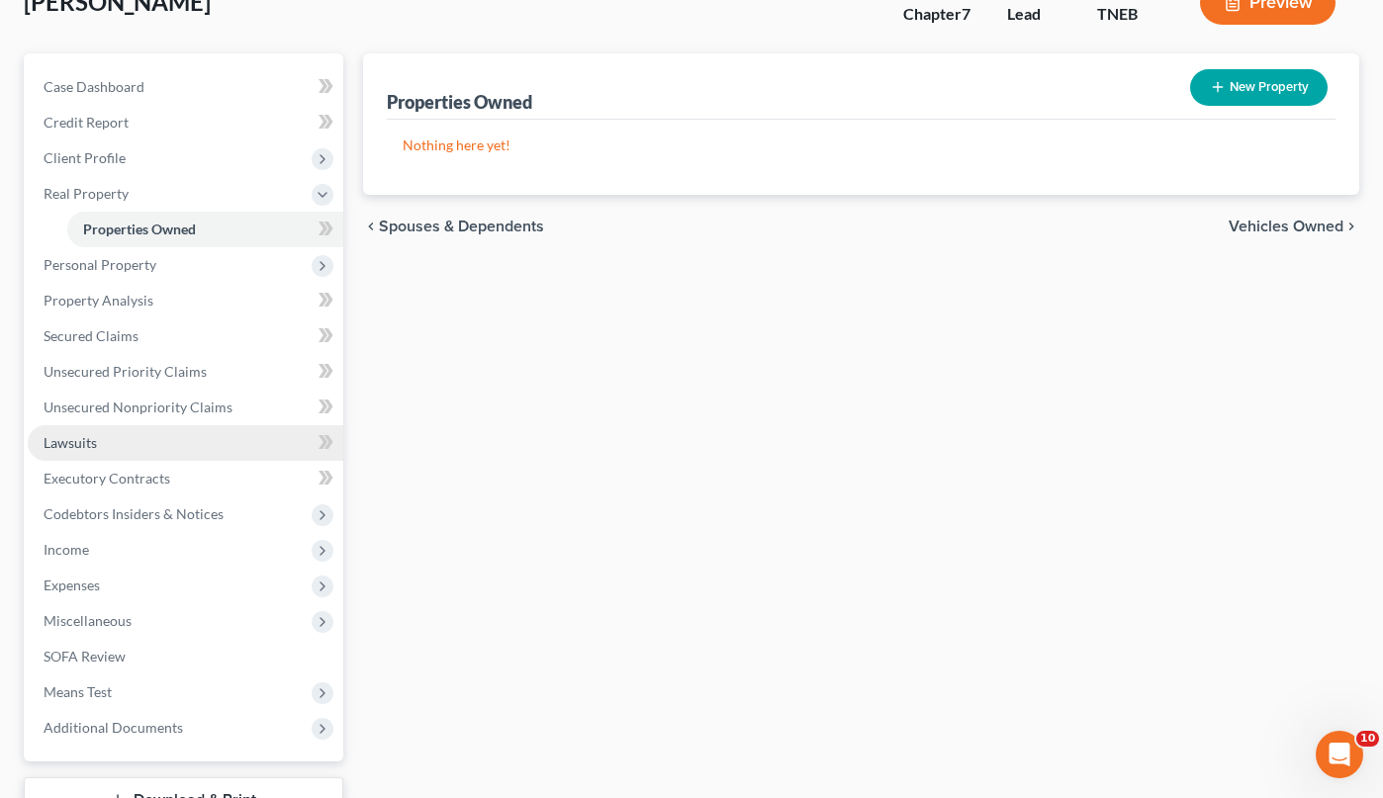
scroll to position [133, 0]
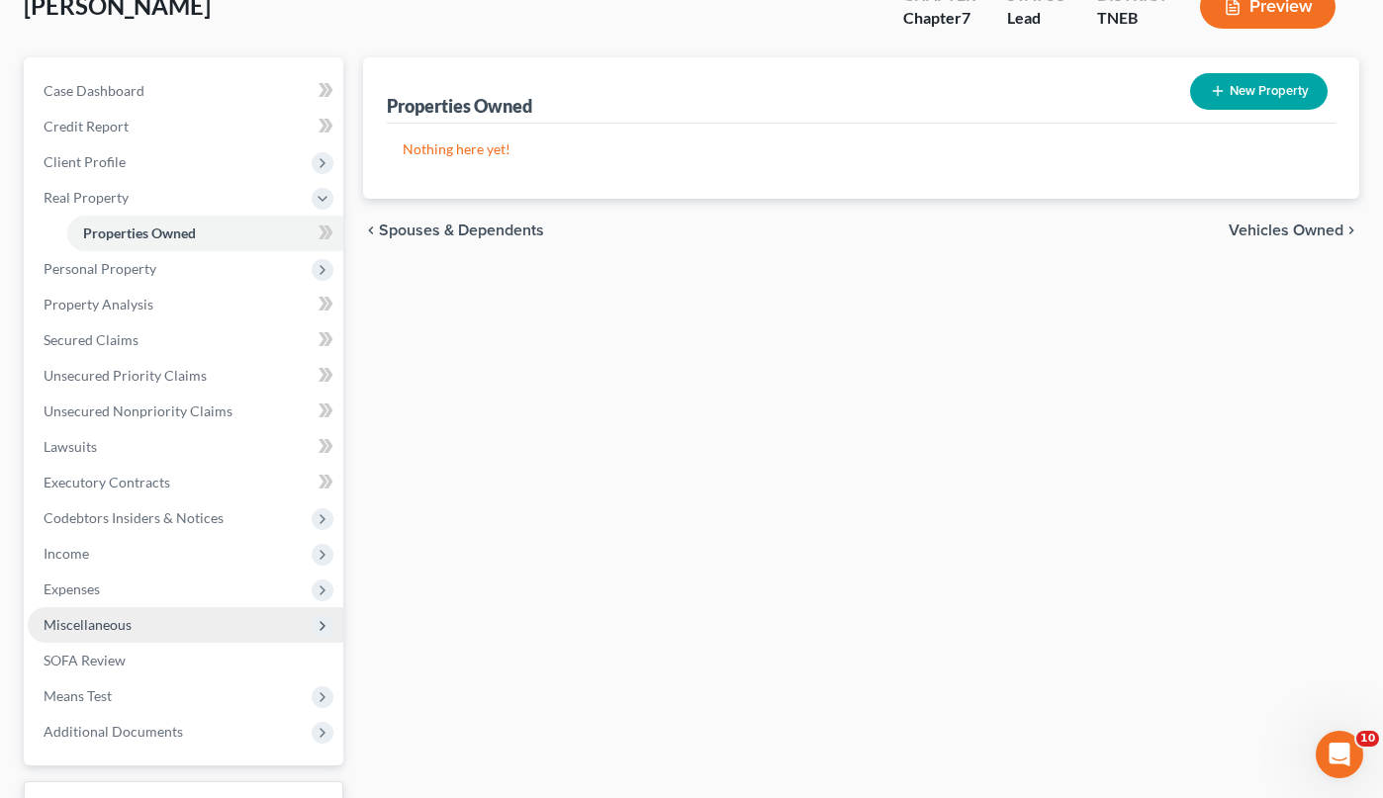
click at [114, 629] on span "Miscellaneous" at bounding box center [88, 624] width 88 height 17
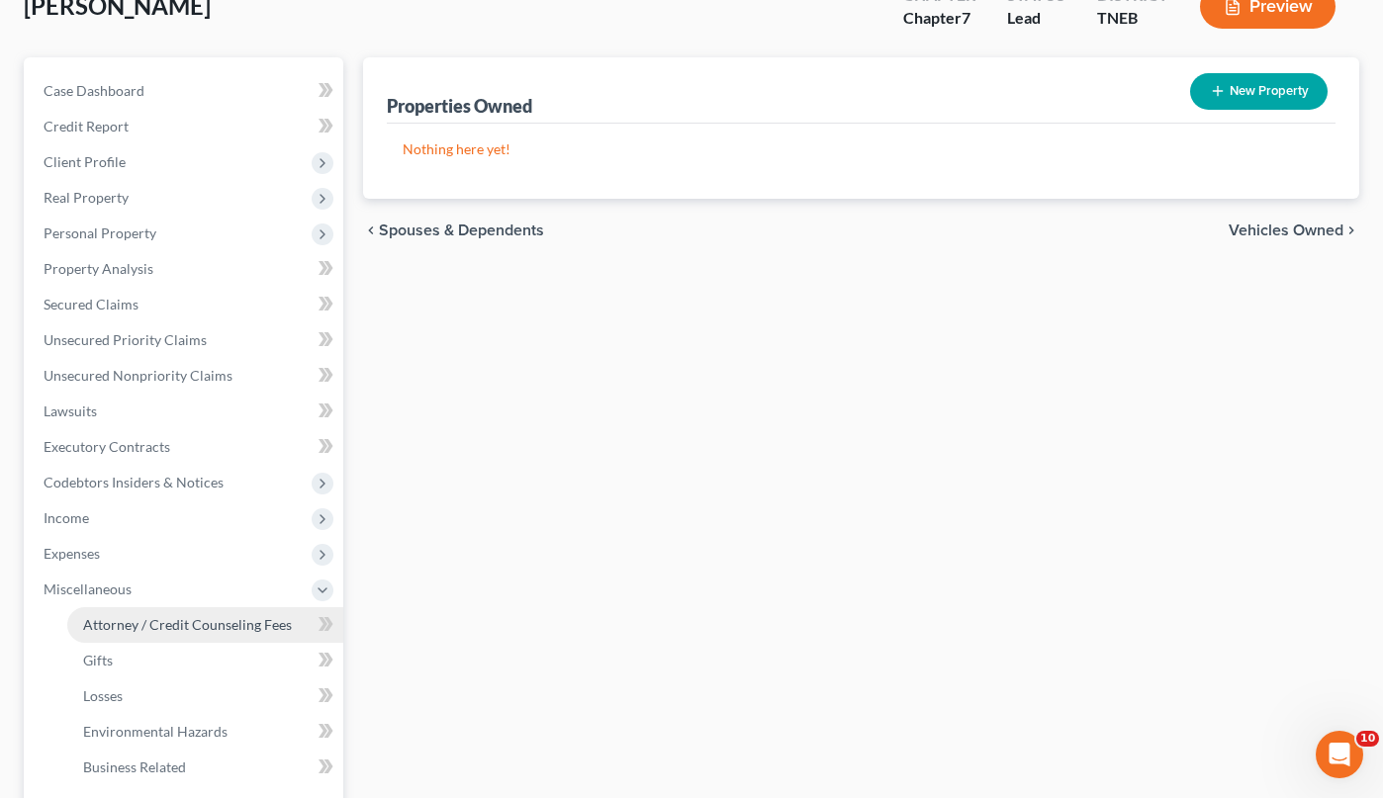
click at [172, 616] on span "Attorney / Credit Counseling Fees" at bounding box center [187, 624] width 209 height 17
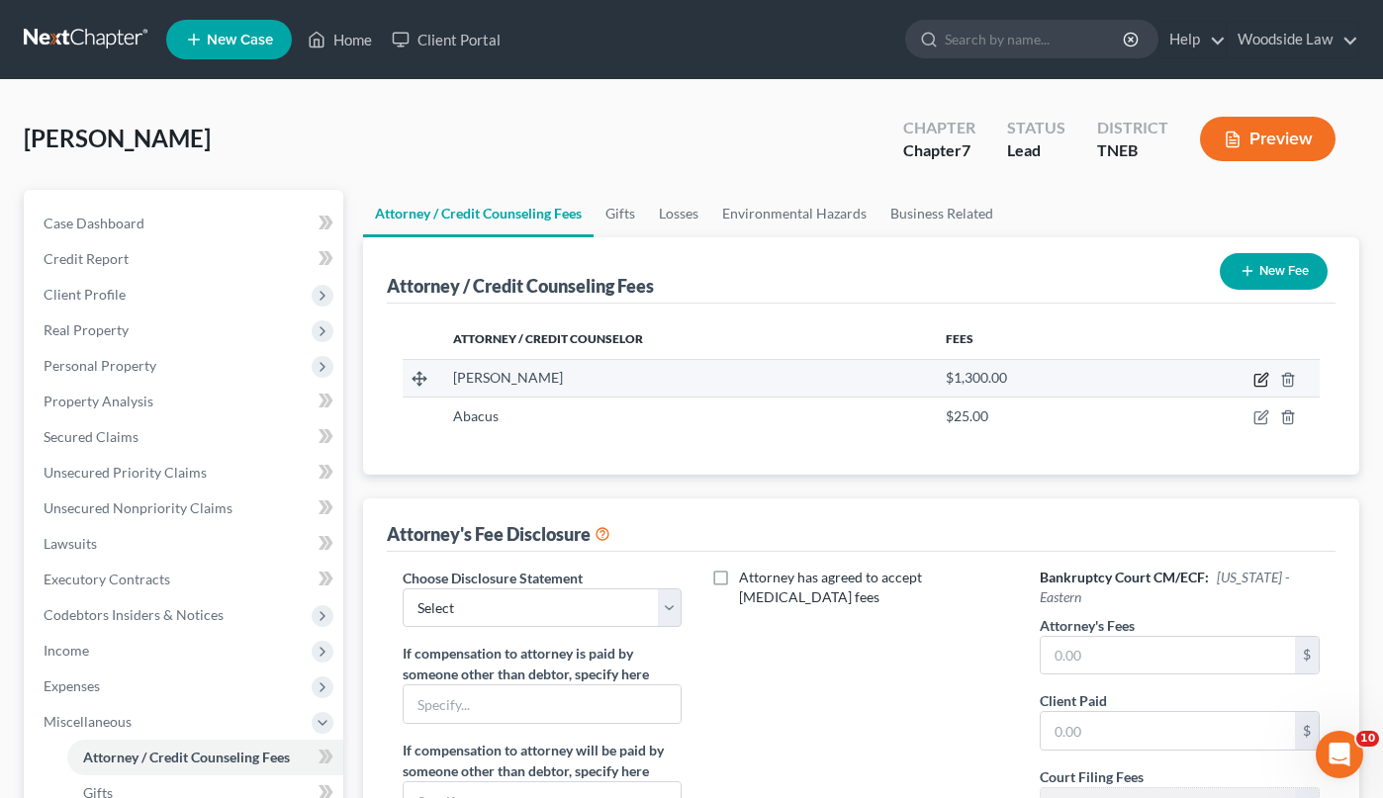
click at [1265, 385] on icon "button" at bounding box center [1261, 380] width 16 height 16
select select "44"
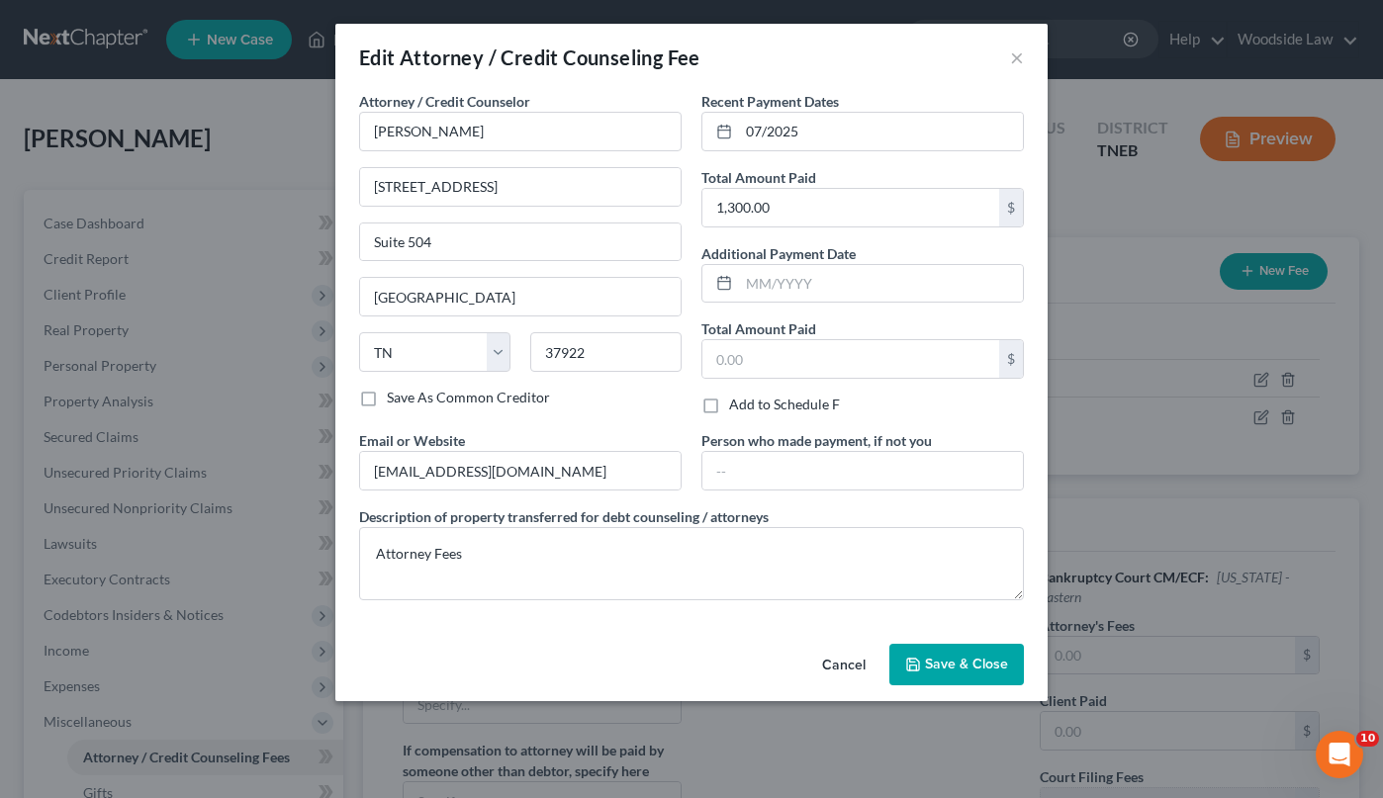
click at [972, 656] on span "Save & Close" at bounding box center [966, 664] width 83 height 17
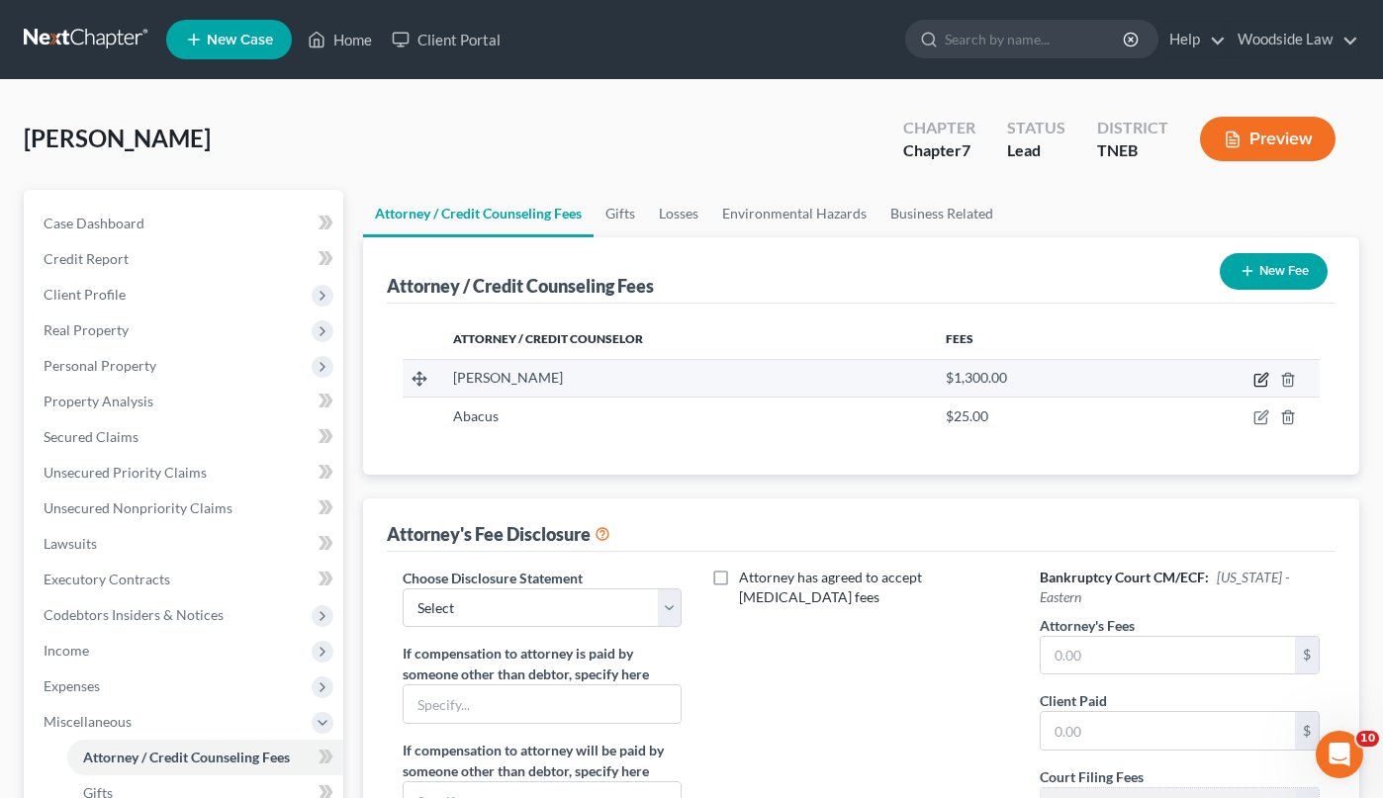
click at [1258, 384] on icon "button" at bounding box center [1261, 380] width 16 height 16
select select "44"
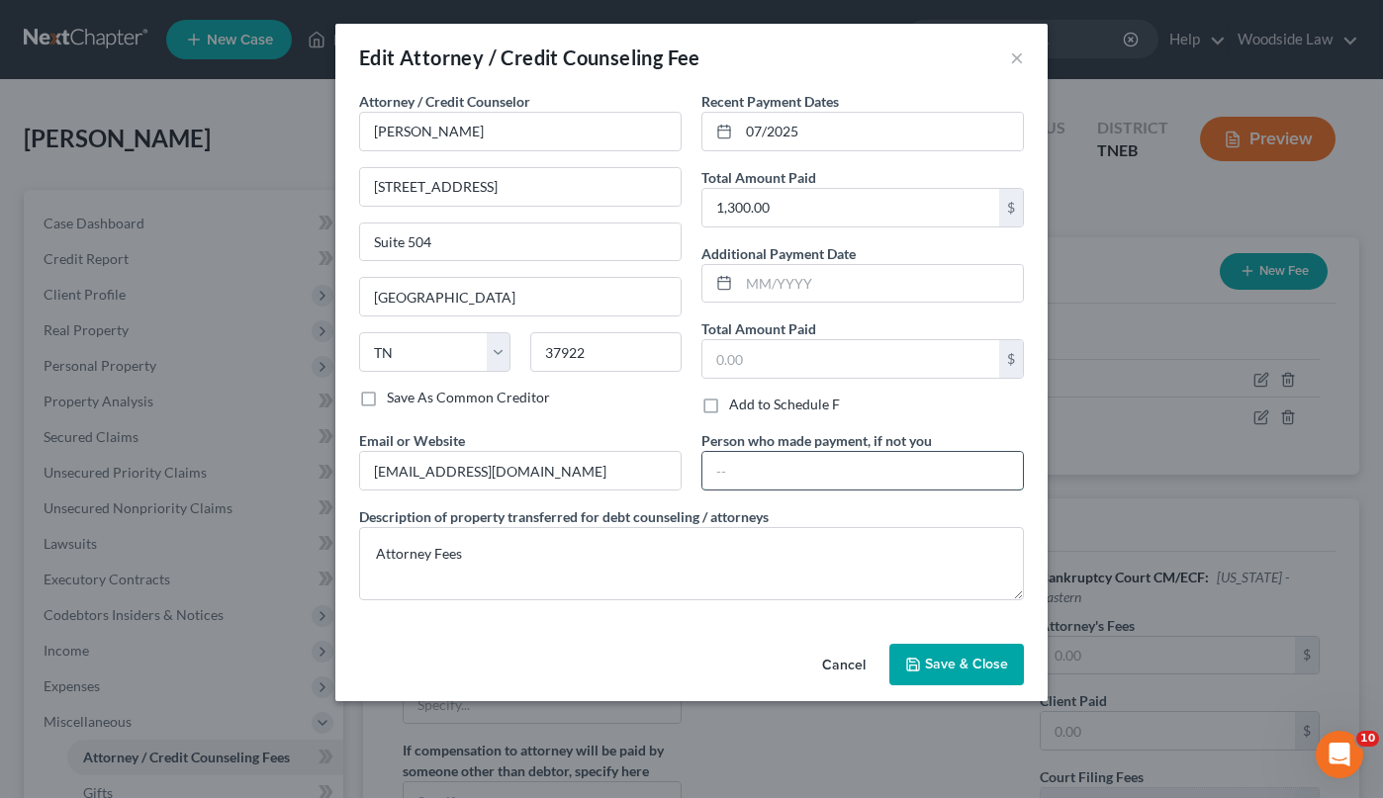
click at [854, 474] on input "text" at bounding box center [862, 471] width 320 height 38
type input "[PERSON_NAME]"
click at [975, 669] on span "Save & Close" at bounding box center [966, 664] width 83 height 17
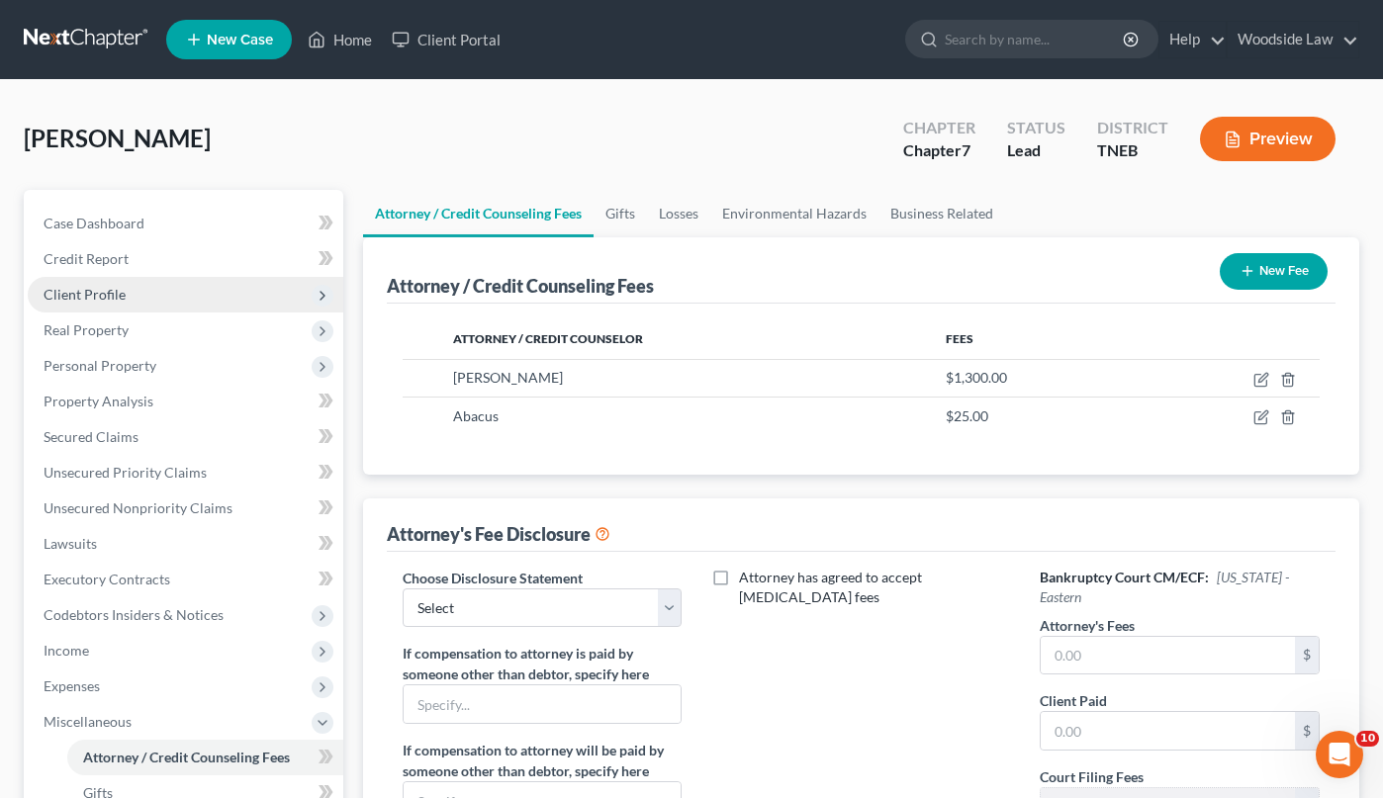
click at [105, 303] on span "Client Profile" at bounding box center [185, 295] width 315 height 36
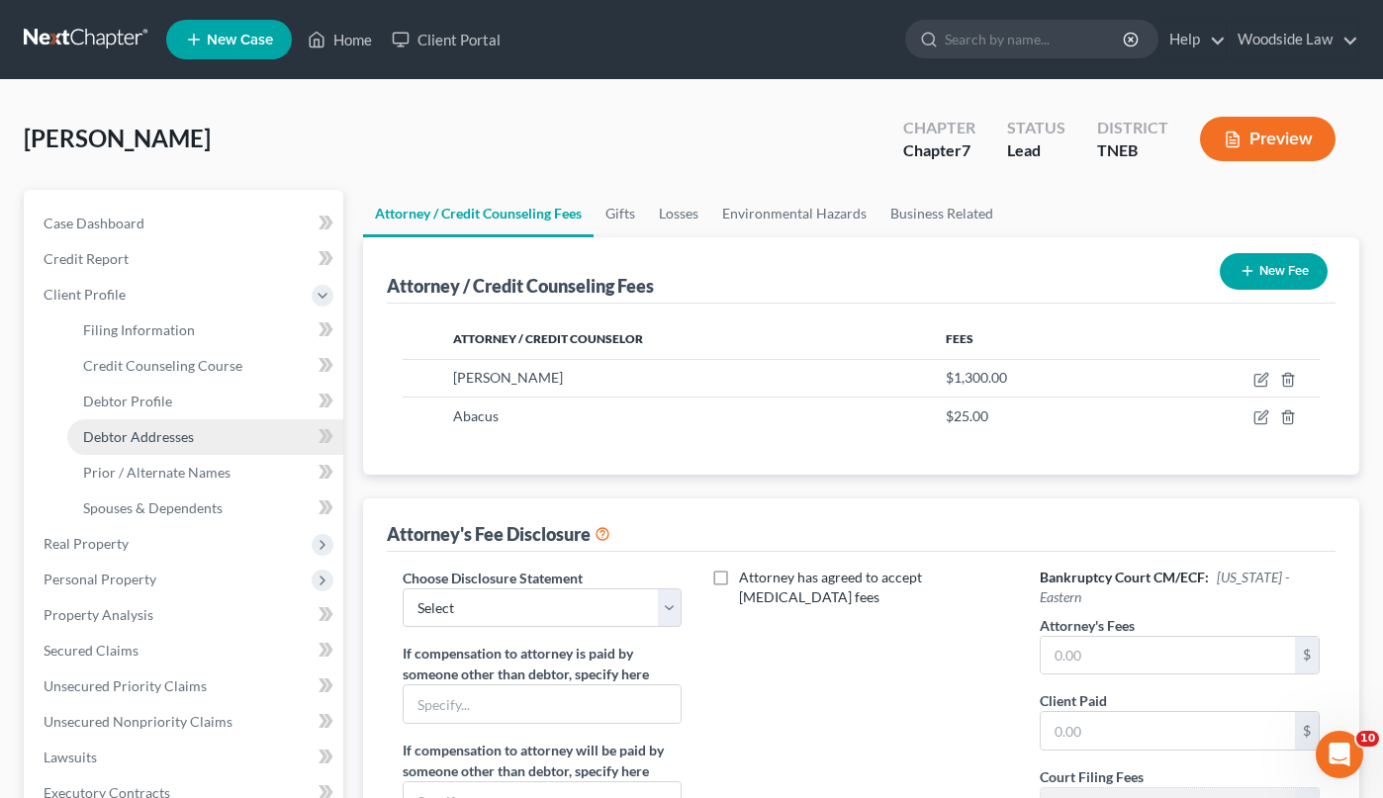
click at [167, 444] on span "Debtor Addresses" at bounding box center [138, 436] width 111 height 17
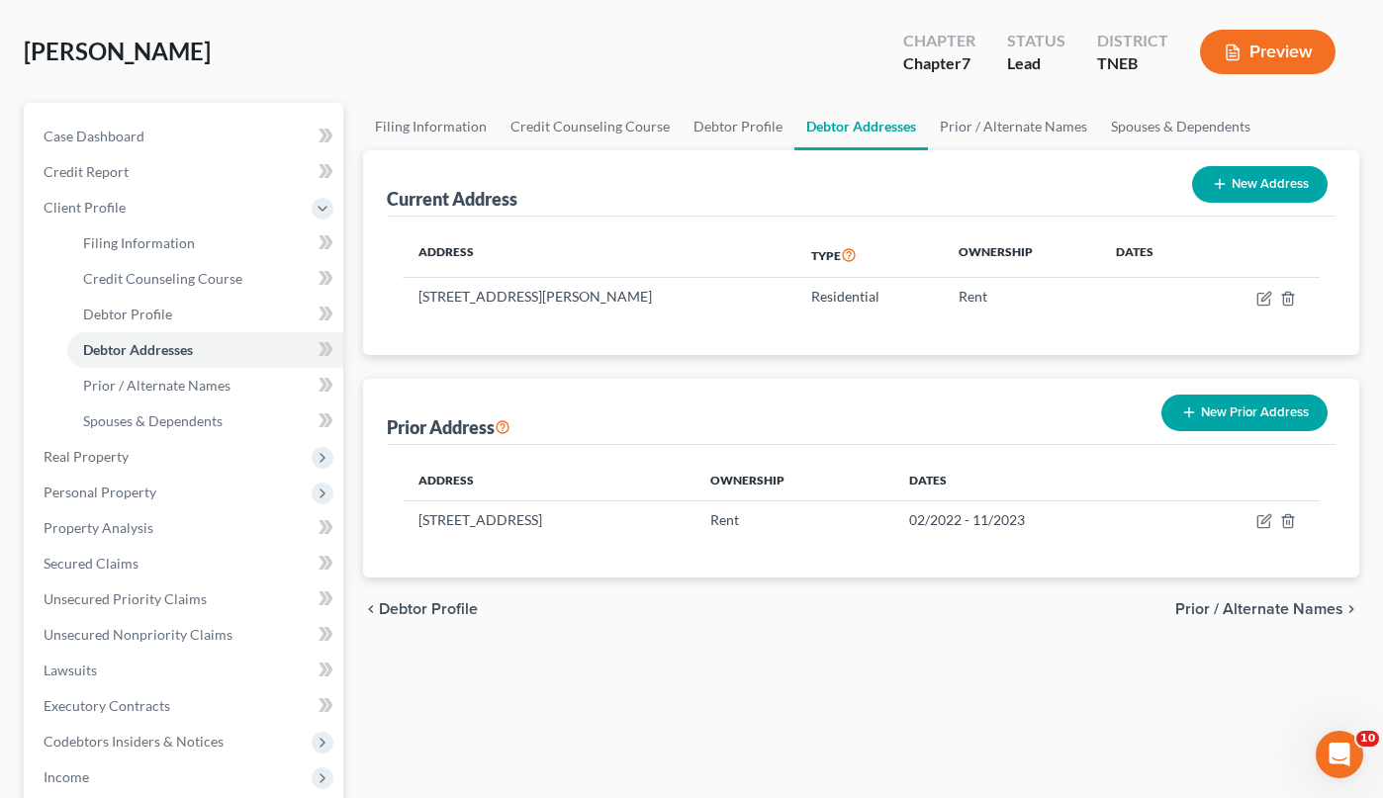
scroll to position [103, 0]
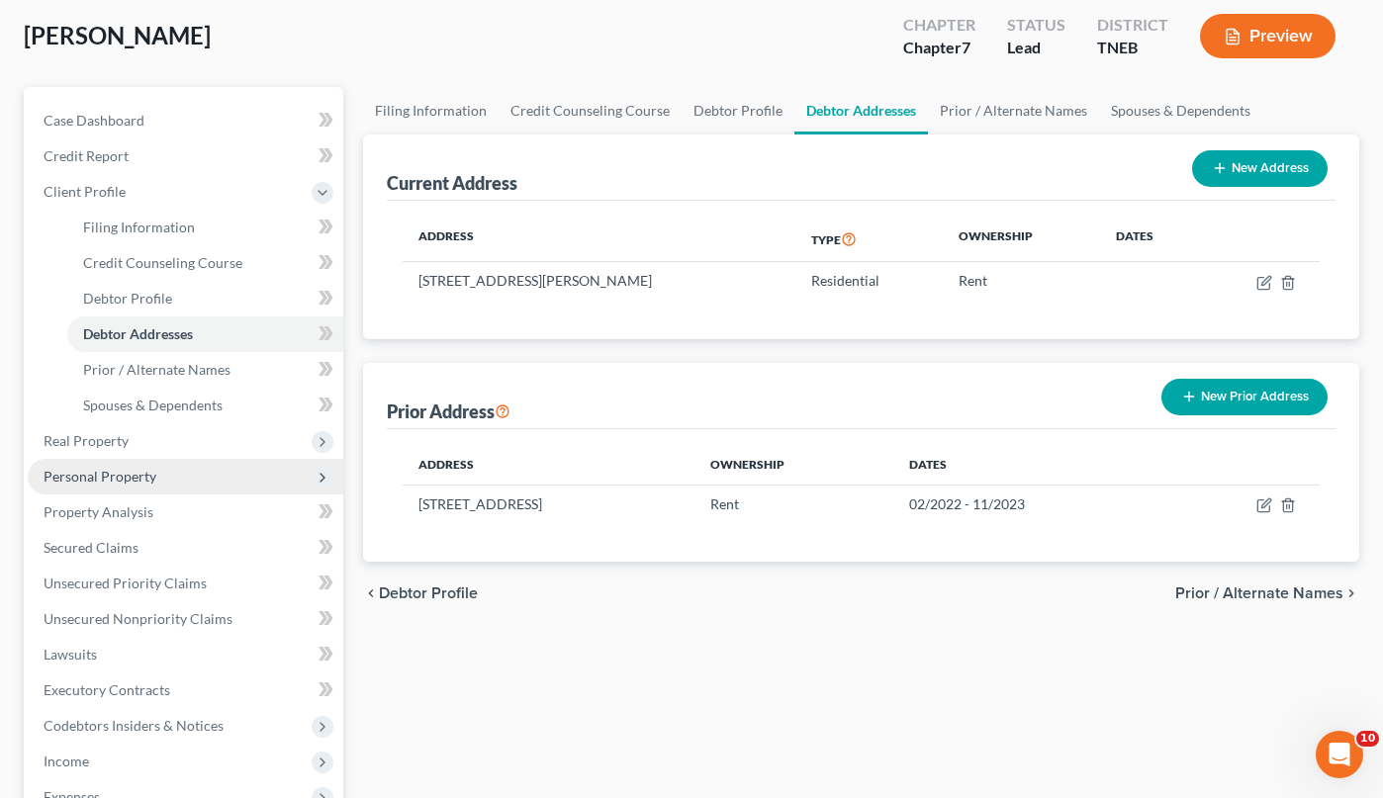
click at [147, 477] on span "Personal Property" at bounding box center [100, 476] width 113 height 17
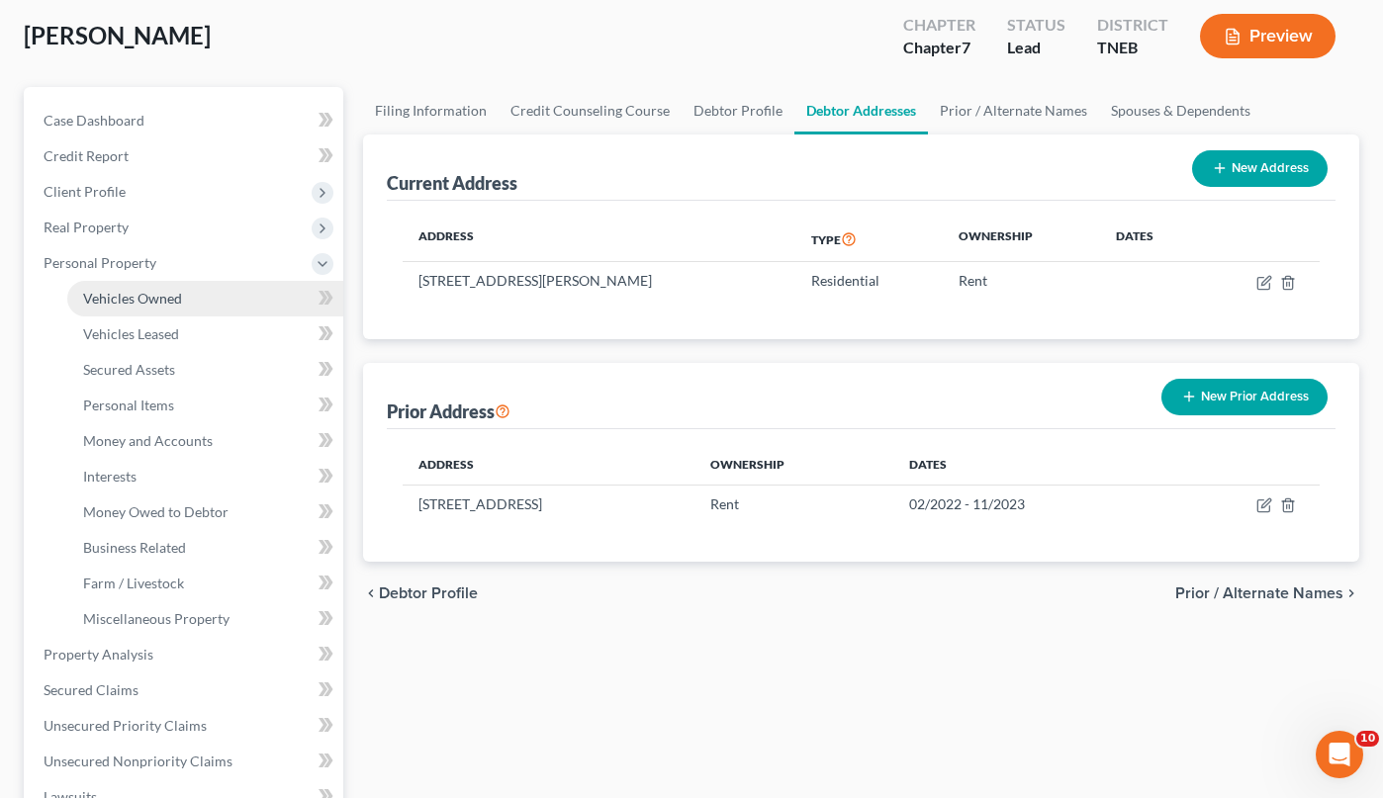
click at [153, 297] on span "Vehicles Owned" at bounding box center [132, 298] width 99 height 17
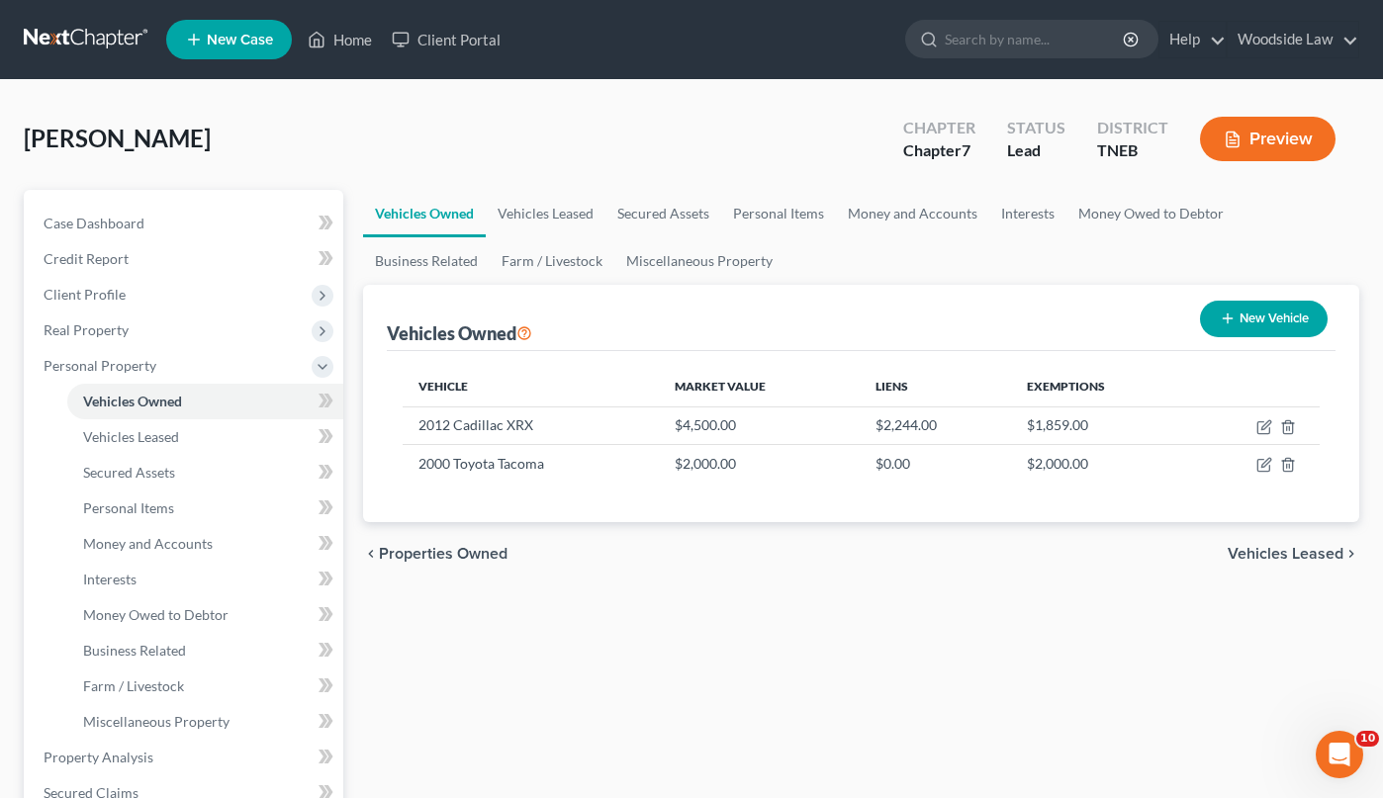
click at [1281, 326] on button "New Vehicle" at bounding box center [1264, 319] width 128 height 37
select select "0"
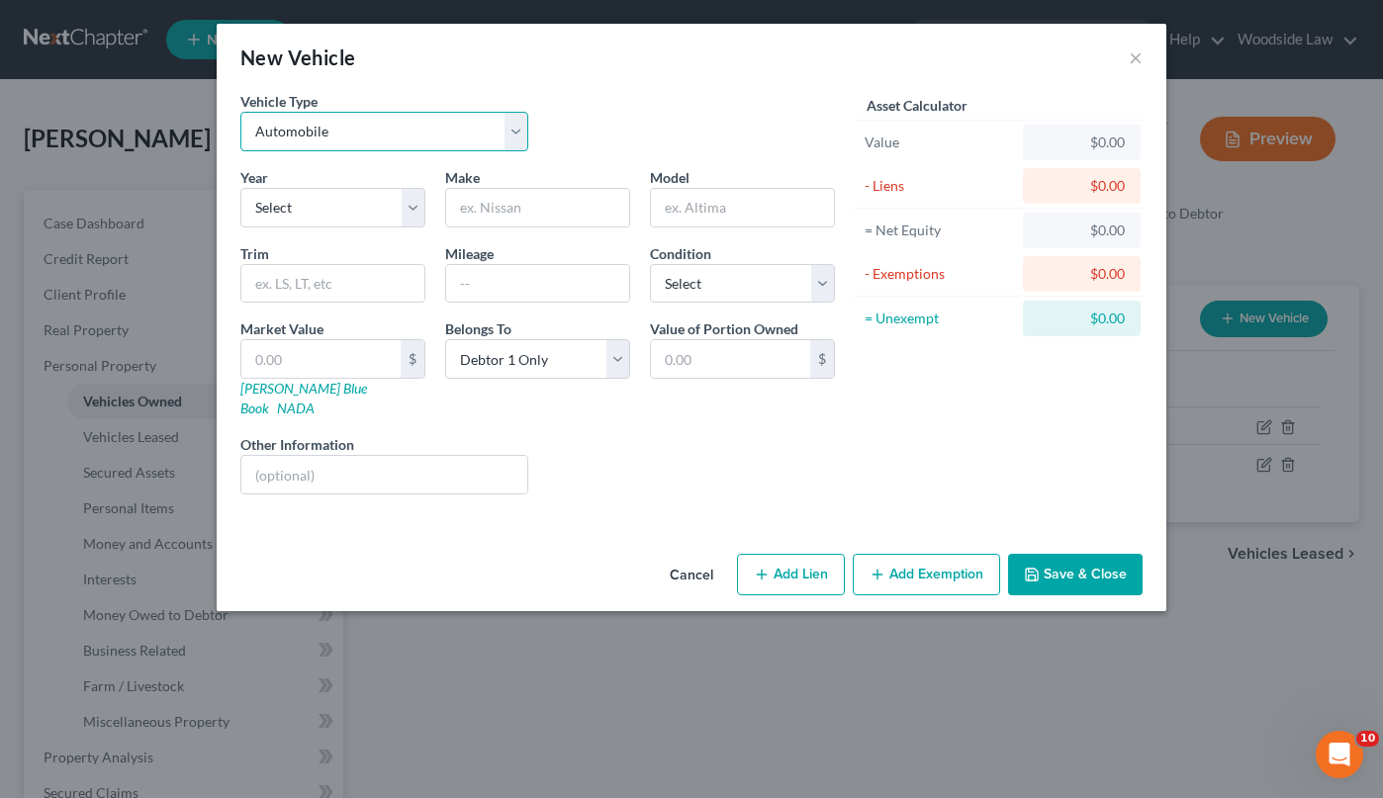
click at [404, 144] on select "Select Automobile Truck Trailer Watercraft Aircraft Motor Home Atv Other Vehicle" at bounding box center [384, 132] width 288 height 40
select select "3"
click at [240, 112] on select "Select Automobile Truck Trailer Watercraft Aircraft Motor Home Atv Other Vehicle" at bounding box center [384, 132] width 288 height 40
click at [341, 209] on select "Select 2026 2025 2024 2023 2022 2021 2020 2019 2018 2017 2016 2015 2014 2013 20…" at bounding box center [332, 208] width 185 height 40
select select "22"
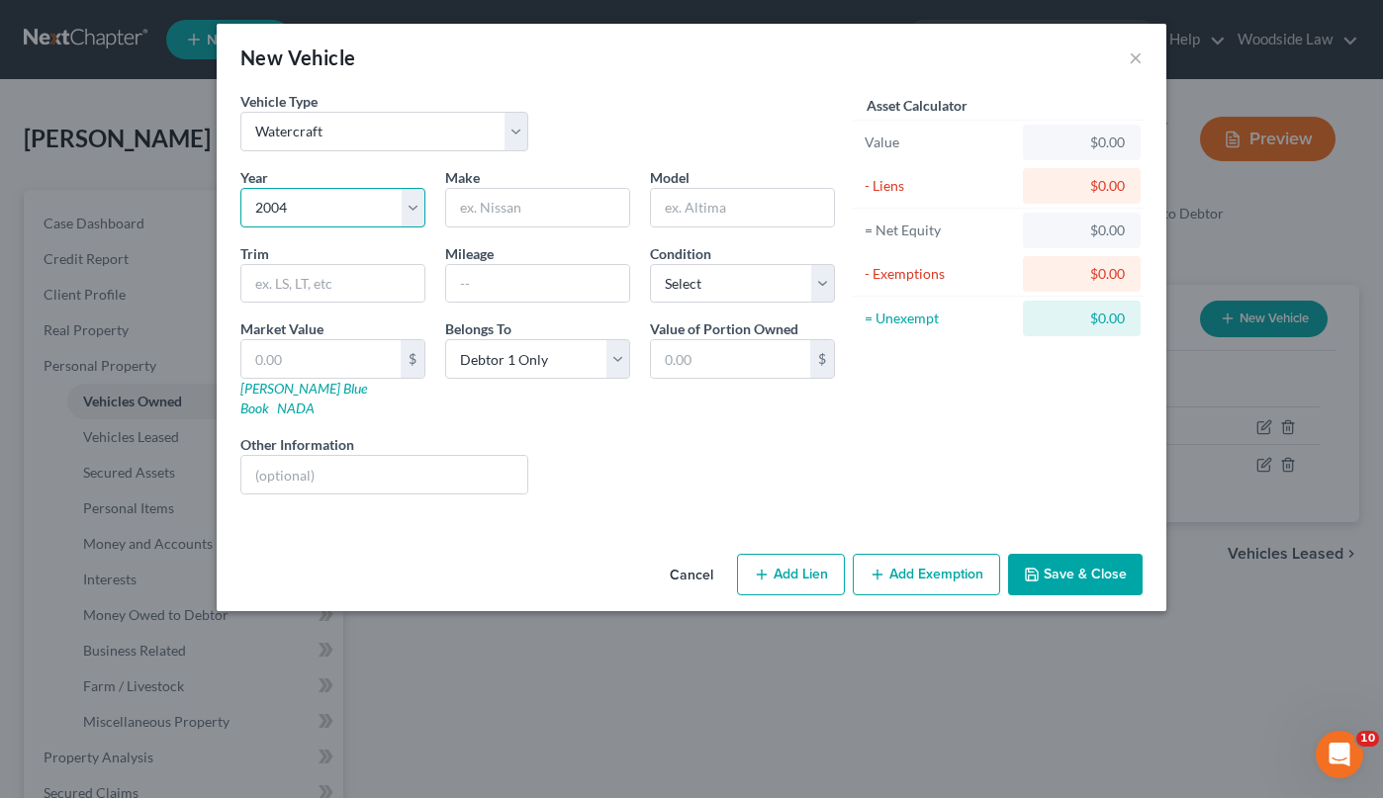
click at [240, 188] on select "Select 2026 2025 2024 2023 2022 2021 2020 2019 2018 2017 2016 2015 2014 2013 20…" at bounding box center [332, 208] width 185 height 40
click at [488, 212] on input "text" at bounding box center [537, 208] width 183 height 38
type input "[PERSON_NAME]"
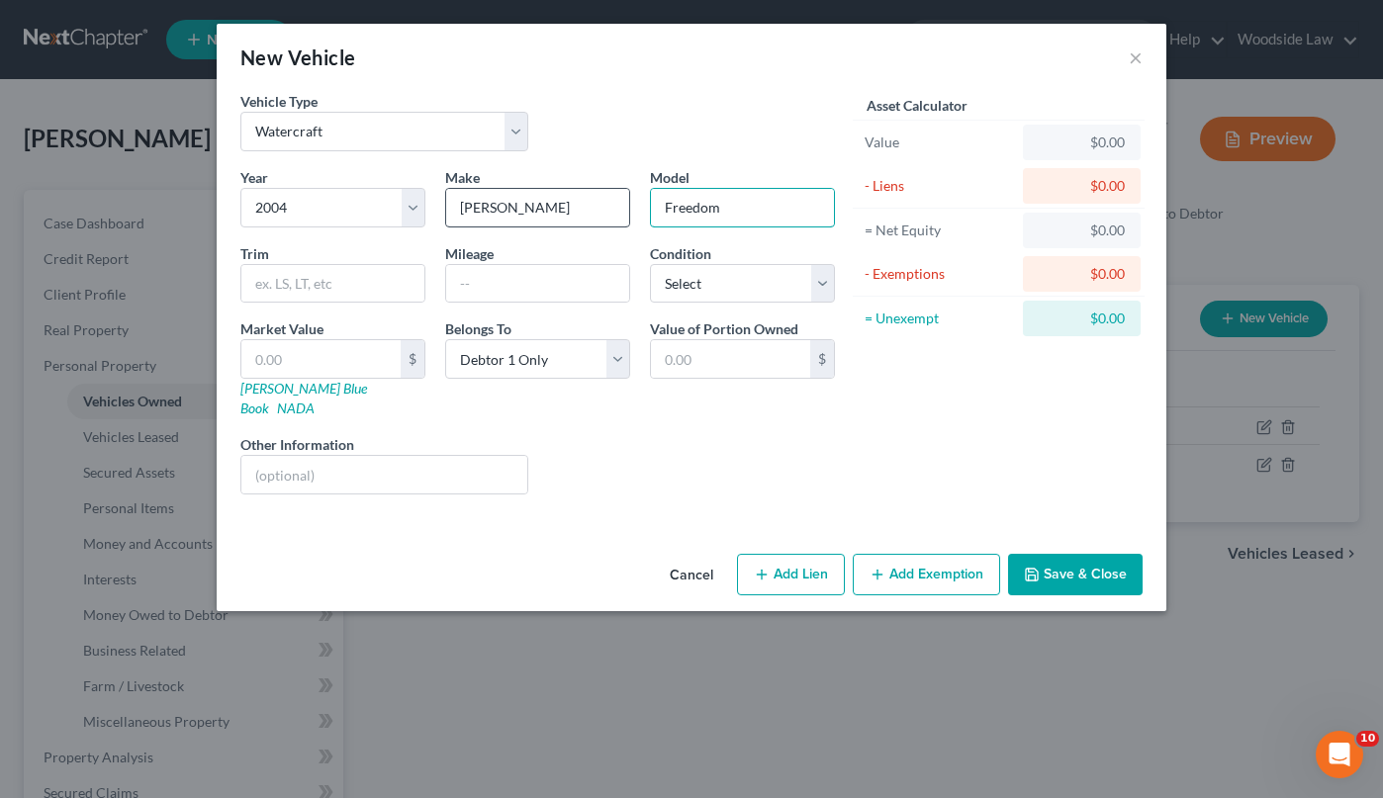
type input "Freedom"
select select "4"
type input "2"
type input "2.00"
type input "20"
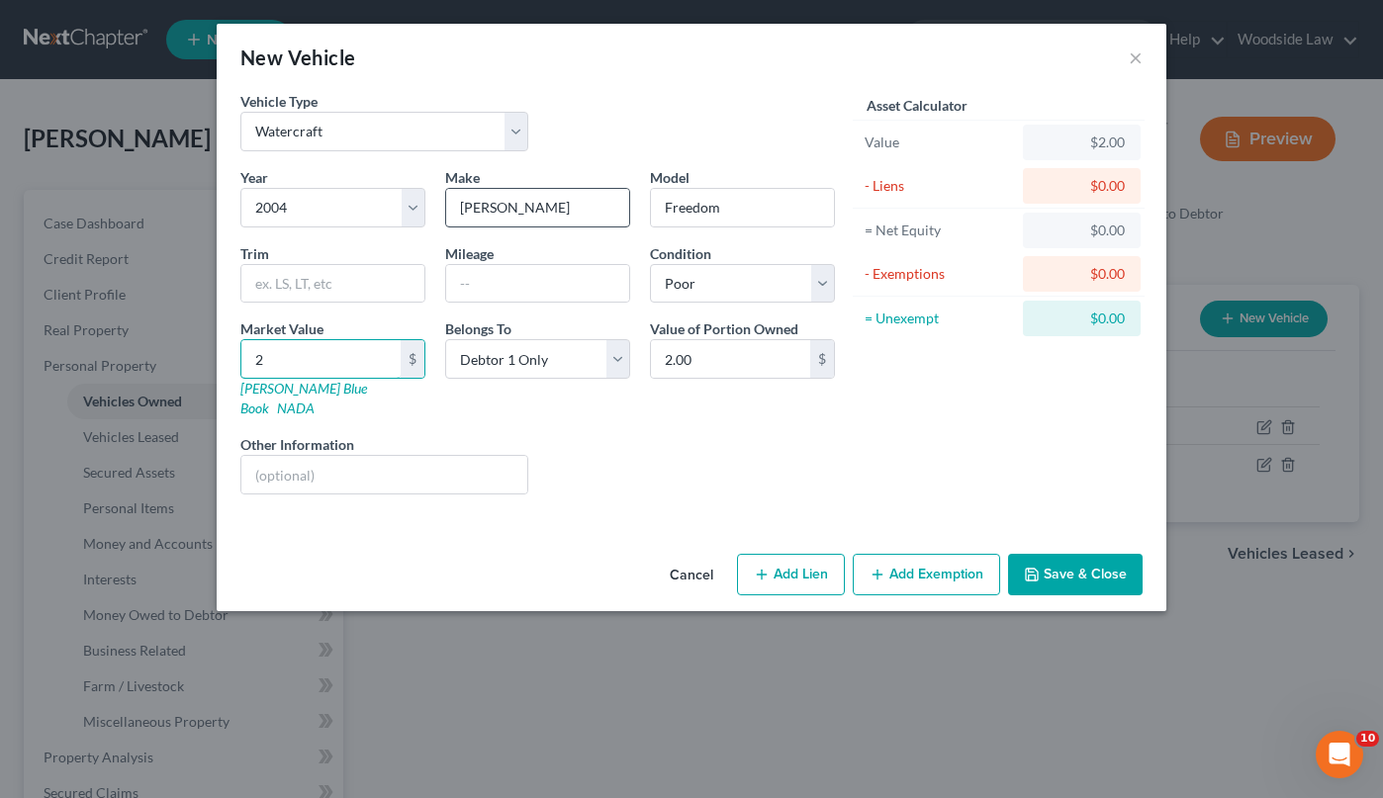
type input "20.00"
type input "200"
type input "200.00"
type input "2000"
type input "2,000.00"
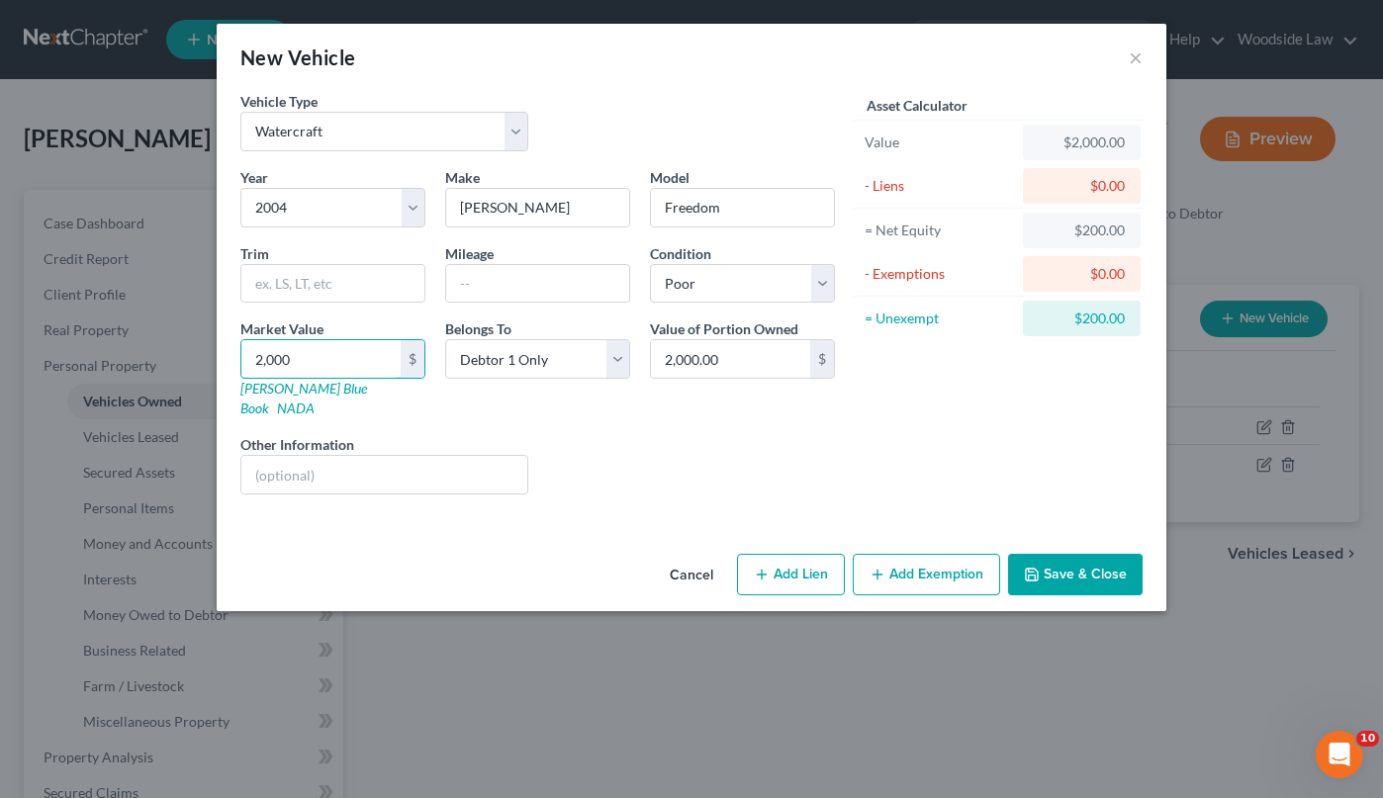
type input "2,000"
click at [923, 554] on button "Add Exemption" at bounding box center [926, 575] width 147 height 42
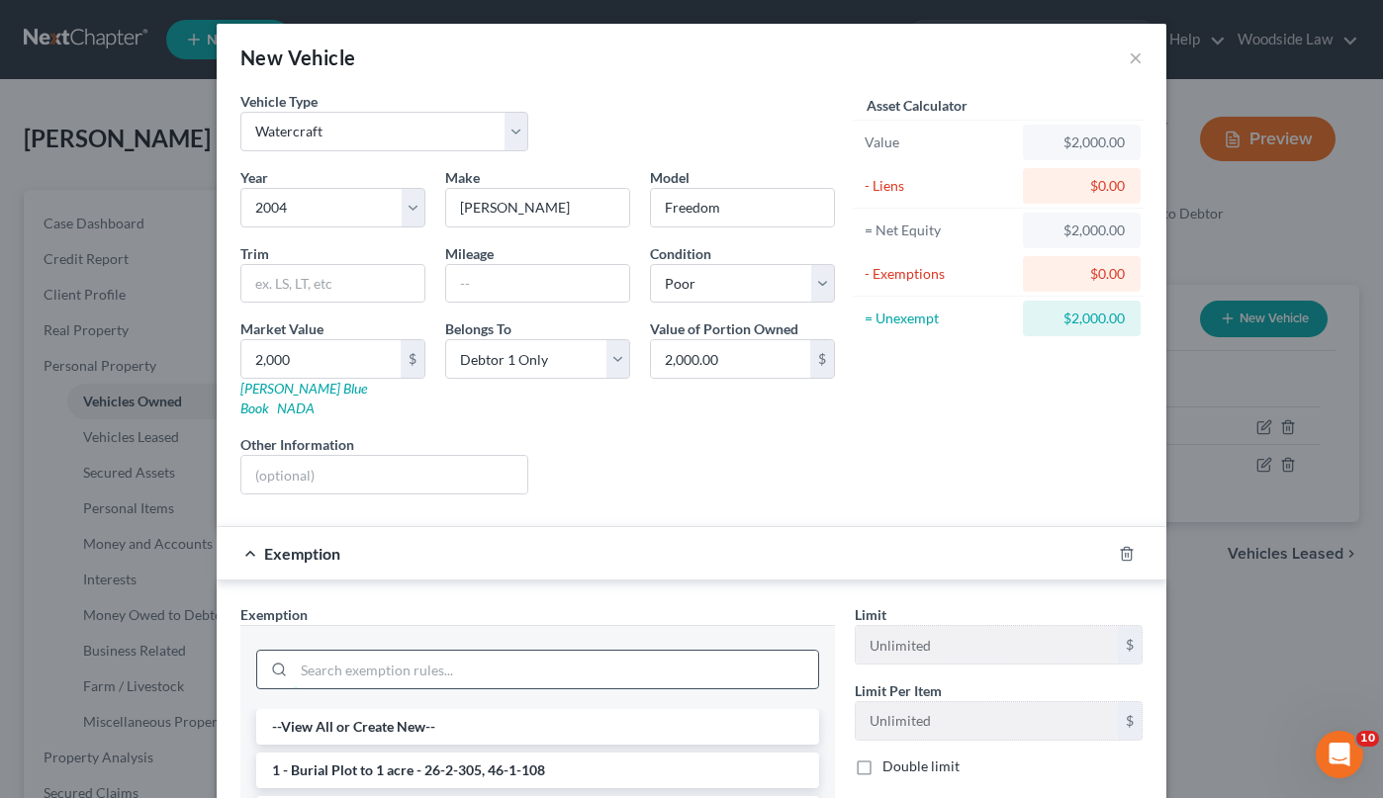
click at [494, 651] on input "search" at bounding box center [556, 670] width 524 height 38
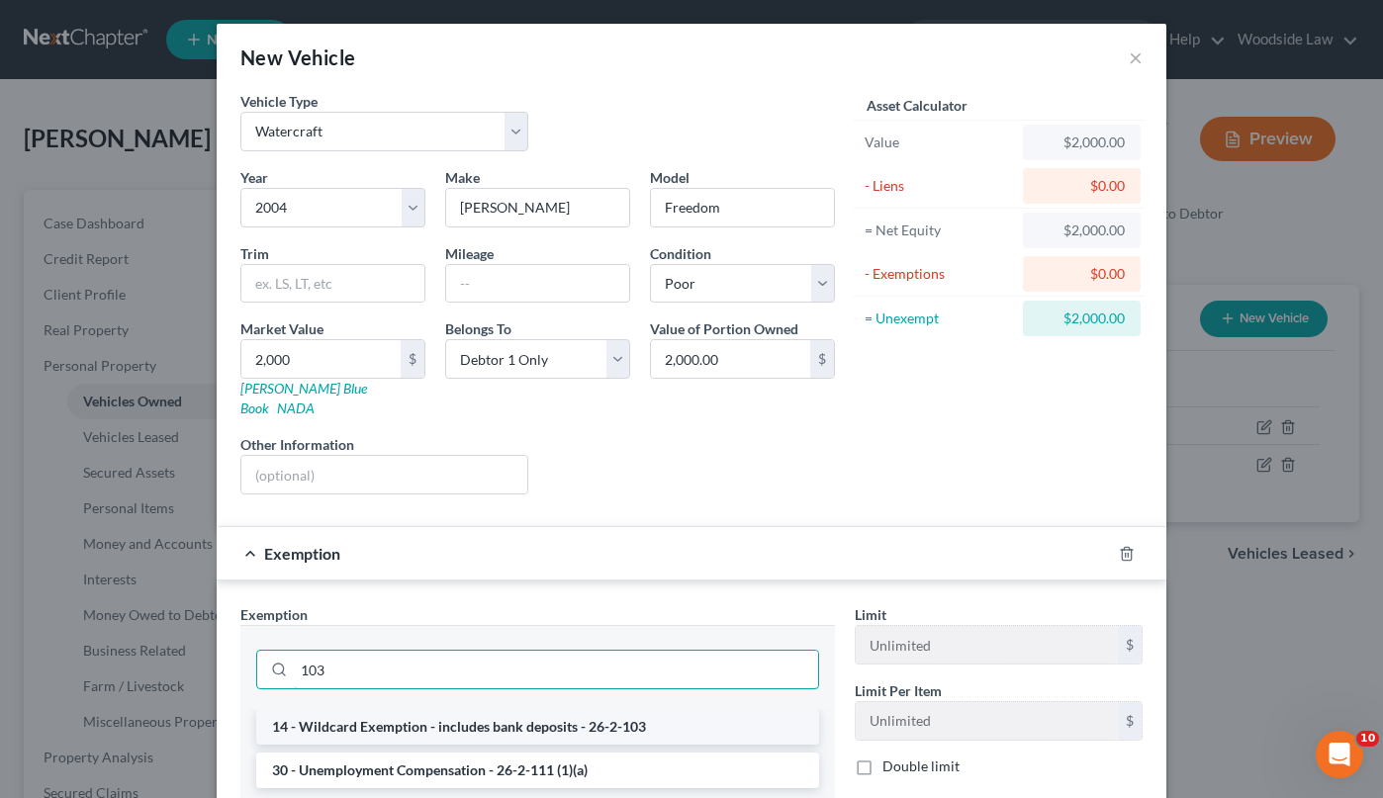
type input "103"
click at [526, 709] on li "14 - Wildcard Exemption - includes bank deposits - 26-2-103" at bounding box center [537, 727] width 563 height 36
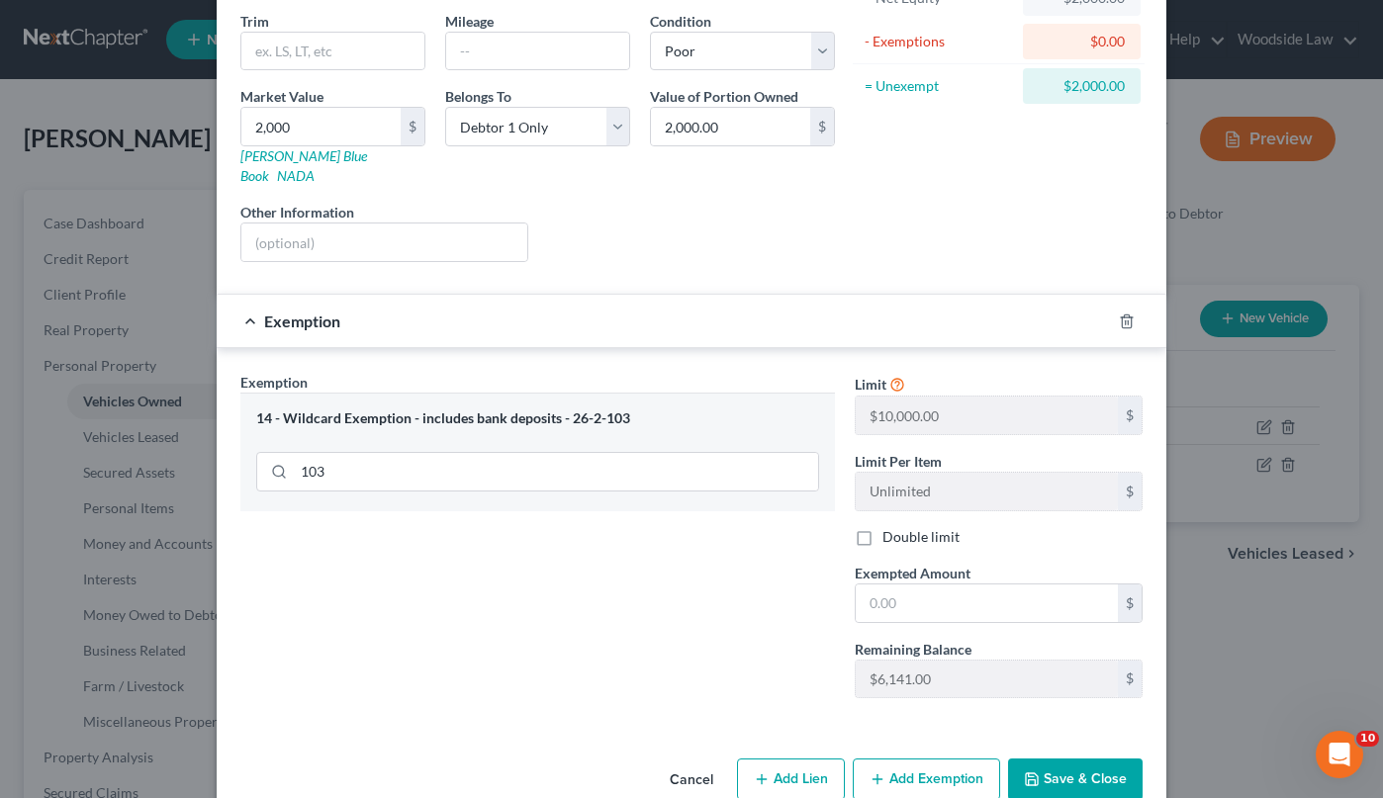
scroll to position [230, 0]
click at [957, 597] on input "text" at bounding box center [987, 605] width 262 height 38
type input "2,000"
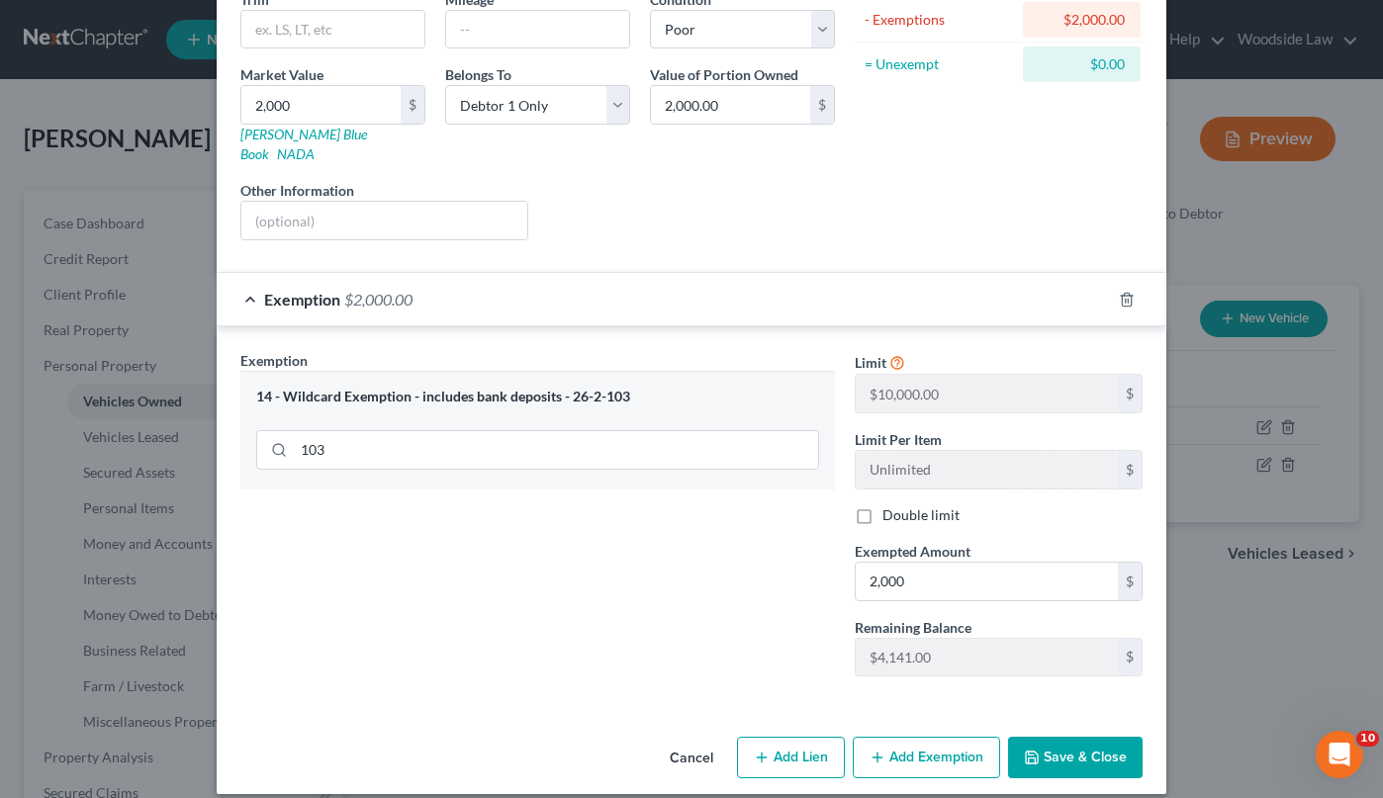
click at [1062, 738] on button "Save & Close" at bounding box center [1075, 758] width 135 height 42
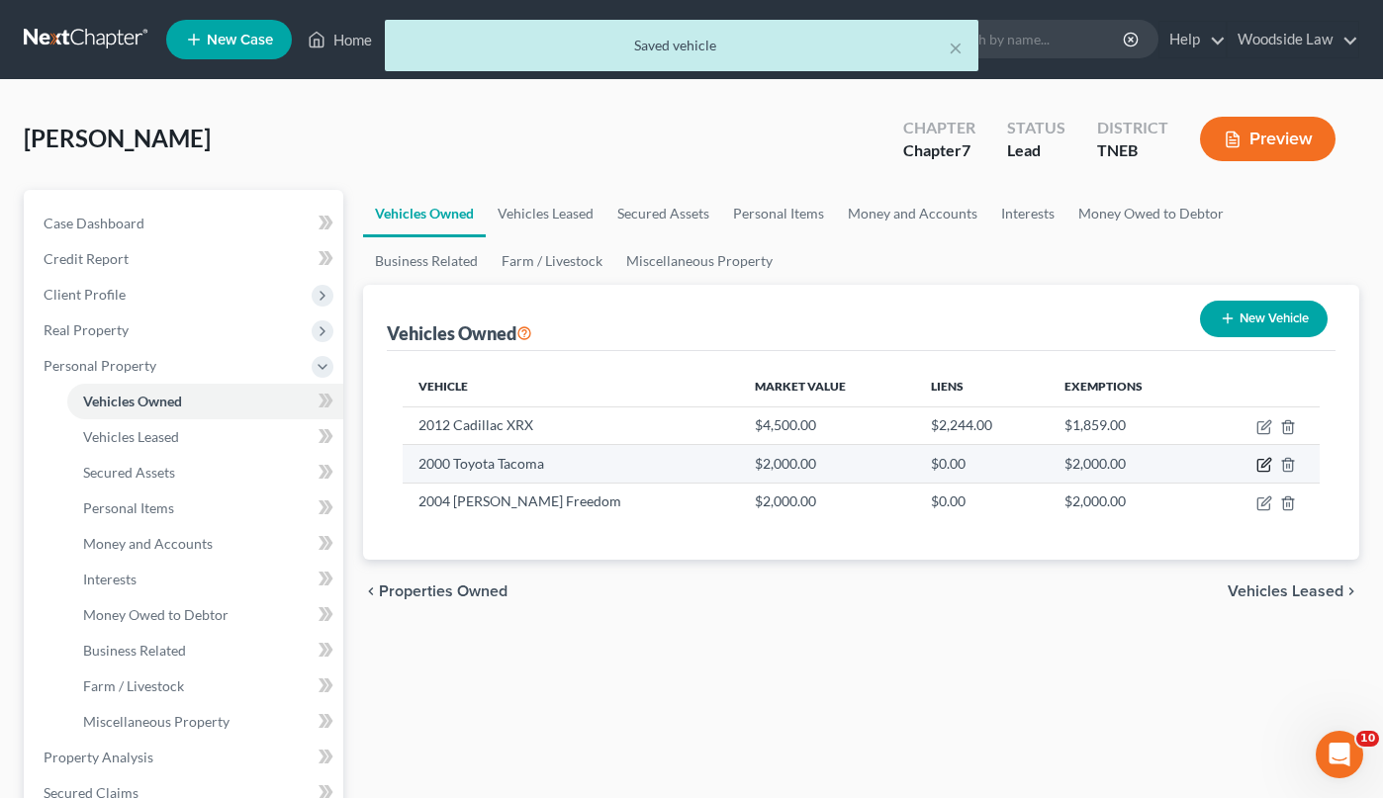
click at [1266, 464] on icon "button" at bounding box center [1265, 463] width 9 height 9
select select "0"
select select "26"
select select "3"
select select "0"
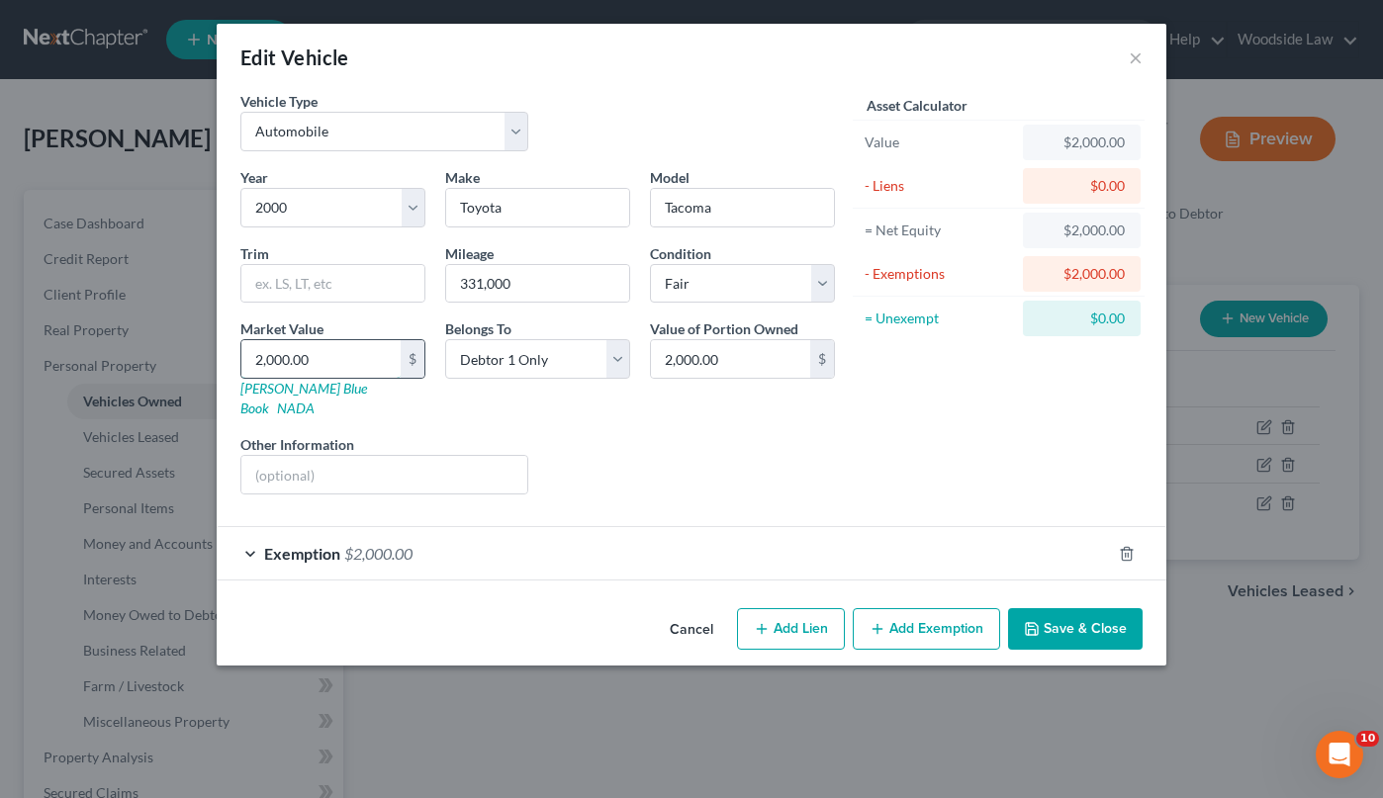
click at [348, 357] on input "2,000.00" at bounding box center [320, 359] width 159 height 38
type input "2"
type input "2.00"
type input "21"
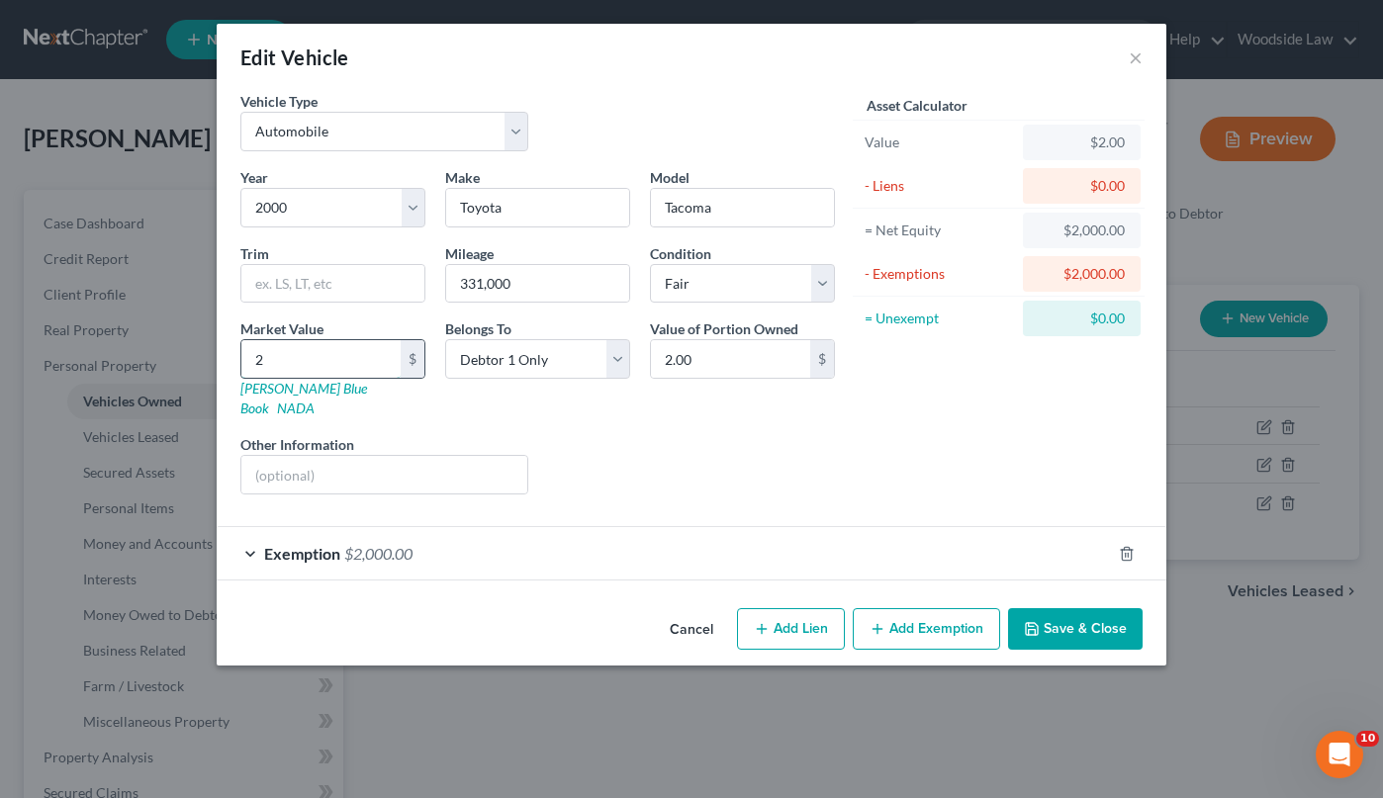
type input "21.00"
type input "210"
type input "210.00"
type input "2100"
type input "2,100.00"
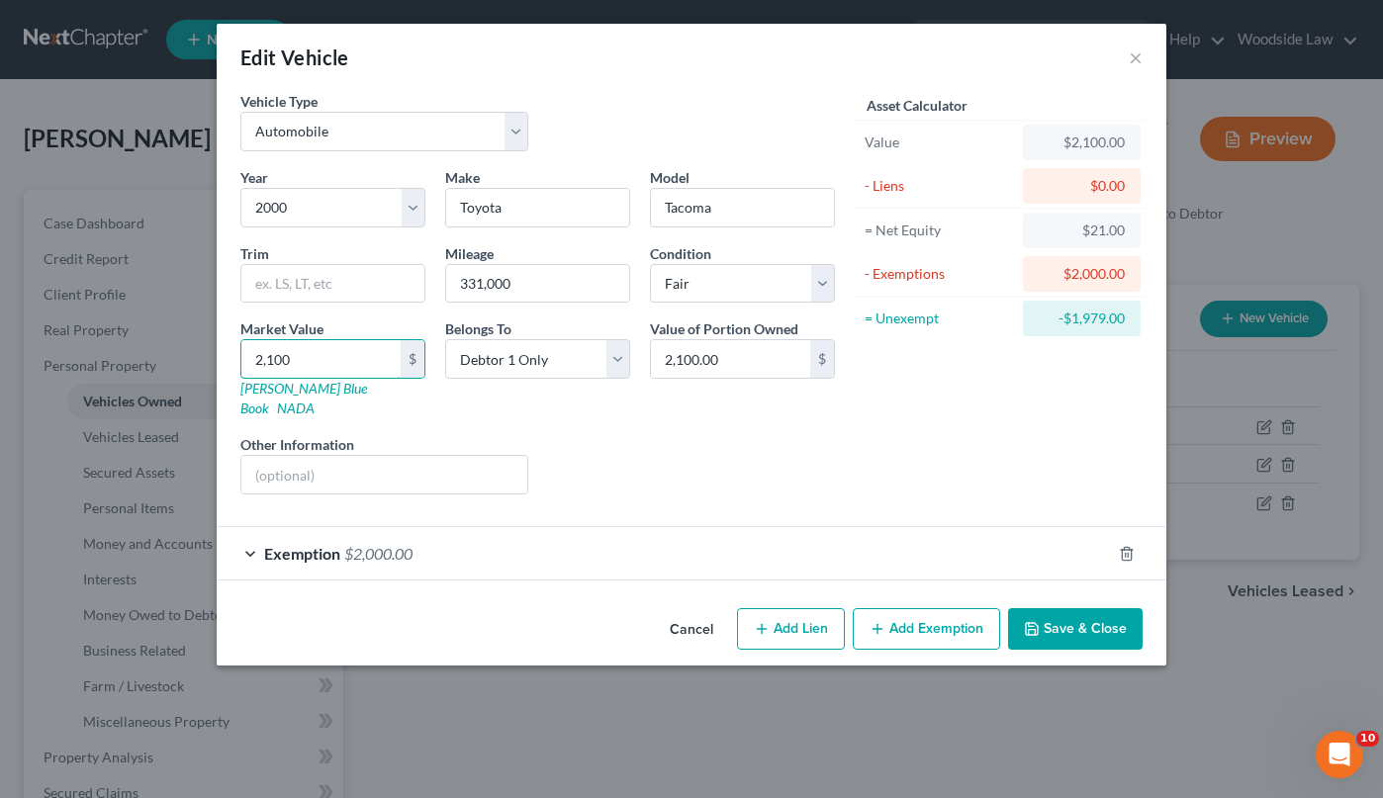
type input "2,100"
click at [466, 527] on div "Exemption $2,000.00" at bounding box center [664, 553] width 894 height 52
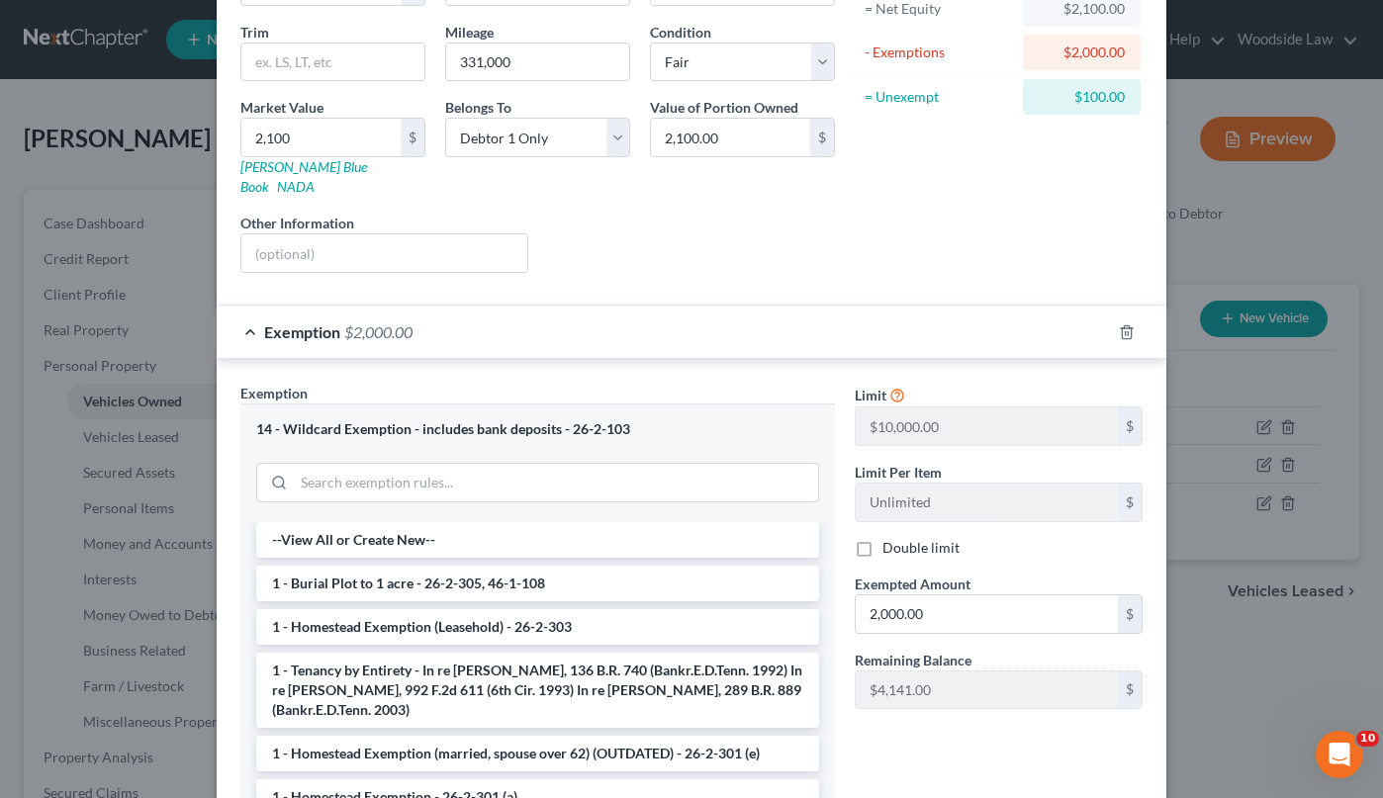
scroll to position [224, 0]
click at [948, 596] on input "2,000.00" at bounding box center [987, 612] width 262 height 38
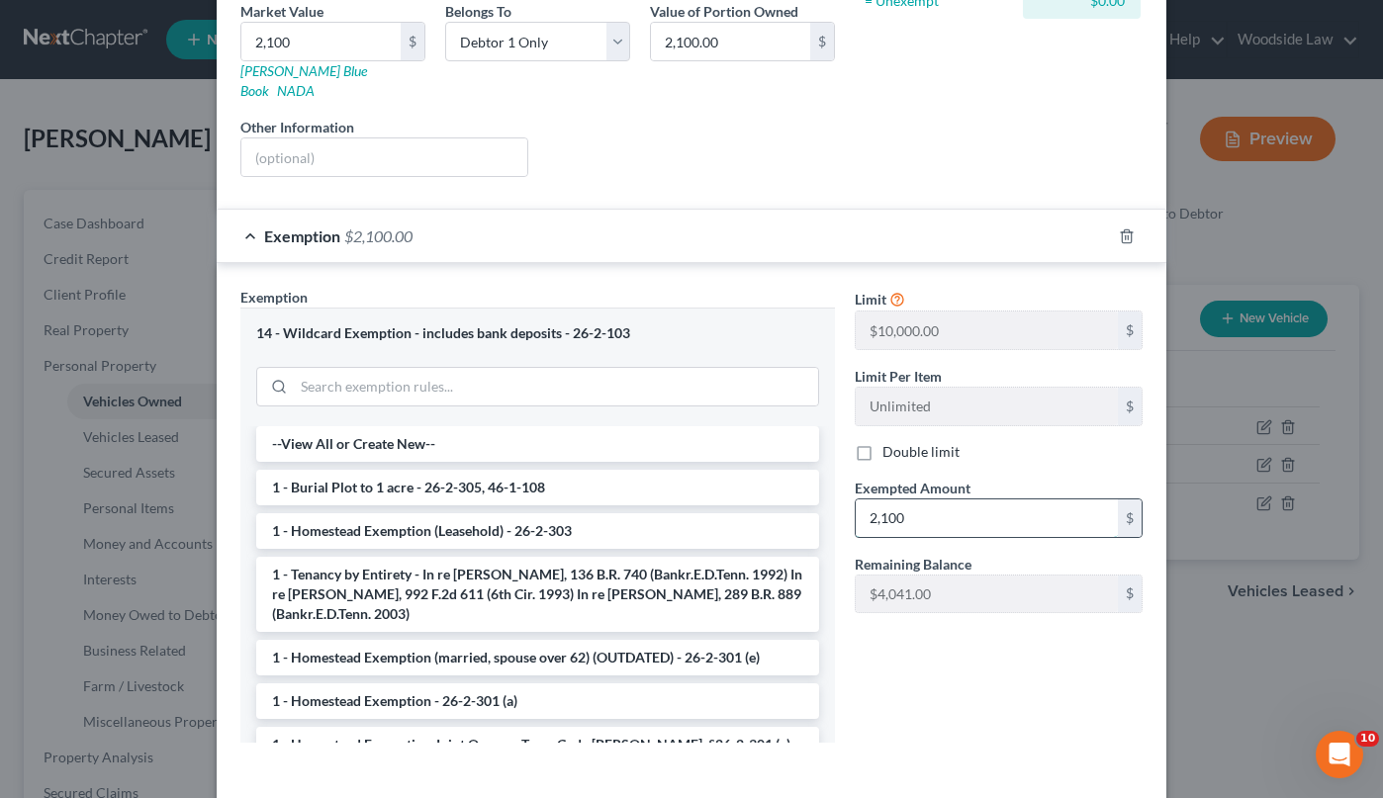
scroll to position [383, 0]
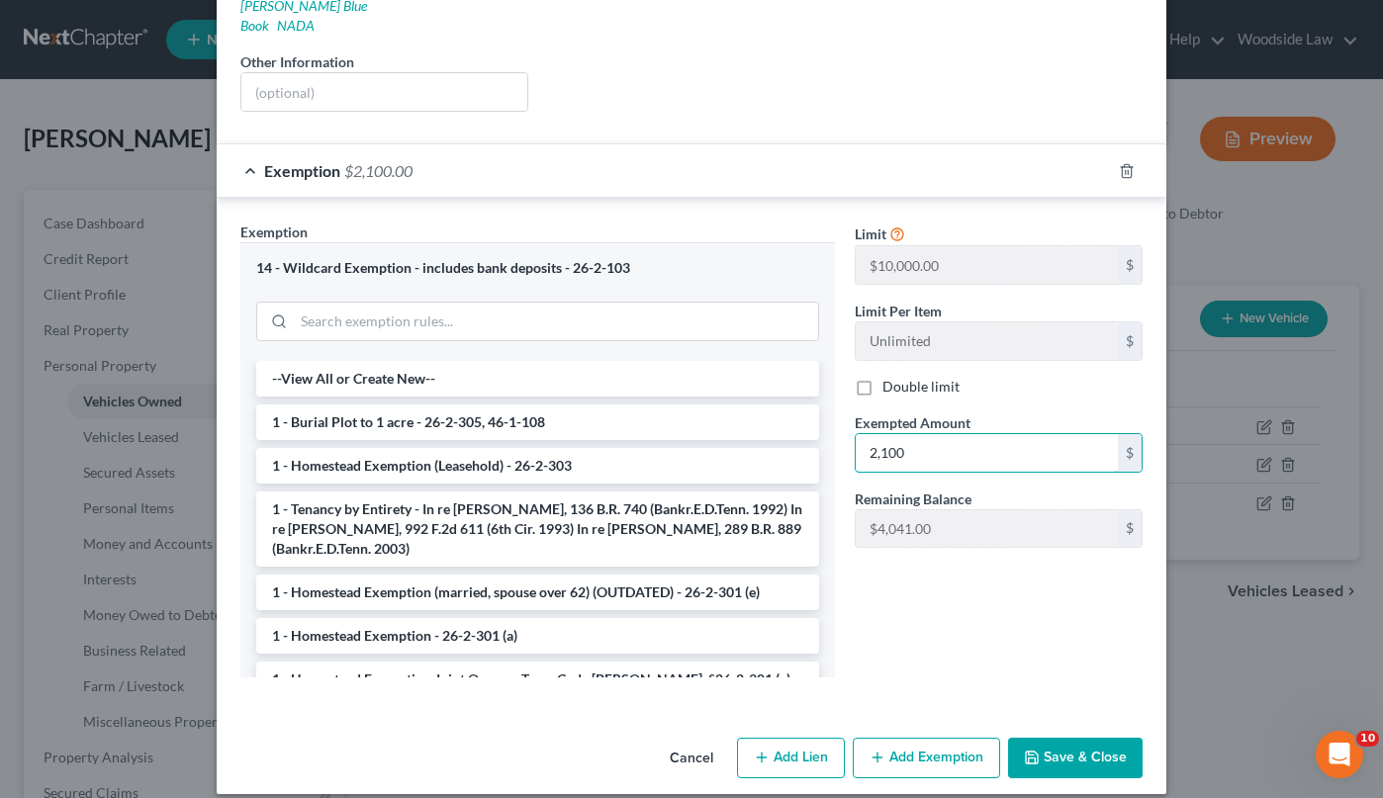
type input "2,100"
click at [1072, 738] on button "Save & Close" at bounding box center [1075, 759] width 135 height 42
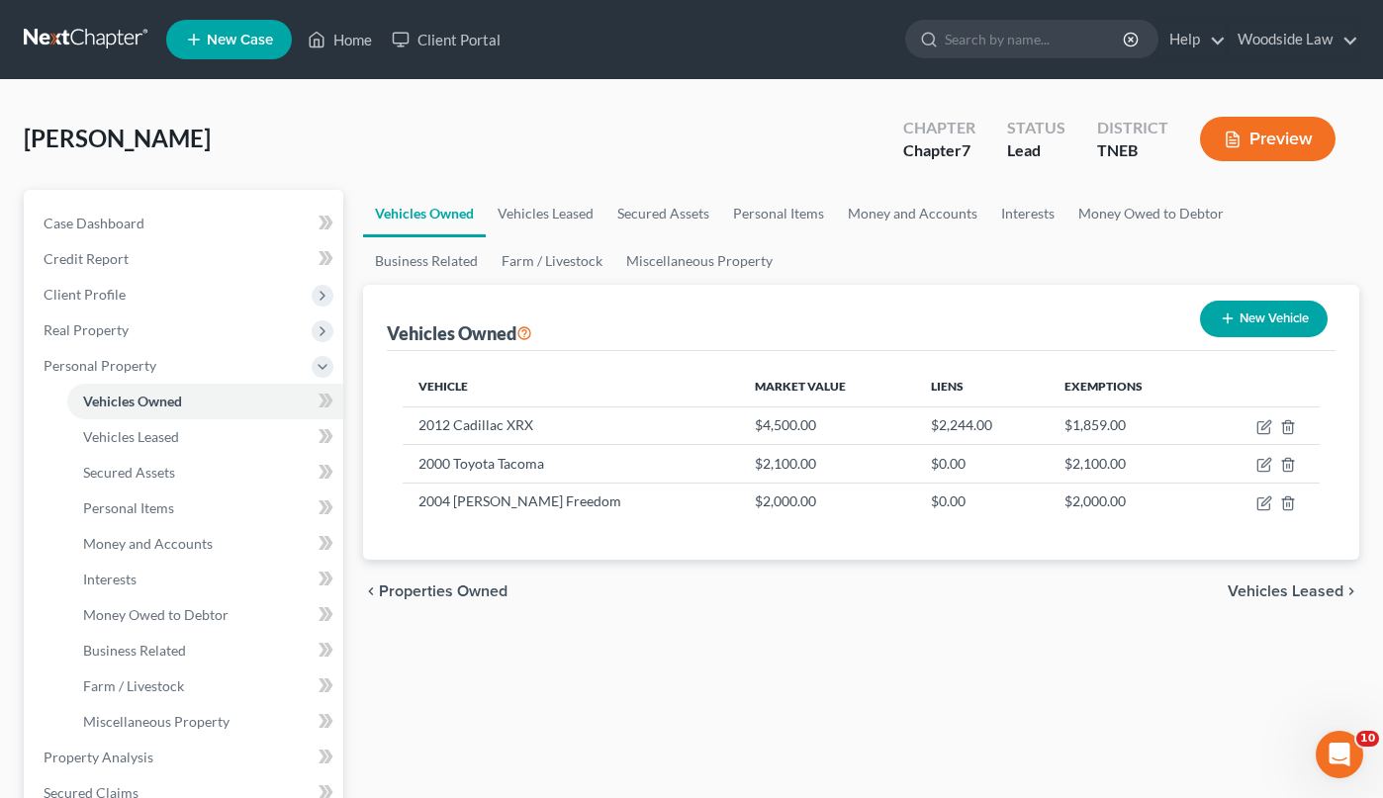
click at [1261, 310] on button "New Vehicle" at bounding box center [1264, 319] width 128 height 37
select select "0"
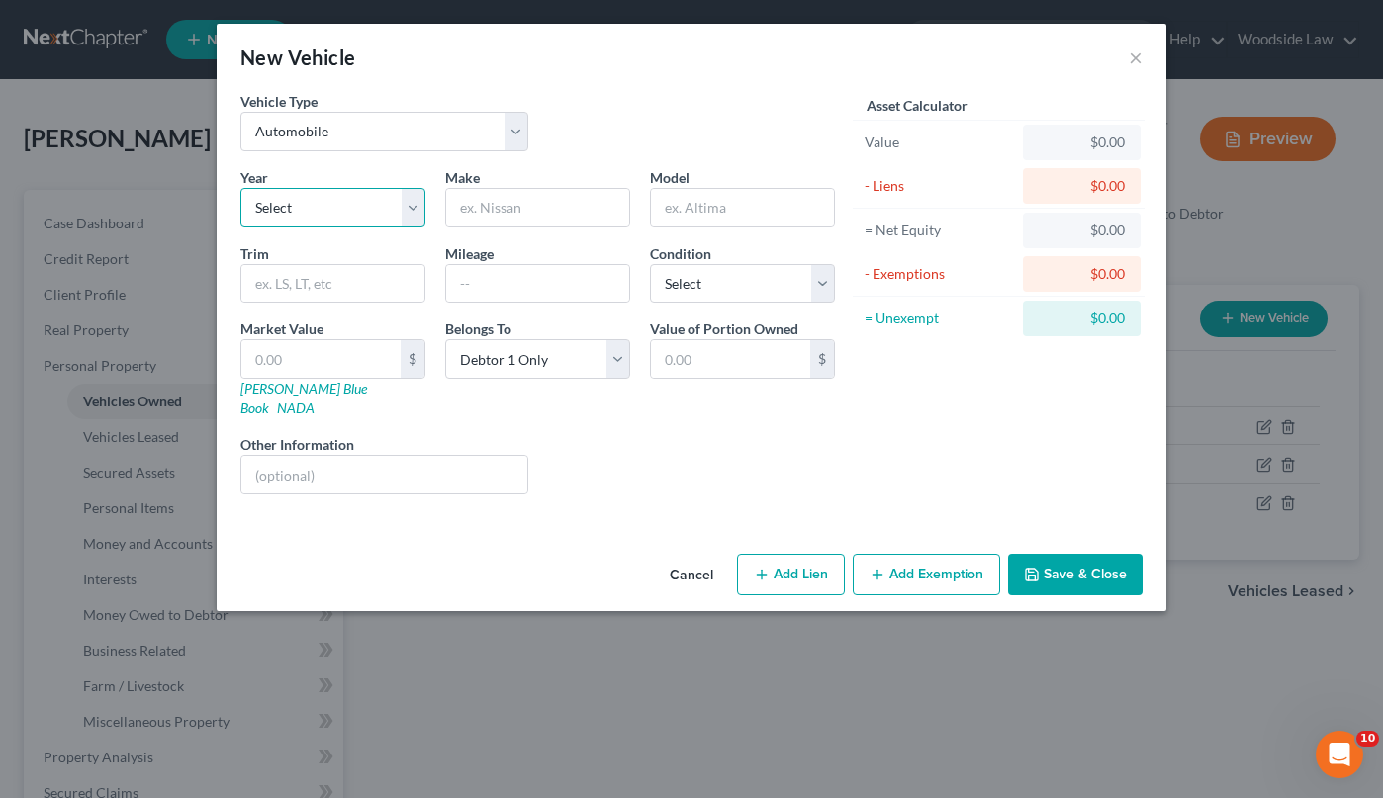
click at [382, 196] on select "Select 2026 2025 2024 2023 2022 2021 2020 2019 2018 2017 2016 2015 2014 2013 20…" at bounding box center [332, 208] width 185 height 40
select select "16"
click at [240, 188] on select "Select 2026 2025 2024 2023 2022 2021 2020 2019 2018 2017 2016 2015 2014 2013 20…" at bounding box center [332, 208] width 185 height 40
click at [546, 211] on input "text" at bounding box center [537, 208] width 183 height 38
type input "Sea-Doo"
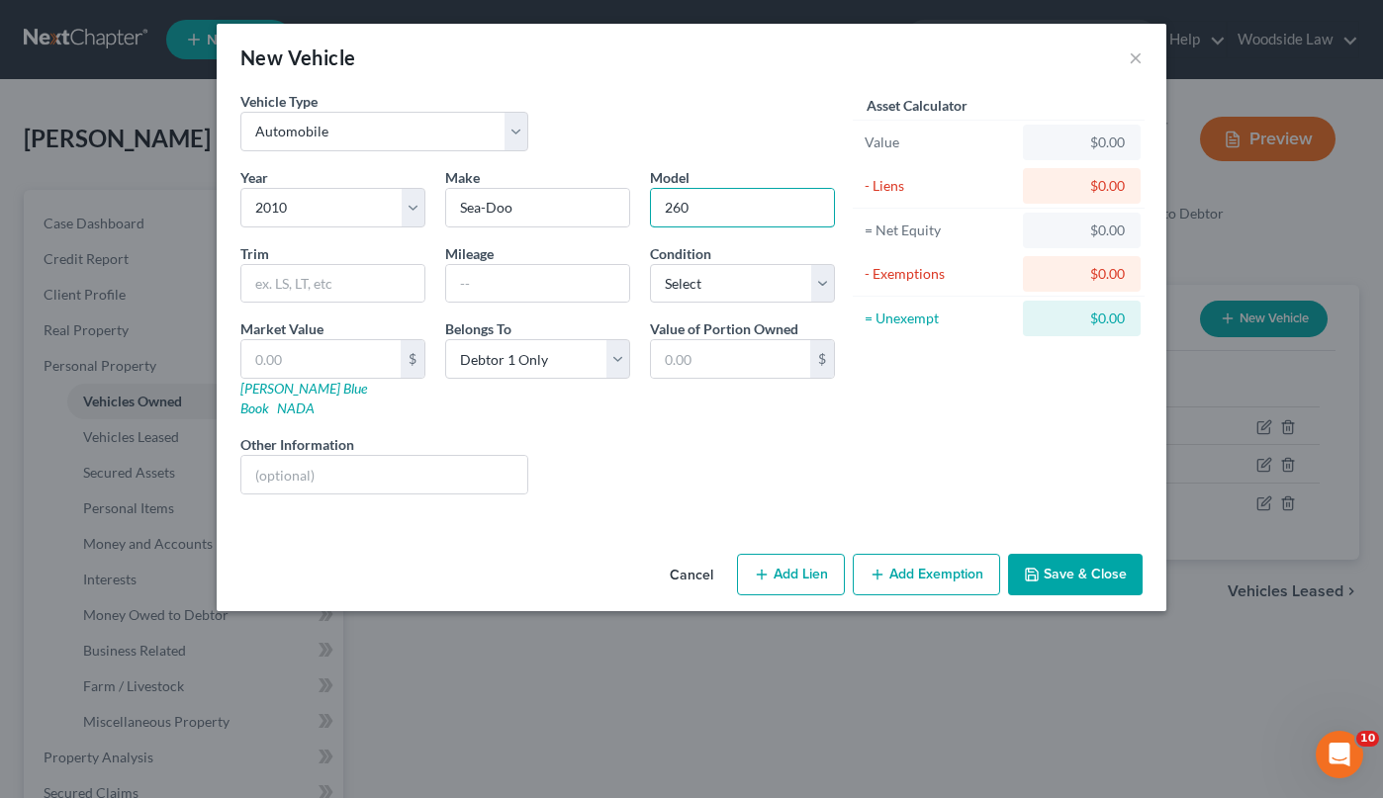
type input "260"
type input "RXT"
select select "3"
type input "1"
type input "1.00"
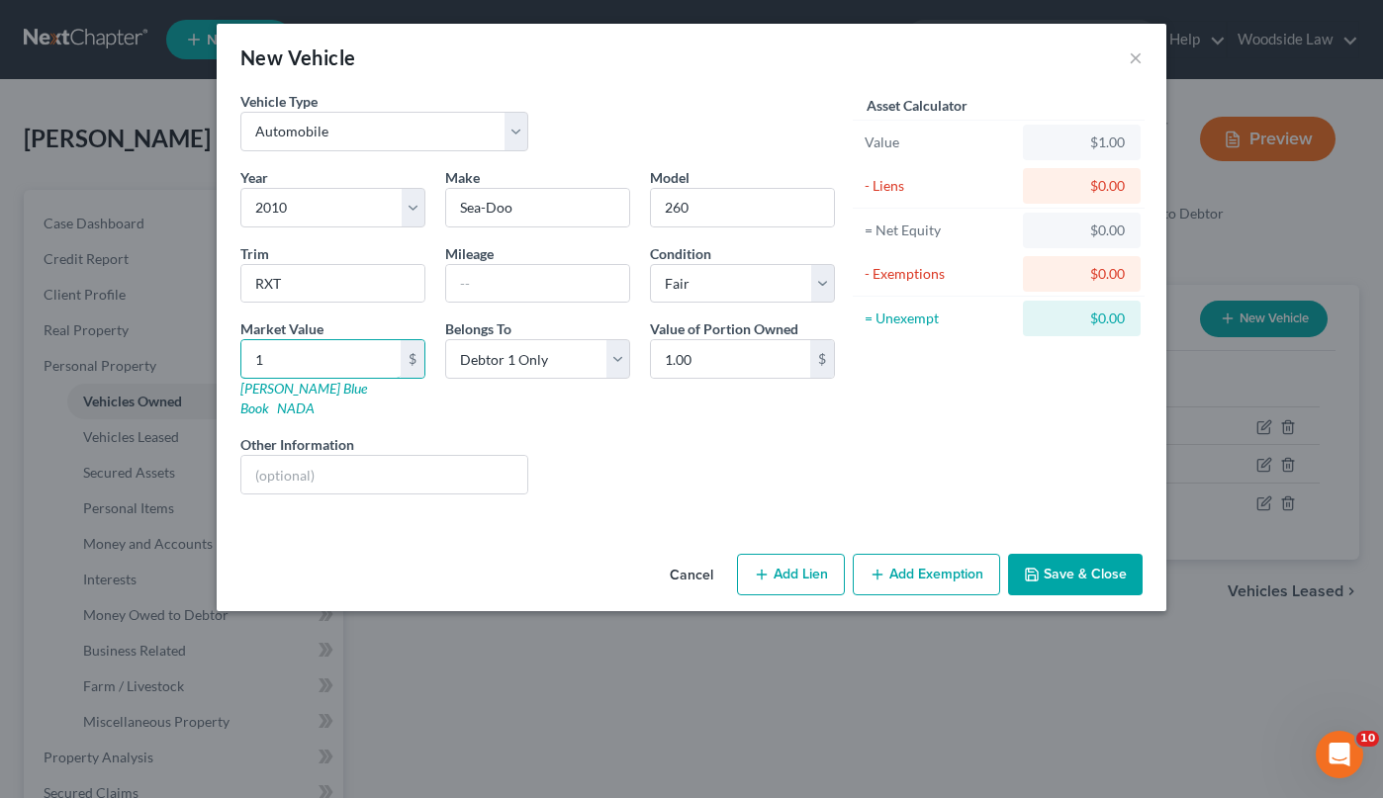
type input "18"
type input "18.00"
type input "180"
type input "180.00"
type input "1800"
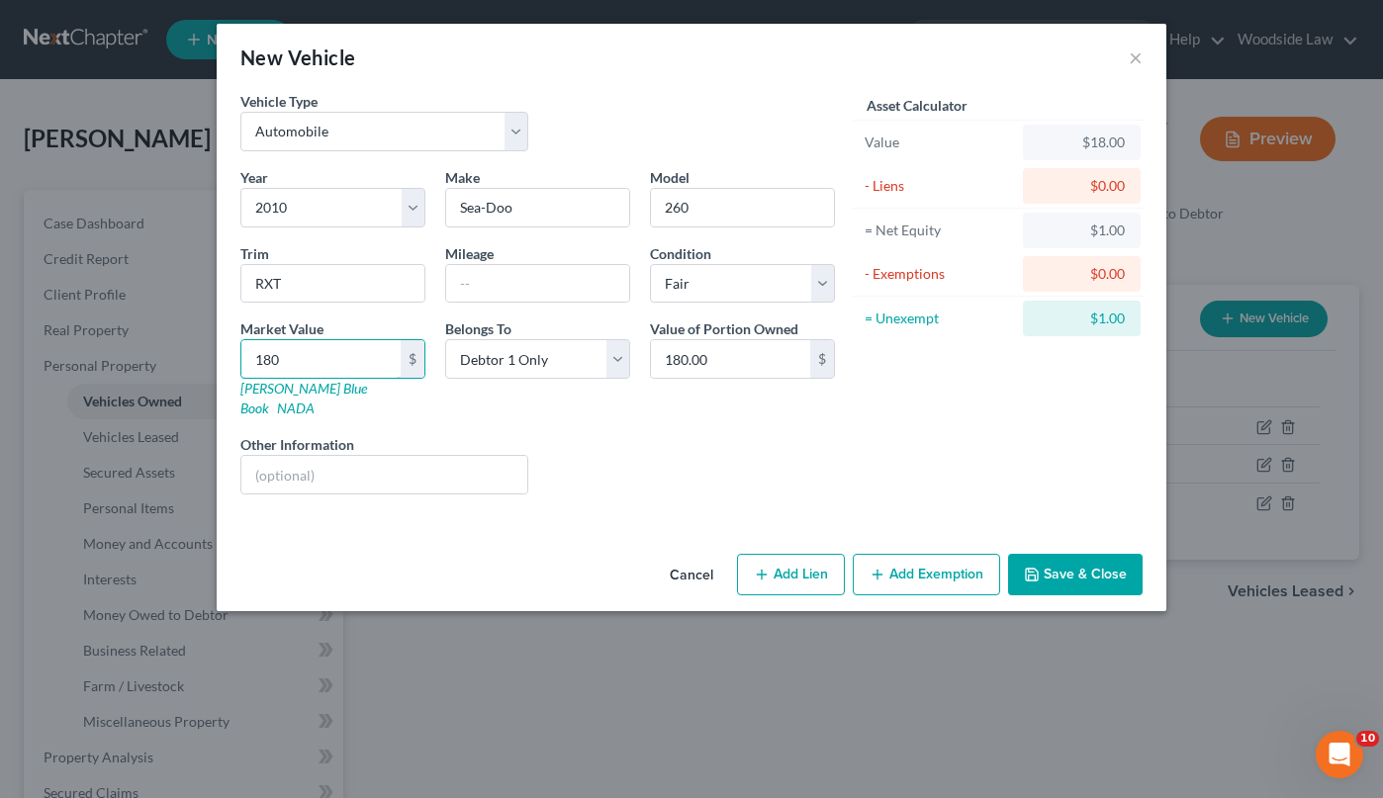
type input "1,800.00"
type input "1,800"
click at [914, 568] on button "Add Exemption" at bounding box center [926, 575] width 147 height 42
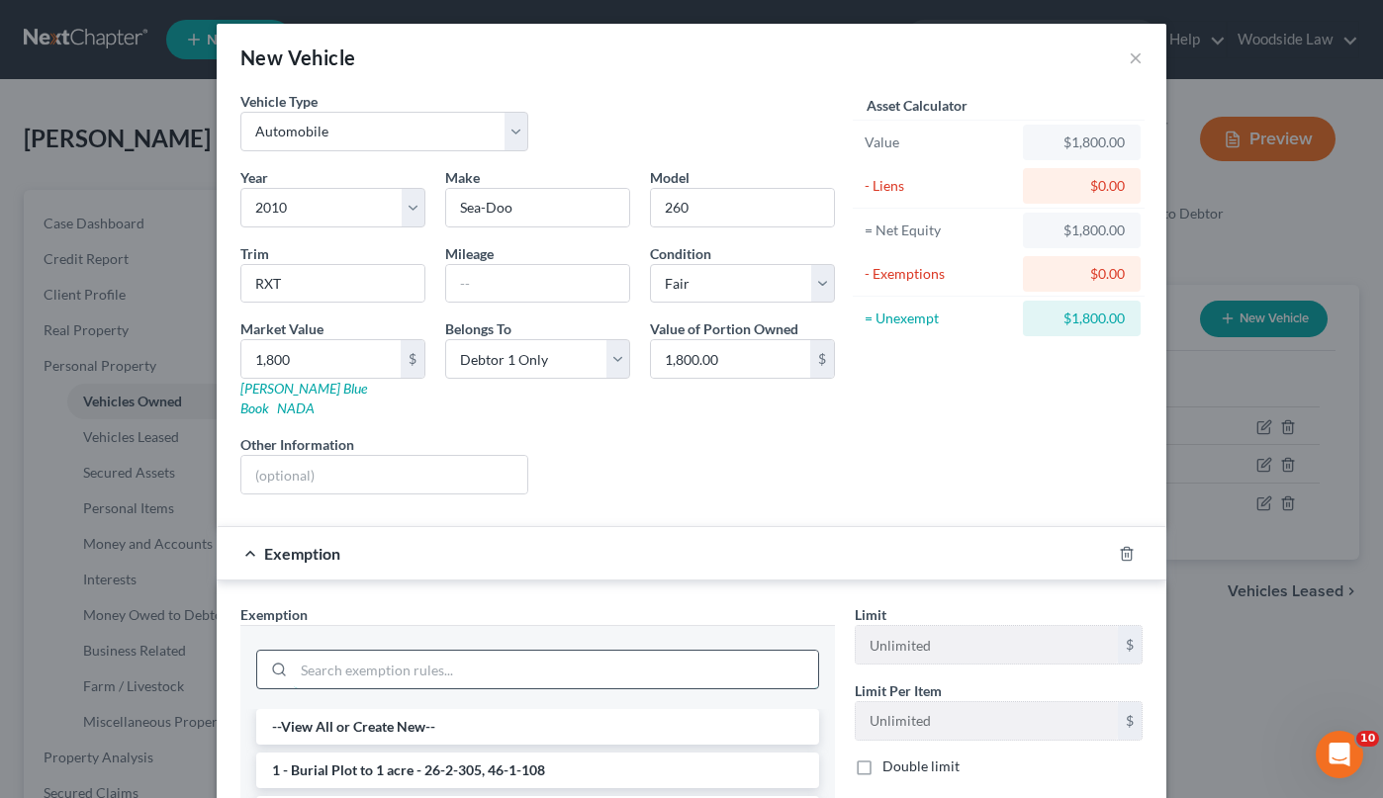
click at [556, 655] on input "search" at bounding box center [556, 670] width 524 height 38
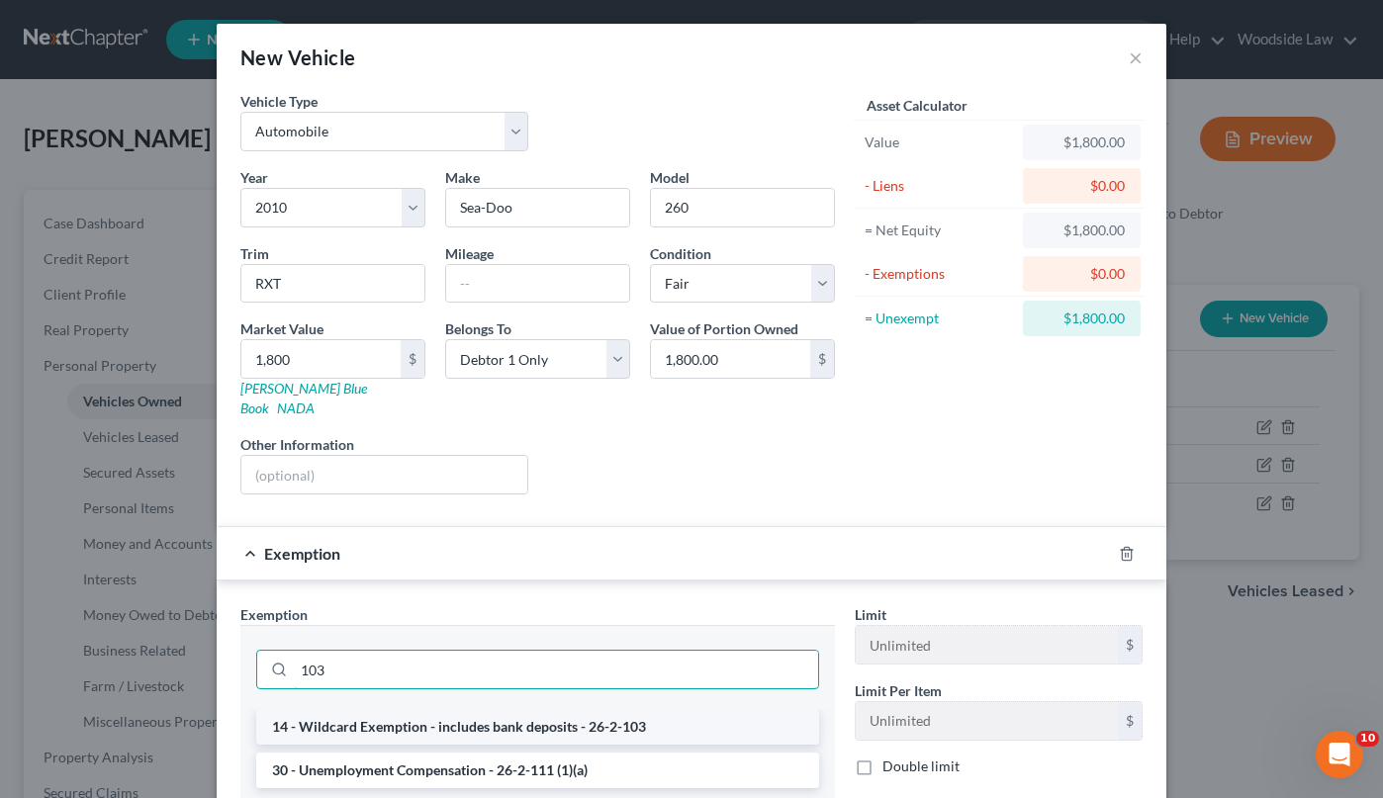
type input "103"
click at [604, 709] on li "14 - Wildcard Exemption - includes bank deposits - 26-2-103" at bounding box center [537, 727] width 563 height 36
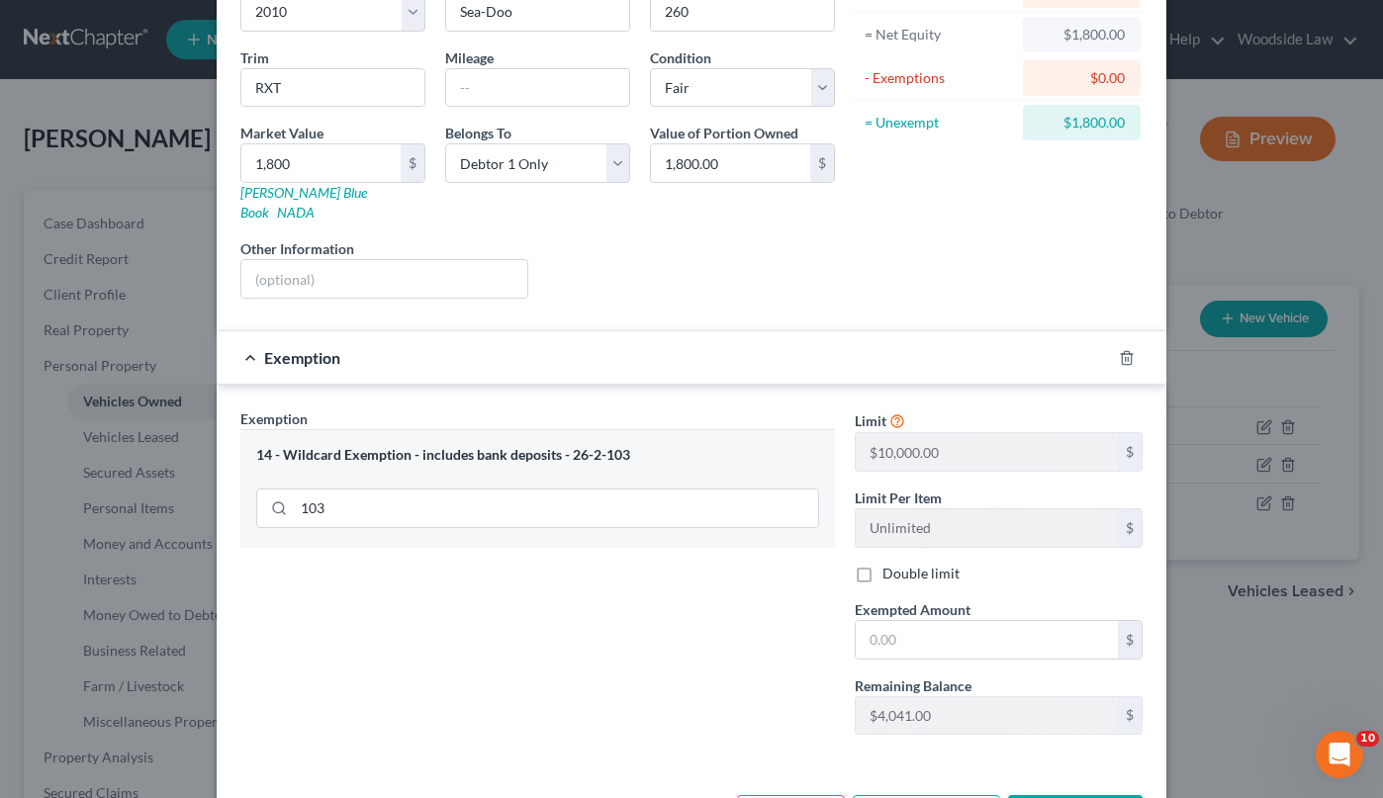
scroll to position [194, 0]
click at [1024, 623] on input "text" at bounding box center [987, 642] width 262 height 38
type input "1,800"
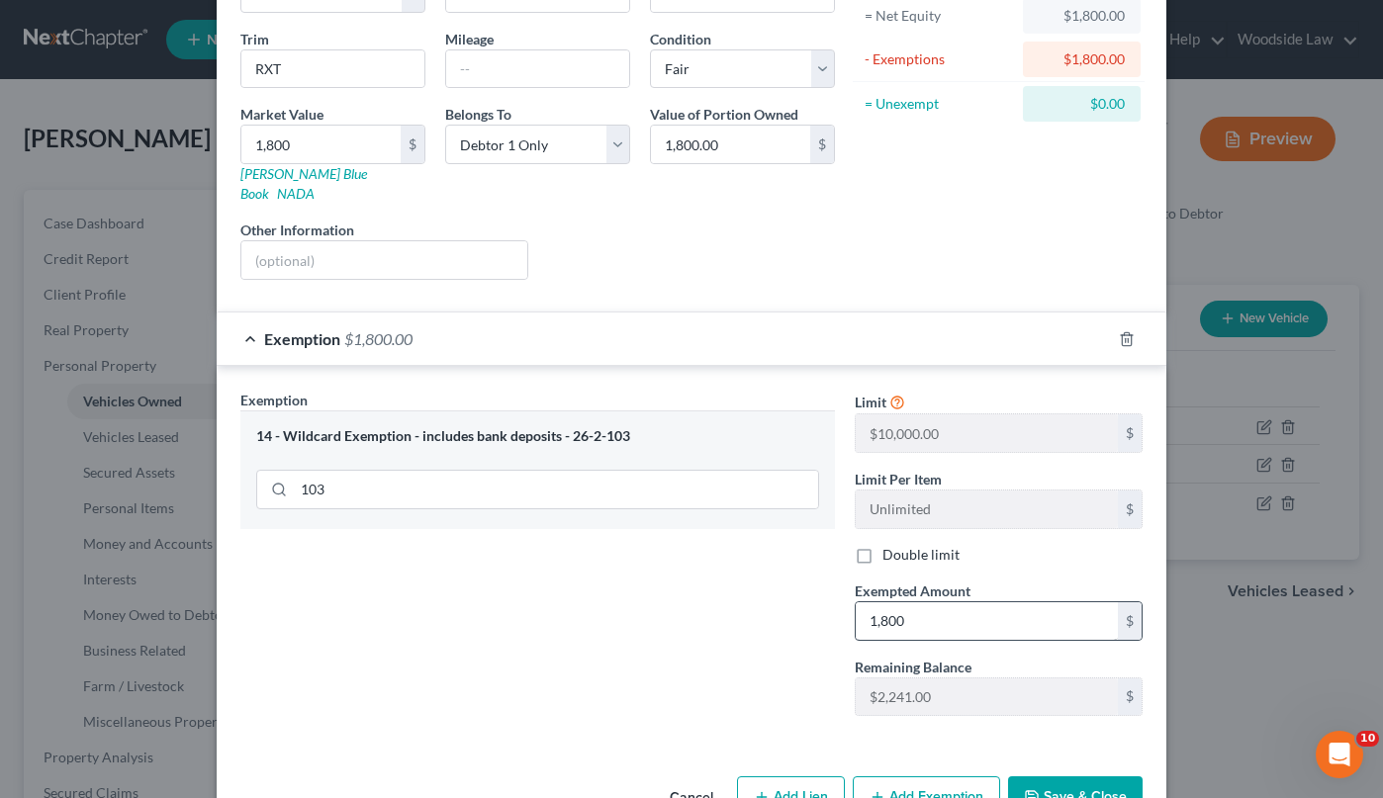
scroll to position [254, 0]
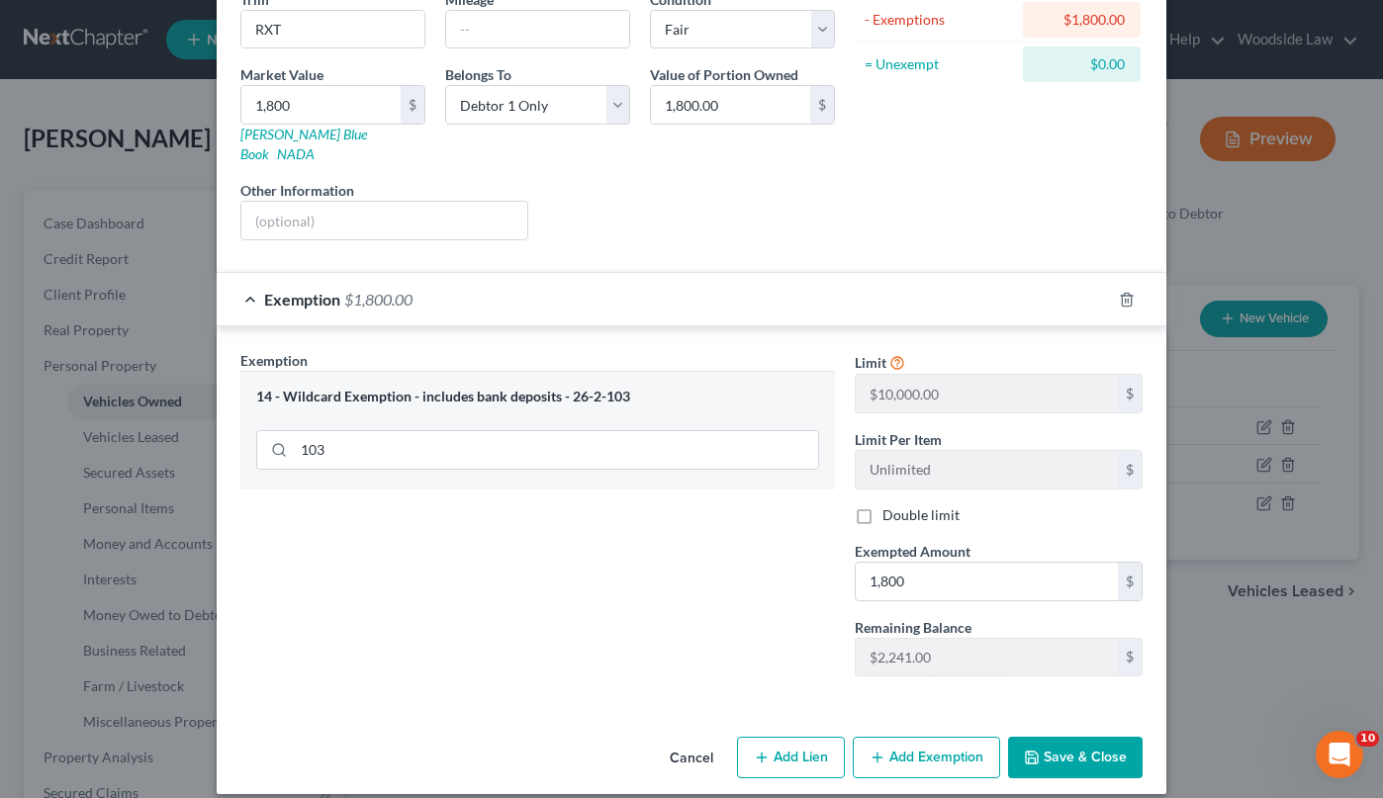
click at [1102, 742] on button "Save & Close" at bounding box center [1075, 758] width 135 height 42
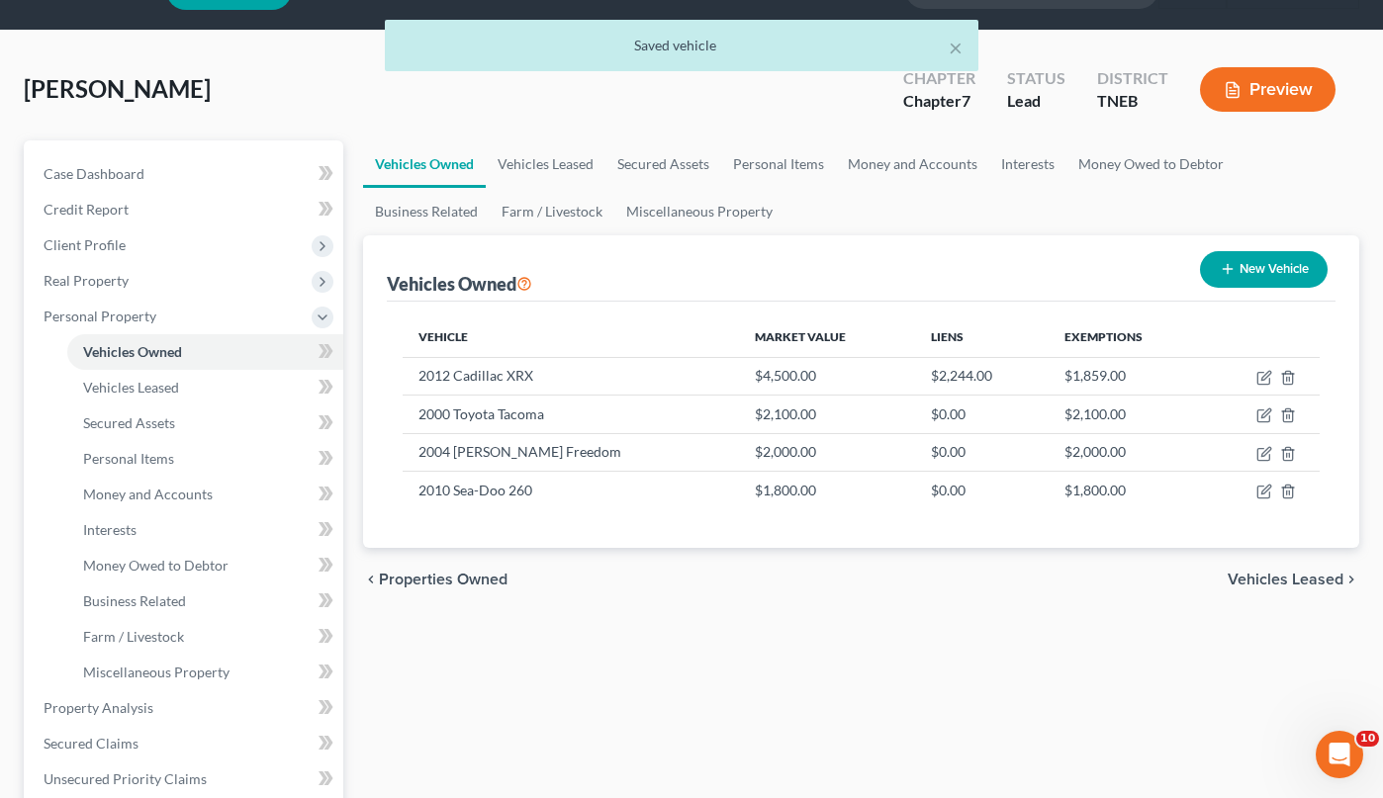
scroll to position [53, 0]
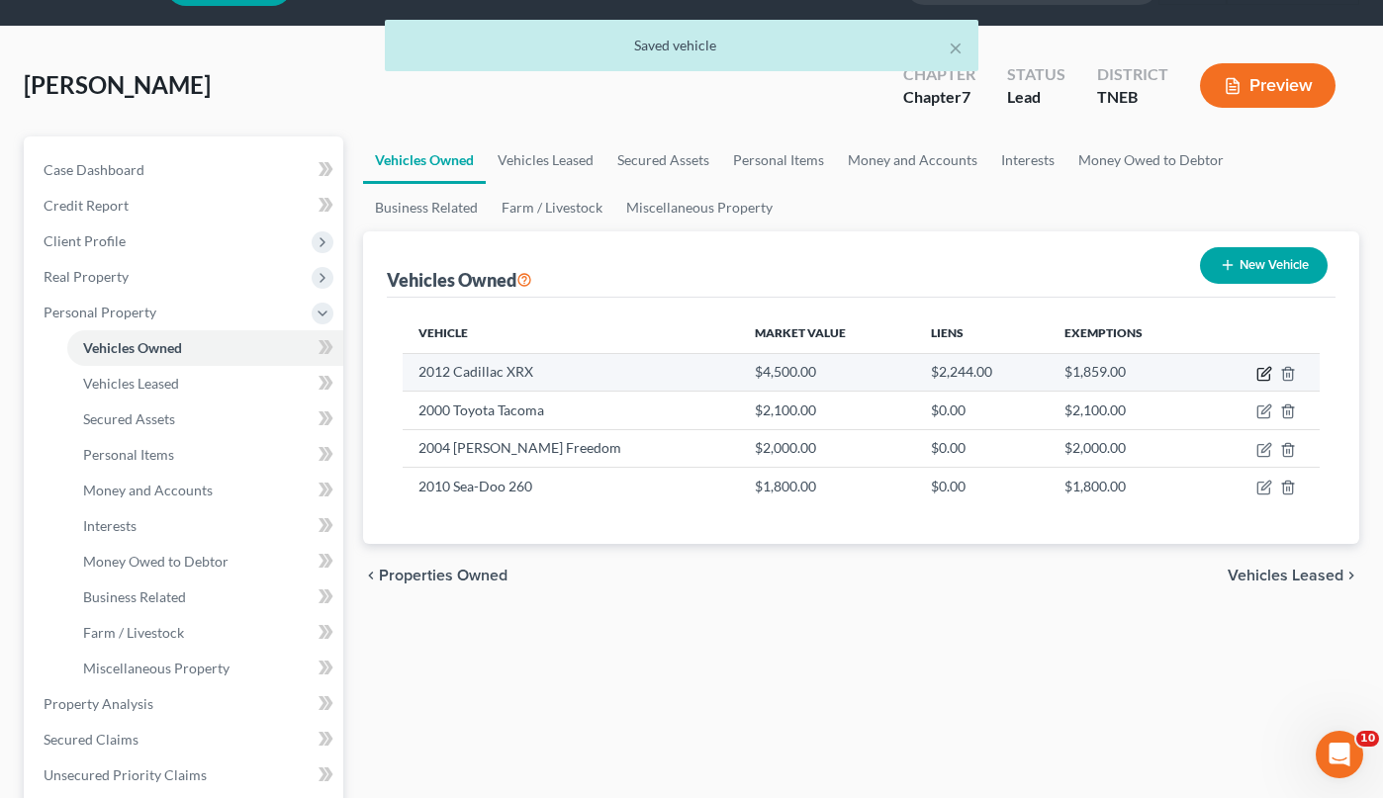
click at [1263, 371] on icon "button" at bounding box center [1265, 371] width 9 height 9
select select "0"
select select "14"
select select "3"
select select "0"
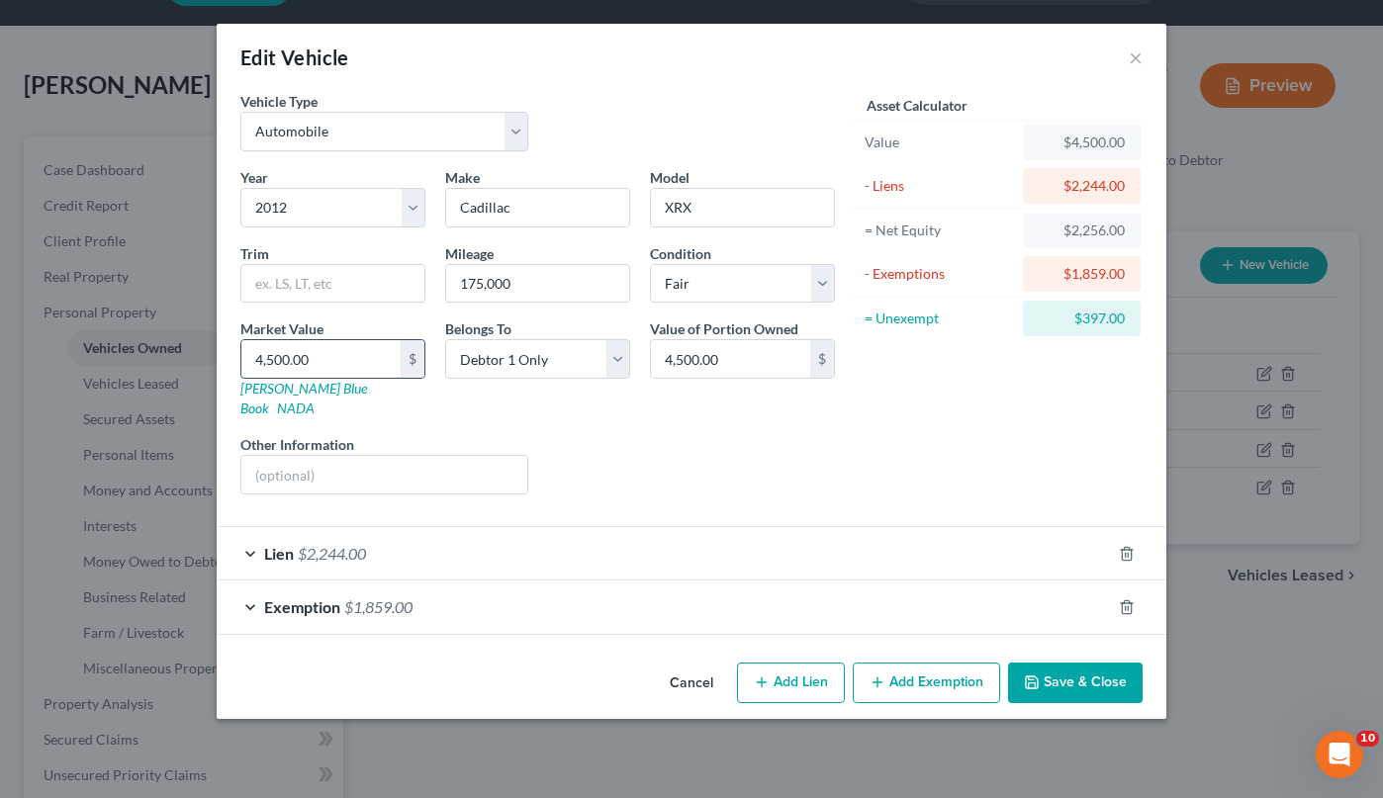
click at [305, 362] on input "4,500.00" at bounding box center [320, 359] width 159 height 38
type input "2"
type input "2.00"
type input "24"
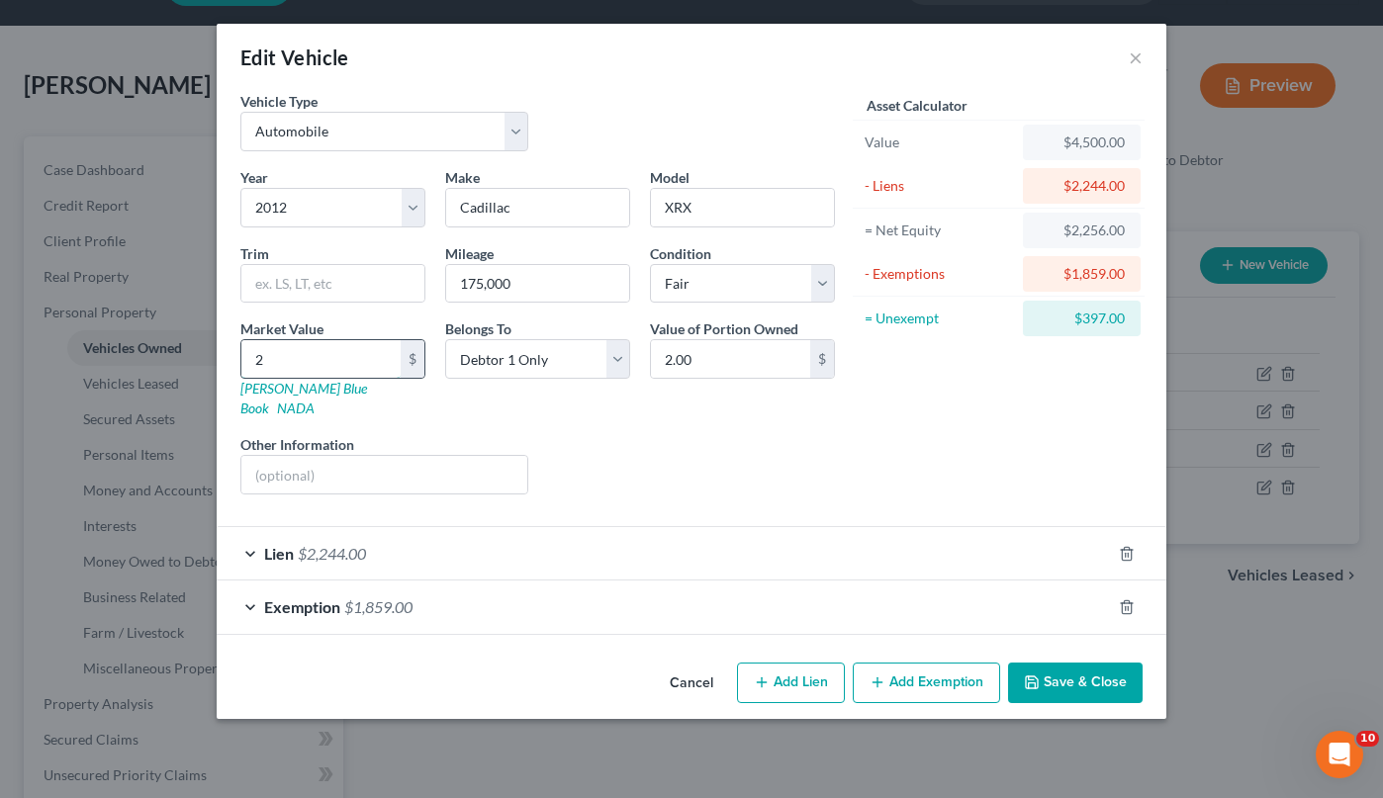
type input "24.00"
type input "240"
type input "240.00"
type input "2400"
type input "2,400.00"
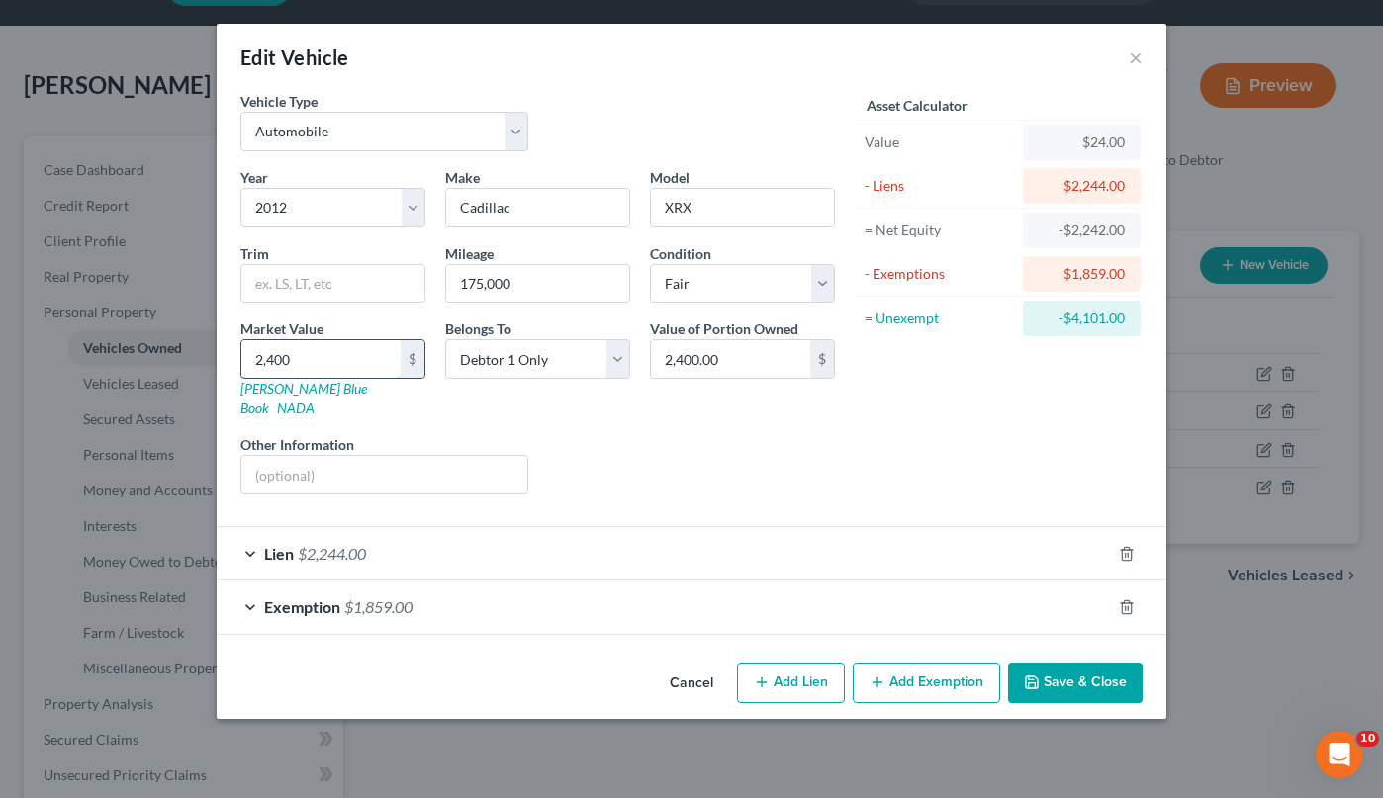
type input "2,400"
click at [743, 442] on div "Liens Select" at bounding box center [692, 464] width 308 height 60
click at [1130, 600] on icon "button" at bounding box center [1126, 606] width 9 height 13
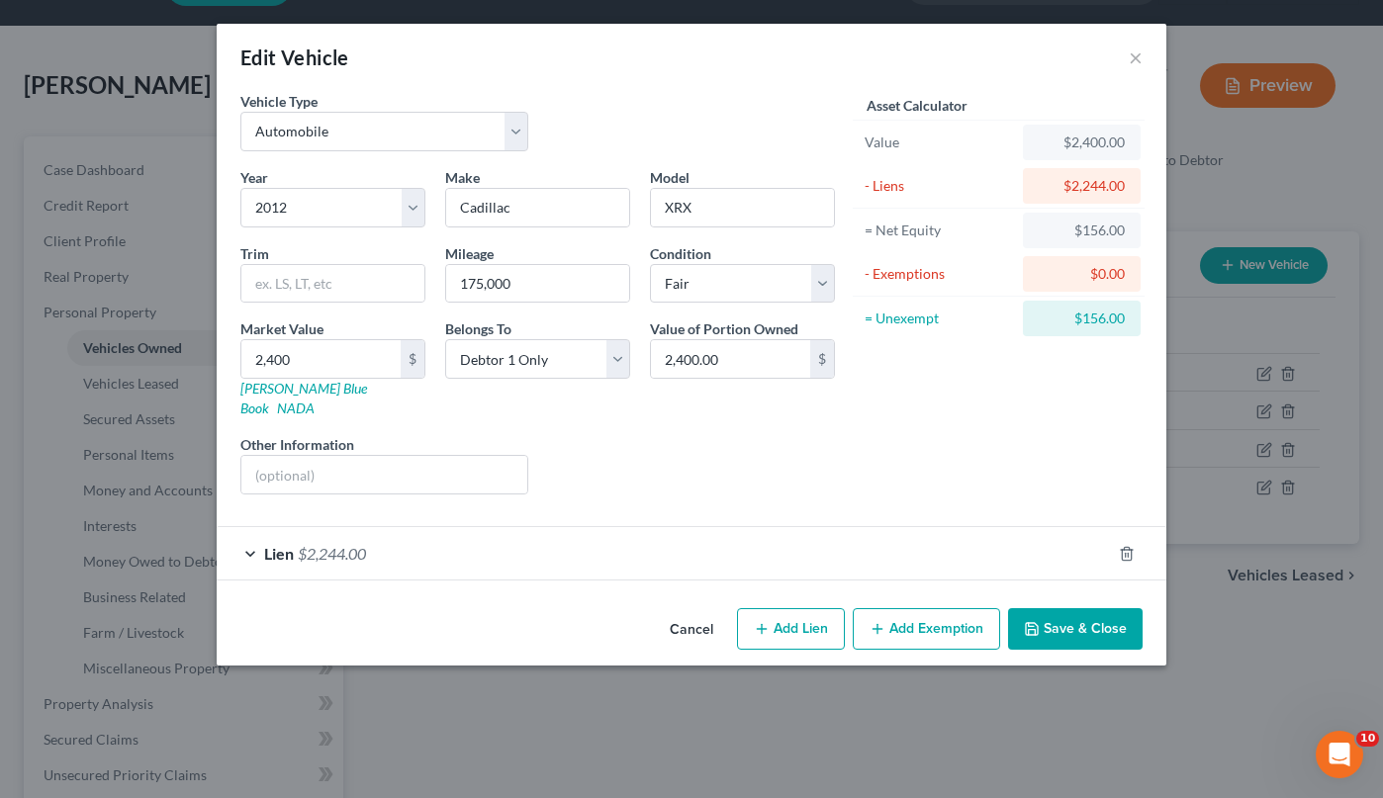
click at [934, 608] on button "Add Exemption" at bounding box center [926, 629] width 147 height 42
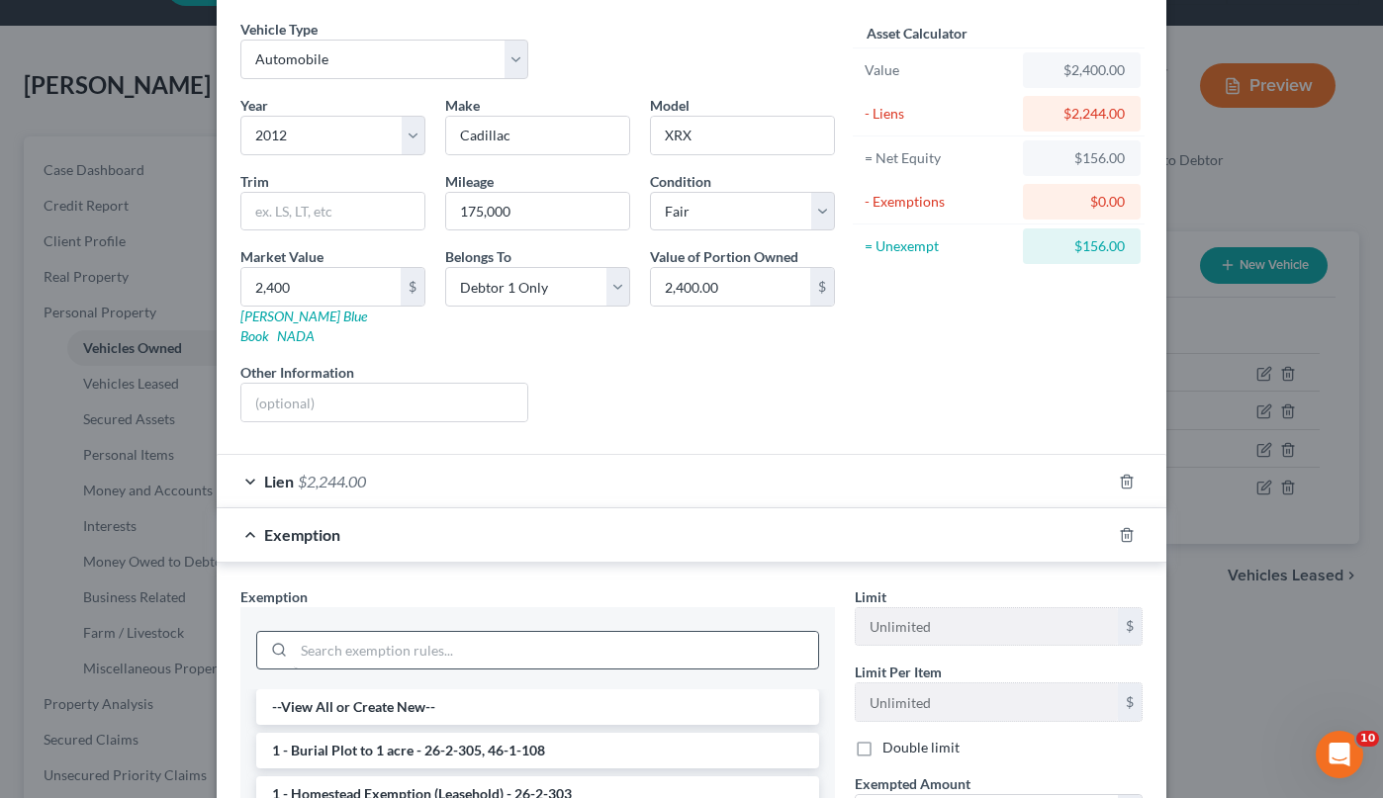
scroll to position [85, 0]
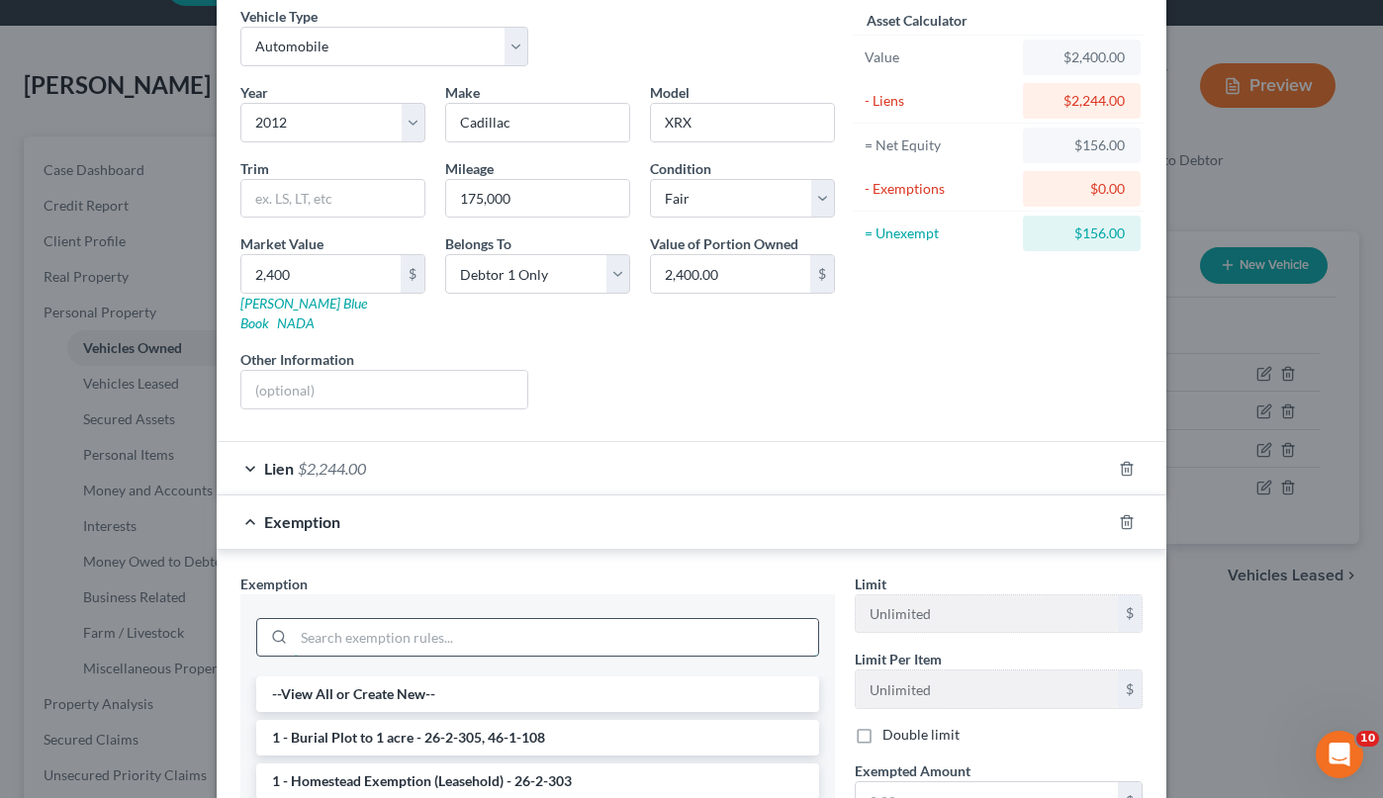
click at [513, 634] on input "search" at bounding box center [556, 638] width 524 height 38
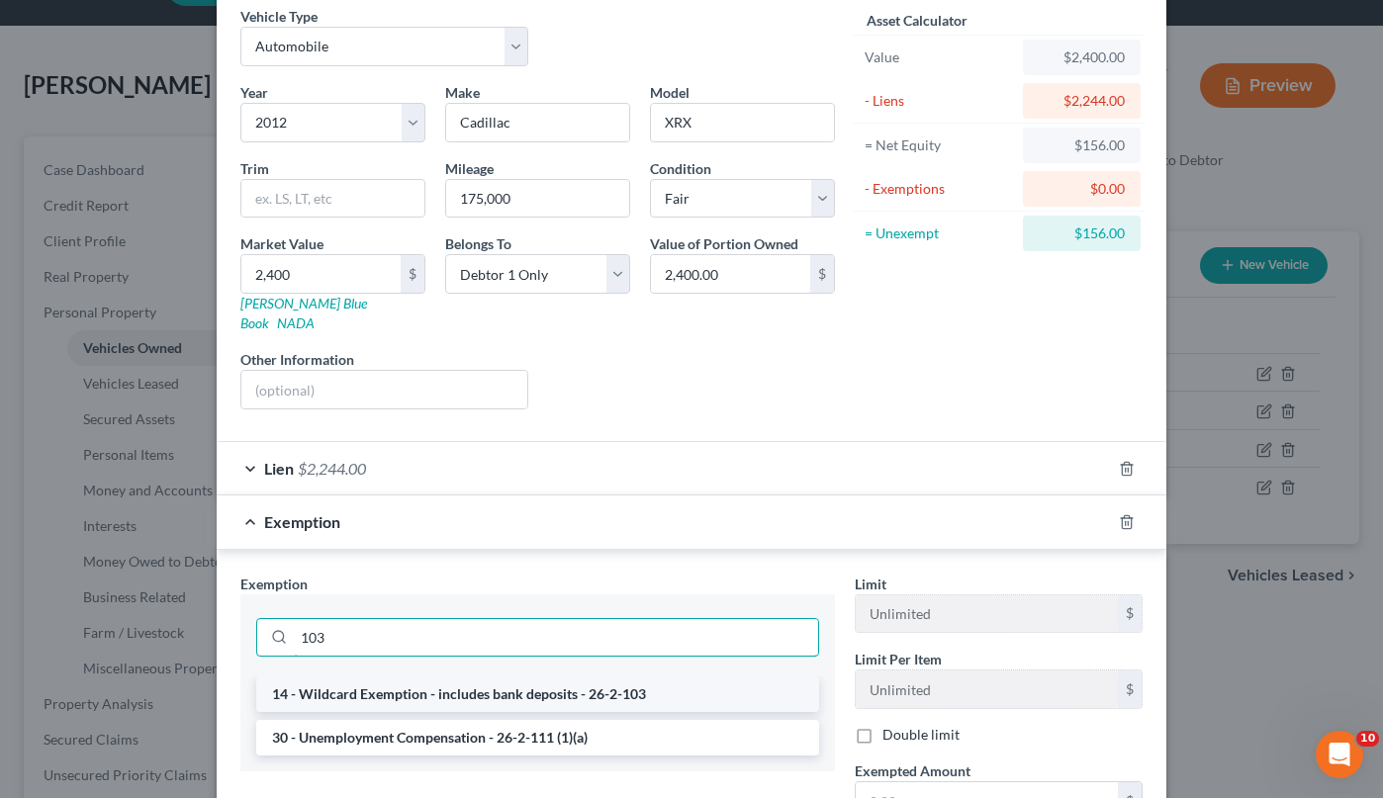
type input "103"
click at [543, 677] on li "14 - Wildcard Exemption - includes bank deposits - 26-2-103" at bounding box center [537, 694] width 563 height 36
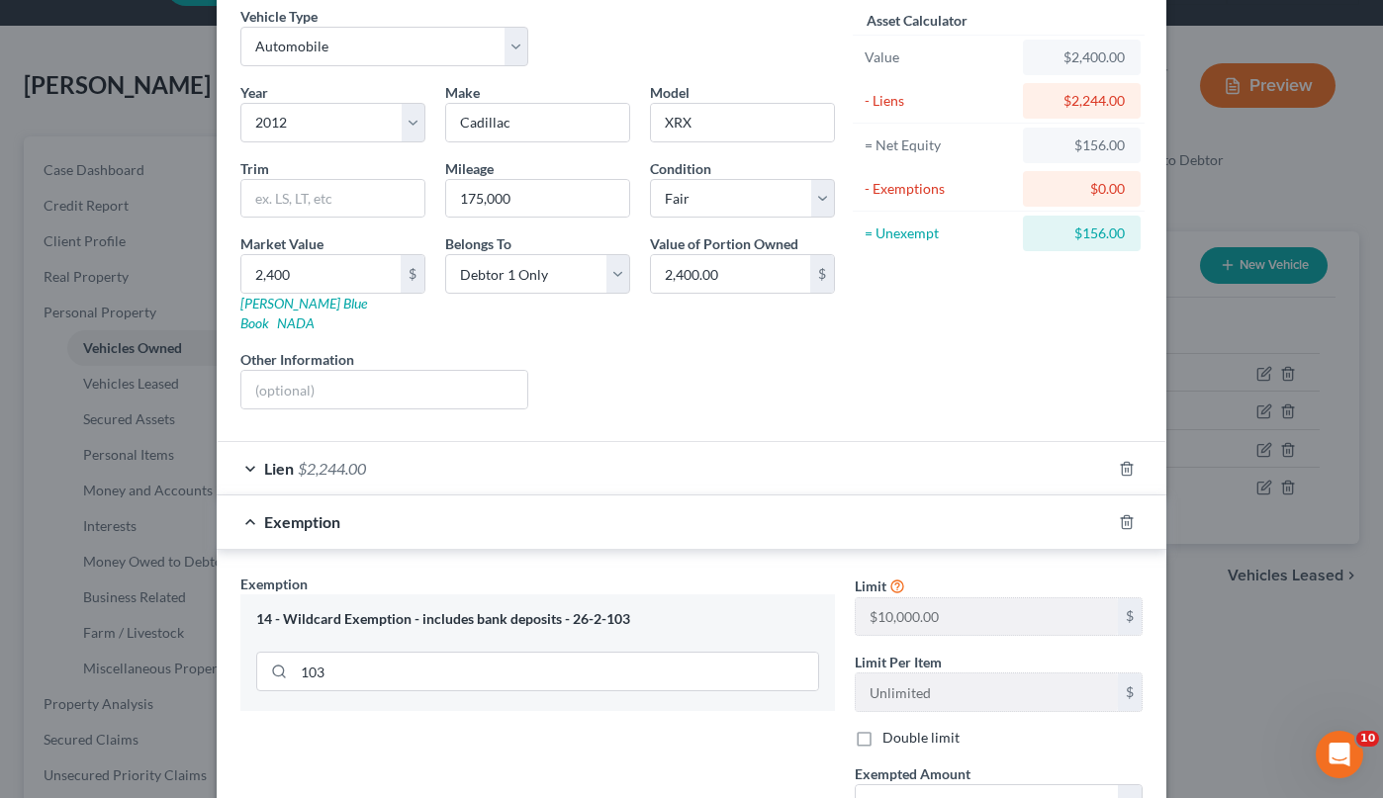
scroll to position [215, 0]
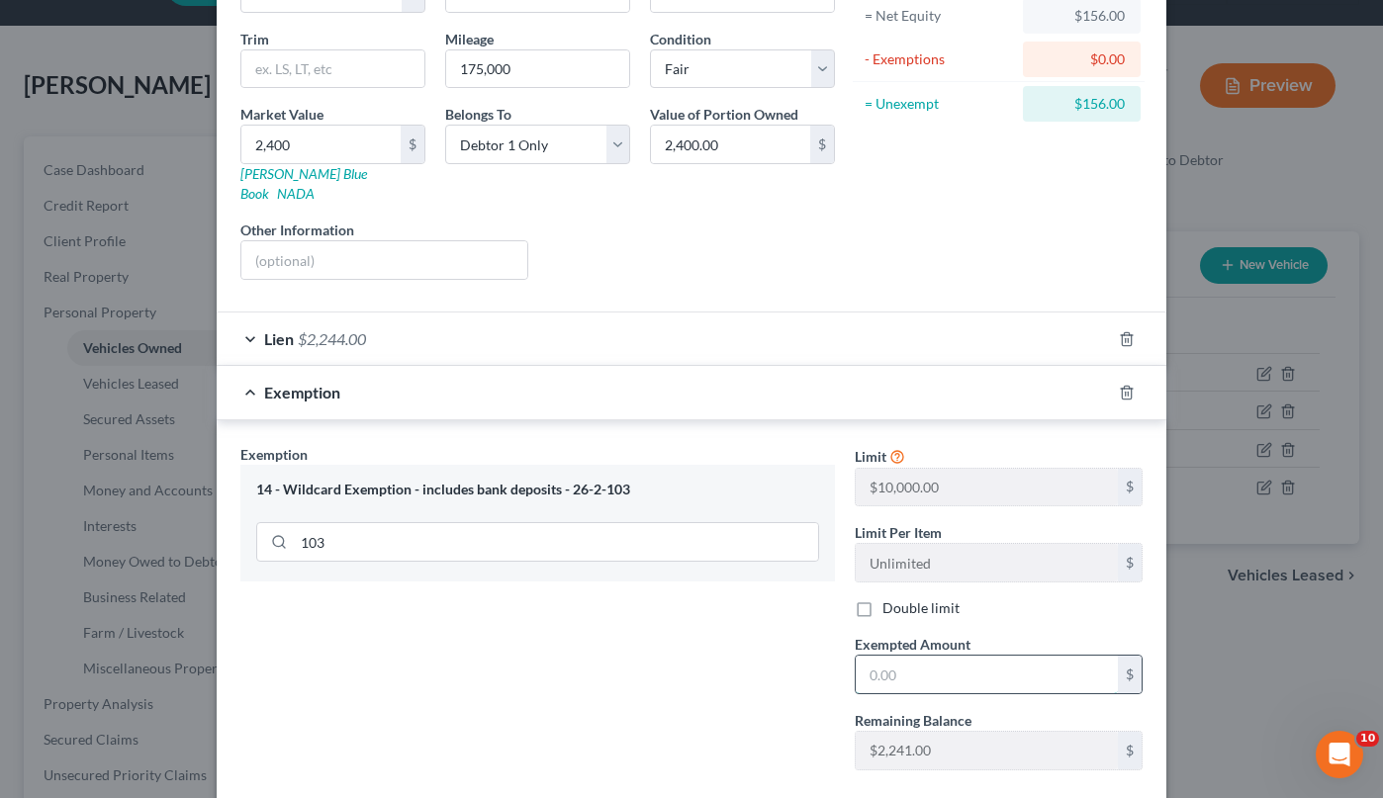
click at [951, 659] on input "text" at bounding box center [987, 675] width 262 height 38
type input "156"
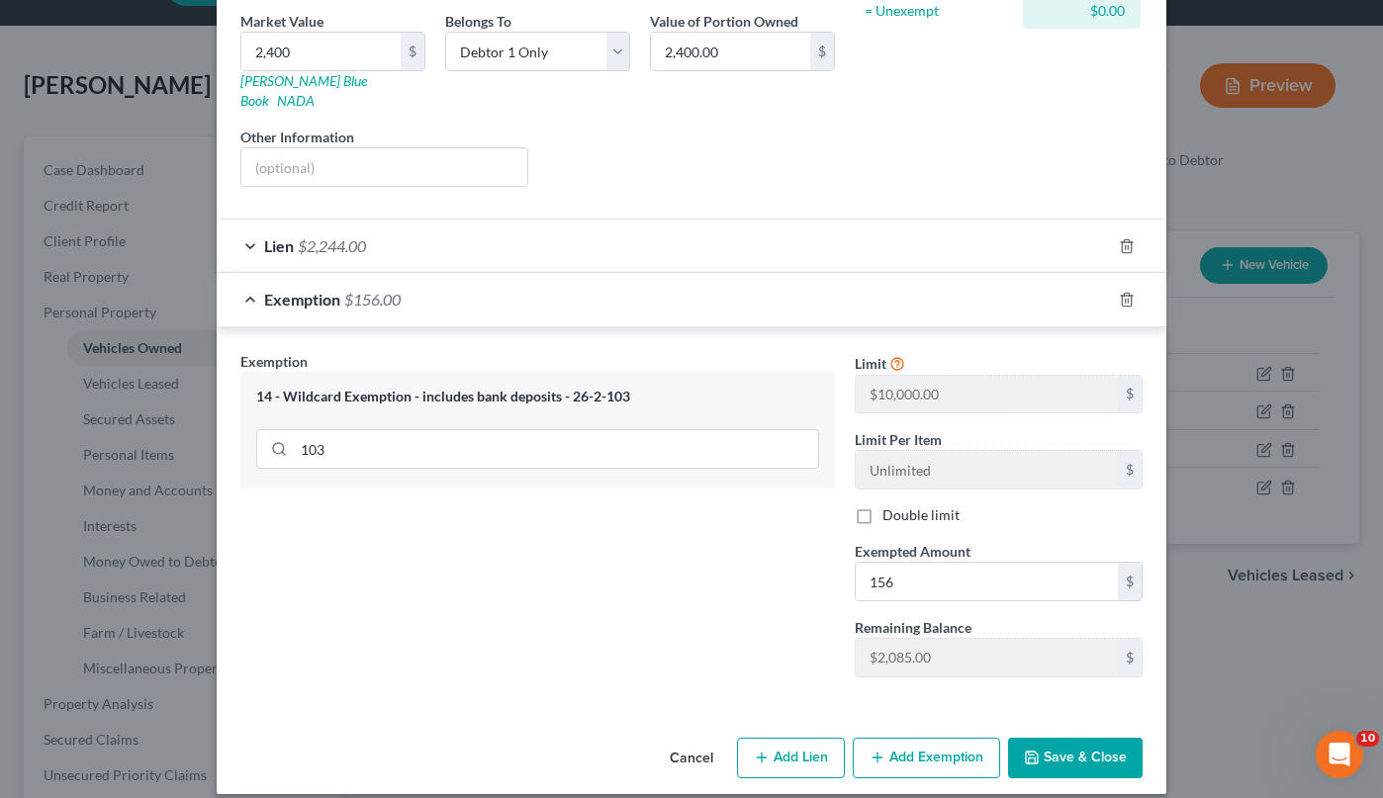
click at [1077, 738] on button "Save & Close" at bounding box center [1075, 759] width 135 height 42
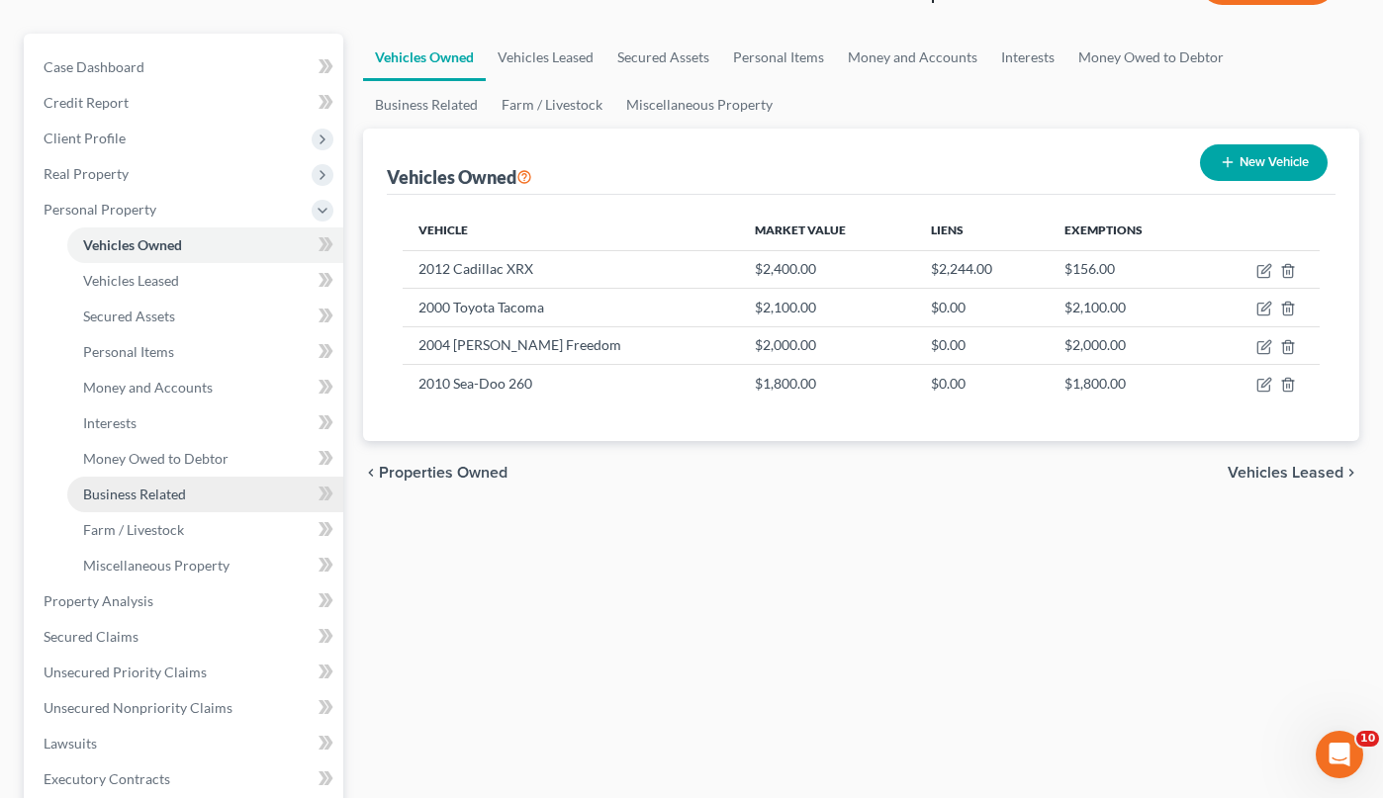
scroll to position [161, 0]
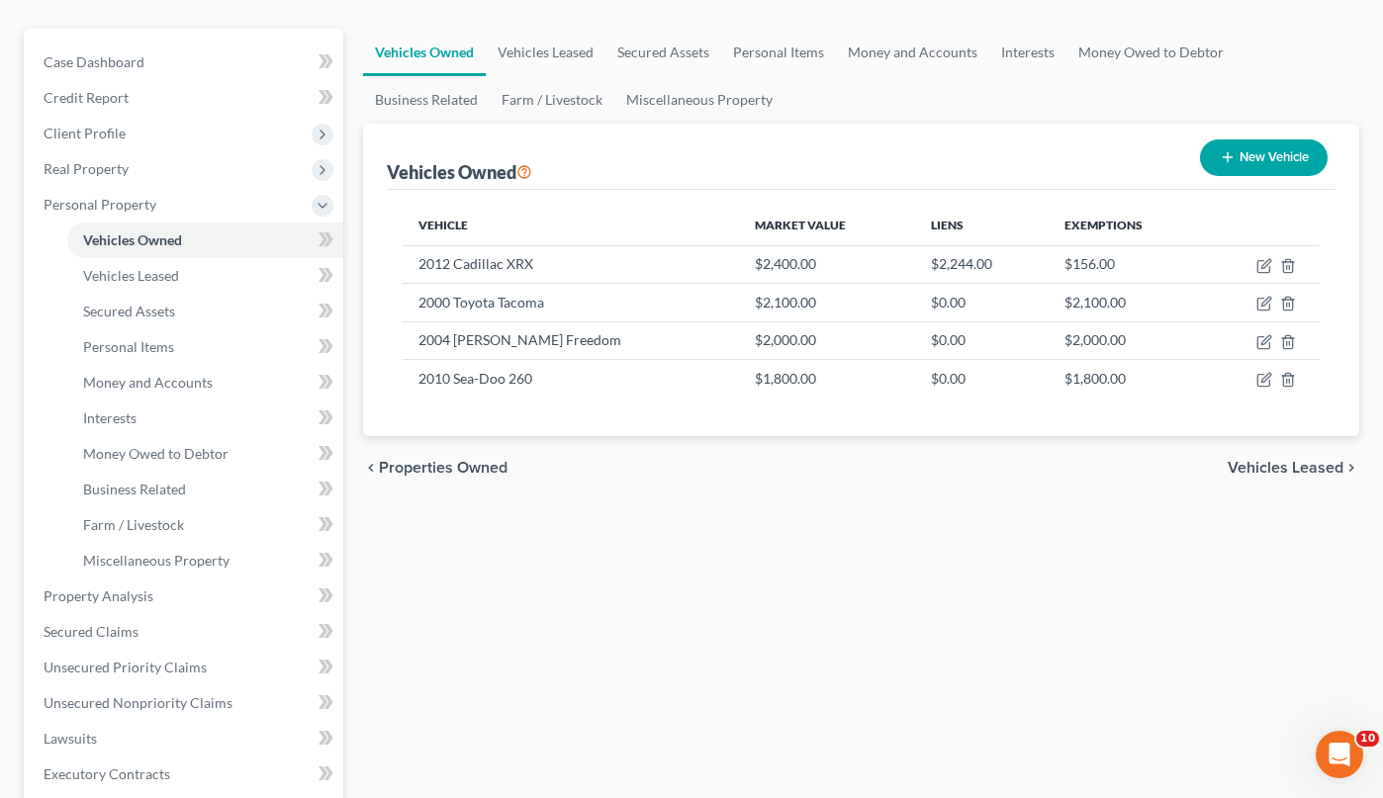
click at [1281, 473] on span "Vehicles Leased" at bounding box center [1285, 468] width 116 height 16
